Goal: Book appointment/travel/reservation

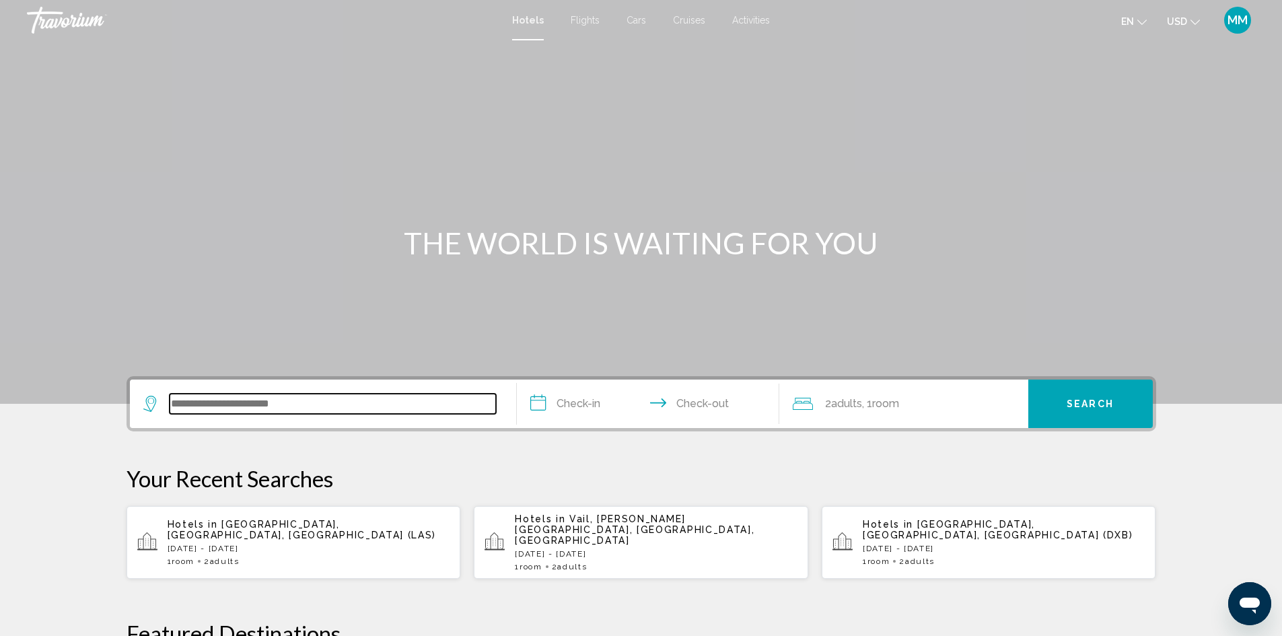
click at [290, 403] on input "Search widget" at bounding box center [333, 404] width 326 height 20
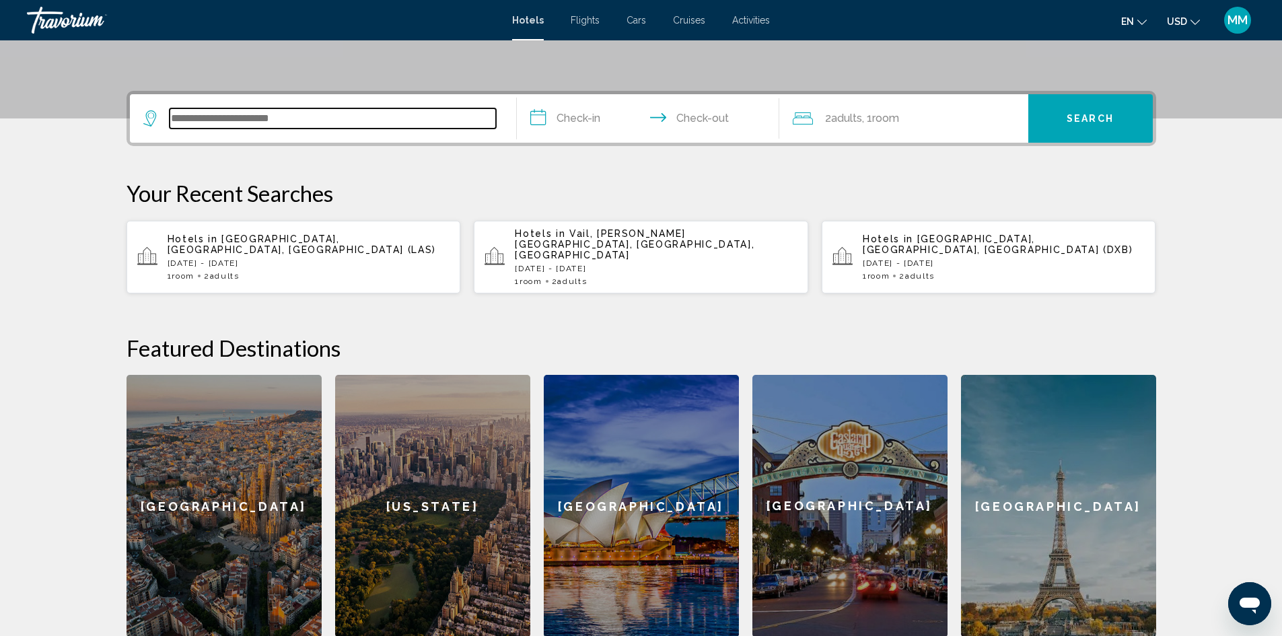
scroll to position [332, 0]
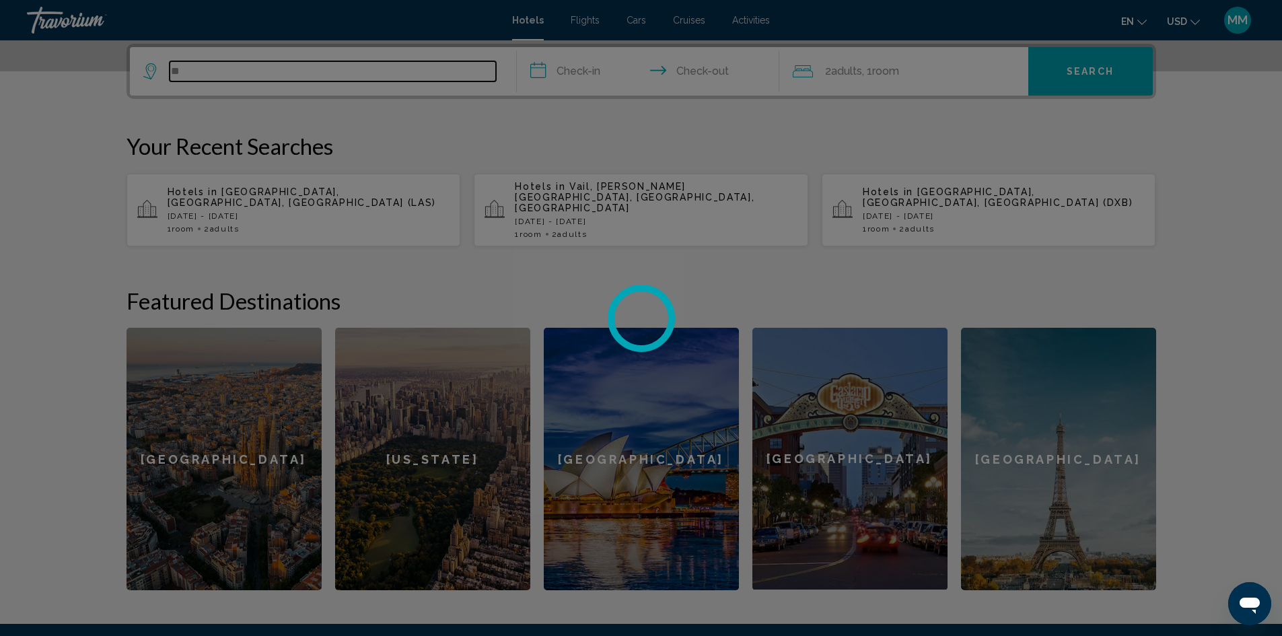
type input "*"
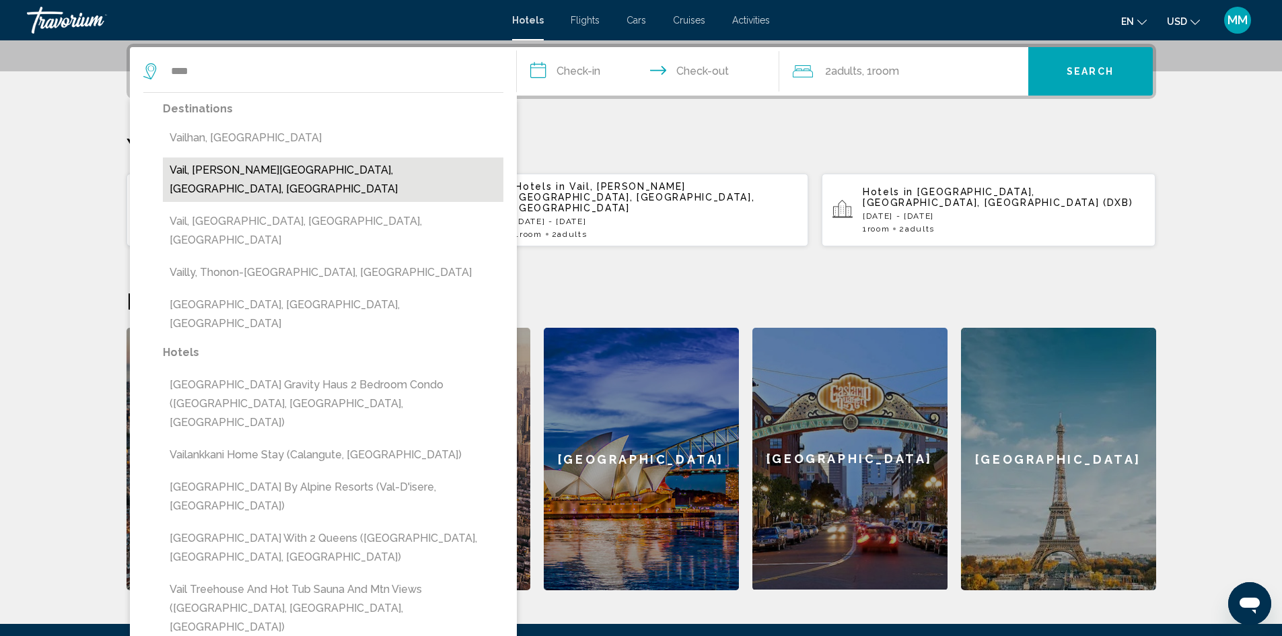
click at [267, 173] on button "Vail, Vail - Beaver Creek, CO, United States" at bounding box center [333, 179] width 341 height 44
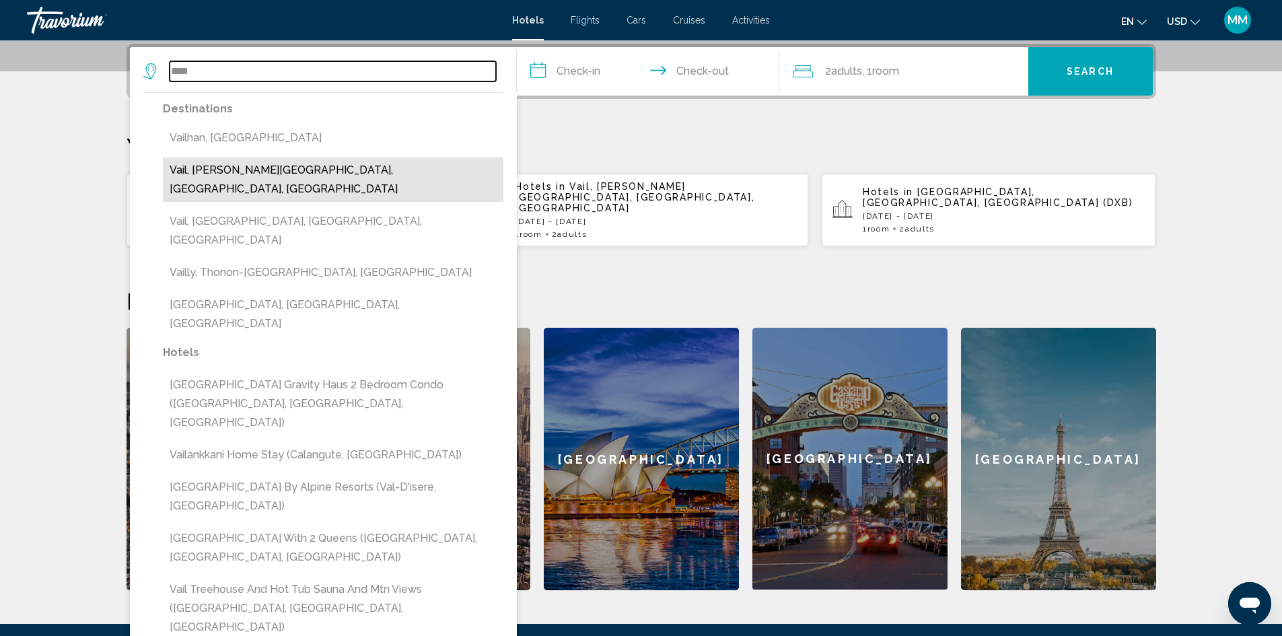
type input "**********"
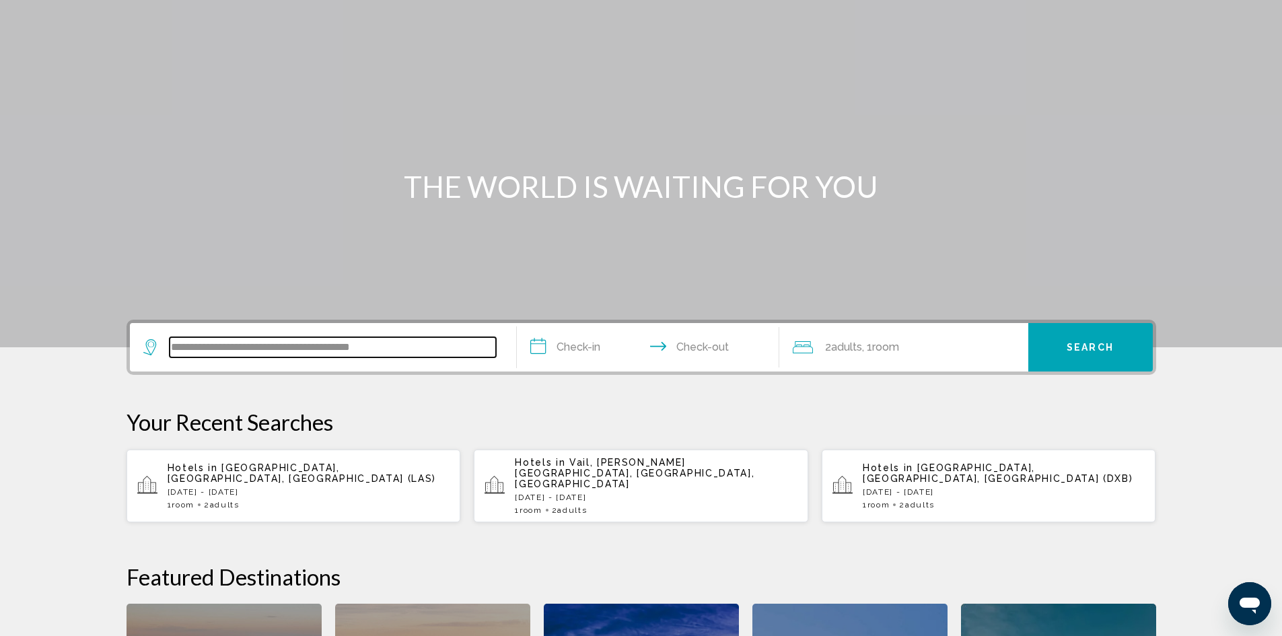
scroll to position [0, 0]
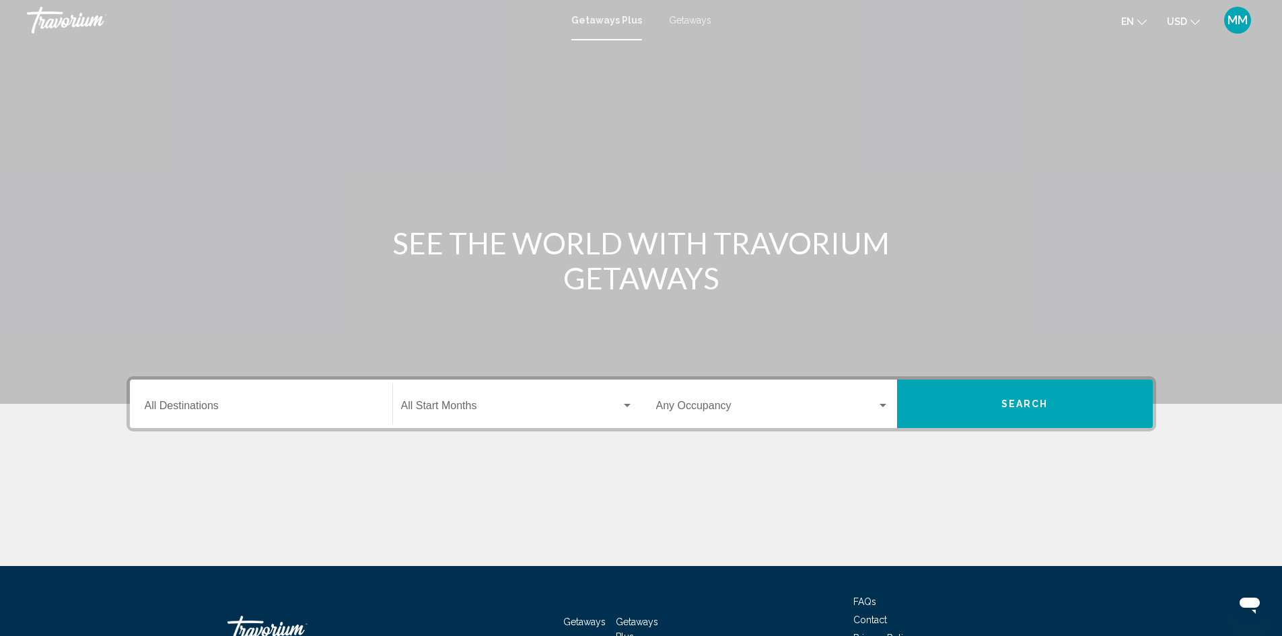
click at [676, 18] on span "Getaways" at bounding box center [690, 20] width 42 height 11
click at [241, 402] on input "Destination All Destinations" at bounding box center [261, 408] width 233 height 12
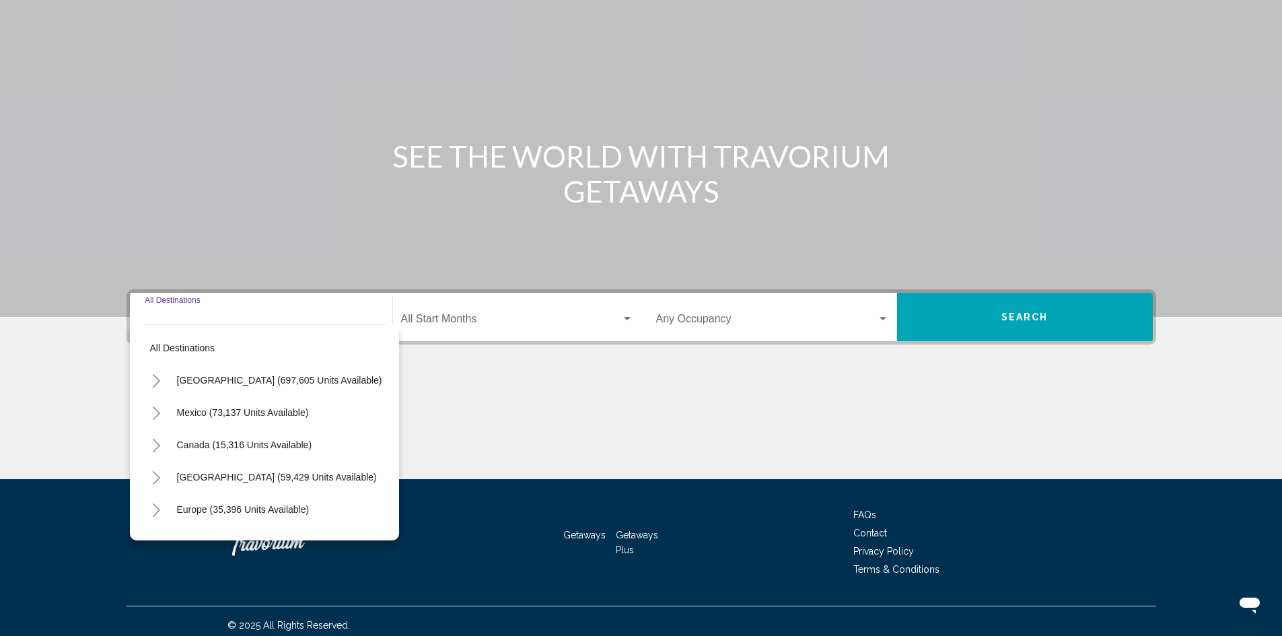
scroll to position [95, 0]
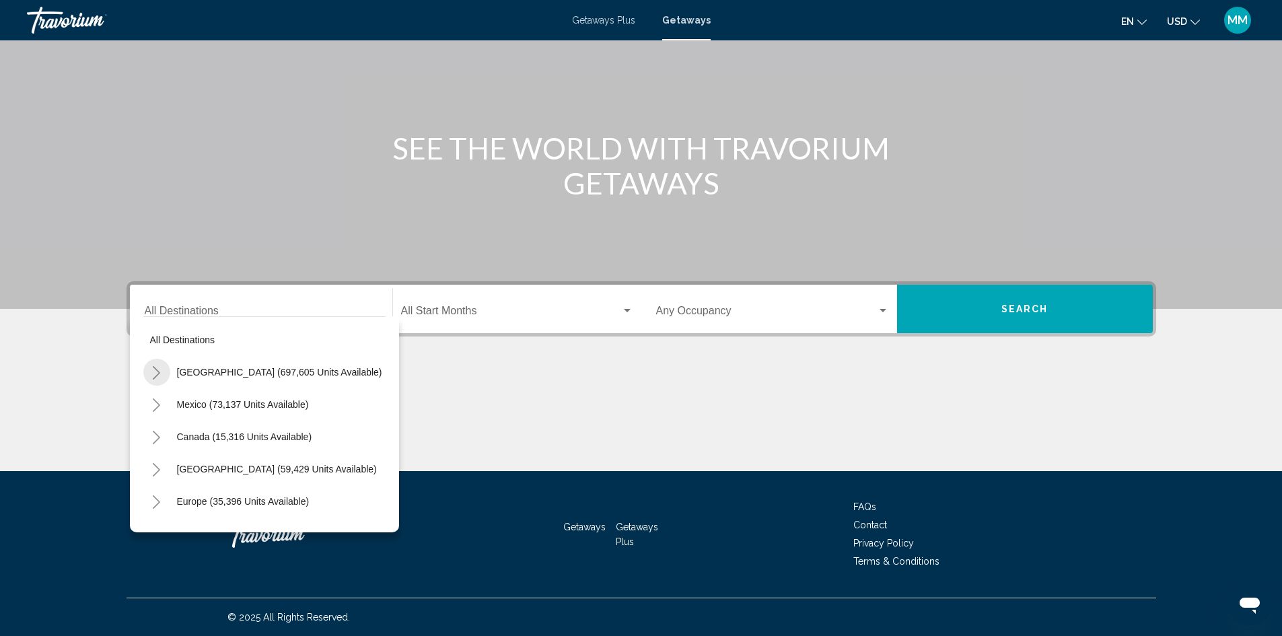
click at [154, 372] on icon "Toggle United States (697,605 units available)" at bounding box center [156, 372] width 10 height 13
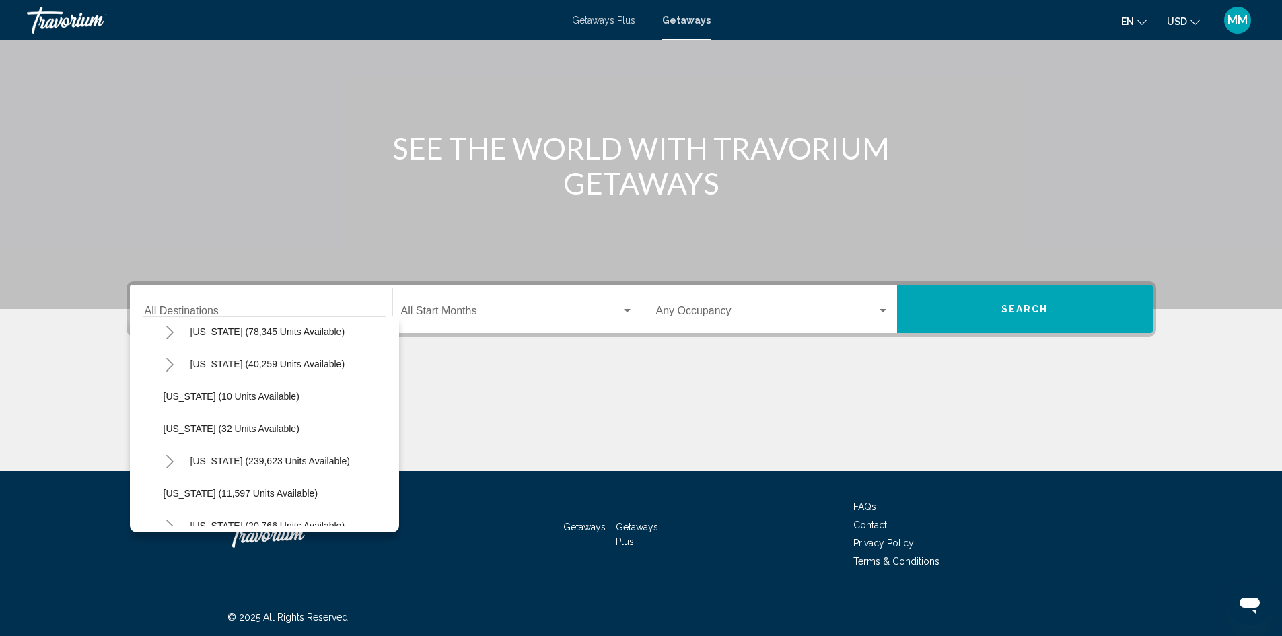
scroll to position [202, 0]
click at [164, 332] on button "Toggle Colorado (40,259 units available)" at bounding box center [170, 331] width 27 height 27
click at [297, 360] on span "Mountain Area (26,558 units available)" at bounding box center [258, 364] width 163 height 11
type input "**********"
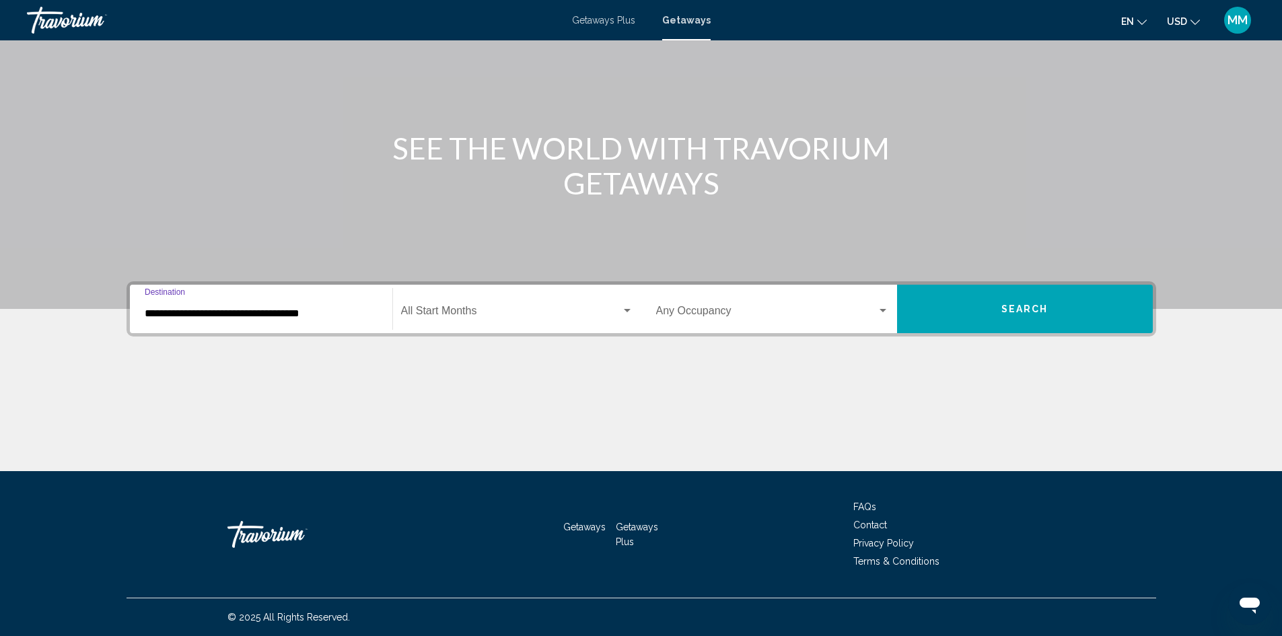
click at [465, 306] on div "Start Month All Start Months" at bounding box center [517, 309] width 232 height 42
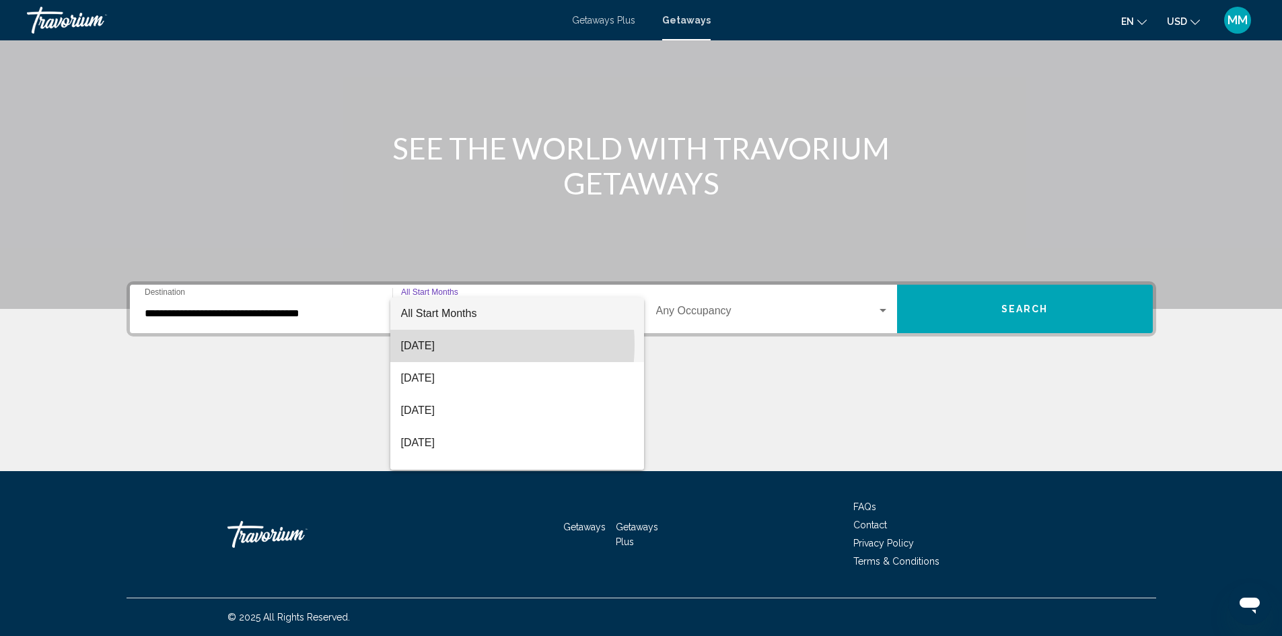
click at [444, 345] on span "[DATE]" at bounding box center [517, 346] width 232 height 32
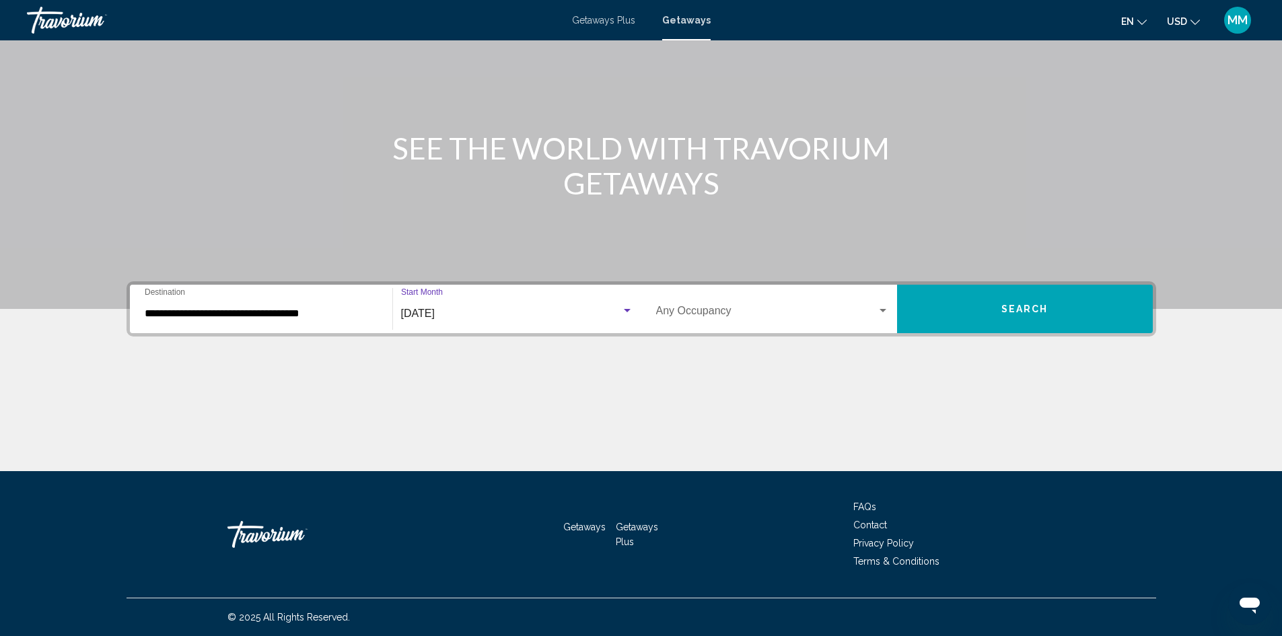
click at [782, 310] on span "Search widget" at bounding box center [766, 314] width 221 height 12
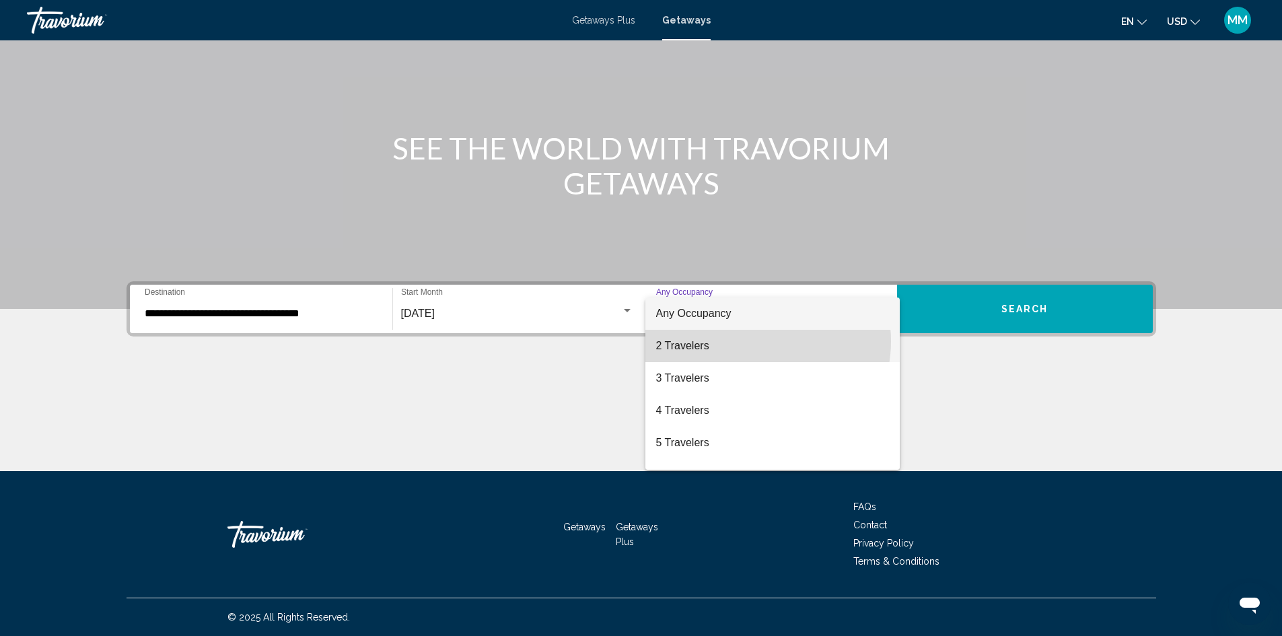
click at [757, 341] on span "2 Travelers" at bounding box center [772, 346] width 233 height 32
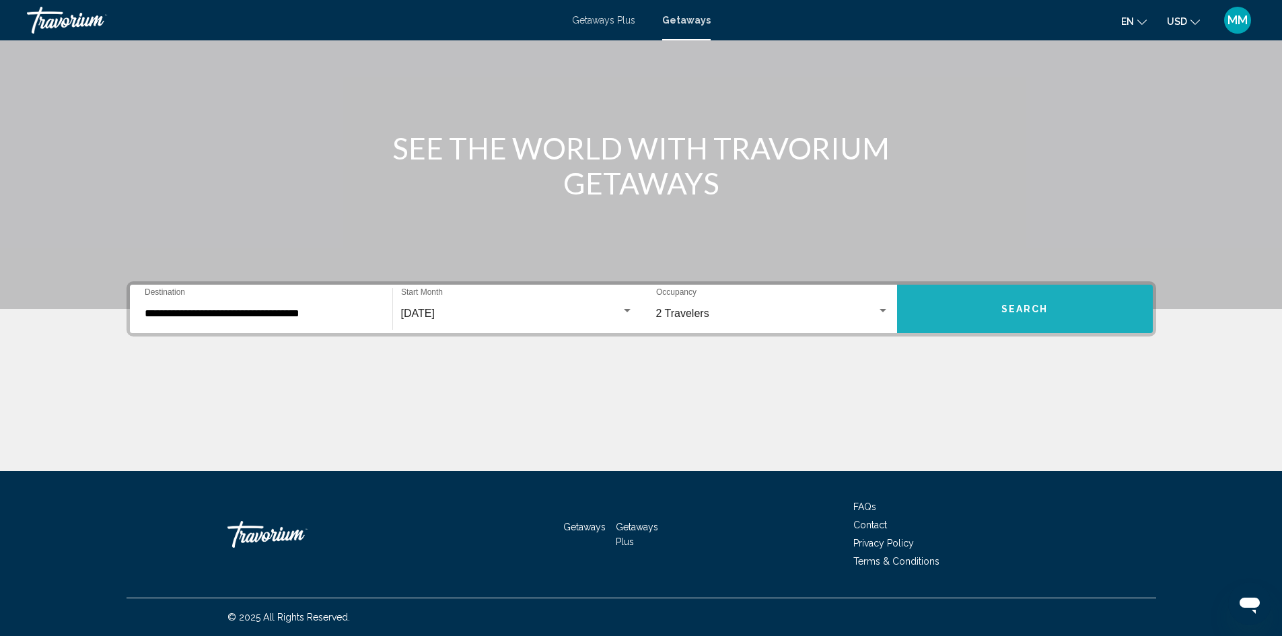
click at [992, 321] on button "Search" at bounding box center [1025, 309] width 256 height 48
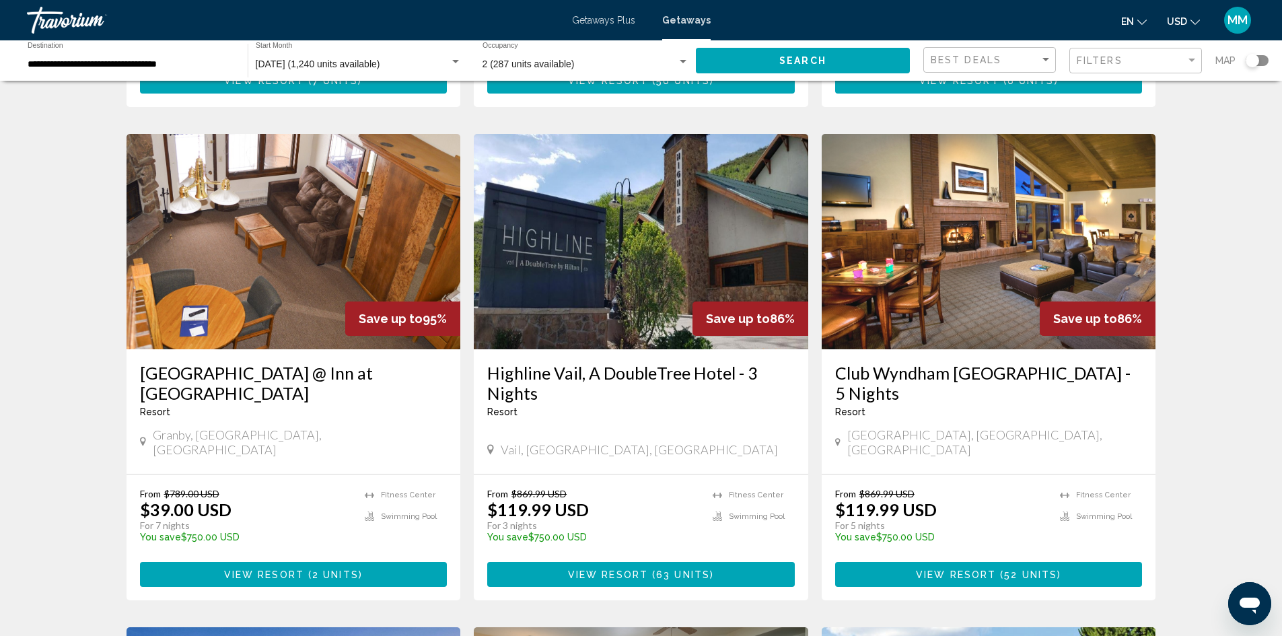
scroll to position [1010, 0]
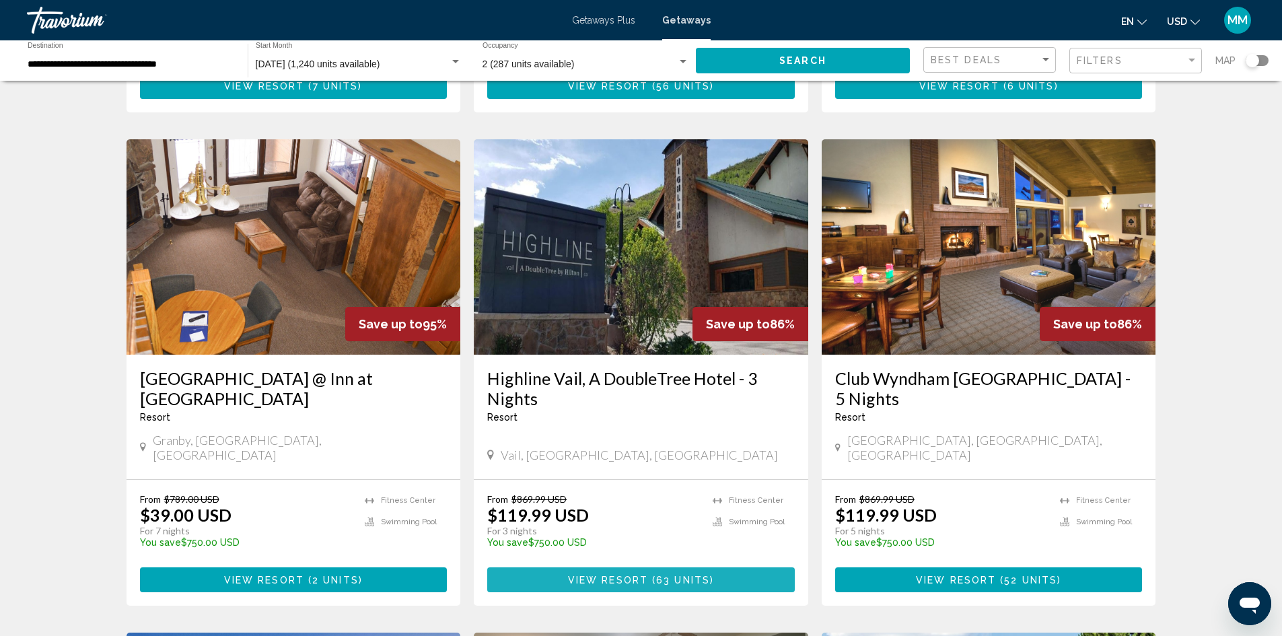
click at [649, 575] on span "Main content" at bounding box center [650, 580] width 4 height 11
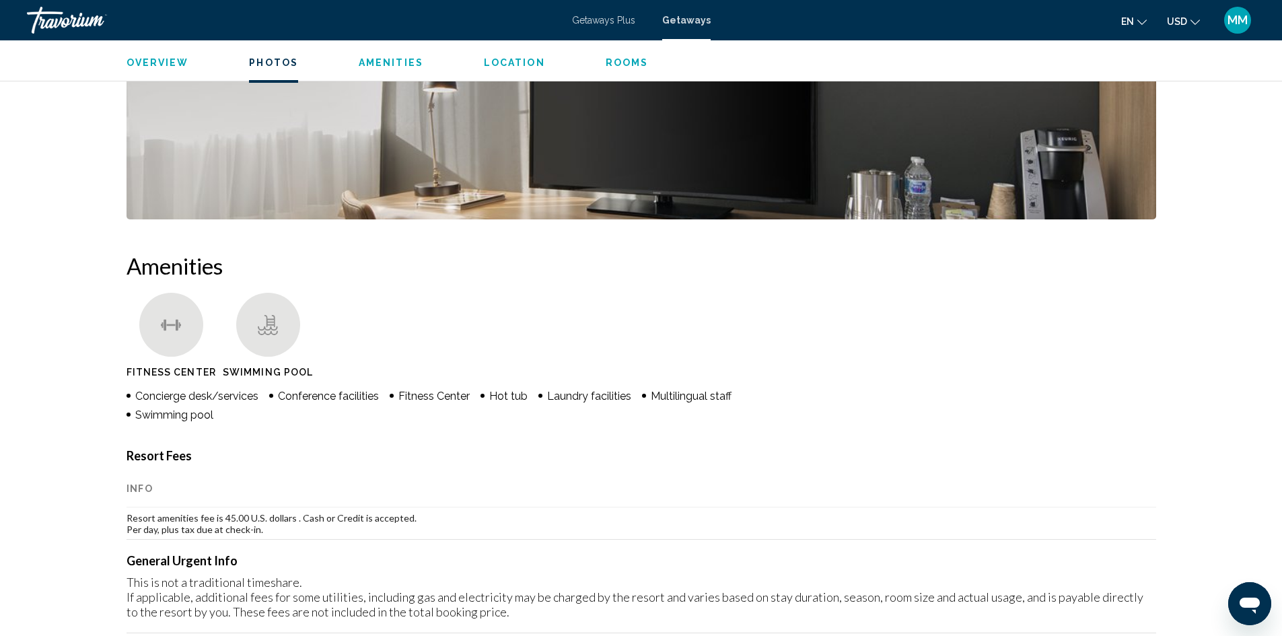
scroll to position [808, 0]
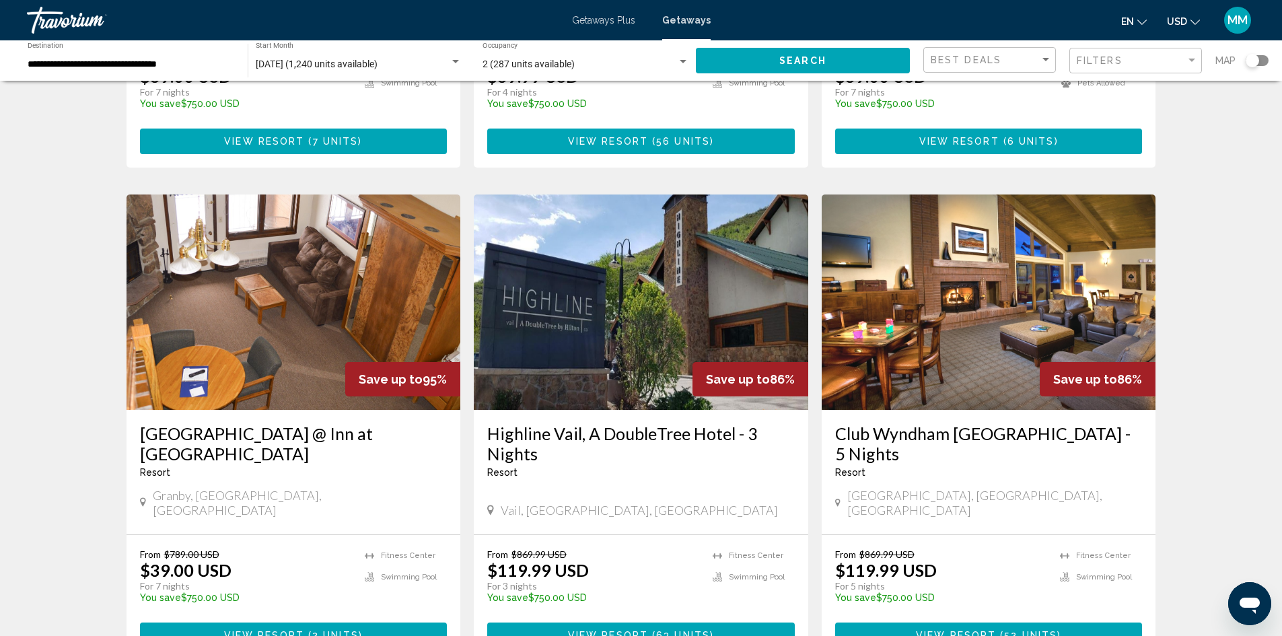
scroll to position [1010, 0]
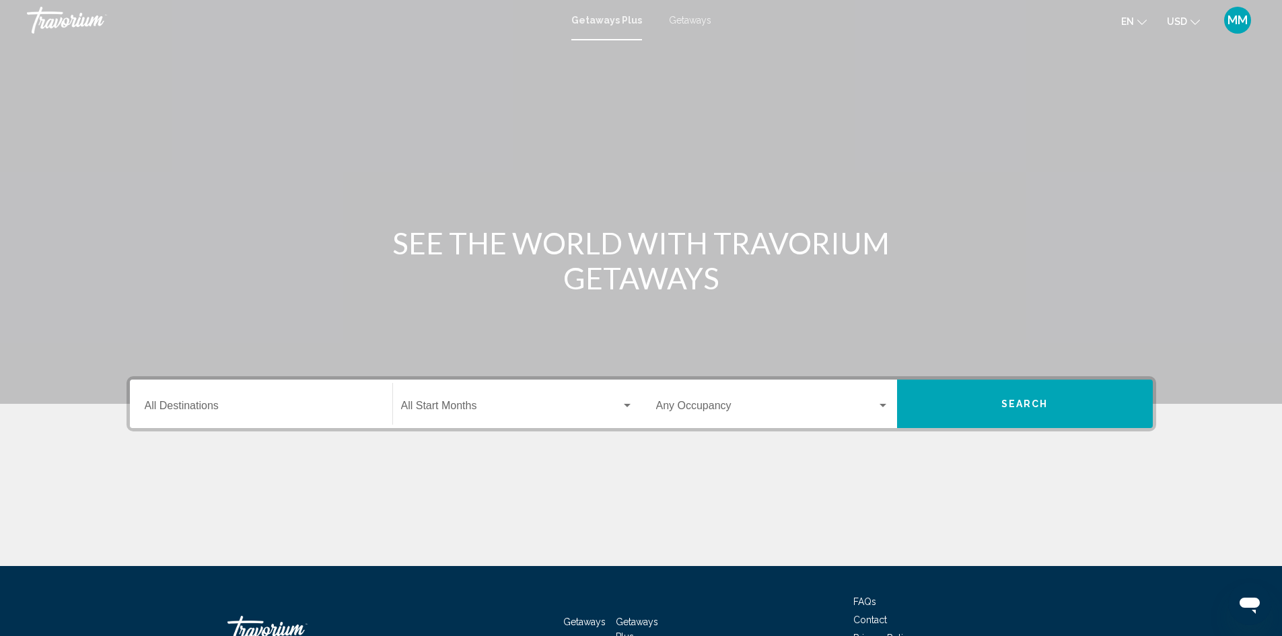
click at [689, 15] on span "Getaways" at bounding box center [690, 20] width 42 height 11
click at [236, 405] on input "Destination All Destinations" at bounding box center [261, 408] width 233 height 12
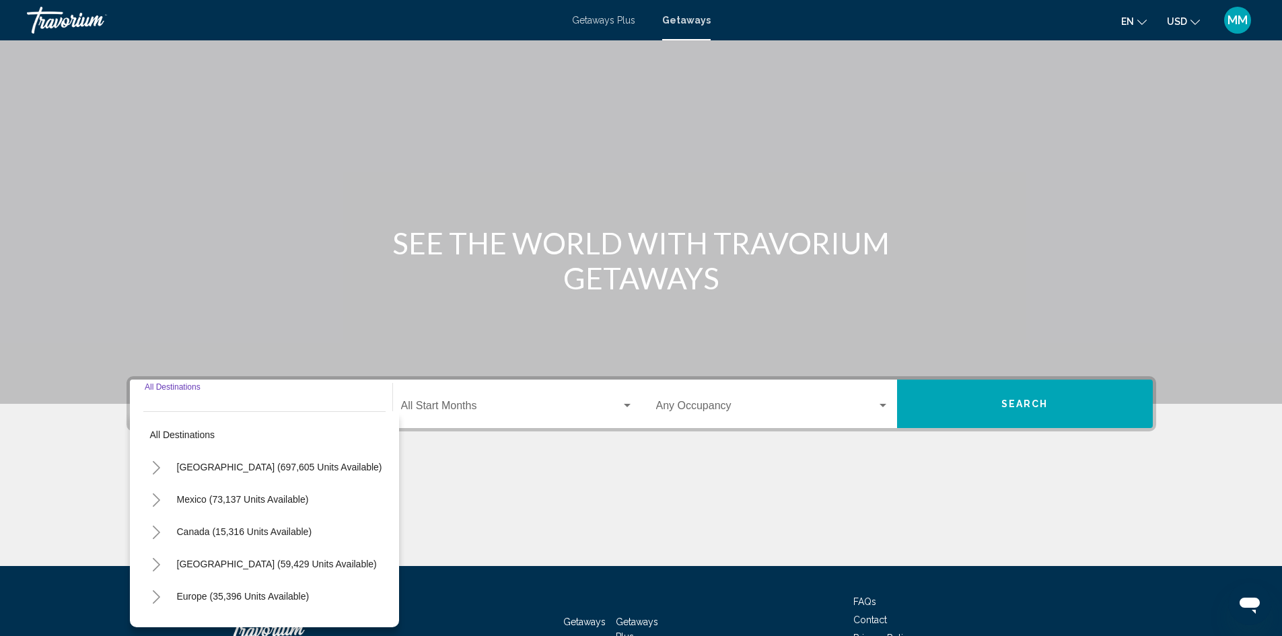
scroll to position [95, 0]
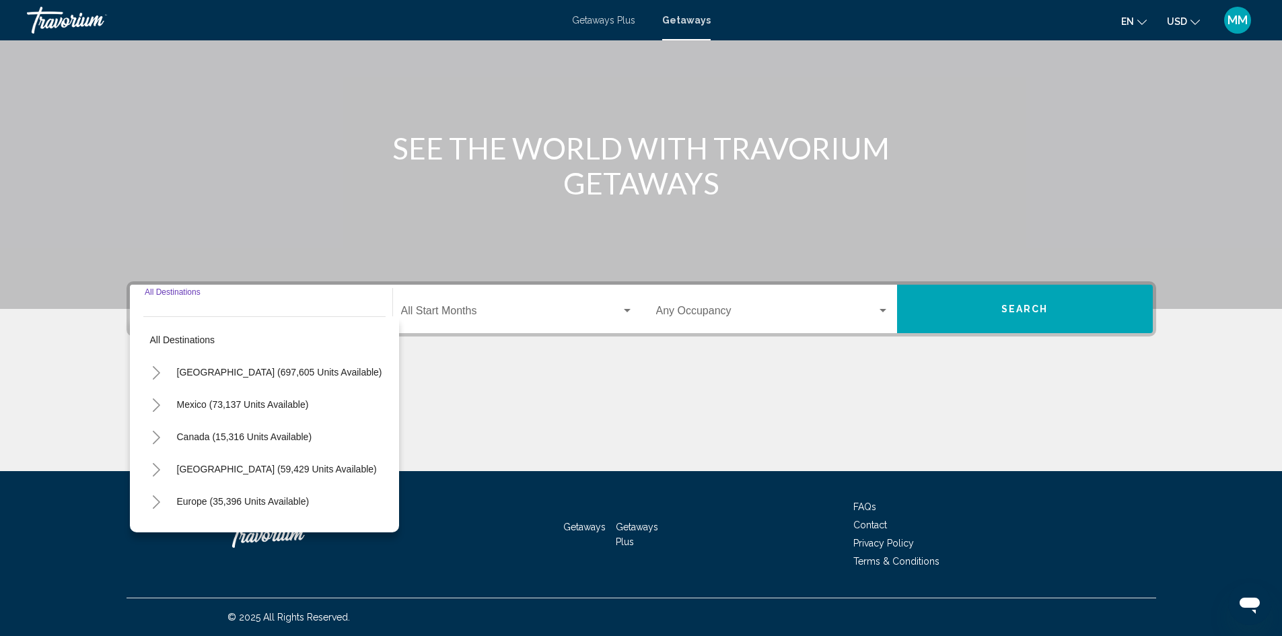
click at [161, 373] on icon "Toggle United States (697,605 units available)" at bounding box center [156, 372] width 10 height 13
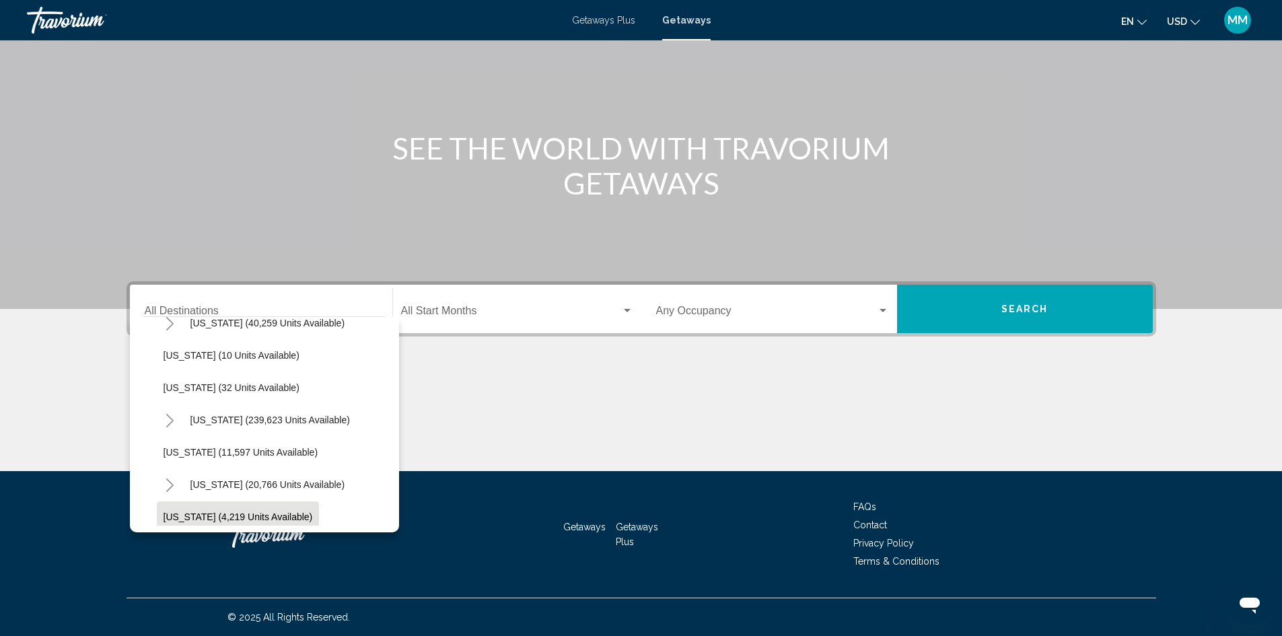
scroll to position [202, 0]
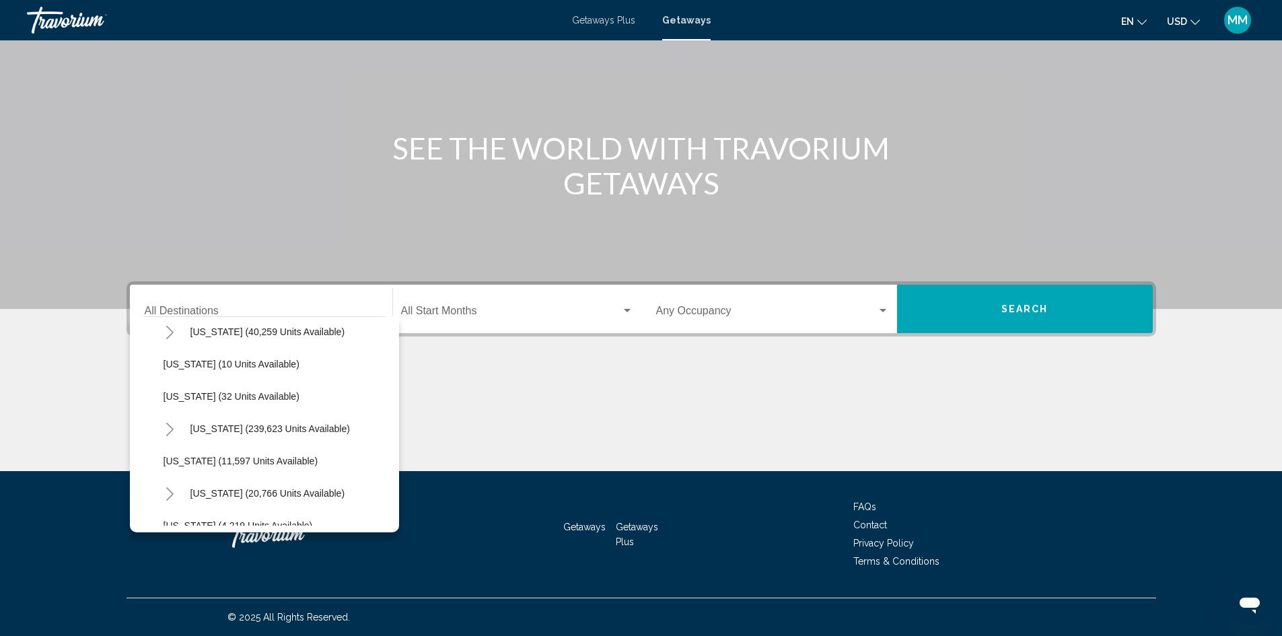
click at [171, 329] on icon "Toggle Colorado (40,259 units available)" at bounding box center [170, 332] width 10 height 13
click at [221, 360] on span "Mountain Area (26,558 units available)" at bounding box center [258, 364] width 163 height 11
type input "**********"
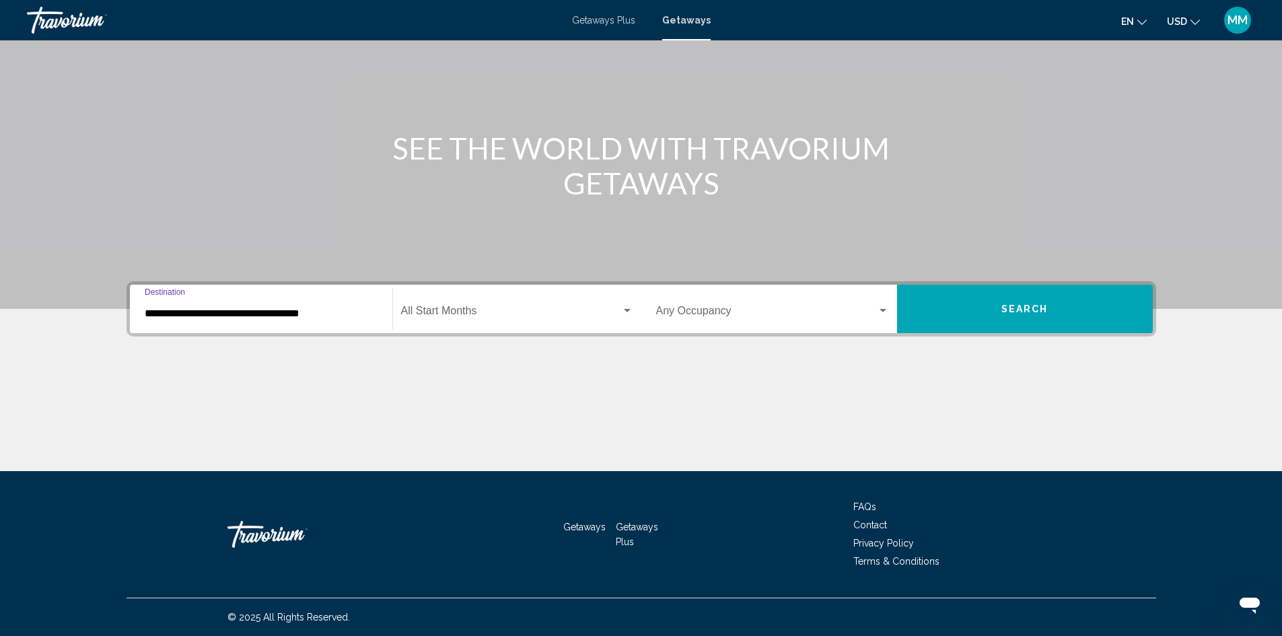
click at [462, 310] on span "Search widget" at bounding box center [511, 314] width 220 height 12
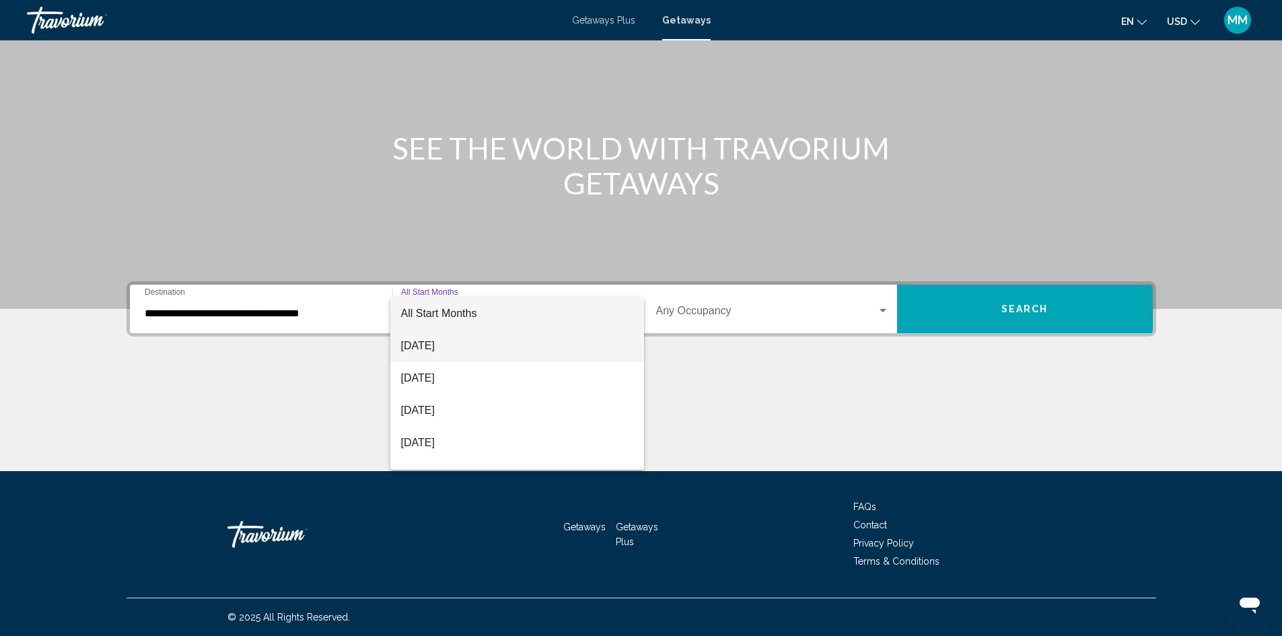
click at [436, 339] on span "[DATE]" at bounding box center [517, 346] width 232 height 32
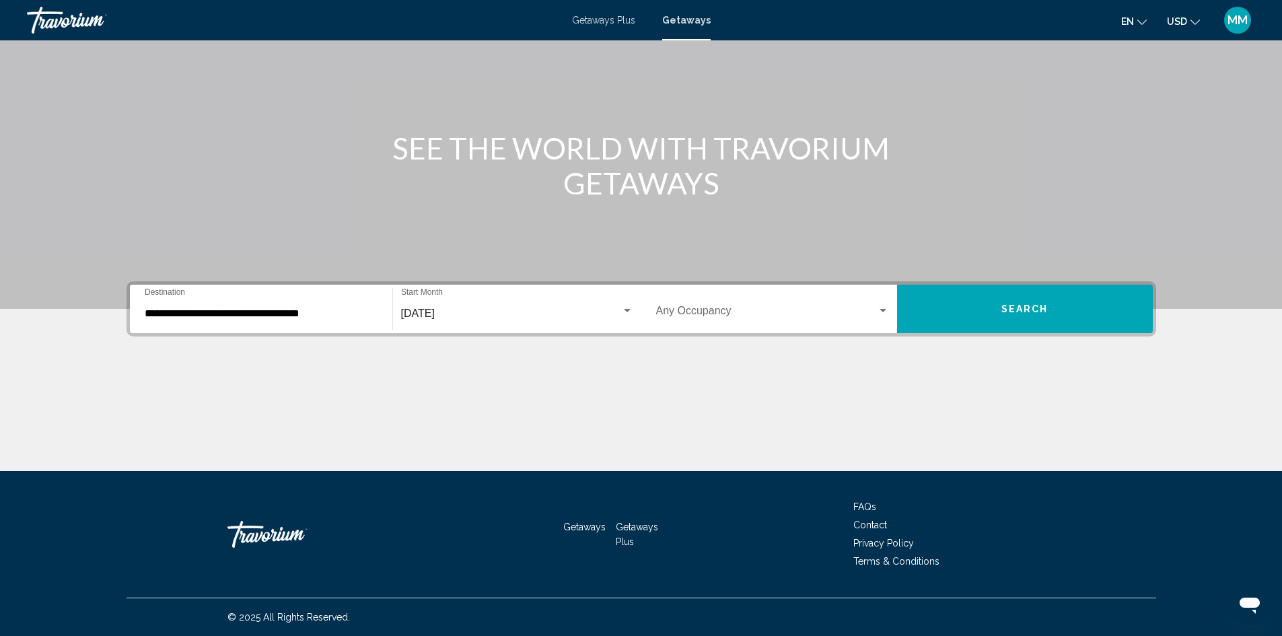
click at [792, 302] on div "Occupancy Any Occupancy" at bounding box center [772, 309] width 233 height 42
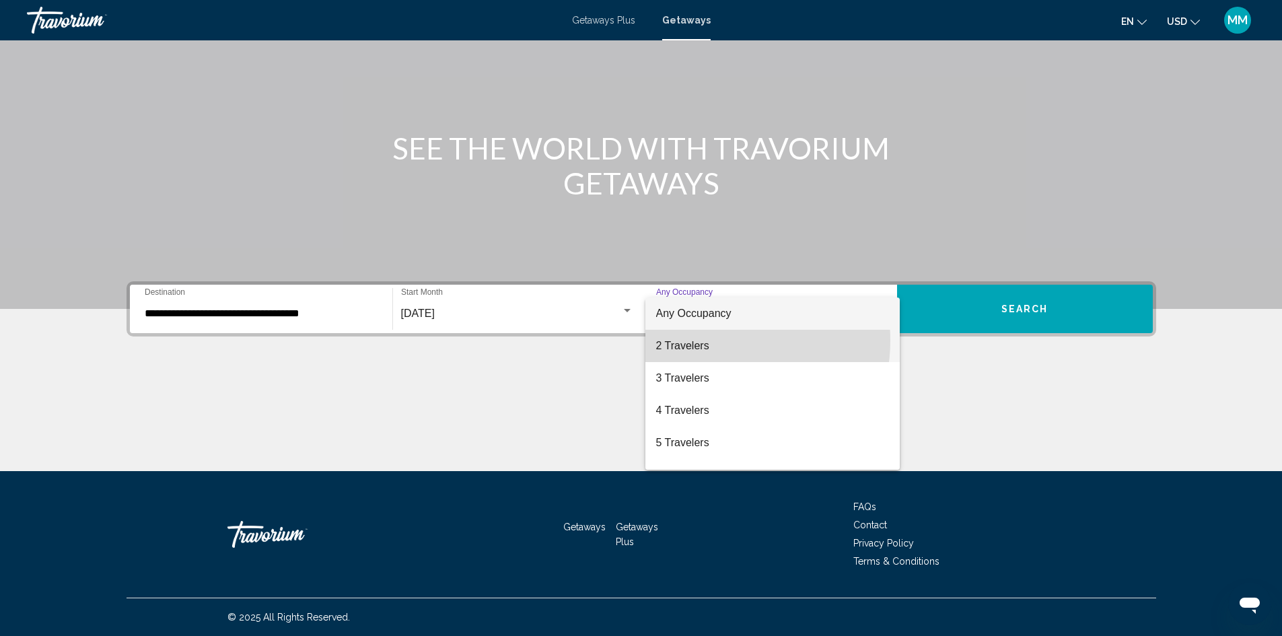
click at [708, 341] on span "2 Travelers" at bounding box center [772, 346] width 233 height 32
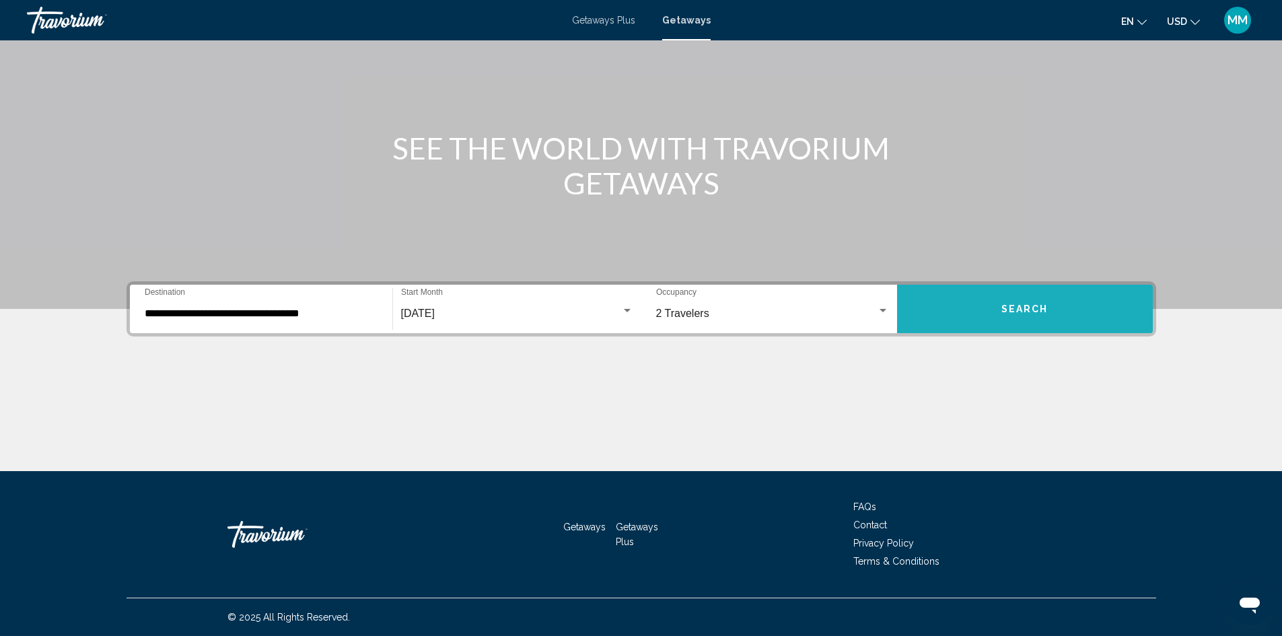
click at [1018, 316] on button "Search" at bounding box center [1025, 309] width 256 height 48
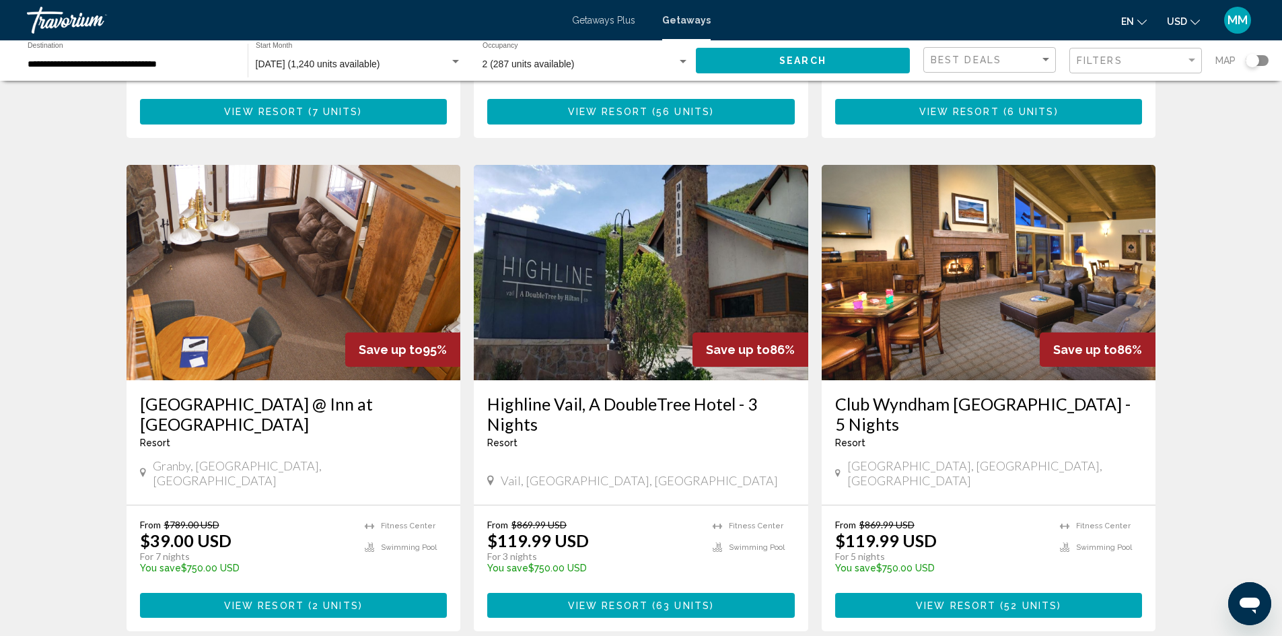
scroll to position [1010, 0]
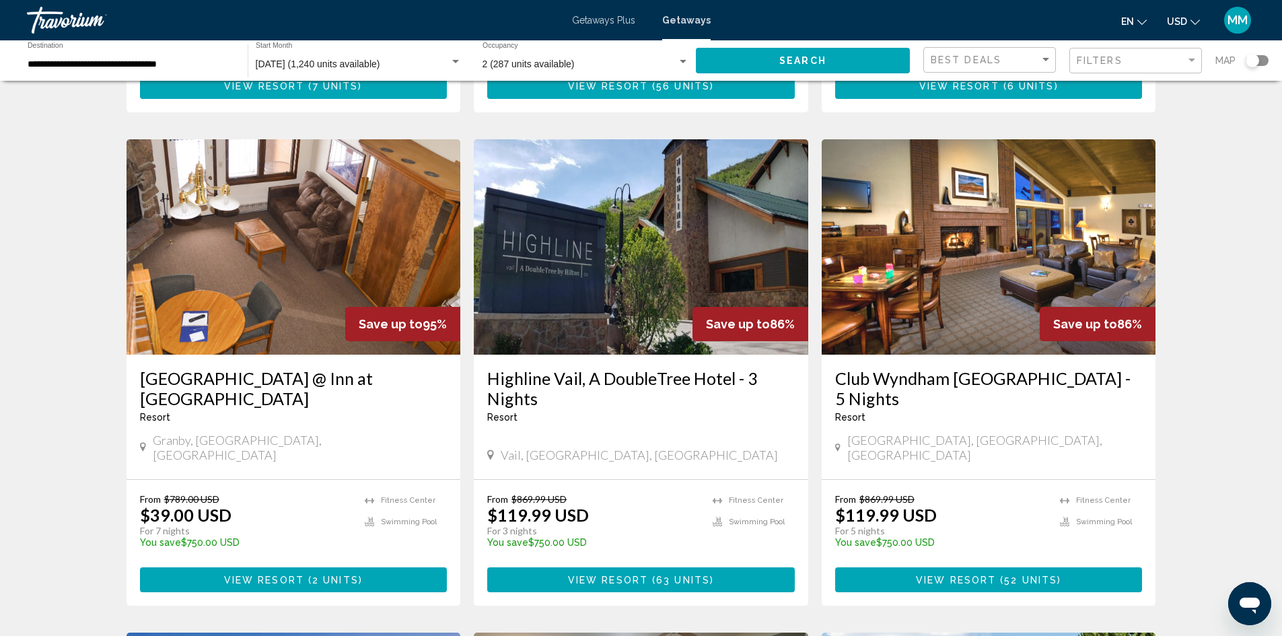
click at [687, 575] on span "63 units" at bounding box center [683, 580] width 54 height 11
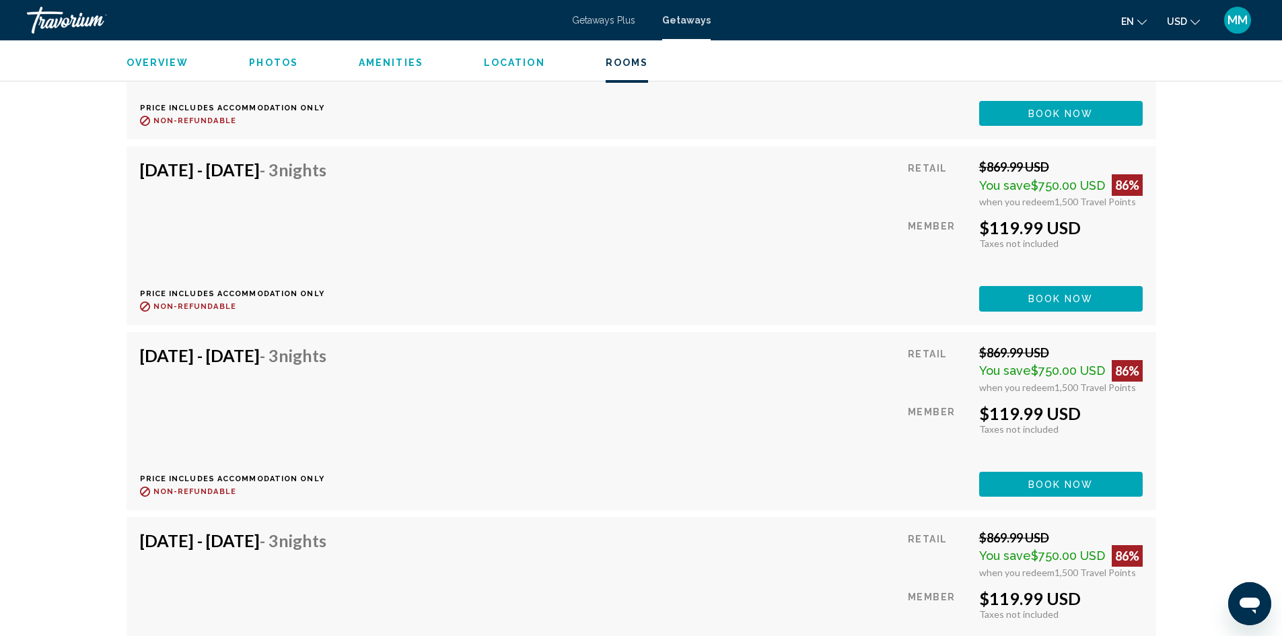
scroll to position [4038, 0]
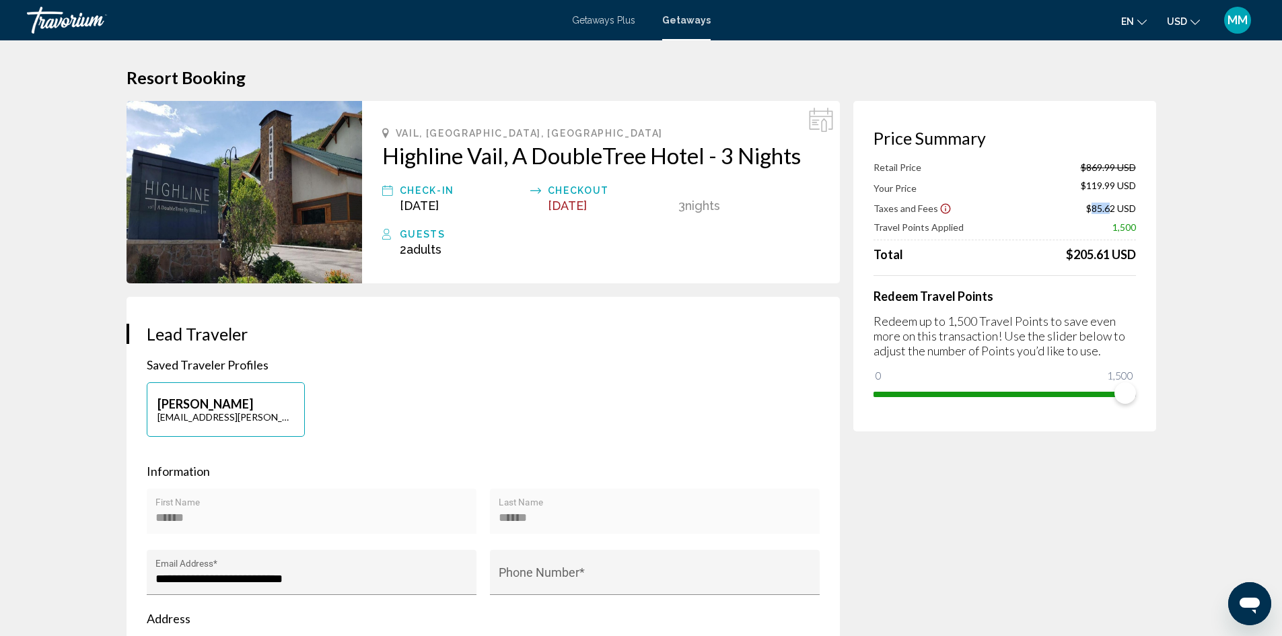
drag, startPoint x: 1090, startPoint y: 207, endPoint x: 1111, endPoint y: 201, distance: 21.9
click at [1111, 201] on div "Retail Price $869.99 USD Your Price $119.99 USD Taxes and Fees $85.62 USD Trave…" at bounding box center [1005, 212] width 262 height 100
drag, startPoint x: 1071, startPoint y: 255, endPoint x: 1104, endPoint y: 251, distance: 32.6
click at [1104, 251] on div "$205.61 USD" at bounding box center [1101, 254] width 70 height 15
drag, startPoint x: 894, startPoint y: 169, endPoint x: 964, endPoint y: 168, distance: 70.0
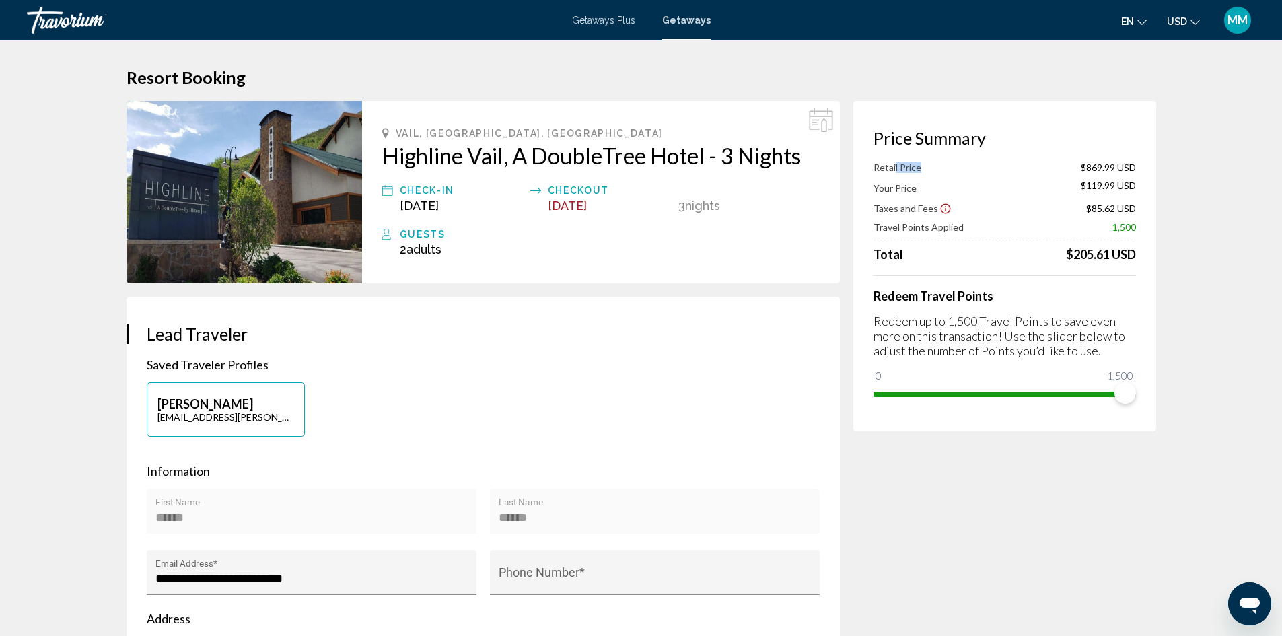
click at [964, 168] on div "Retail Price $869.99 USD" at bounding box center [1005, 167] width 262 height 11
drag, startPoint x: 1078, startPoint y: 164, endPoint x: 1115, endPoint y: 163, distance: 37.0
click at [1115, 163] on div "Retail Price $869.99 USD" at bounding box center [1005, 167] width 262 height 11
drag, startPoint x: 1083, startPoint y: 184, endPoint x: 1123, endPoint y: 181, distance: 40.5
click at [1123, 181] on span "$119.99 USD" at bounding box center [1108, 187] width 55 height 15
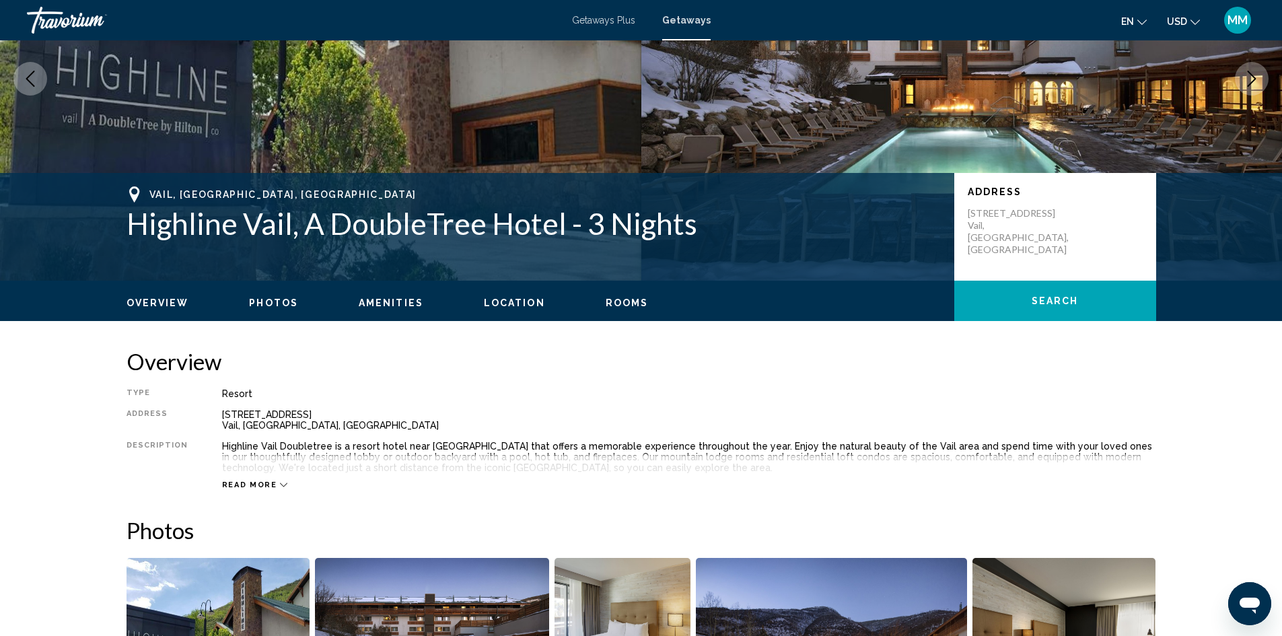
scroll to position [202, 0]
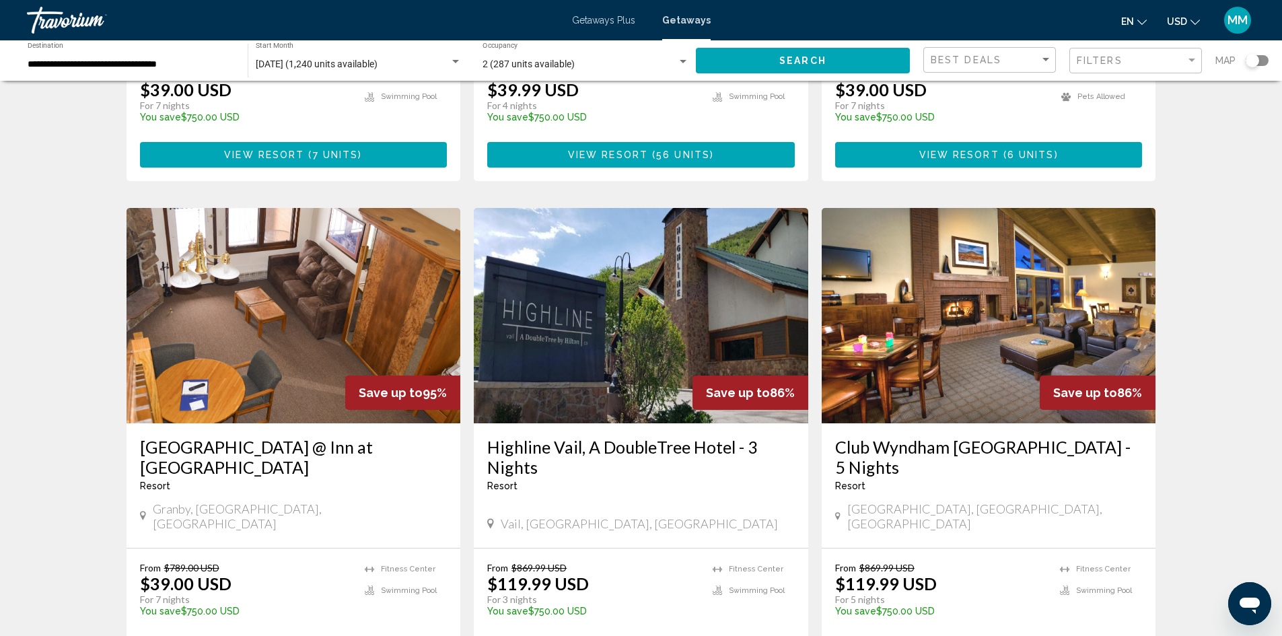
scroll to position [942, 0]
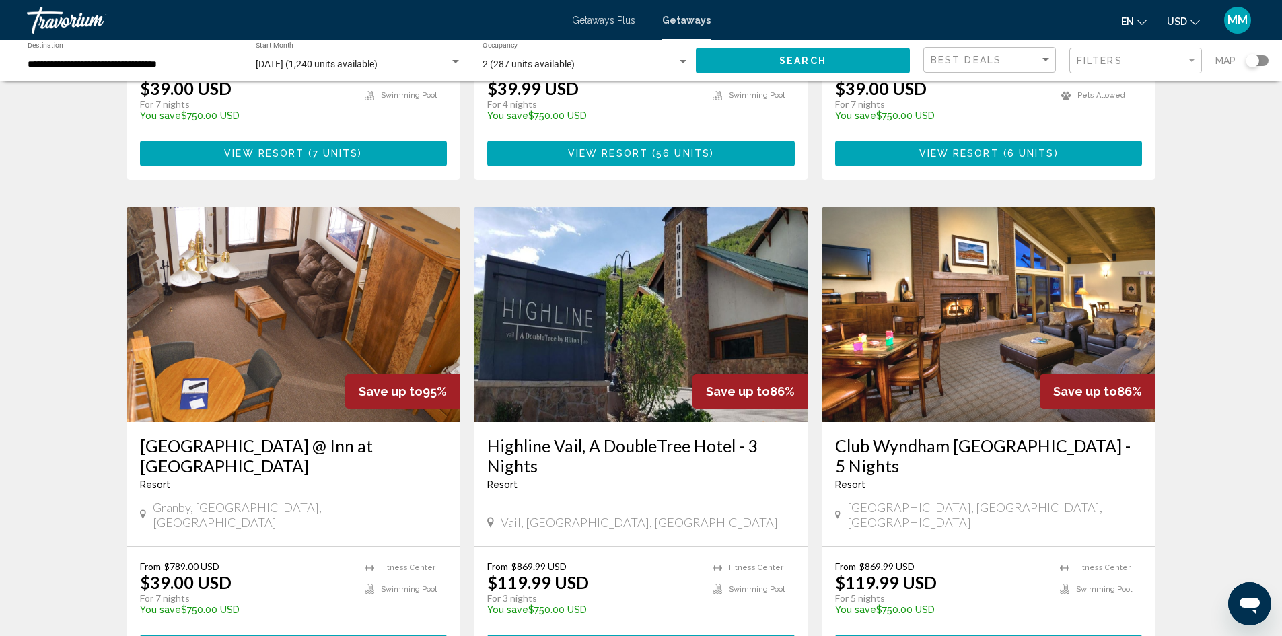
click at [649, 435] on h3 "Highline Vail, A DoubleTree Hotel - 3 Nights" at bounding box center [641, 455] width 308 height 40
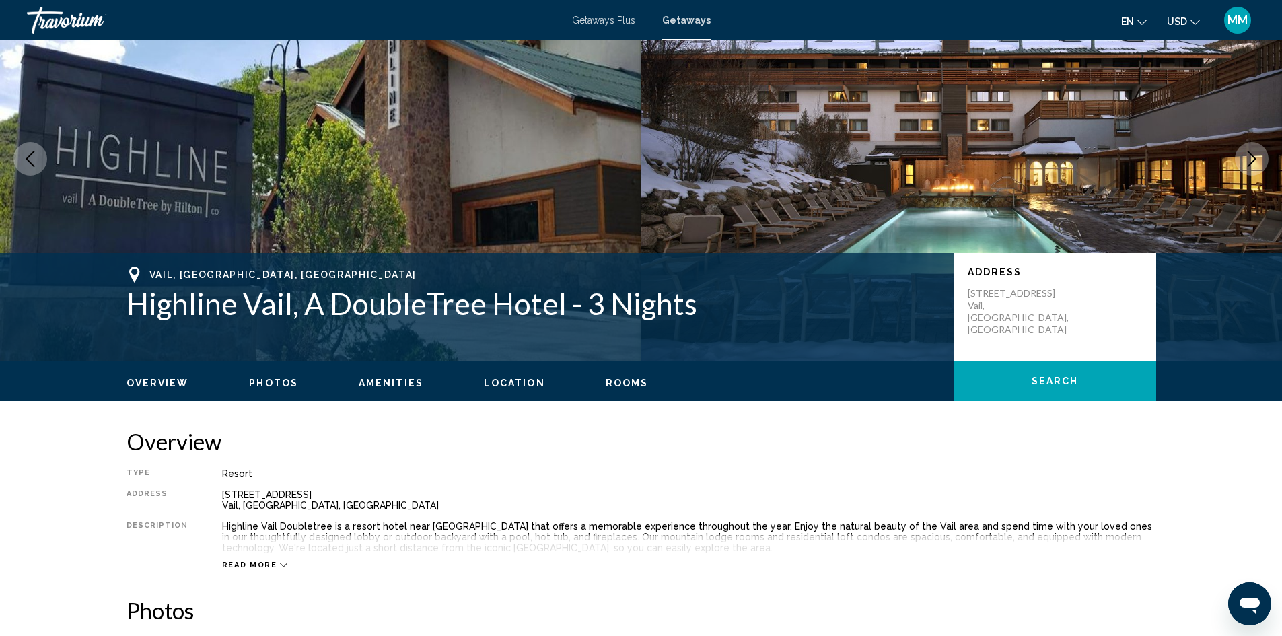
scroll to position [67, 0]
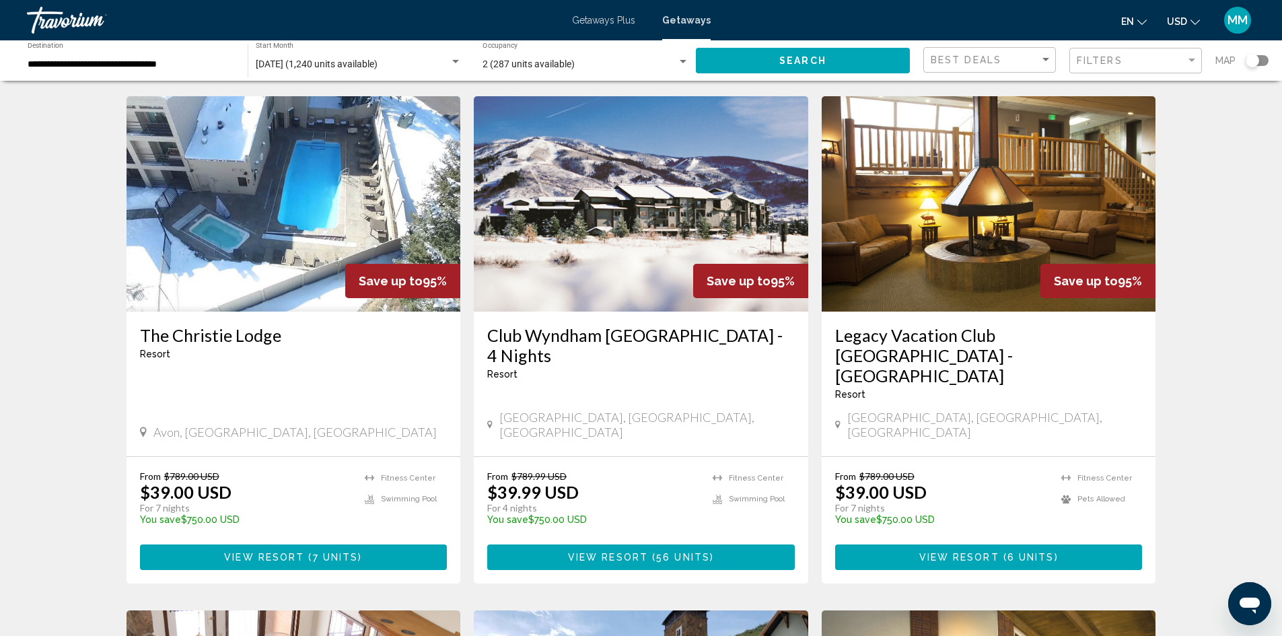
scroll to position [606, 0]
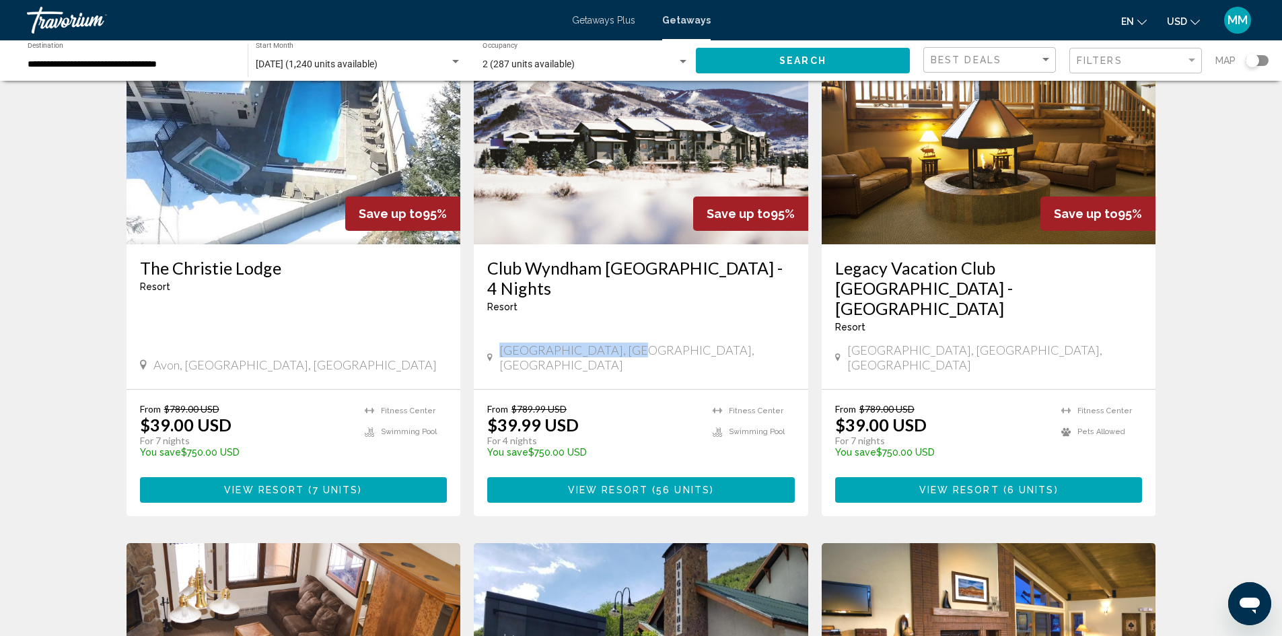
drag, startPoint x: 503, startPoint y: 314, endPoint x: 621, endPoint y: 319, distance: 117.9
click at [621, 343] on span "Steamboat Springs, CO, USA" at bounding box center [646, 358] width 295 height 30
copy span "Steamboat Springs, CO,"
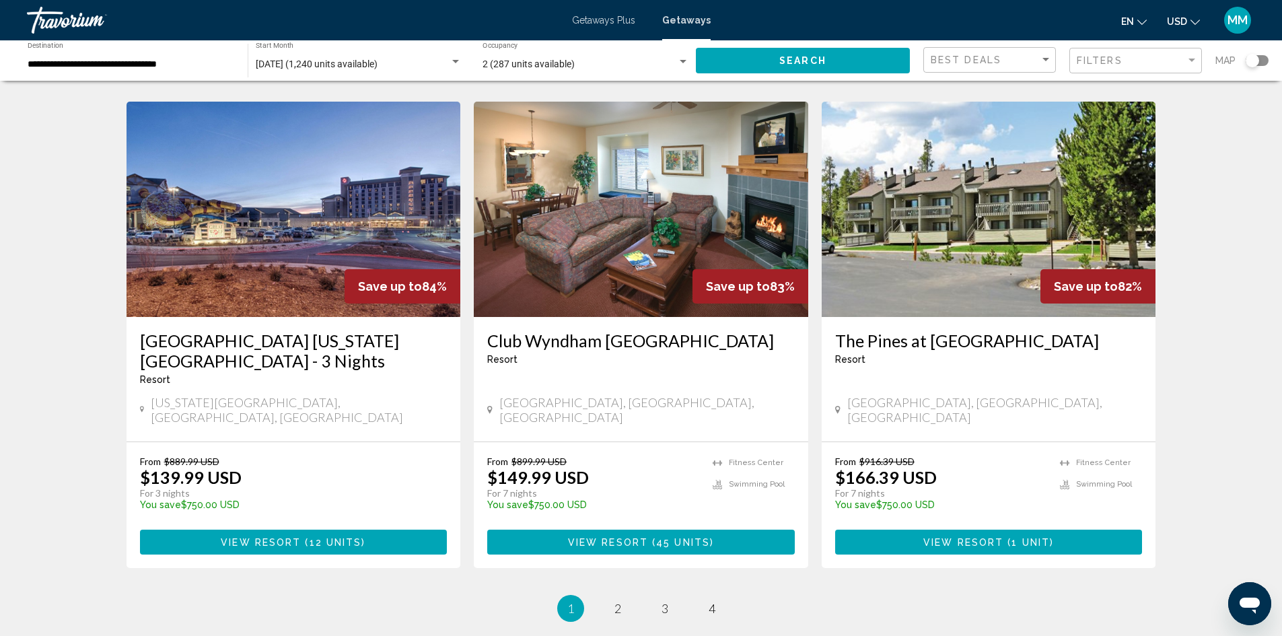
scroll to position [1548, 0]
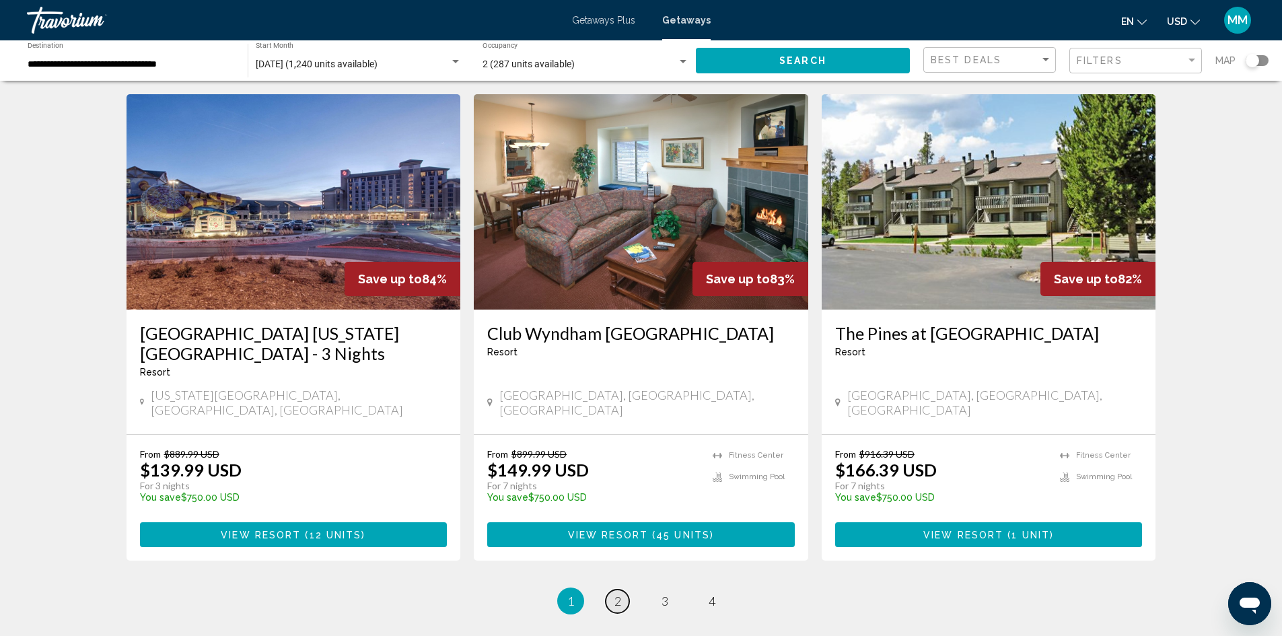
click at [621, 594] on span "2" at bounding box center [617, 601] width 7 height 15
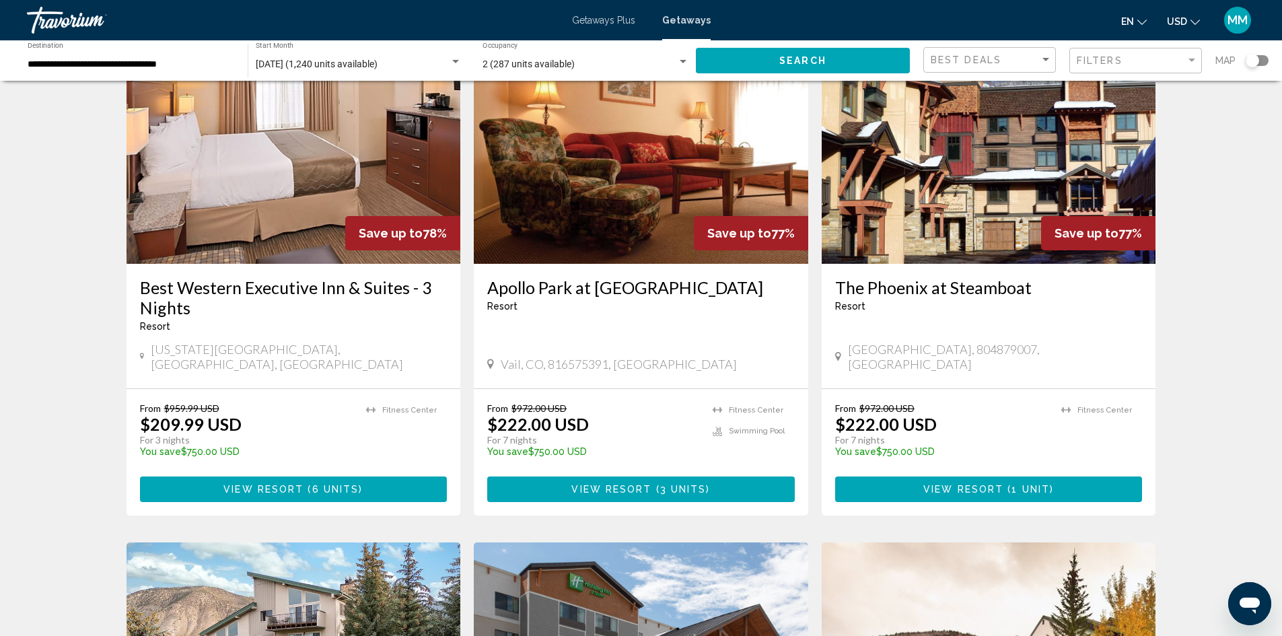
scroll to position [538, 0]
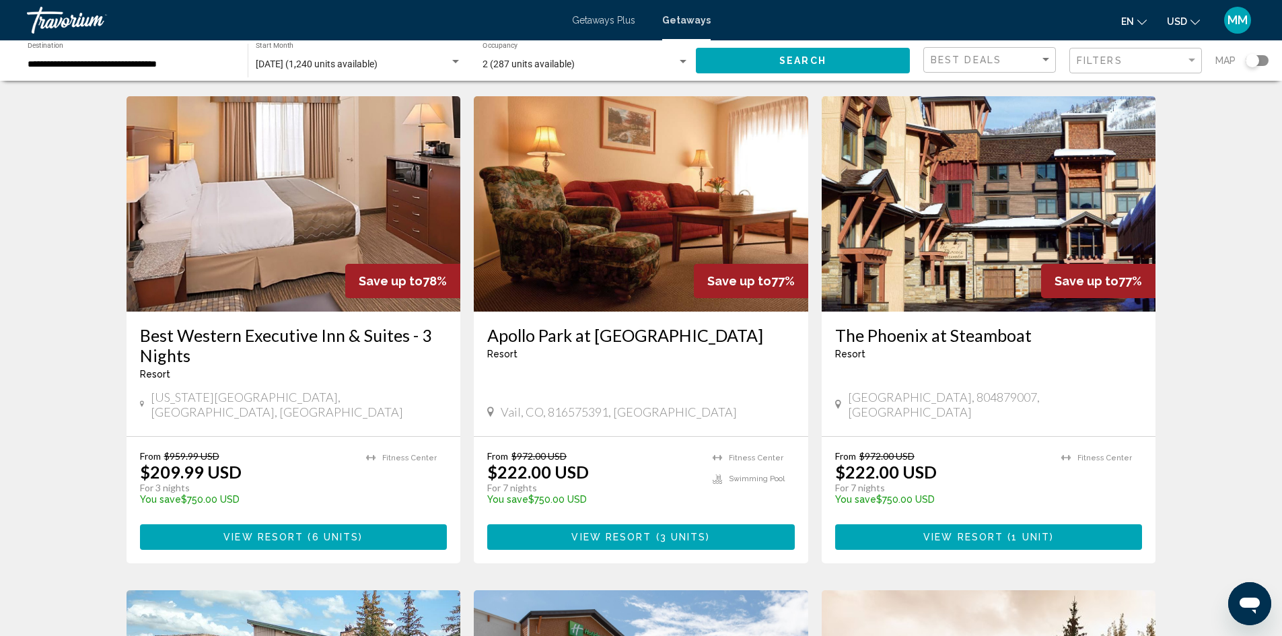
click at [620, 531] on span "View Resort ( 3 units )" at bounding box center [640, 536] width 139 height 11
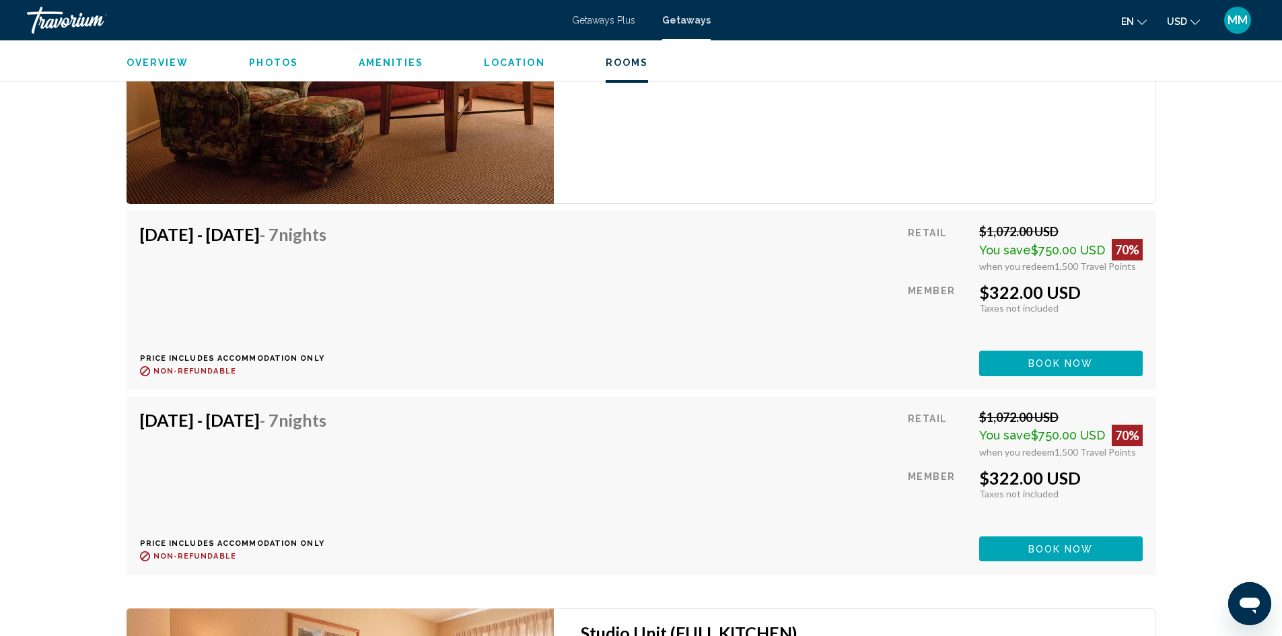
scroll to position [2288, 0]
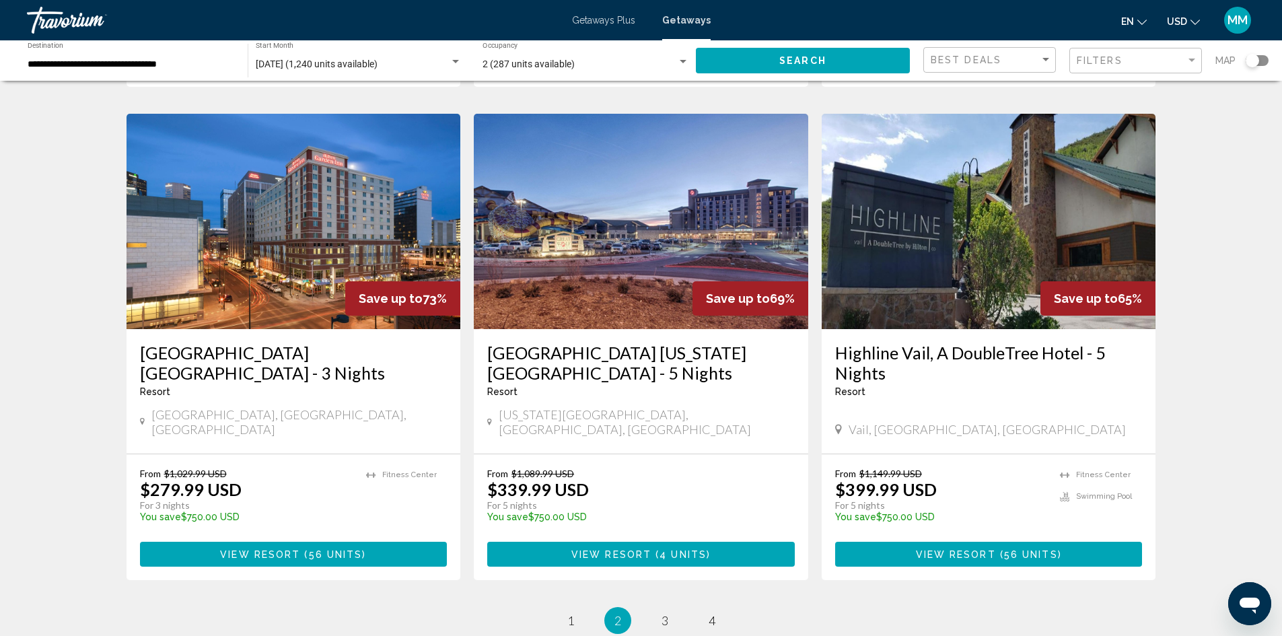
scroll to position [1639, 0]
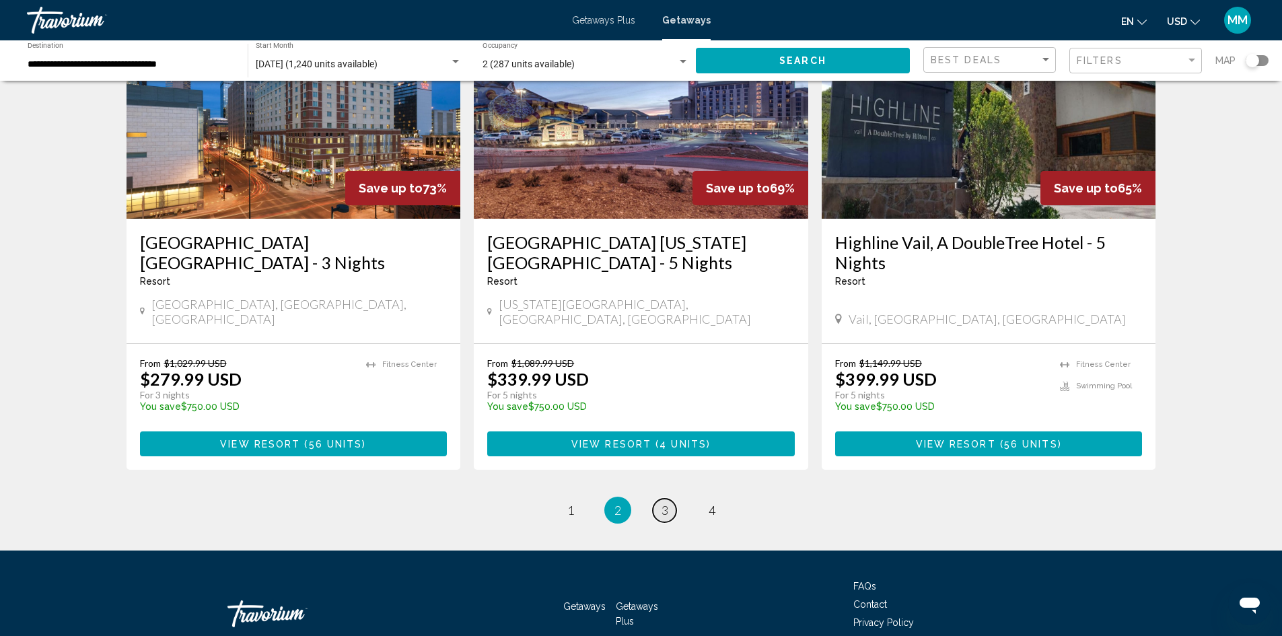
click at [665, 503] on span "3" at bounding box center [665, 510] width 7 height 15
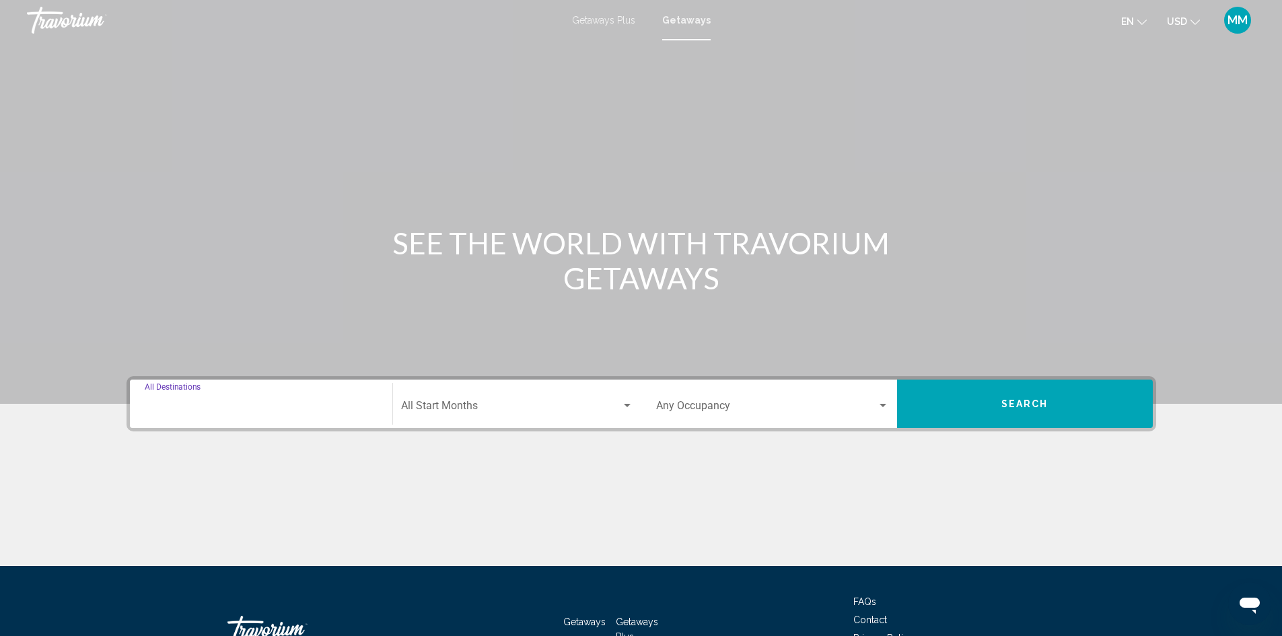
click at [281, 403] on input "Destination All Destinations" at bounding box center [261, 408] width 233 height 12
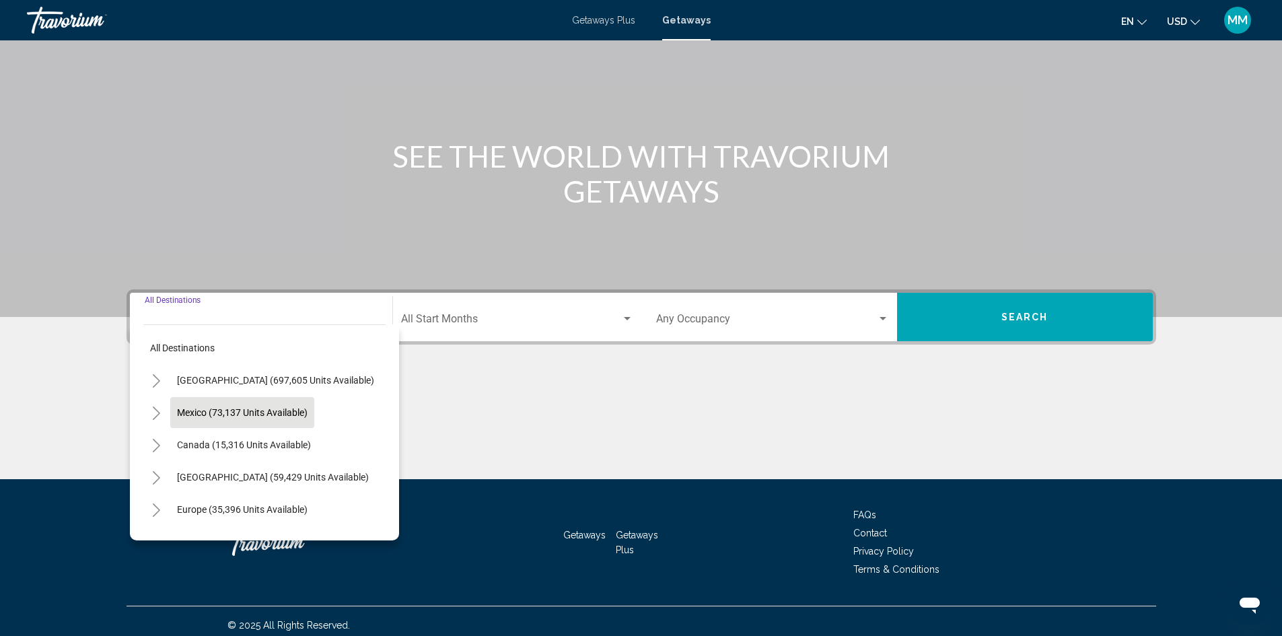
scroll to position [95, 0]
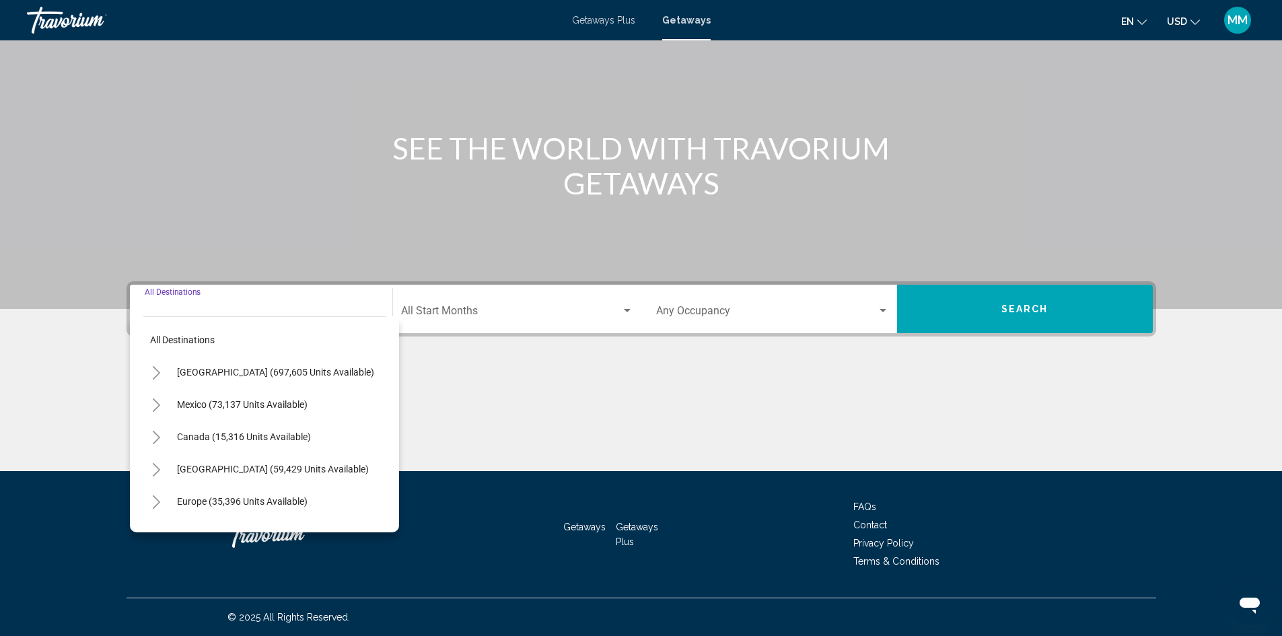
click at [153, 372] on icon "Toggle United States (697,605 units available)" at bounding box center [156, 372] width 10 height 13
click at [169, 468] on icon "Toggle Colorado (40,259 units available)" at bounding box center [170, 466] width 10 height 13
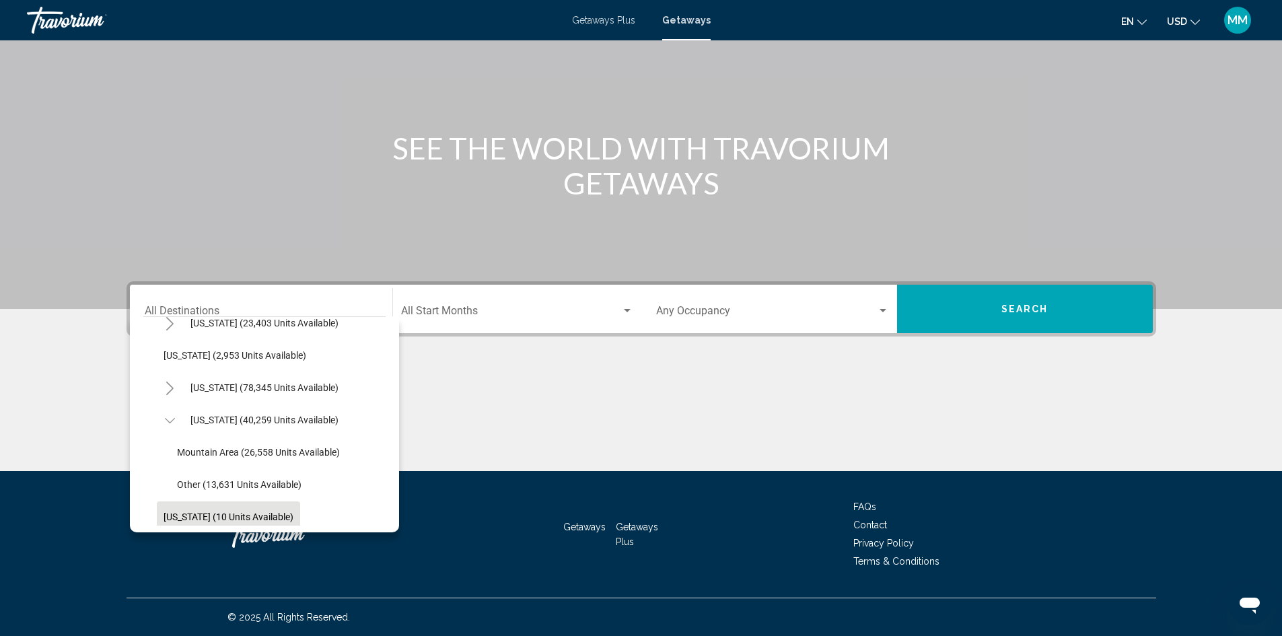
scroll to position [135, 0]
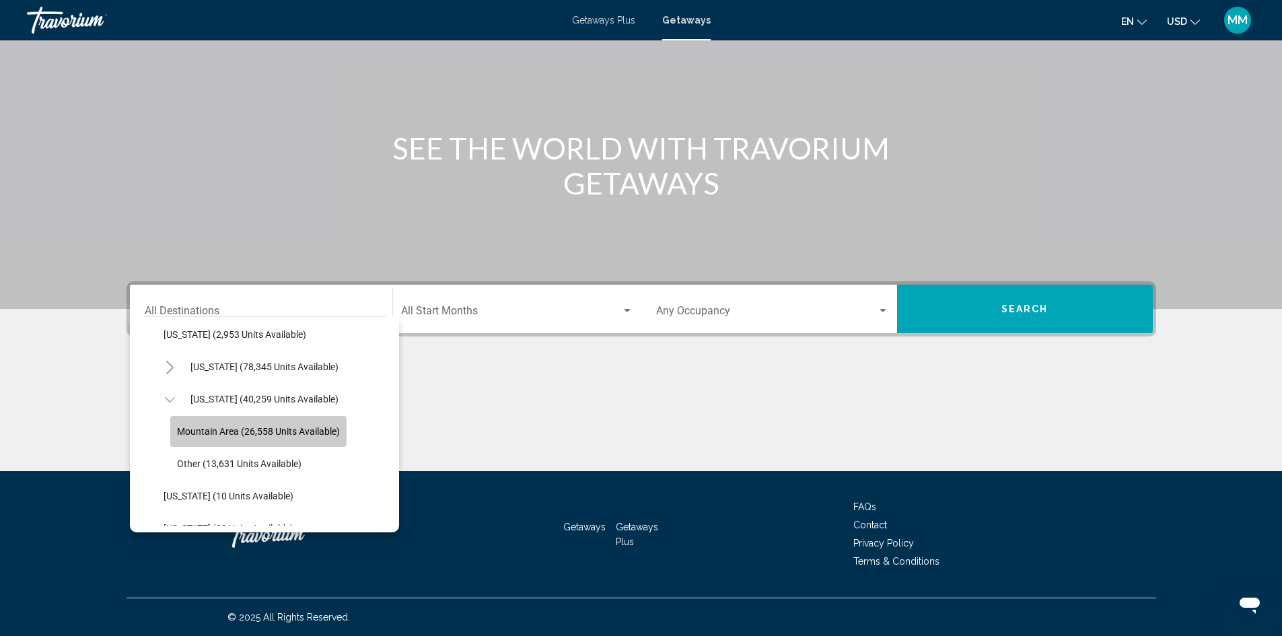
click at [242, 430] on span "Mountain Area (26,558 units available)" at bounding box center [258, 431] width 163 height 11
type input "**********"
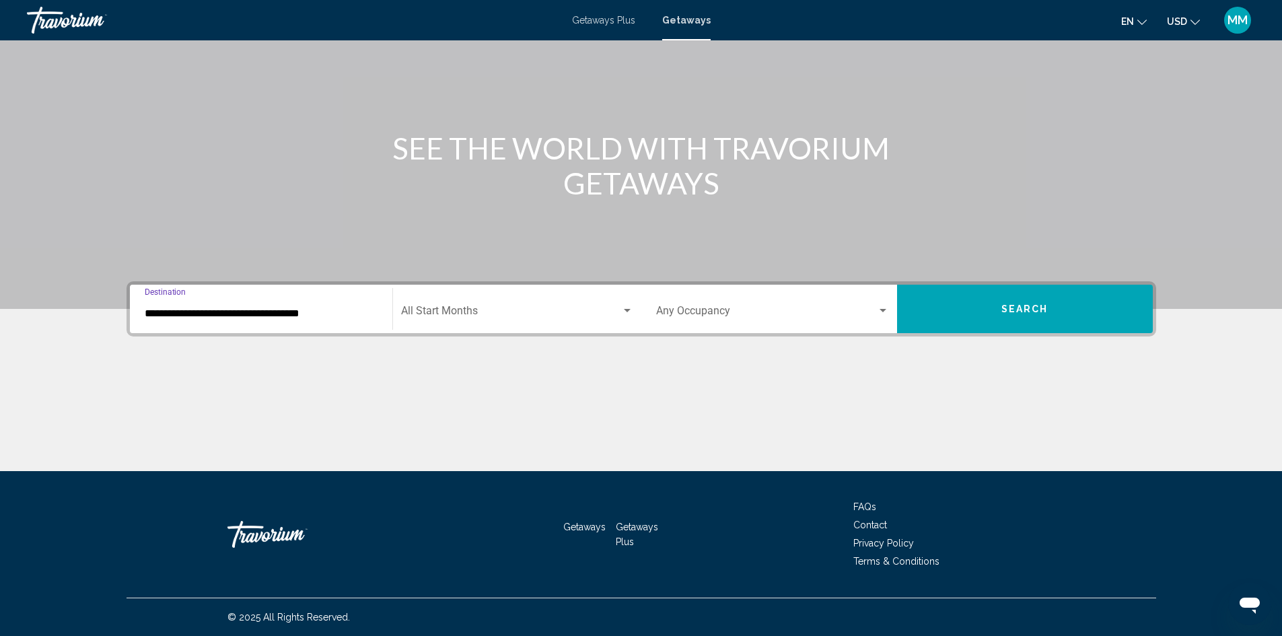
click at [498, 303] on div "Start Month All Start Months" at bounding box center [517, 309] width 232 height 42
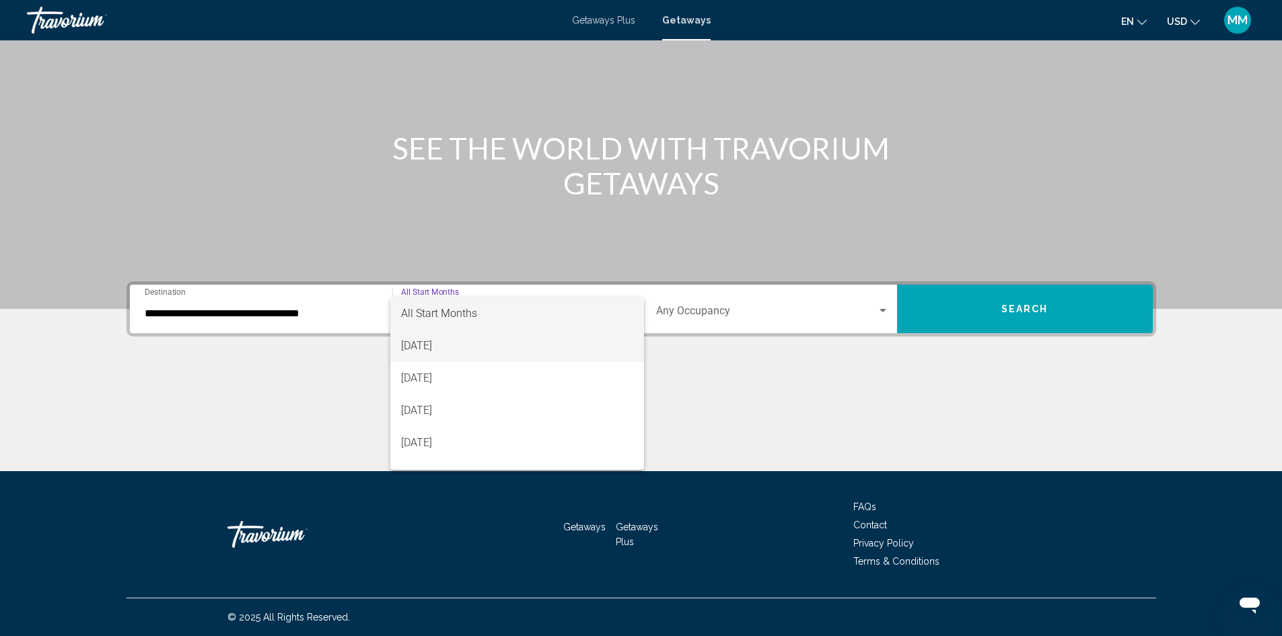
click at [425, 345] on span "September 2025" at bounding box center [517, 346] width 232 height 32
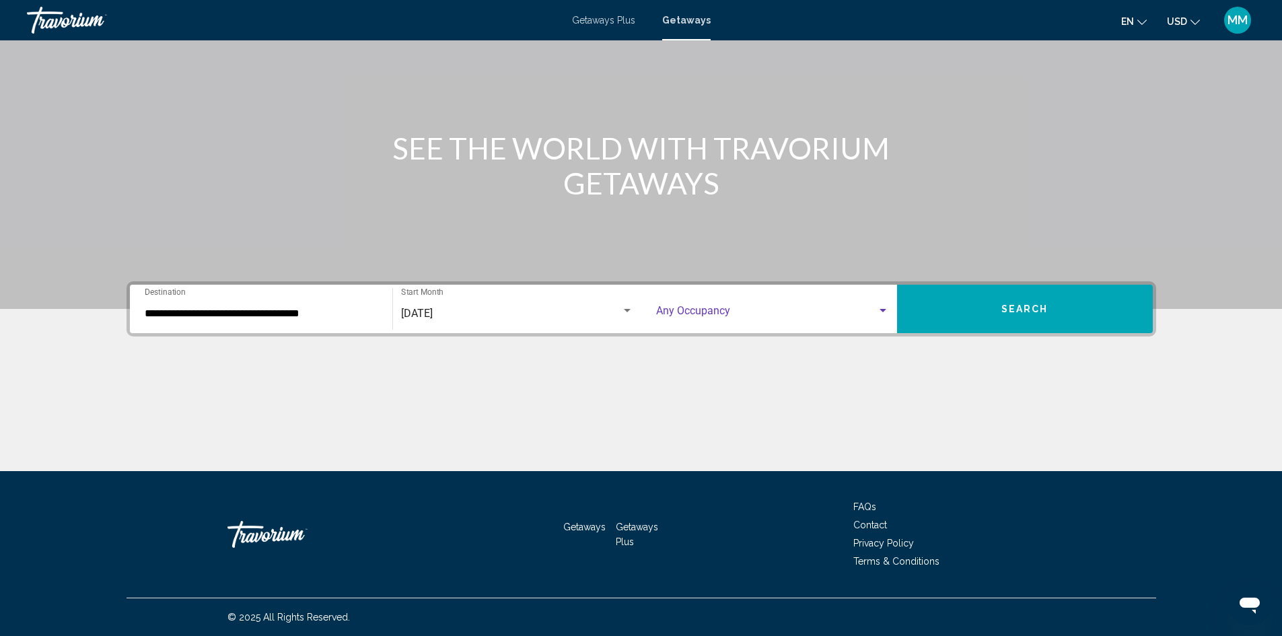
click at [804, 312] on span "Search widget" at bounding box center [766, 314] width 221 height 12
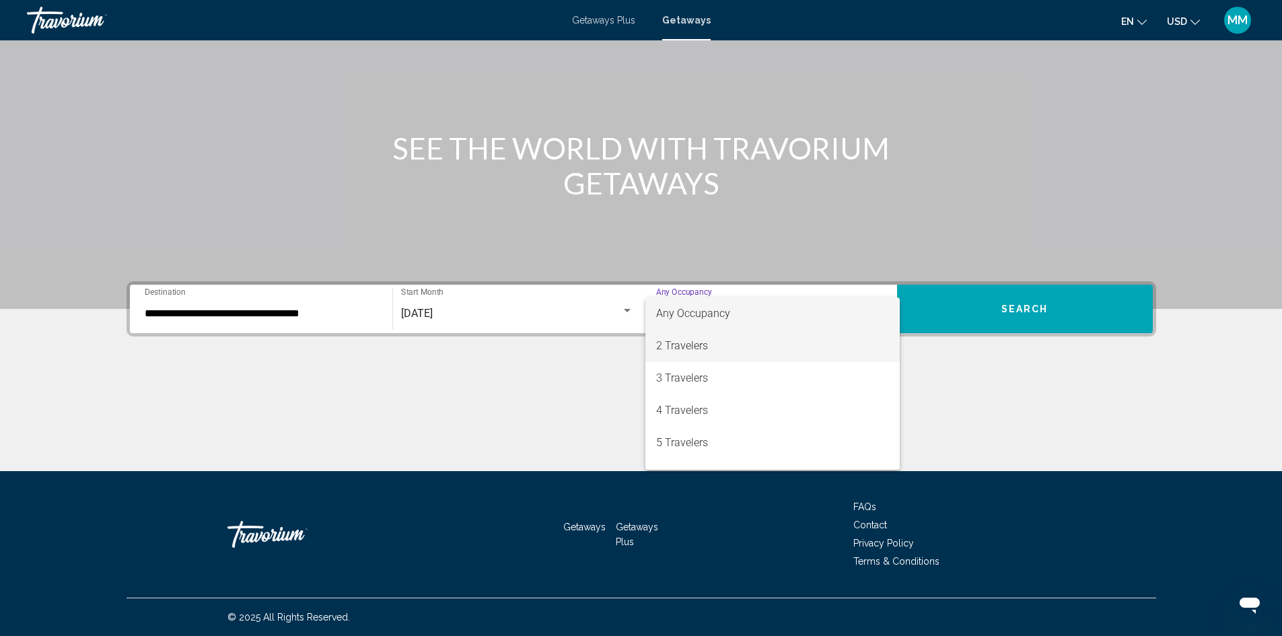
click at [745, 343] on span "2 Travelers" at bounding box center [772, 346] width 233 height 32
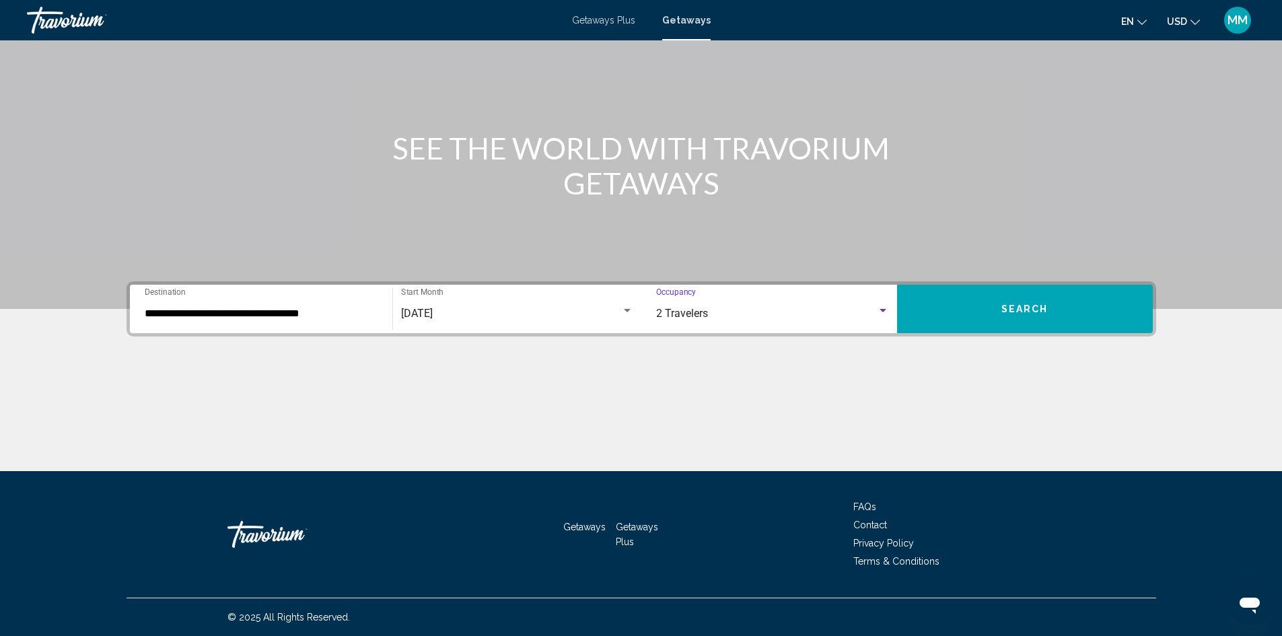
click at [1019, 311] on span "Search" at bounding box center [1024, 309] width 47 height 11
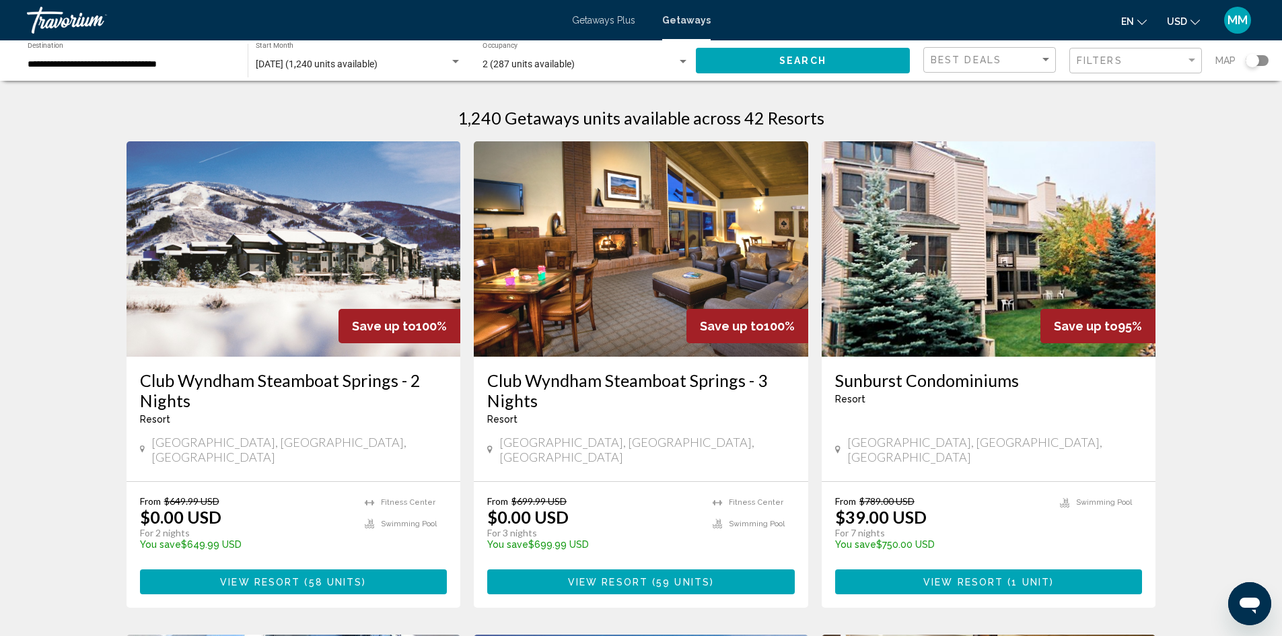
click at [1109, 53] on div "Filters" at bounding box center [1137, 60] width 121 height 25
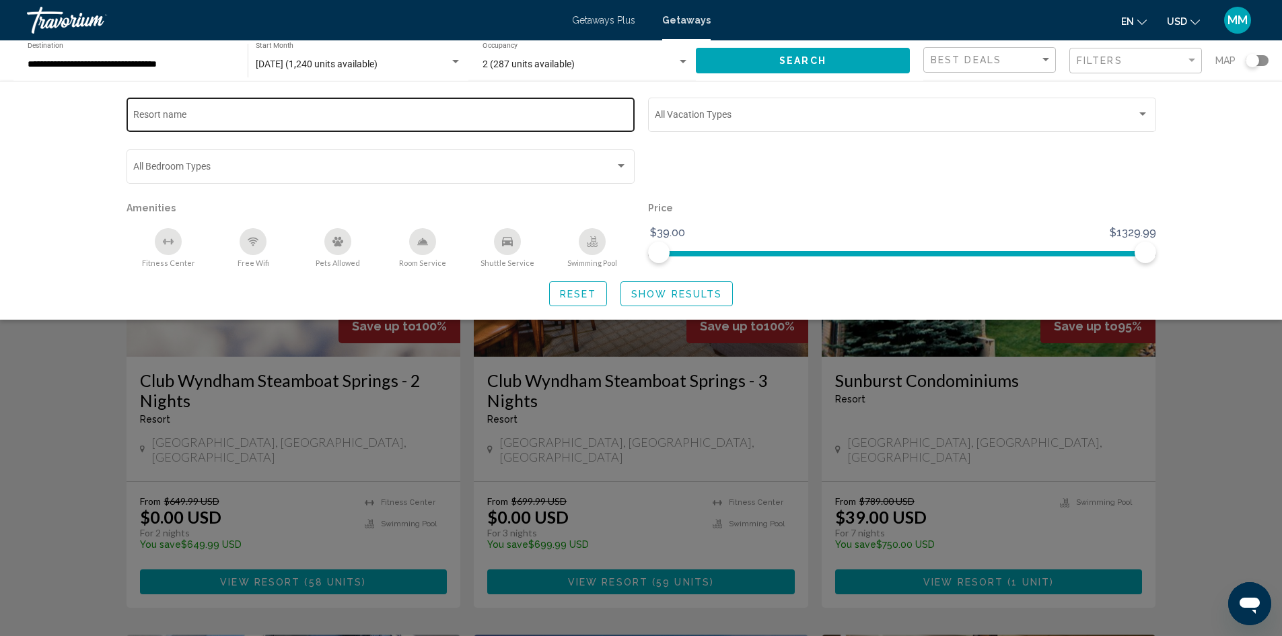
click at [256, 112] on input "Resort name" at bounding box center [380, 117] width 494 height 11
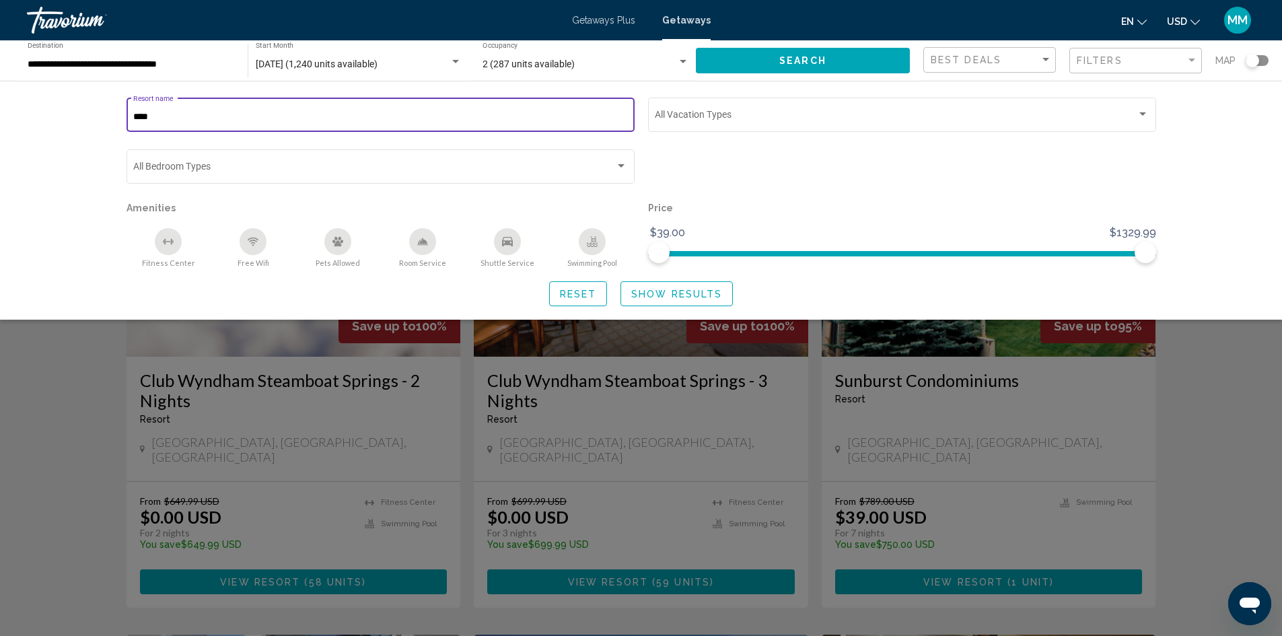
type input "****"
click at [650, 286] on button "Show Results" at bounding box center [677, 293] width 112 height 25
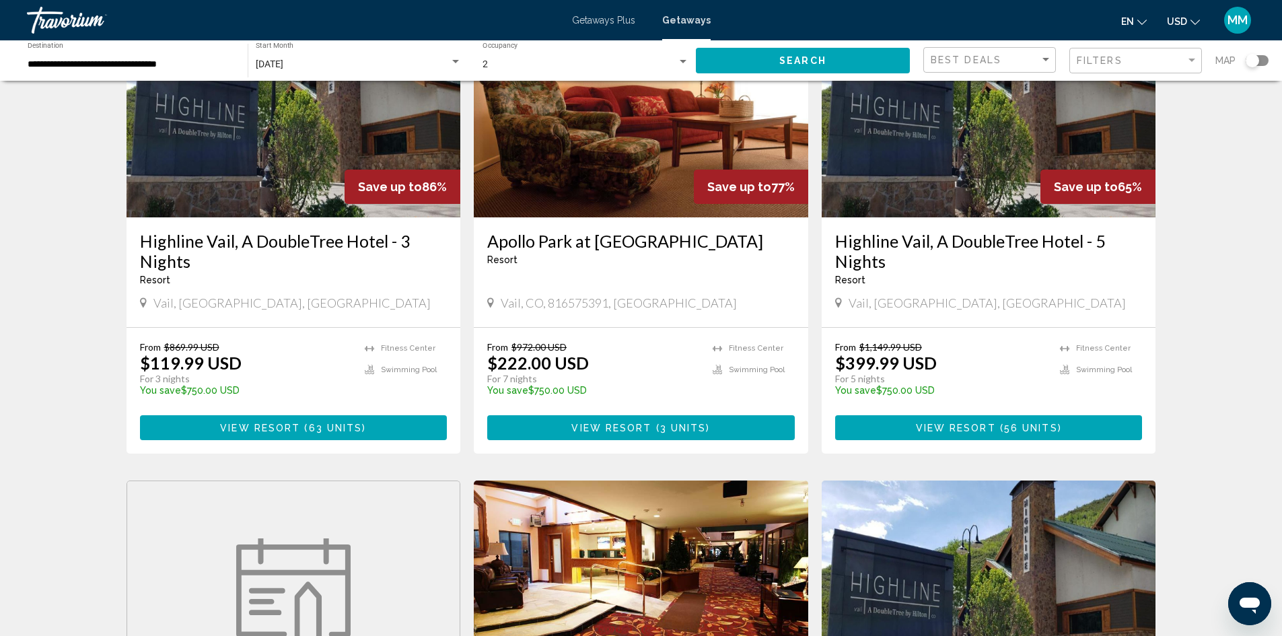
scroll to position [202, 0]
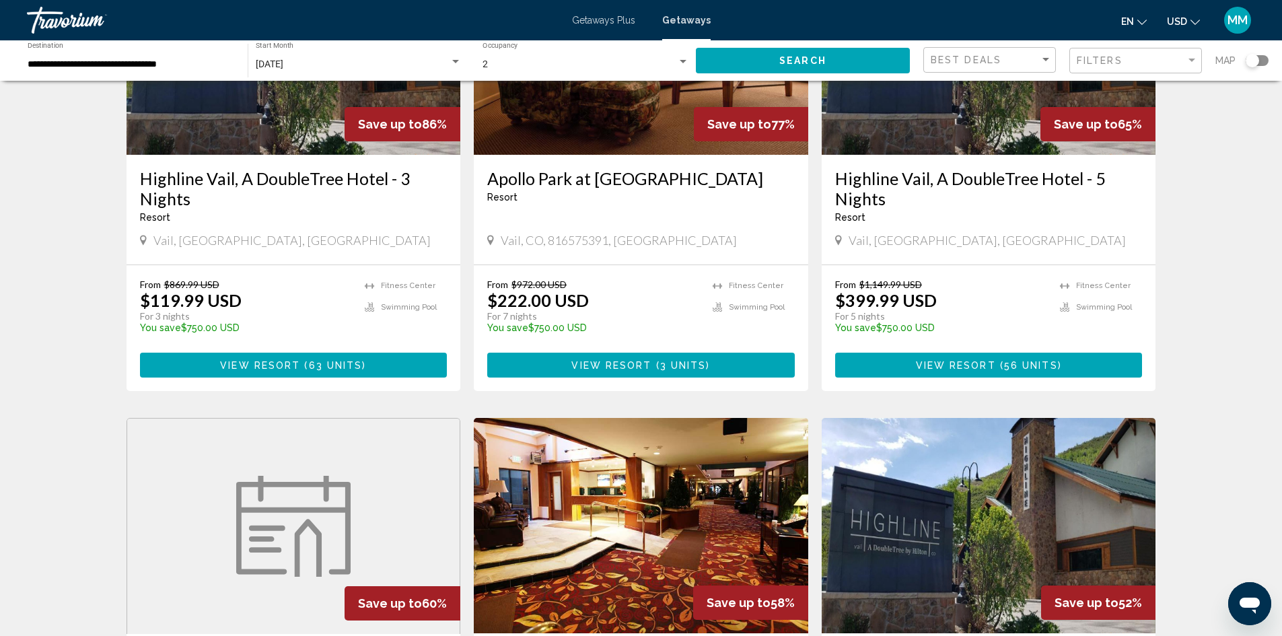
click at [686, 366] on span "3 units" at bounding box center [683, 365] width 46 height 11
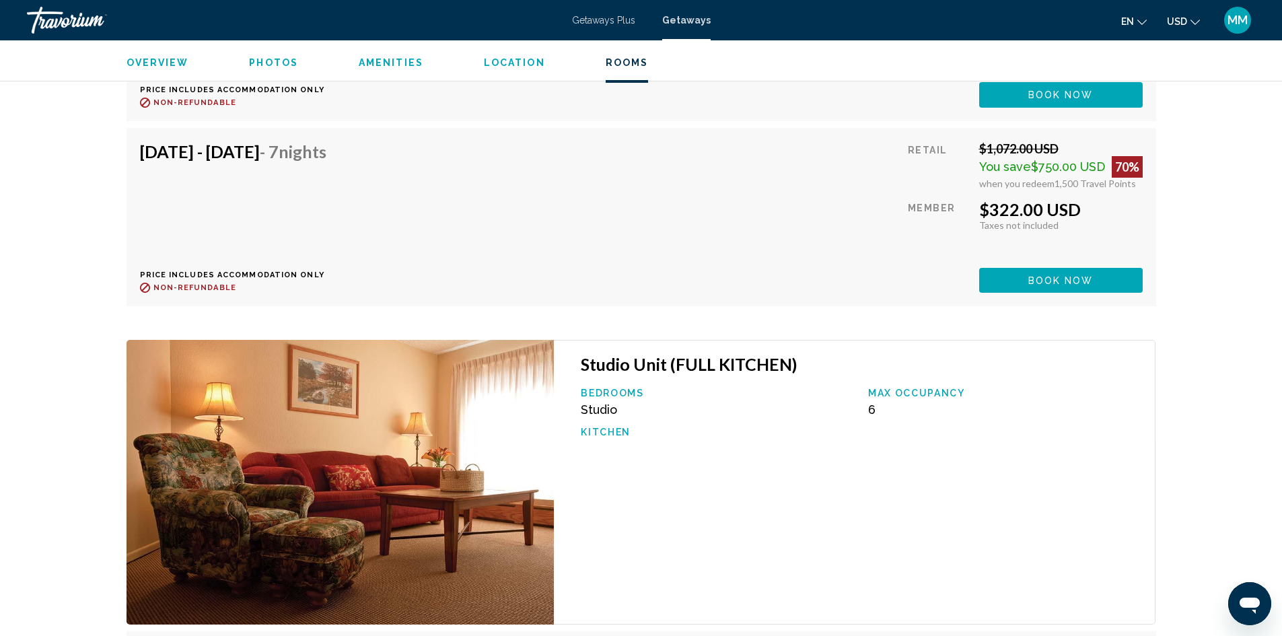
scroll to position [2288, 0]
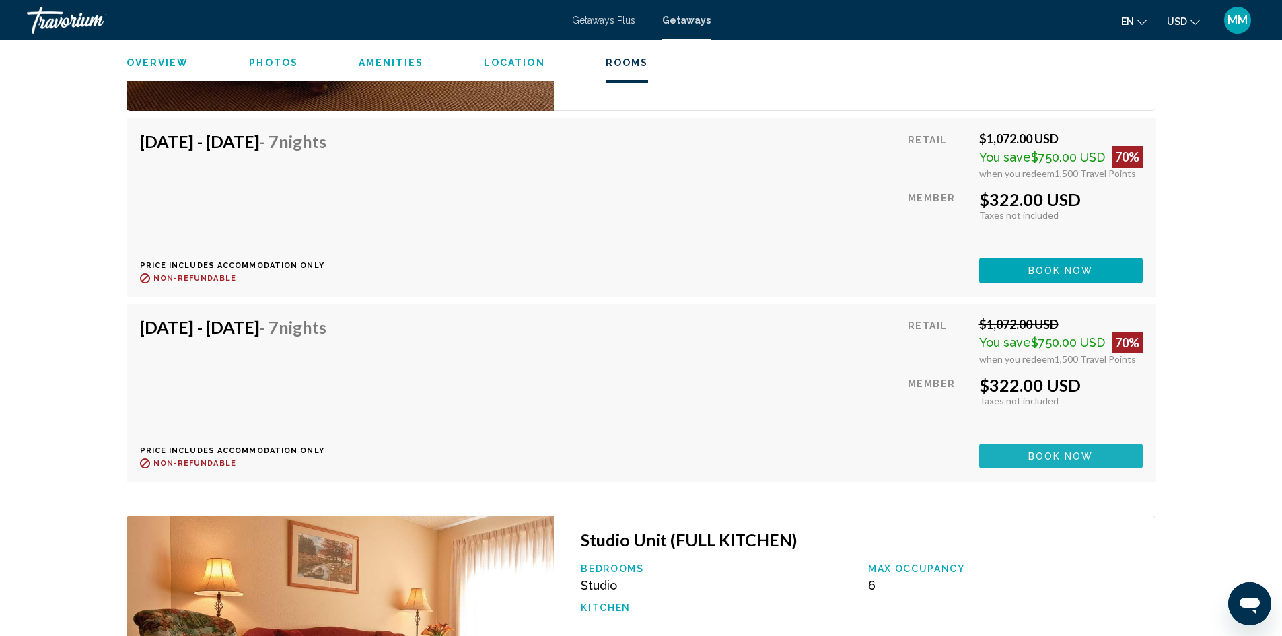
click at [1081, 454] on span "Book now" at bounding box center [1060, 456] width 65 height 11
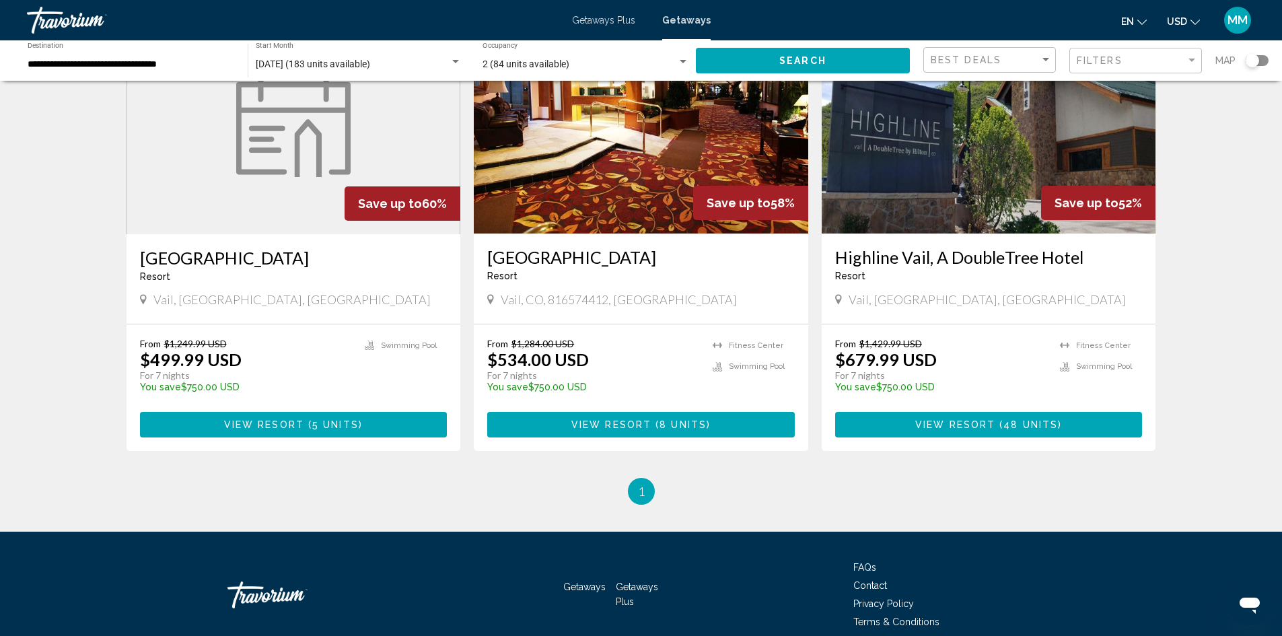
scroll to position [606, 0]
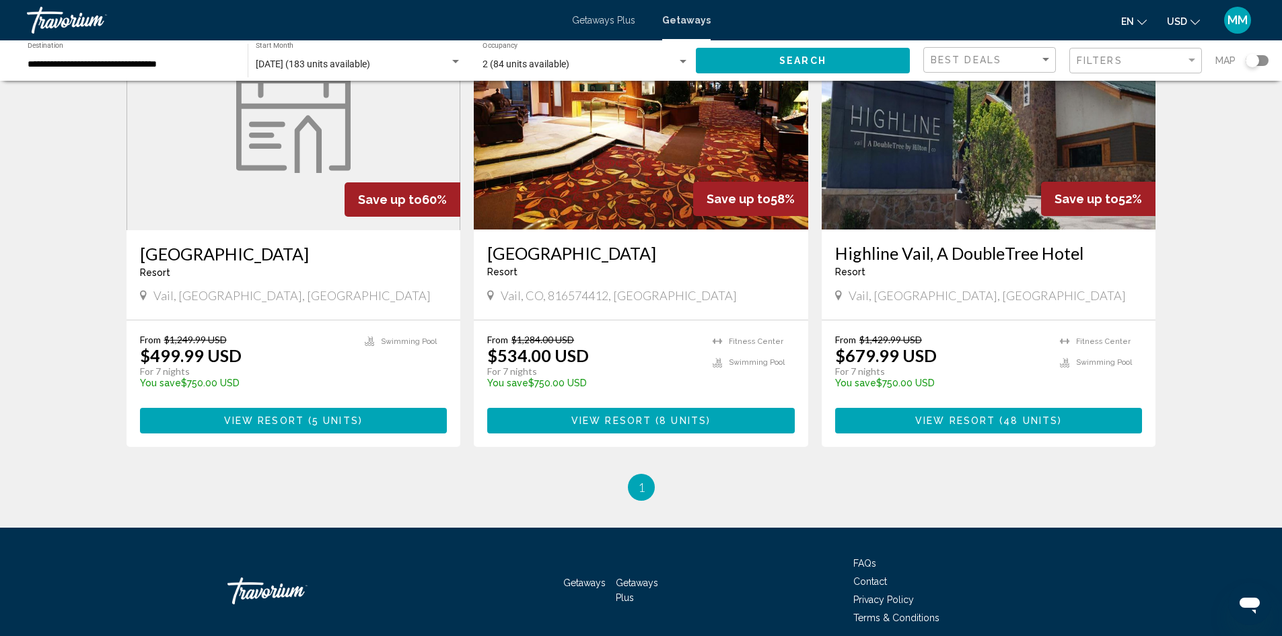
click at [268, 411] on button "View Resort ( 5 units )" at bounding box center [294, 420] width 308 height 25
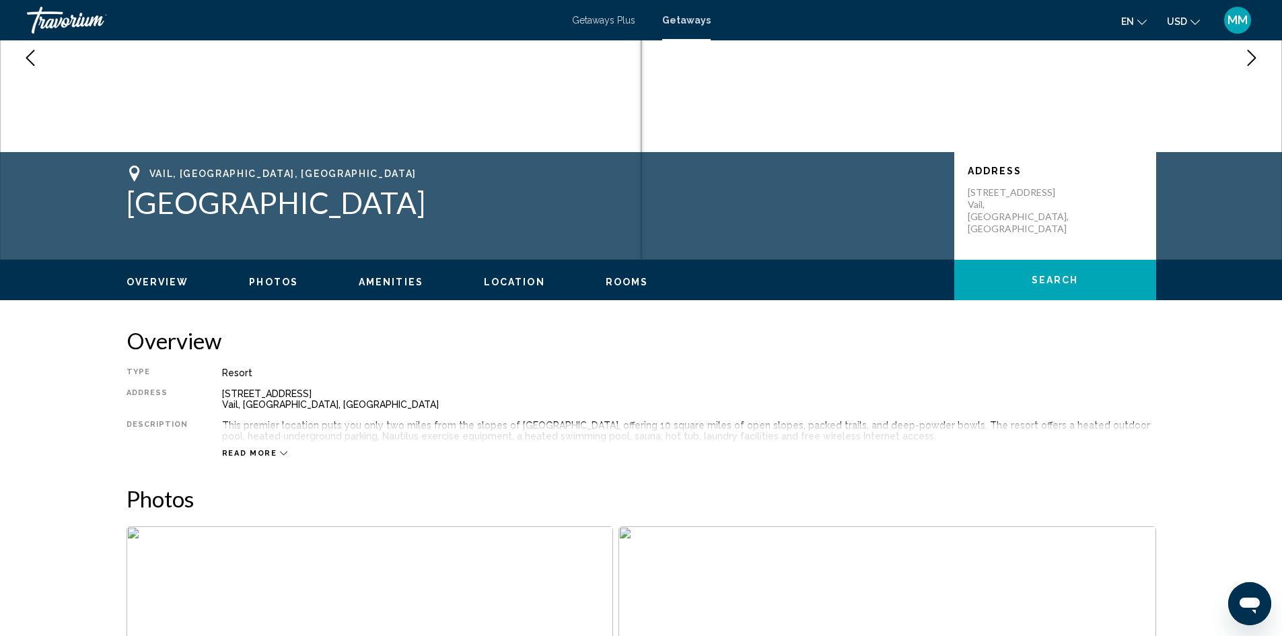
scroll to position [202, 0]
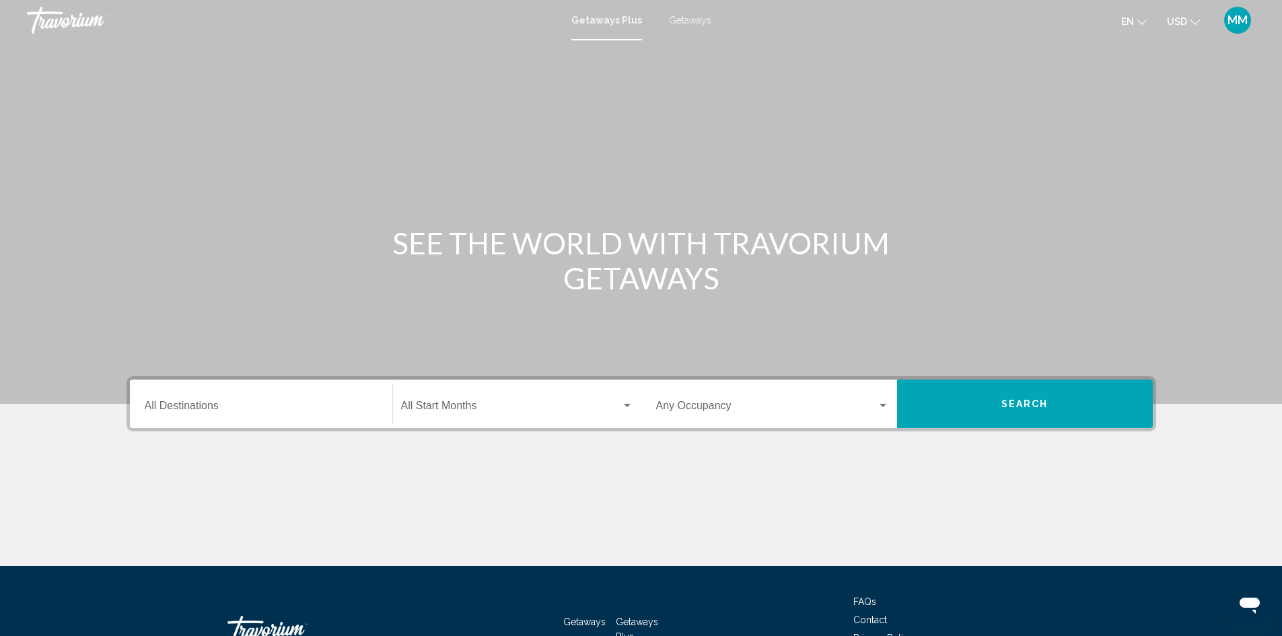
click at [219, 400] on div "Destination All Destinations" at bounding box center [261, 404] width 233 height 42
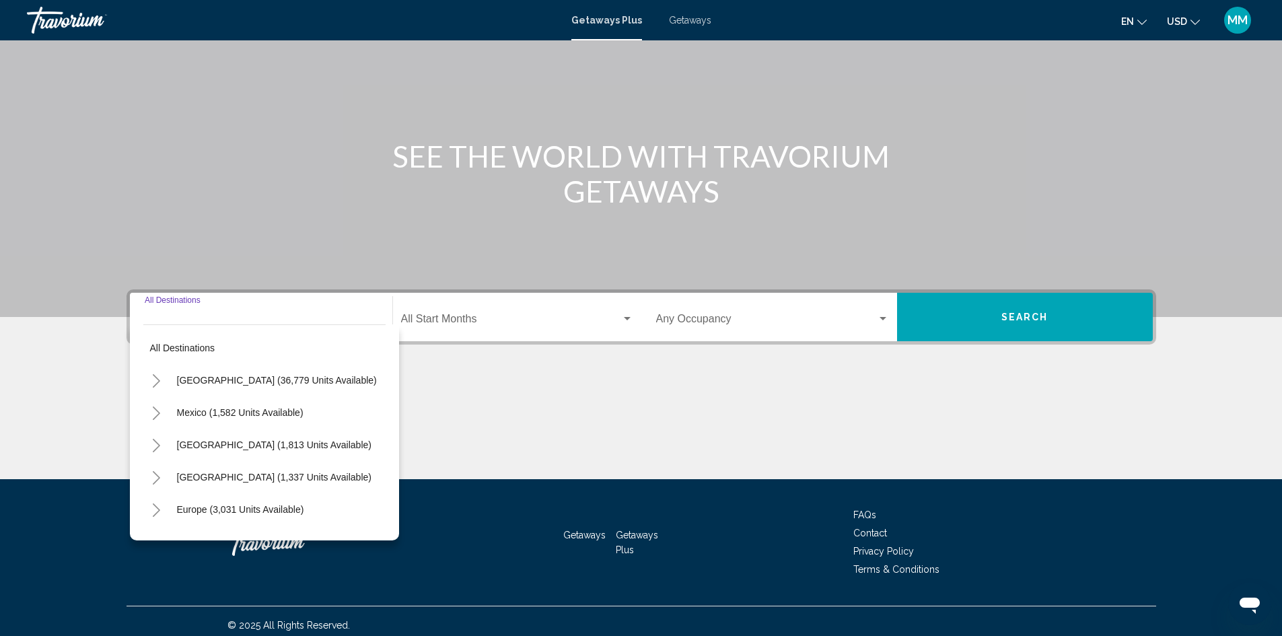
scroll to position [95, 0]
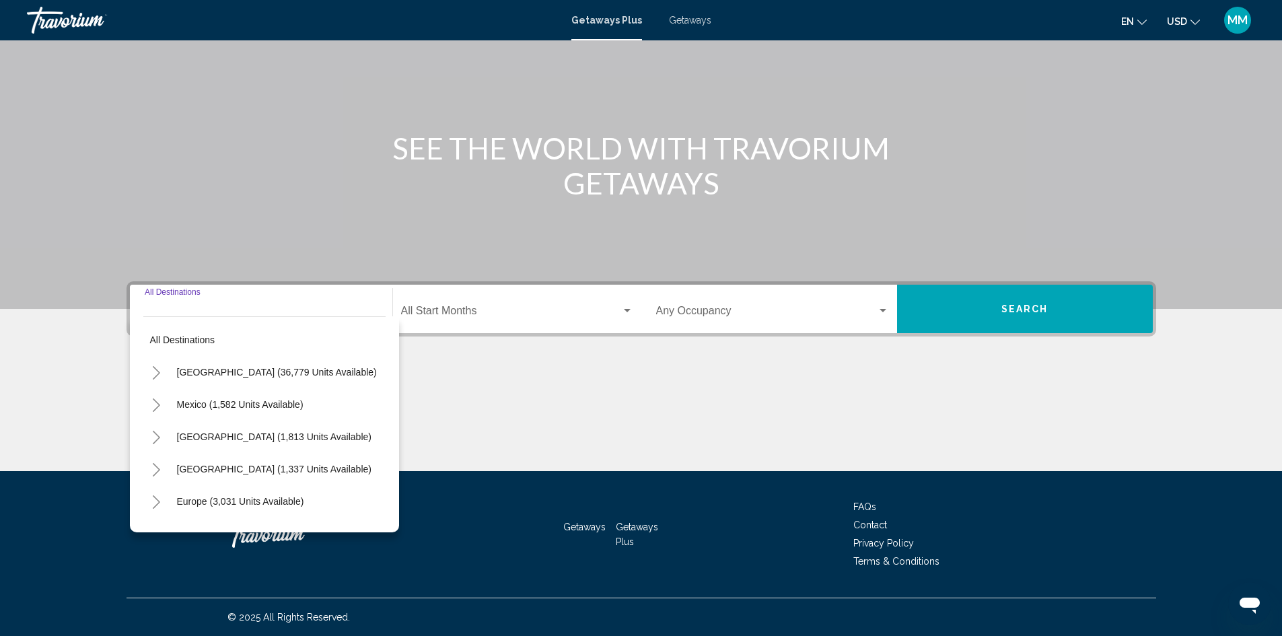
click at [151, 475] on button "Toggle Caribbean & Atlantic Islands (1,337 units available)" at bounding box center [156, 469] width 27 height 27
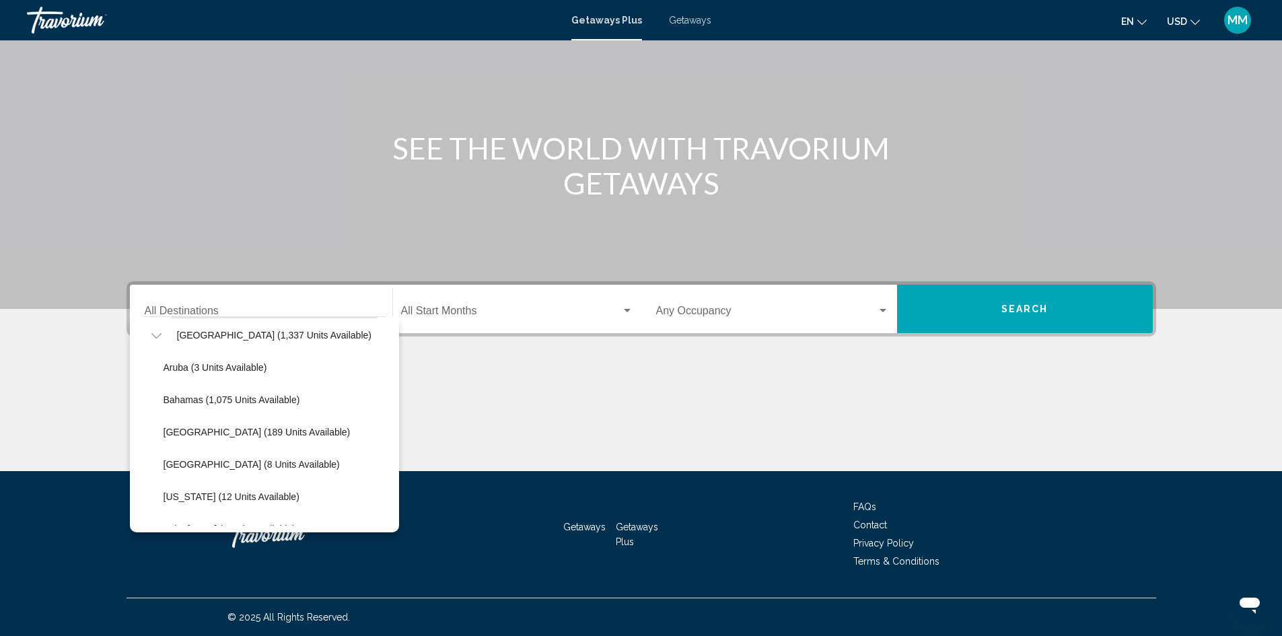
scroll to position [135, 0]
click at [250, 432] on span "[GEOGRAPHIC_DATA] (189 units available)" at bounding box center [257, 431] width 187 height 11
type input "**********"
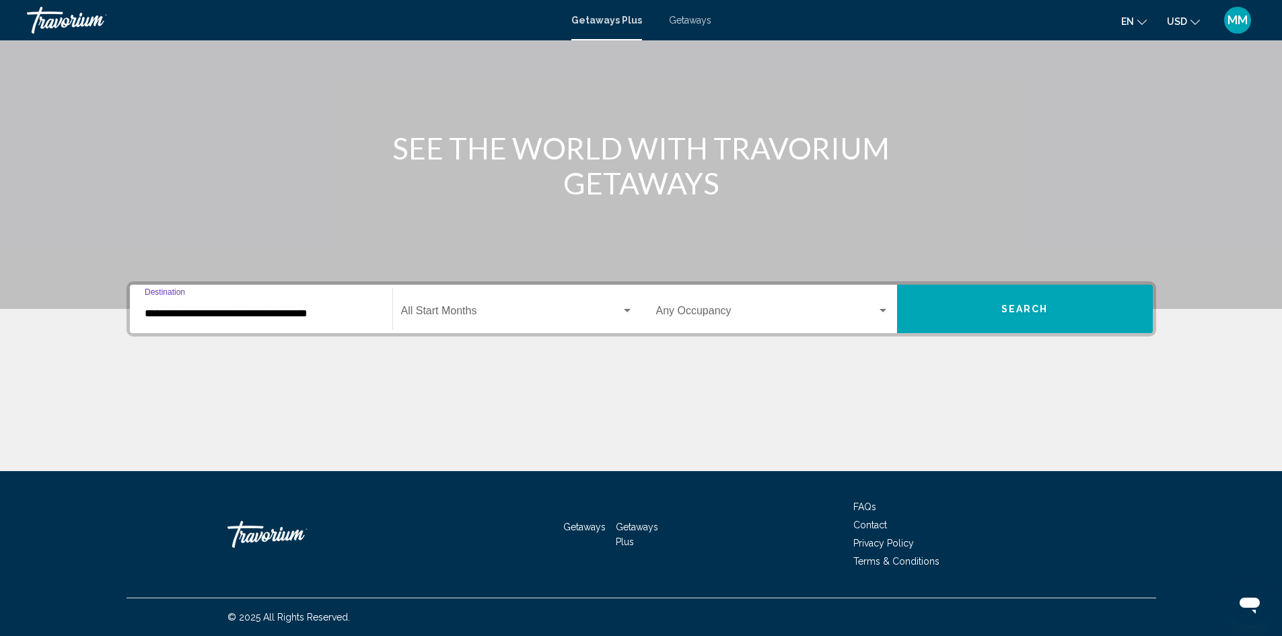
click at [453, 306] on div "Start Month All Start Months" at bounding box center [517, 309] width 232 height 42
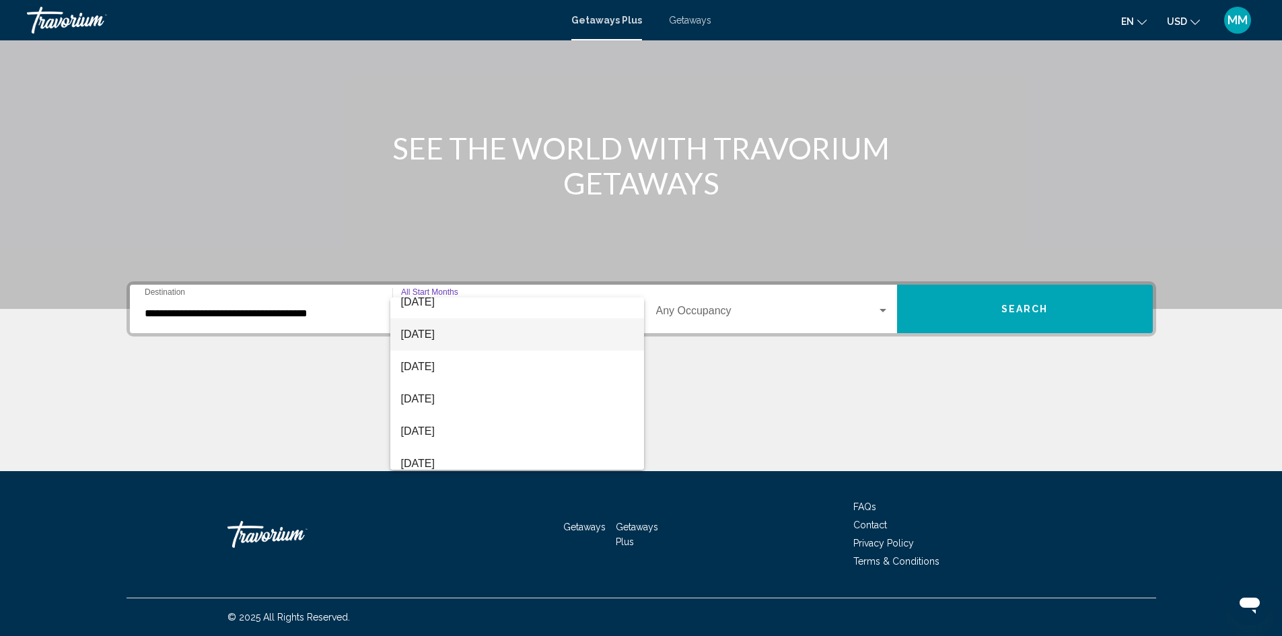
scroll to position [67, 0]
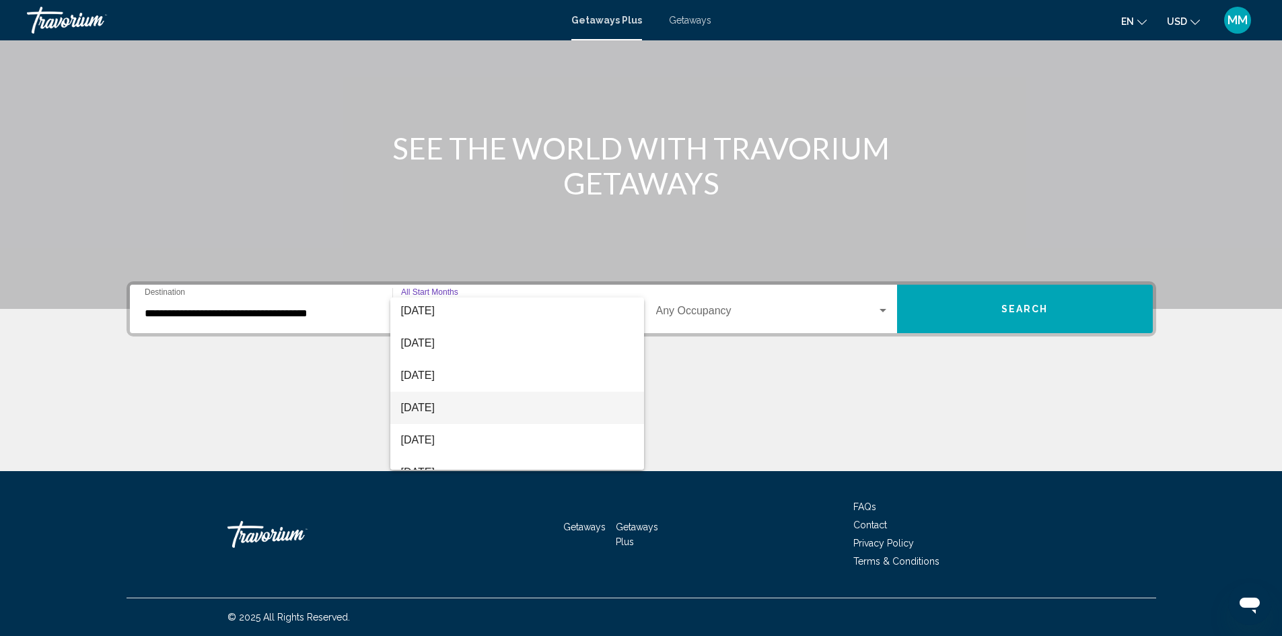
click at [446, 410] on span "January 2026" at bounding box center [517, 408] width 232 height 32
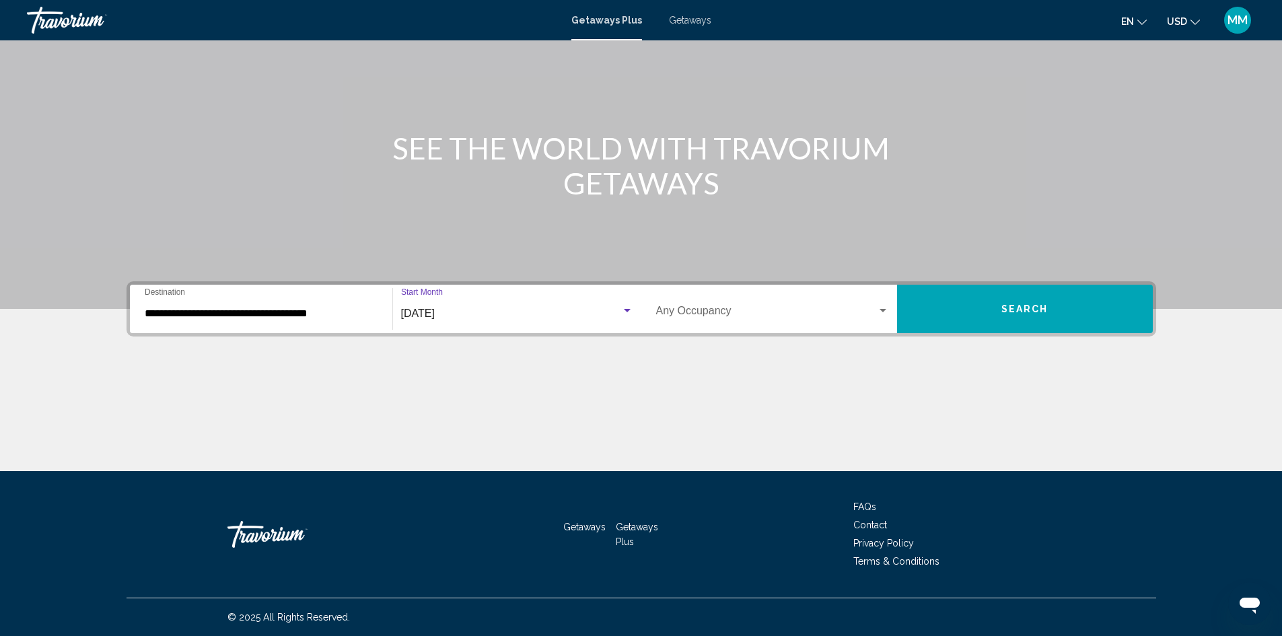
click at [720, 308] on span "Search widget" at bounding box center [766, 314] width 221 height 12
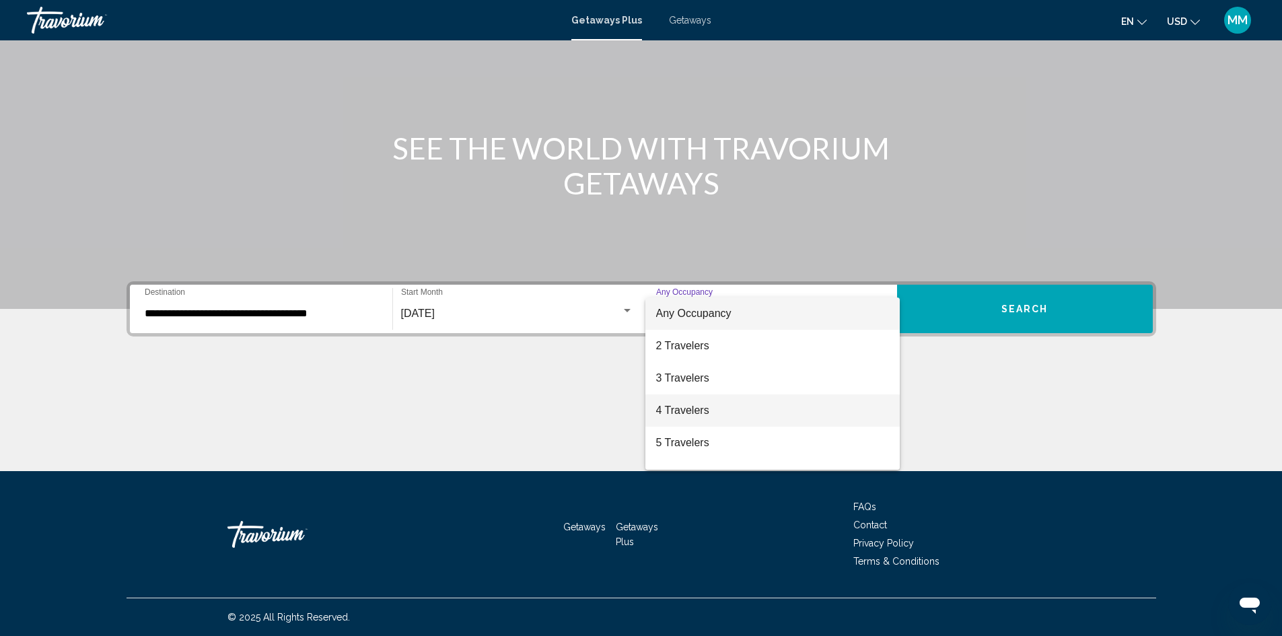
click at [695, 401] on span "4 Travelers" at bounding box center [772, 410] width 233 height 32
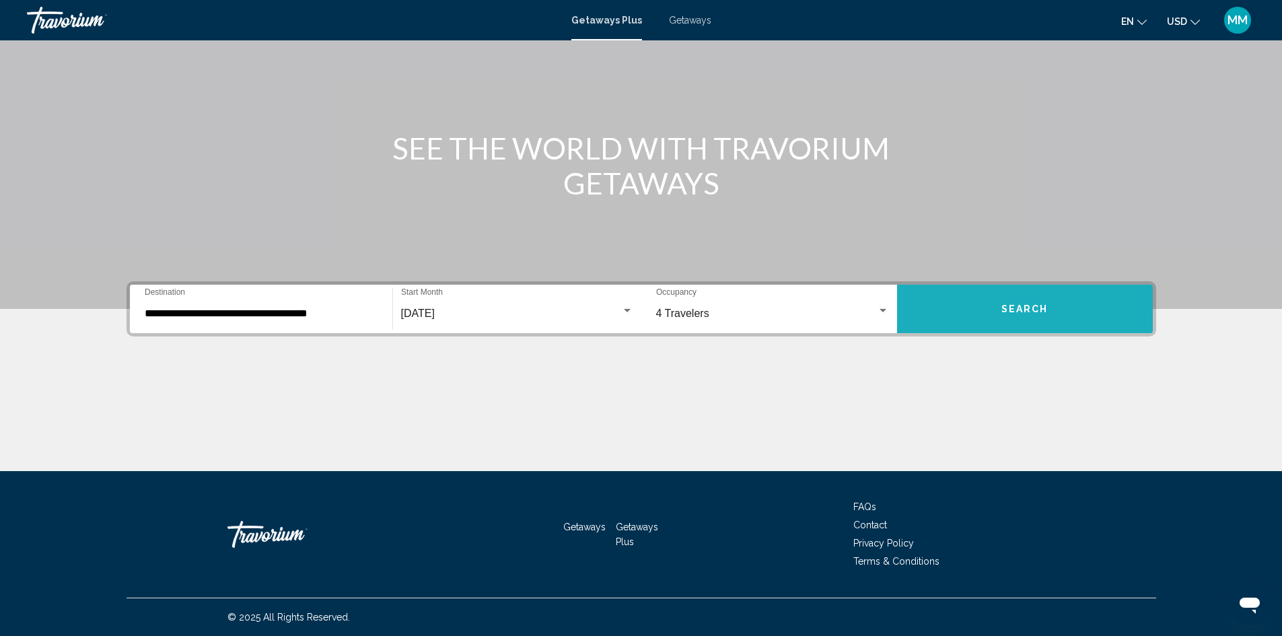
click at [984, 311] on button "Search" at bounding box center [1025, 309] width 256 height 48
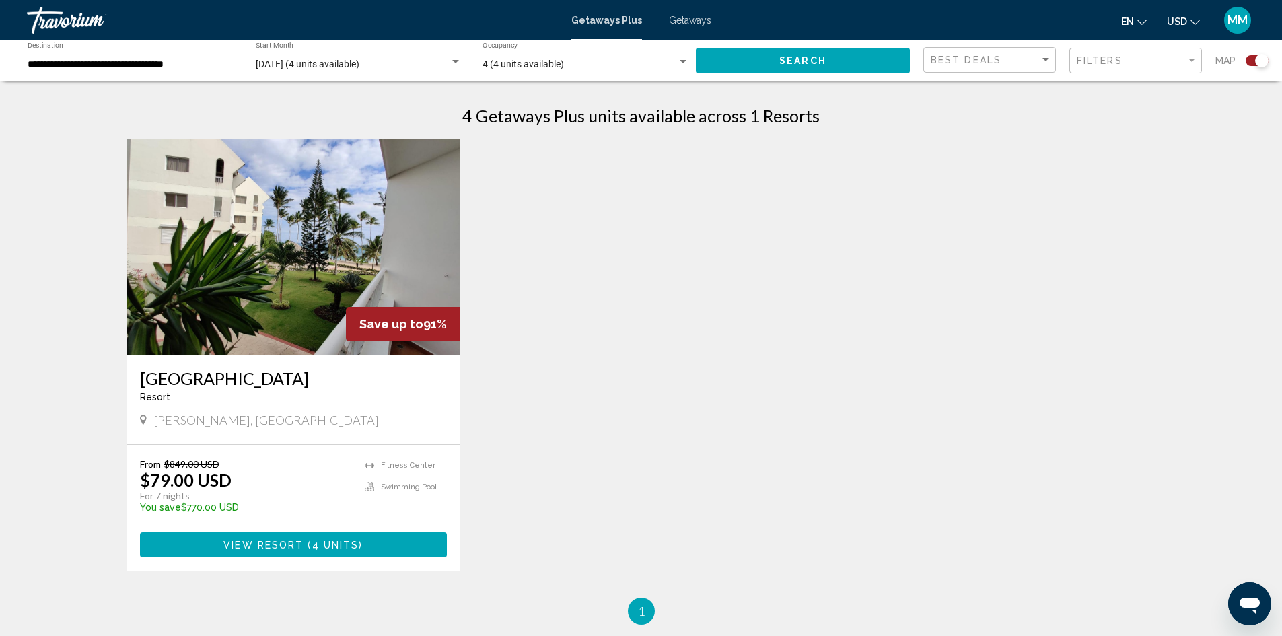
scroll to position [471, 0]
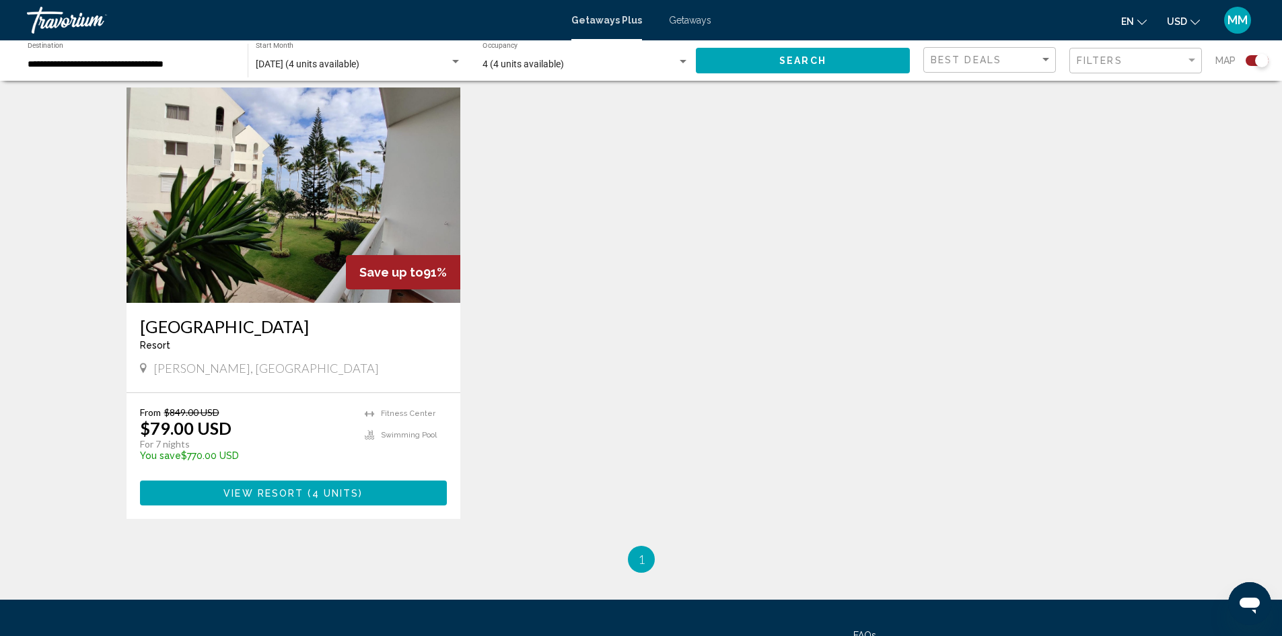
click at [336, 496] on span "4 units" at bounding box center [335, 493] width 47 height 11
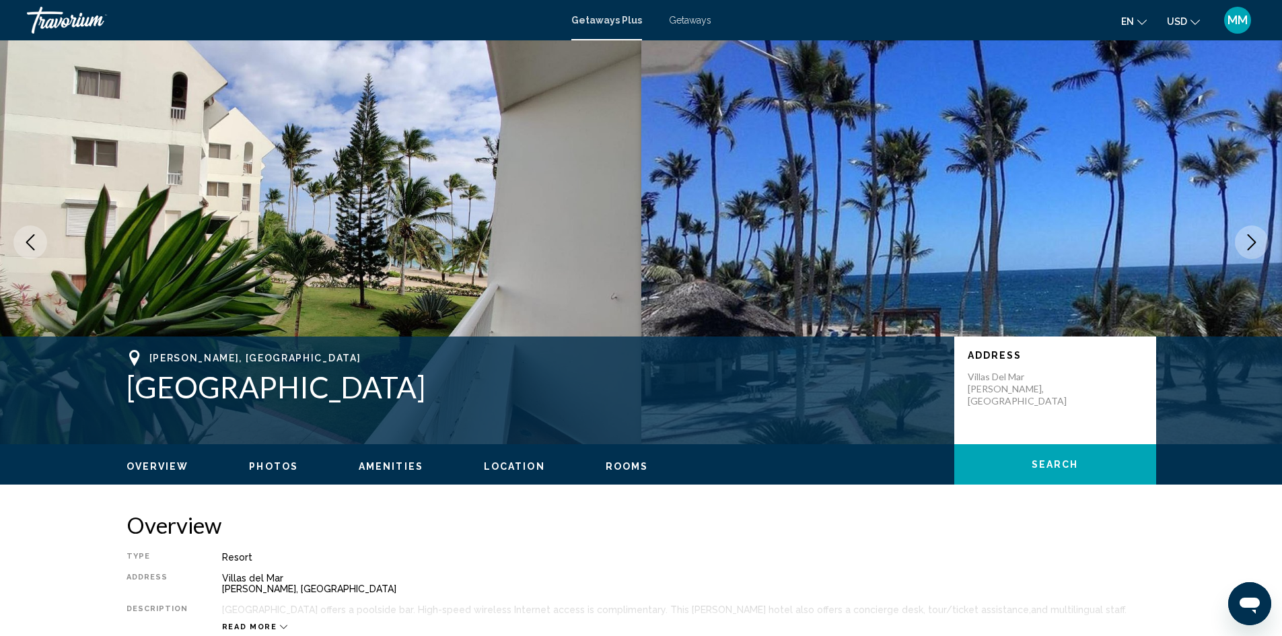
click at [1265, 236] on button "Next image" at bounding box center [1252, 242] width 34 height 34
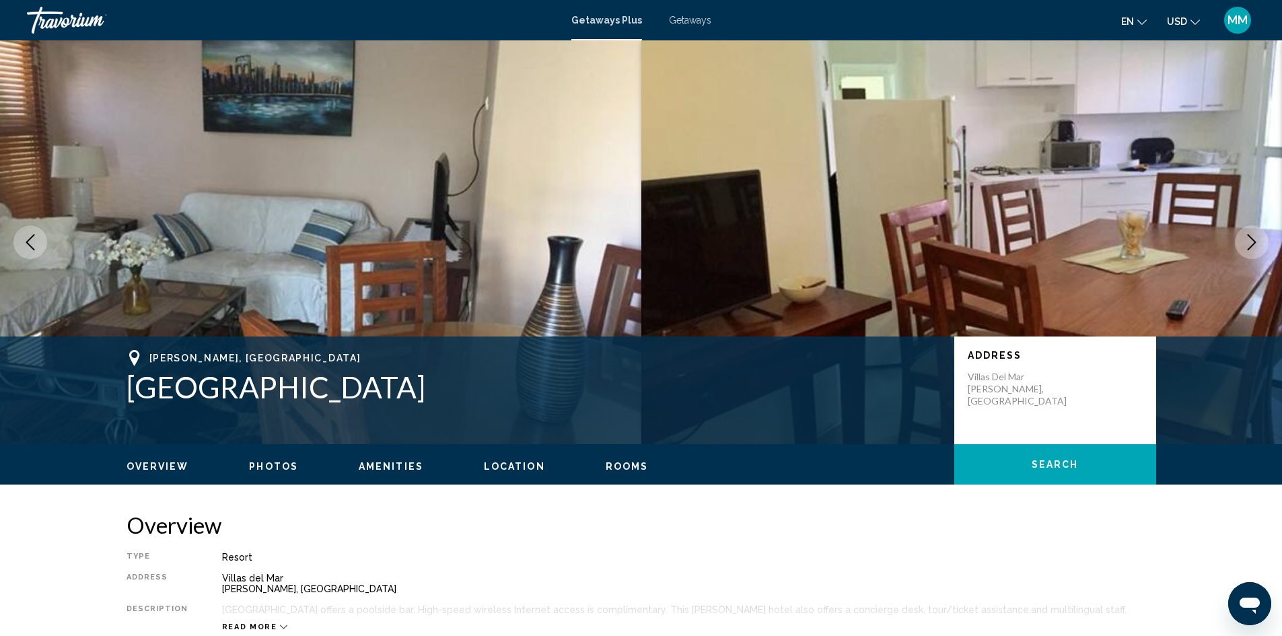
click at [1265, 236] on button "Next image" at bounding box center [1252, 242] width 34 height 34
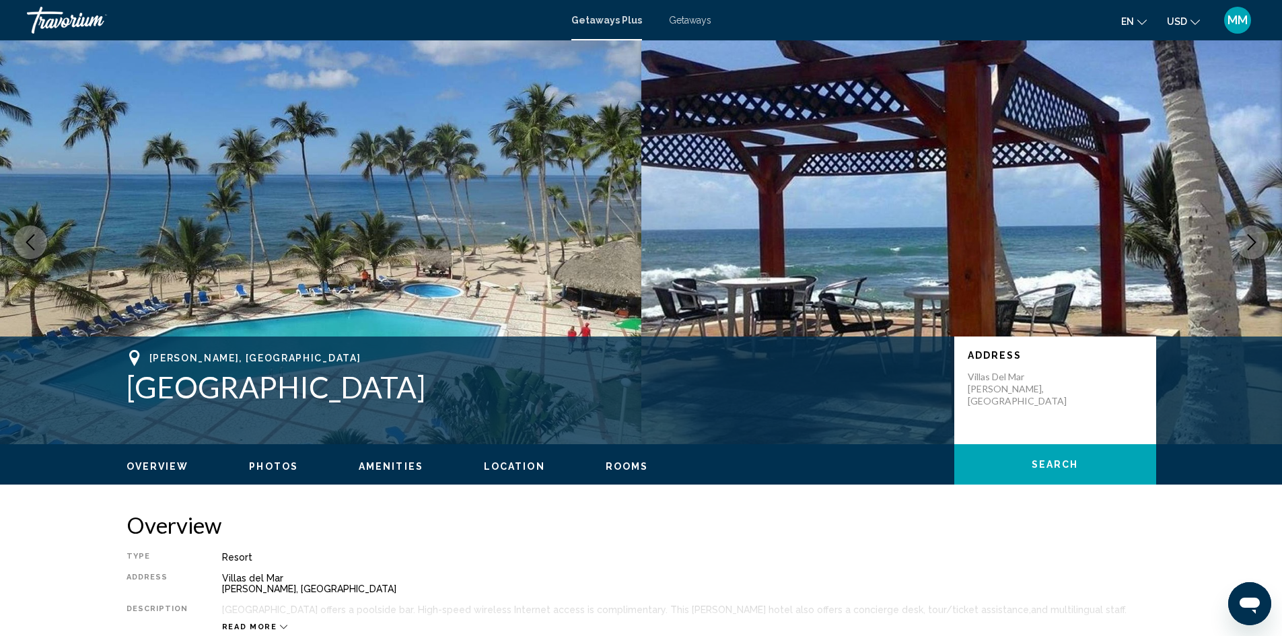
click at [1265, 236] on button "Next image" at bounding box center [1252, 242] width 34 height 34
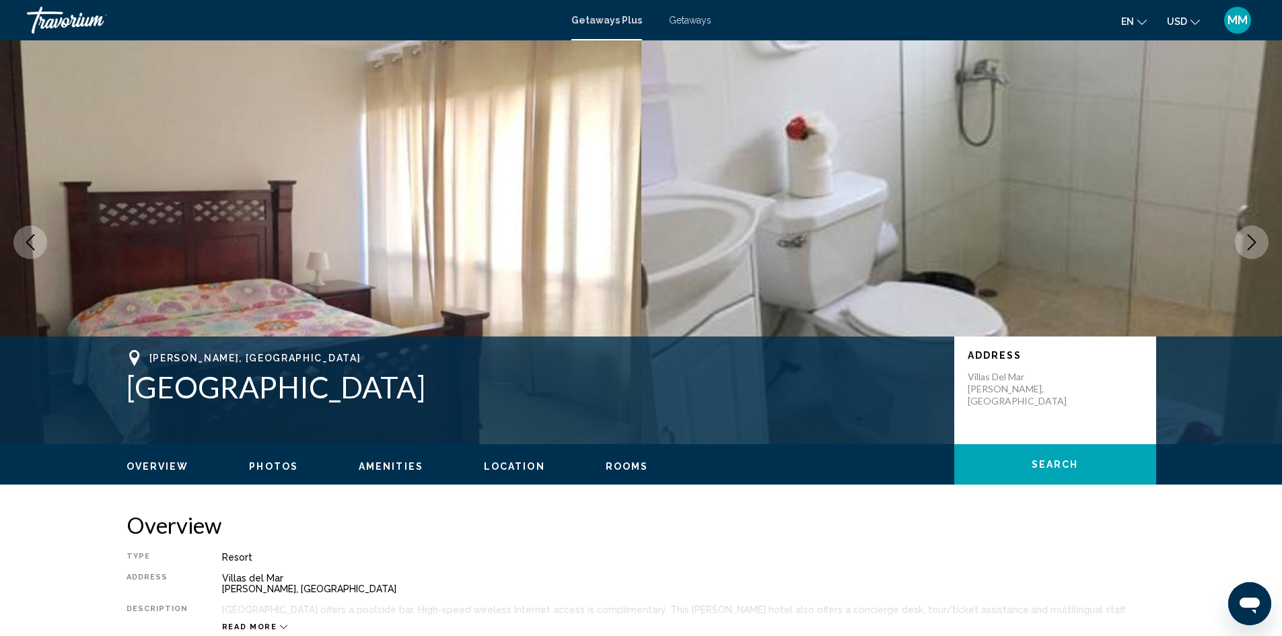
click at [1265, 236] on button "Next image" at bounding box center [1252, 242] width 34 height 34
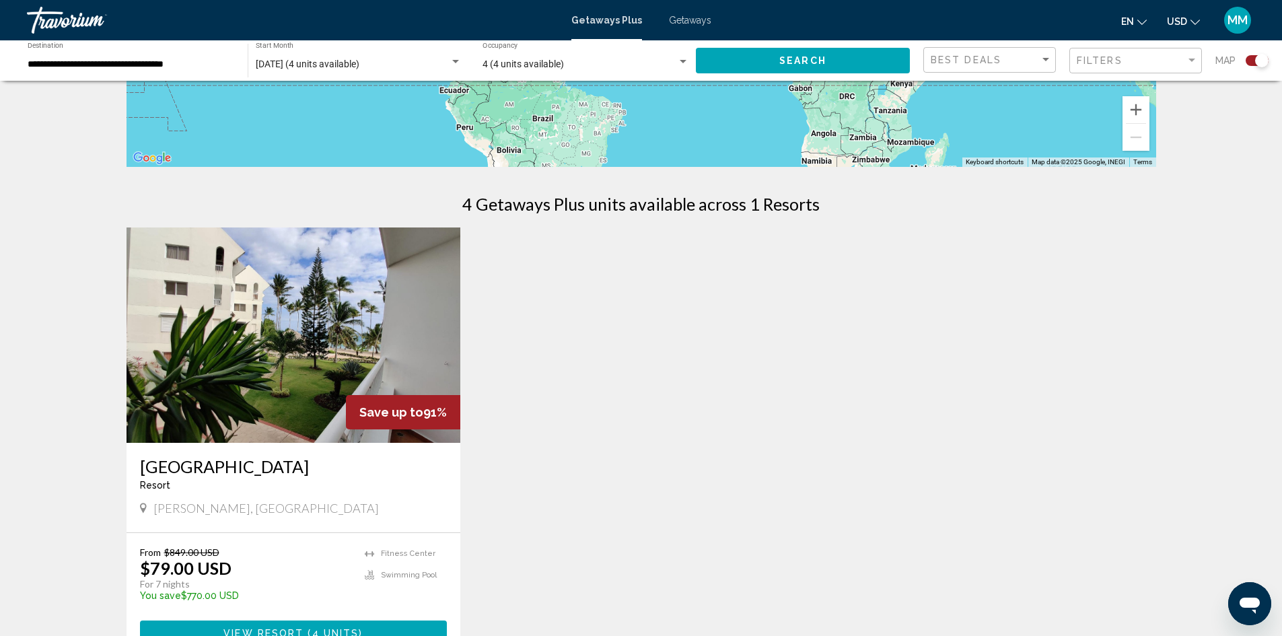
scroll to position [337, 0]
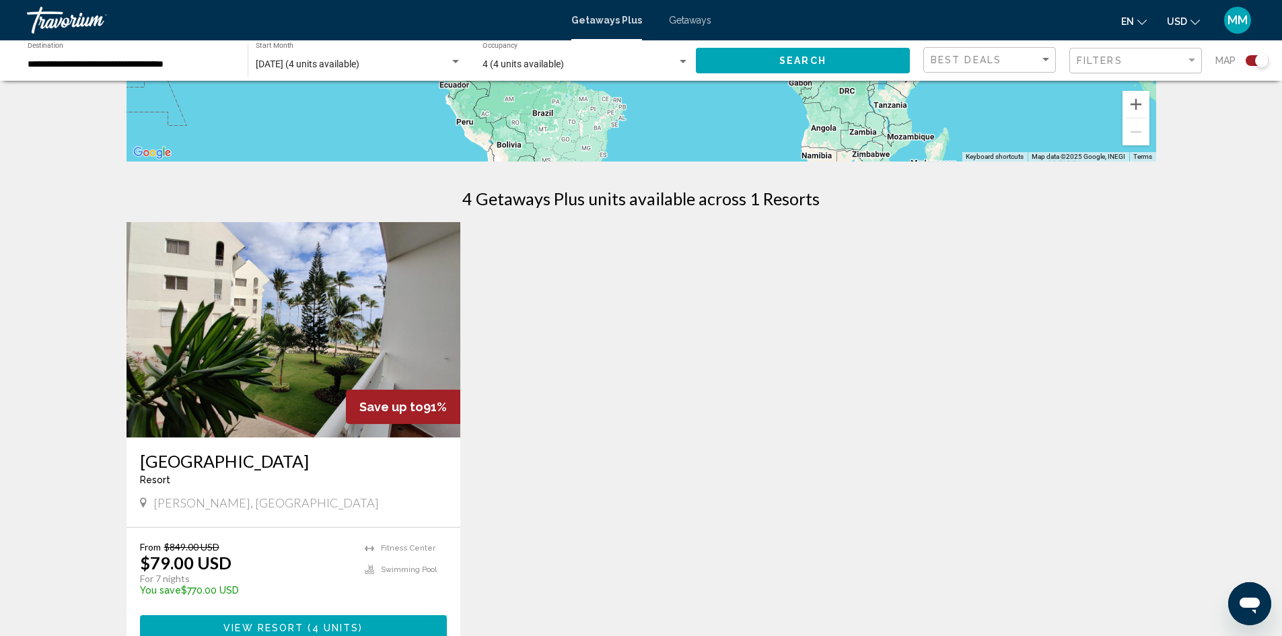
click at [695, 17] on span "Getaways" at bounding box center [690, 20] width 42 height 11
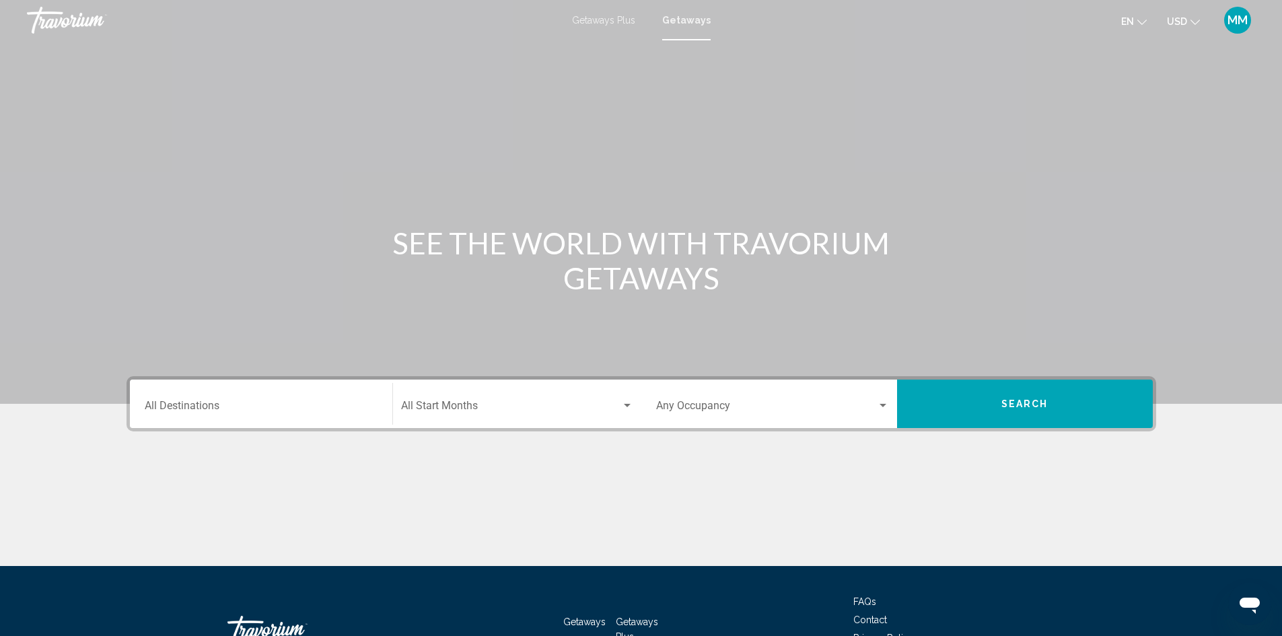
click at [244, 405] on input "Destination All Destinations" at bounding box center [261, 408] width 233 height 12
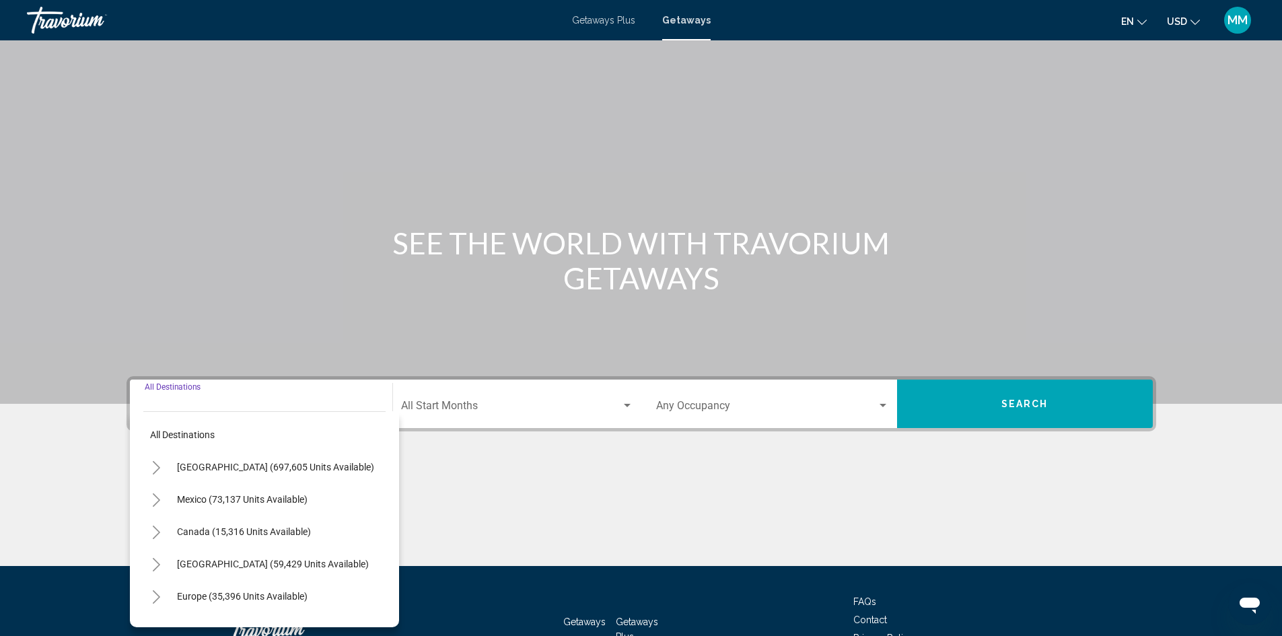
scroll to position [95, 0]
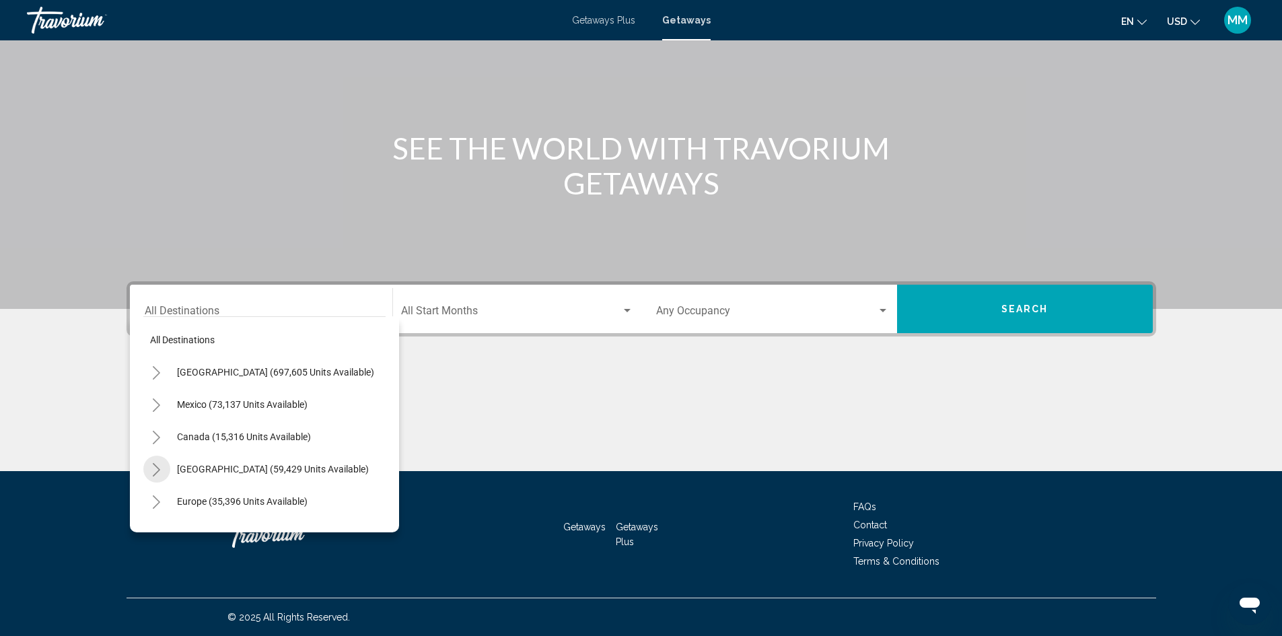
click at [150, 468] on button "Toggle Caribbean & Atlantic Islands (59,429 units available)" at bounding box center [156, 469] width 27 height 27
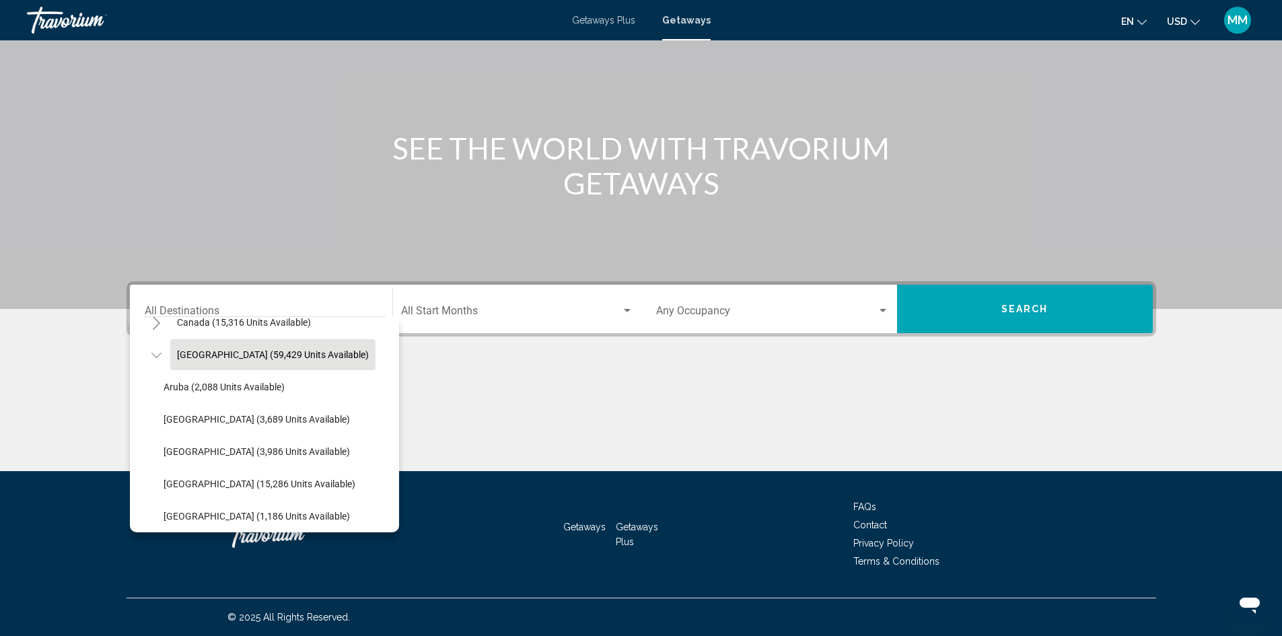
scroll to position [135, 0]
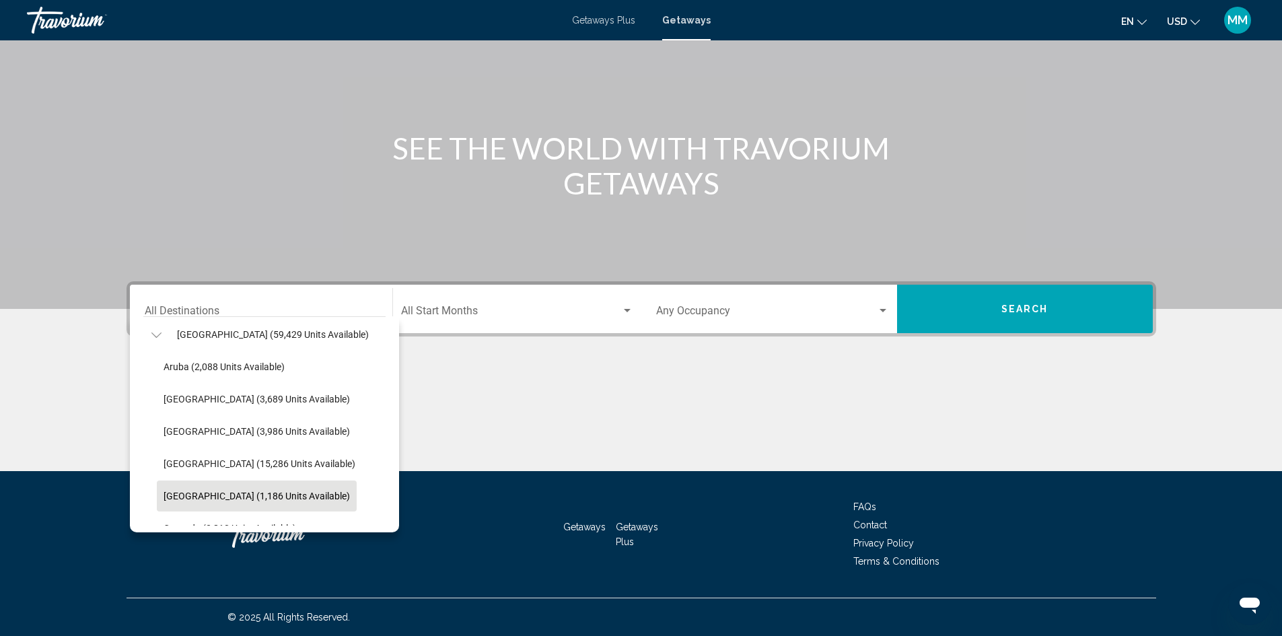
click at [240, 491] on span "Dominican Republic (1,186 units available)" at bounding box center [257, 496] width 186 height 11
type input "**********"
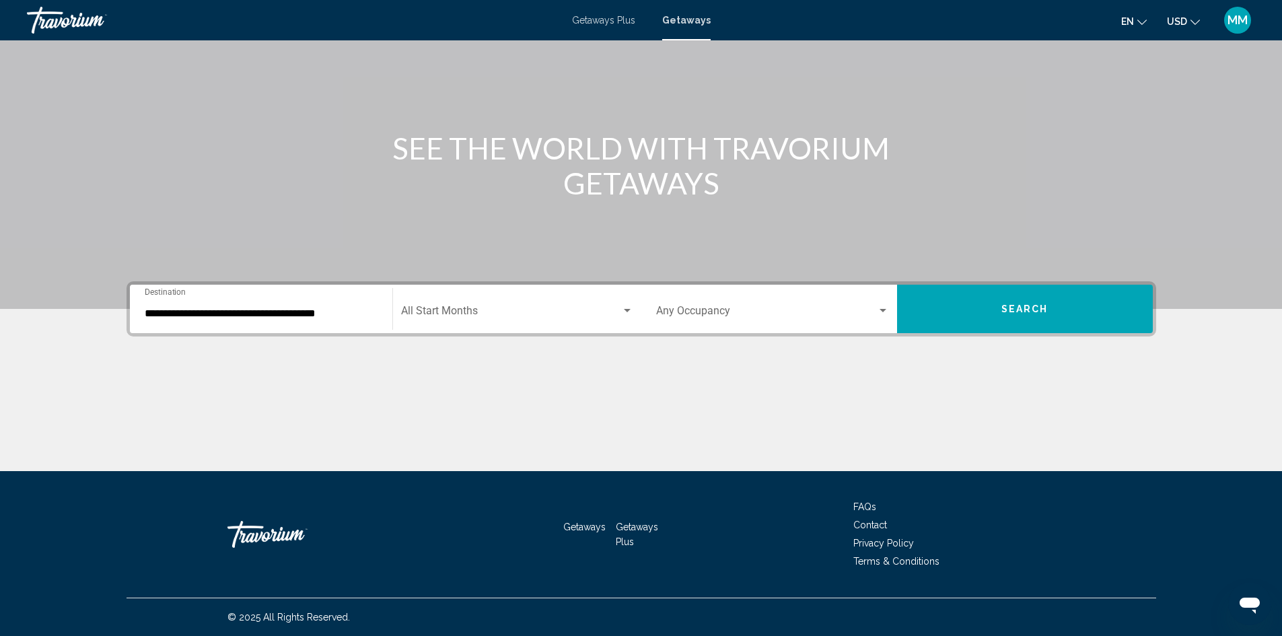
click at [450, 298] on div "Start Month All Start Months" at bounding box center [517, 309] width 232 height 42
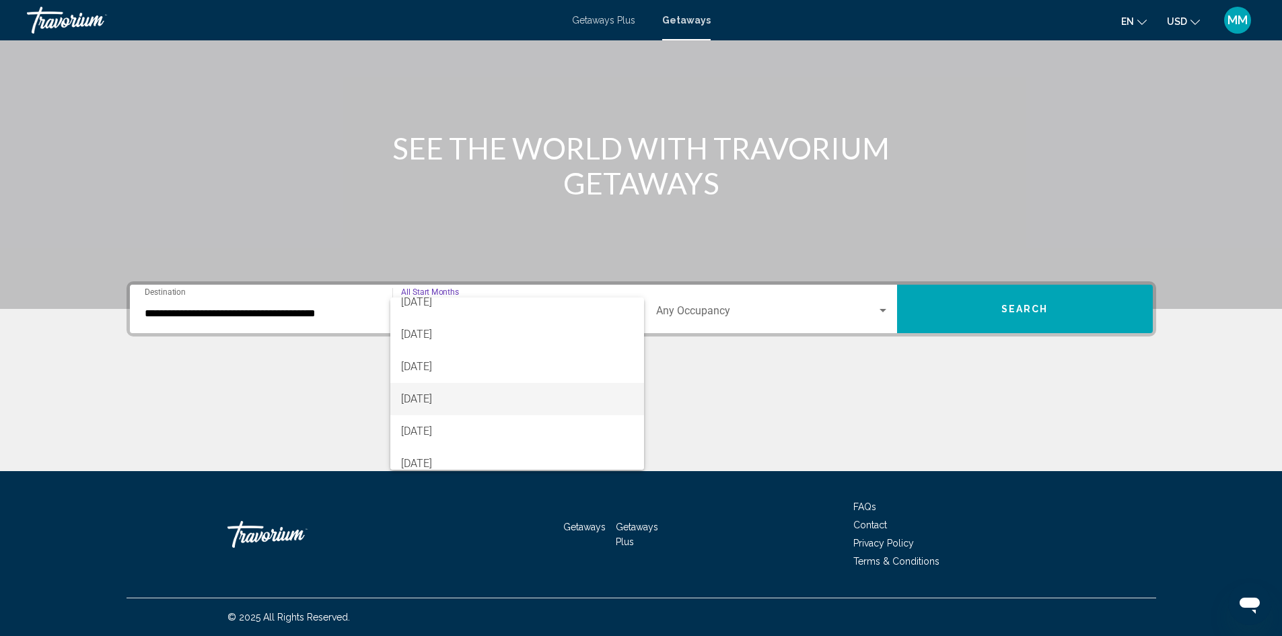
scroll to position [67, 0]
click at [443, 412] on span "[DATE]" at bounding box center [517, 408] width 232 height 32
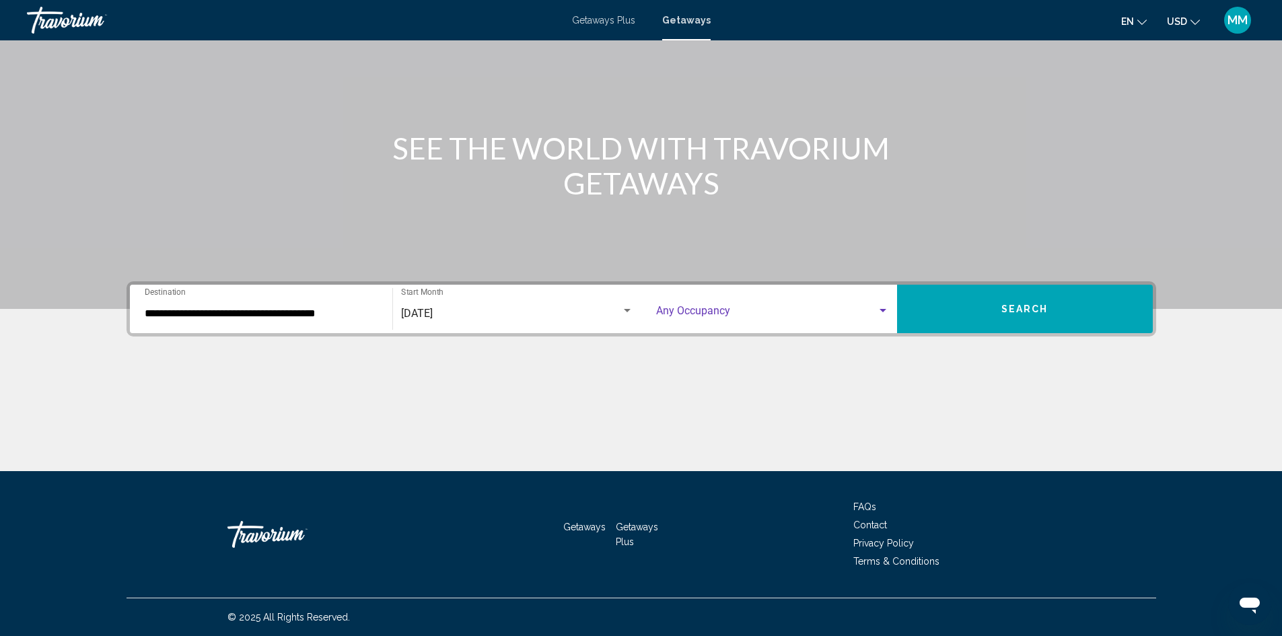
click at [683, 311] on span "Search widget" at bounding box center [766, 314] width 221 height 12
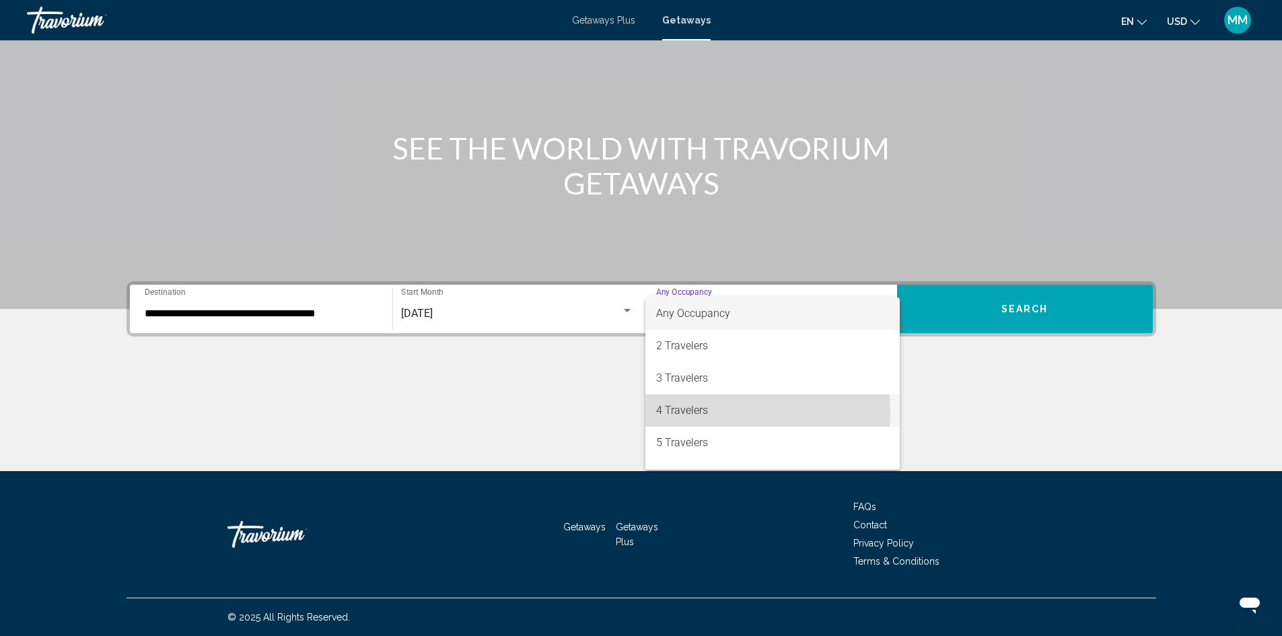
click at [682, 413] on span "4 Travelers" at bounding box center [772, 410] width 233 height 32
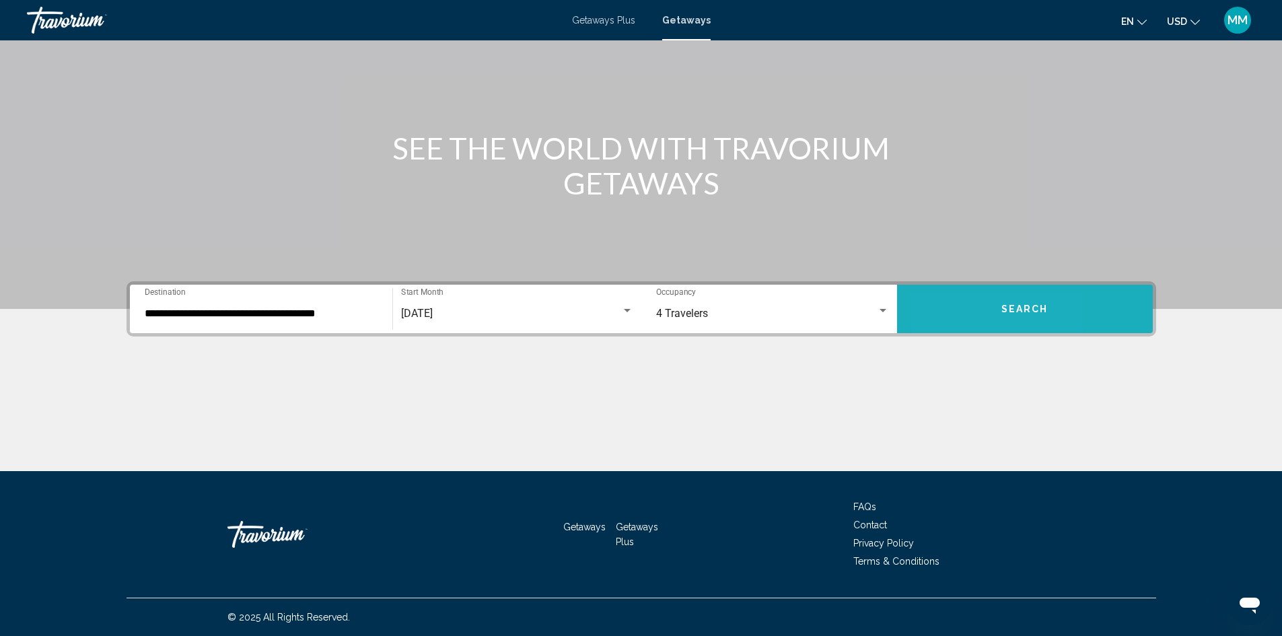
click at [949, 330] on button "Search" at bounding box center [1025, 309] width 256 height 48
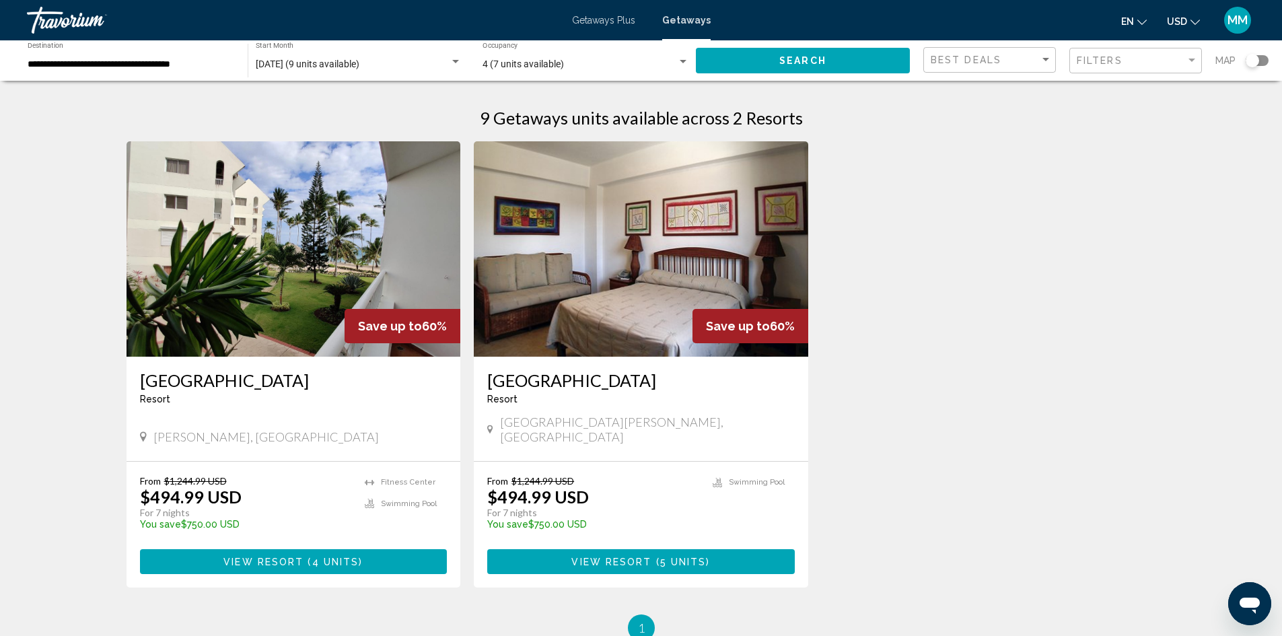
click at [680, 63] on div "Search widget" at bounding box center [683, 61] width 7 height 3
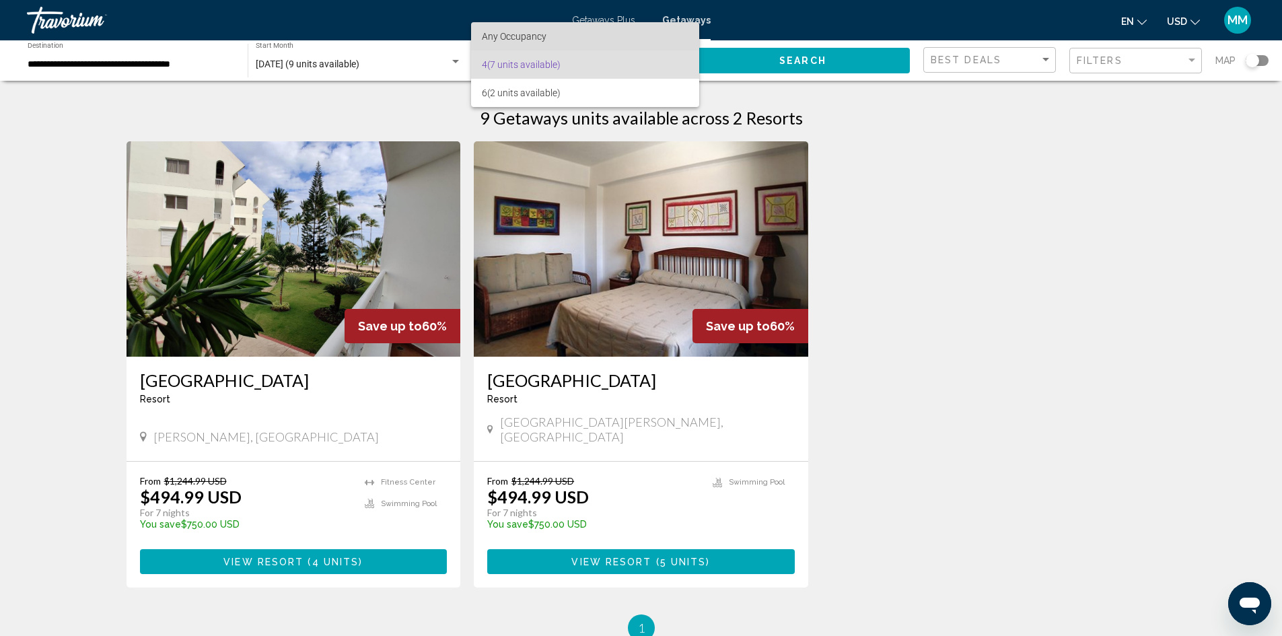
click at [526, 38] on span "Any Occupancy" at bounding box center [514, 36] width 65 height 11
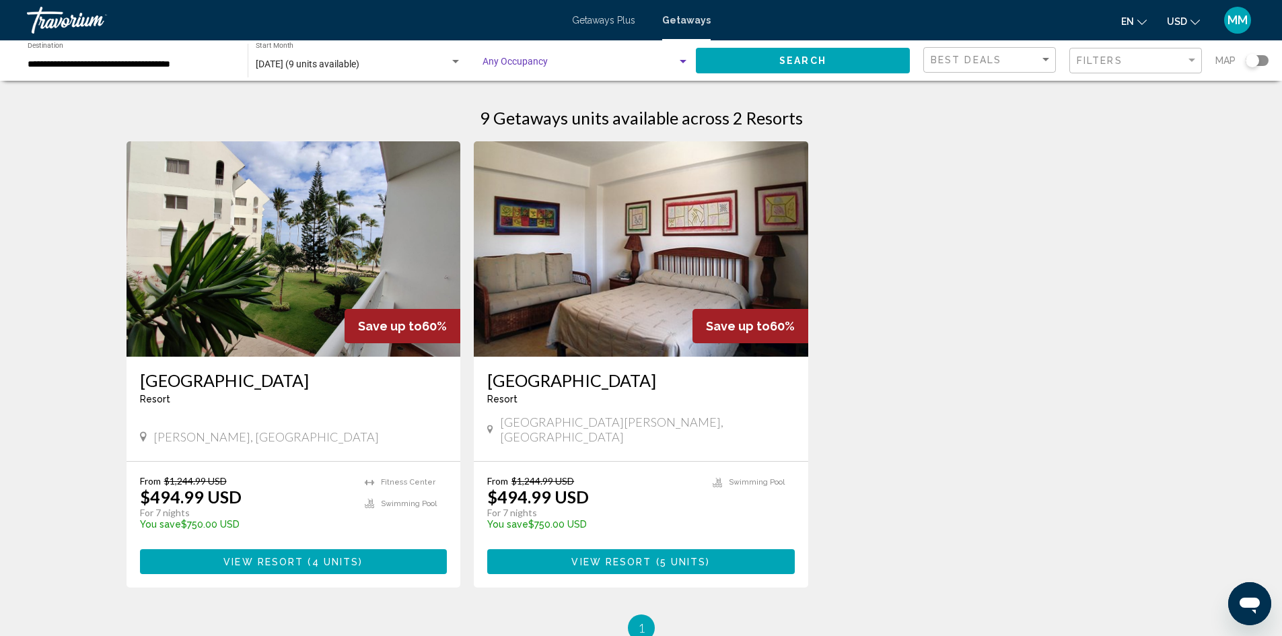
click at [685, 54] on div "Occupancy Any Occupancy" at bounding box center [586, 60] width 207 height 37
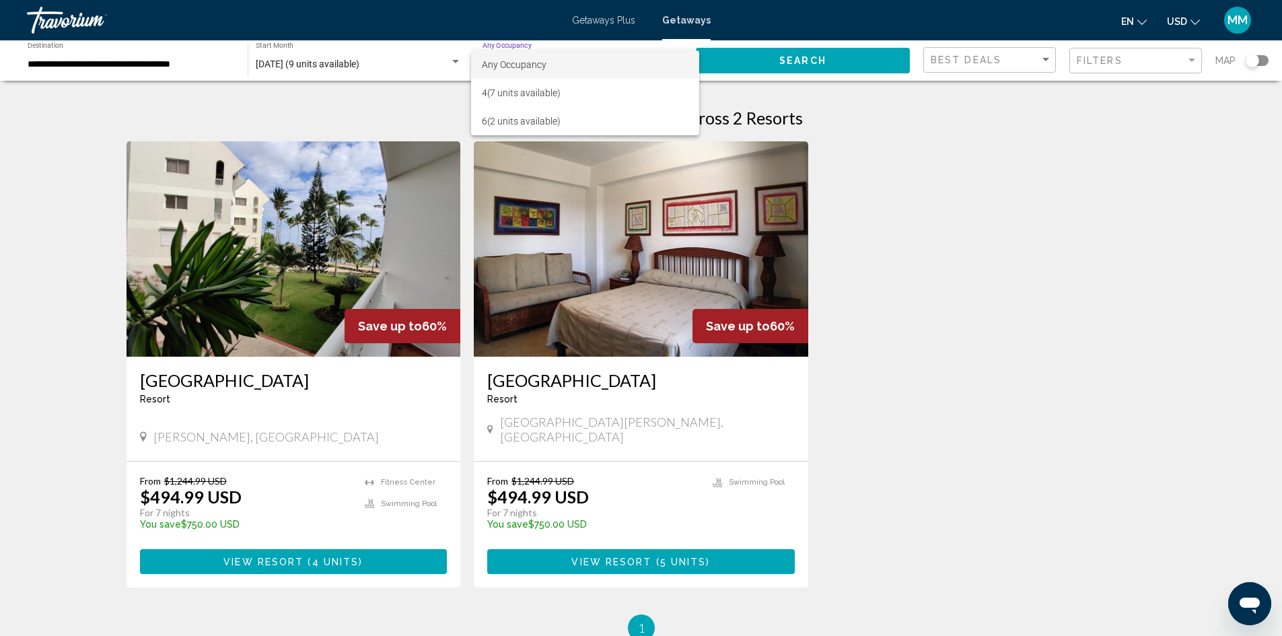
click at [516, 57] on span "Any Occupancy" at bounding box center [585, 64] width 207 height 28
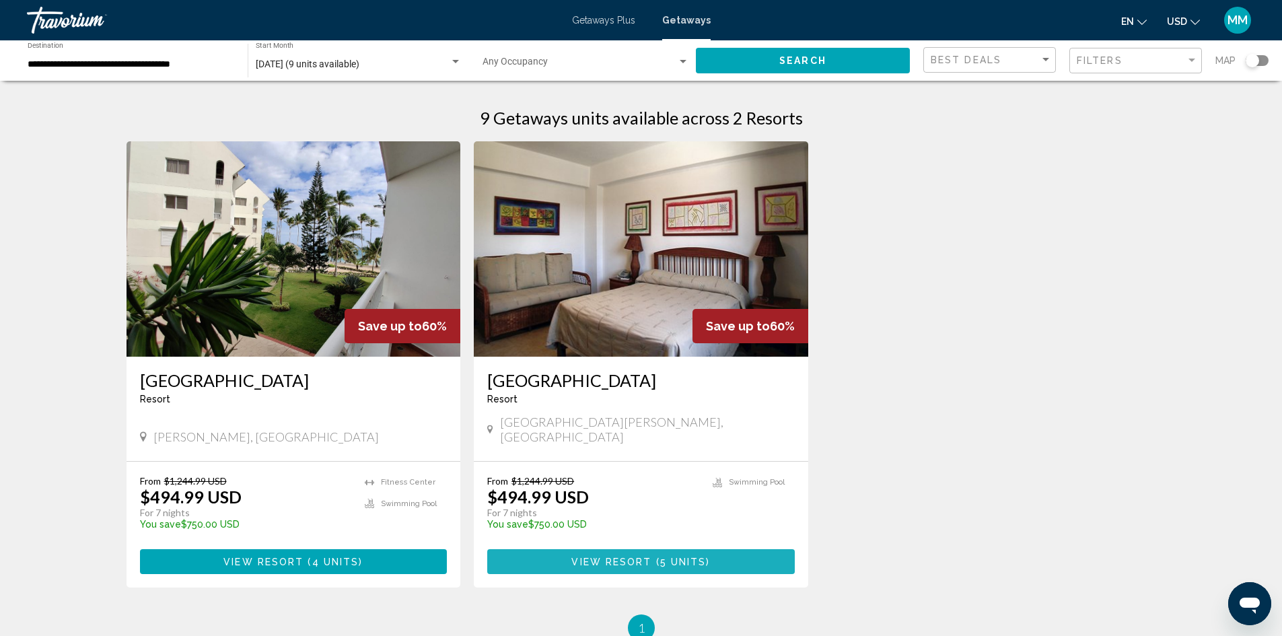
click at [617, 549] on button "View Resort ( 5 units )" at bounding box center [641, 561] width 308 height 25
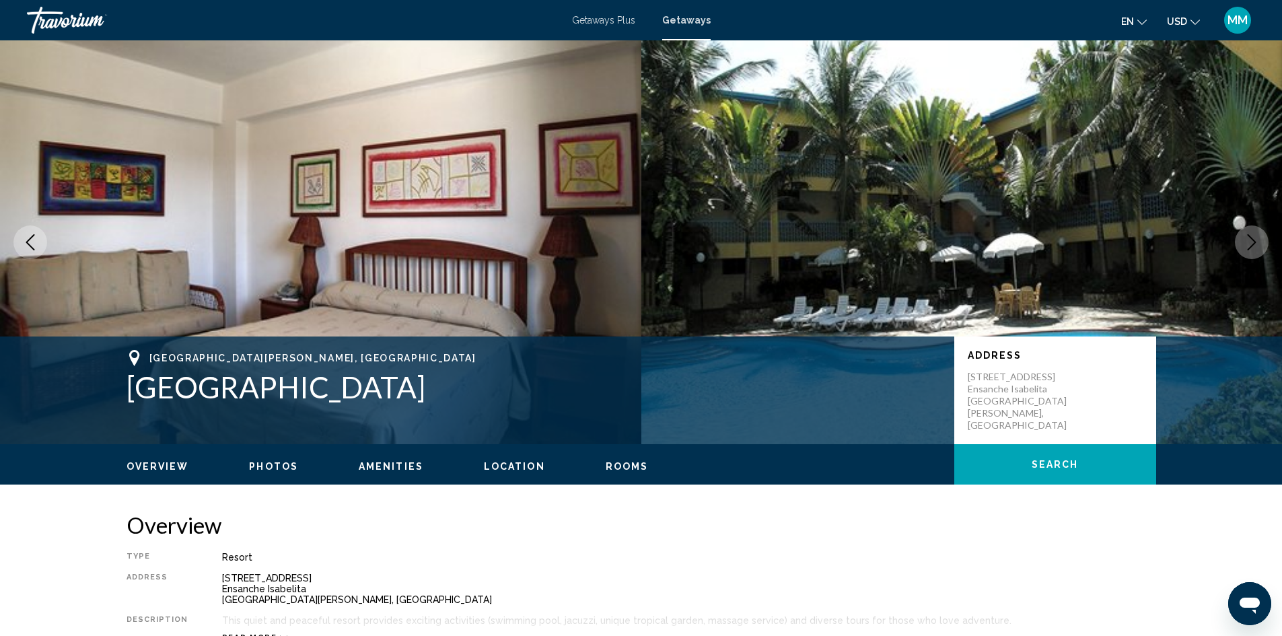
click at [1261, 240] on button "Next image" at bounding box center [1252, 242] width 34 height 34
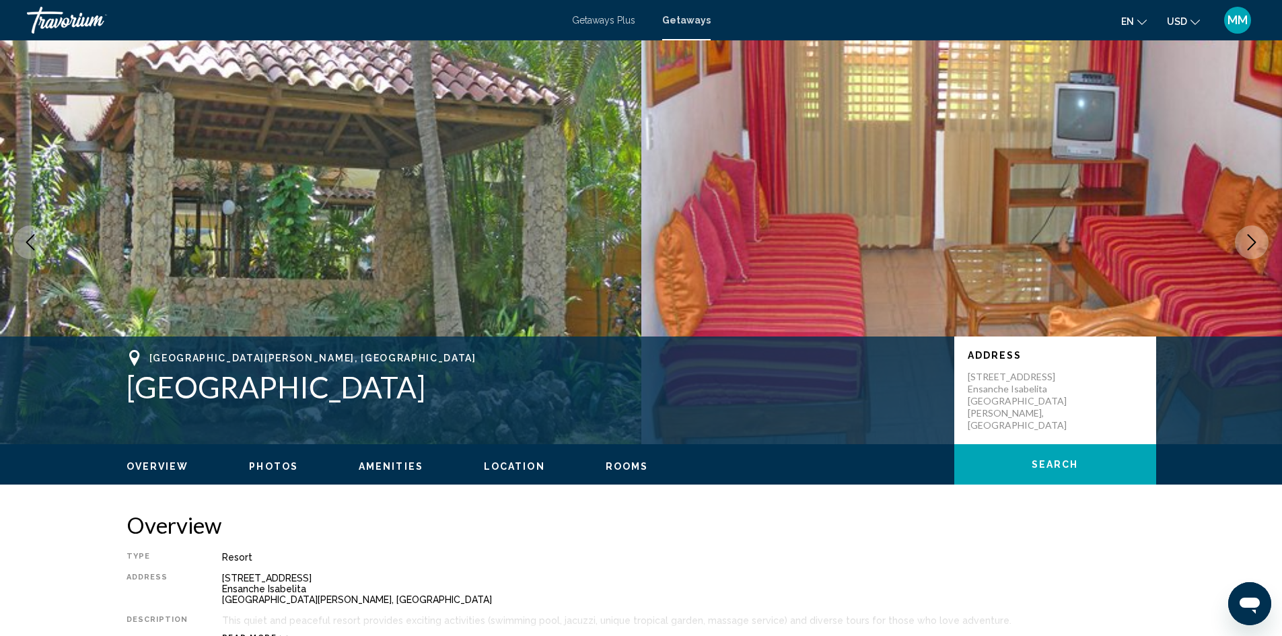
click at [1261, 240] on button "Next image" at bounding box center [1252, 242] width 34 height 34
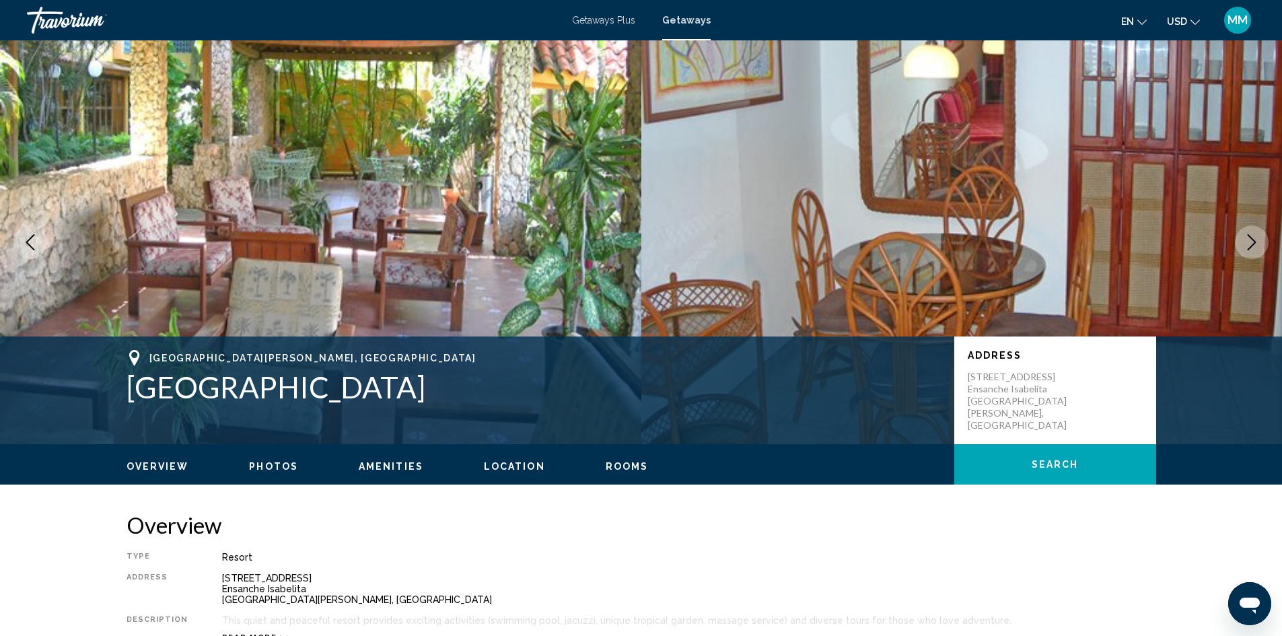
click at [1261, 240] on button "Next image" at bounding box center [1252, 242] width 34 height 34
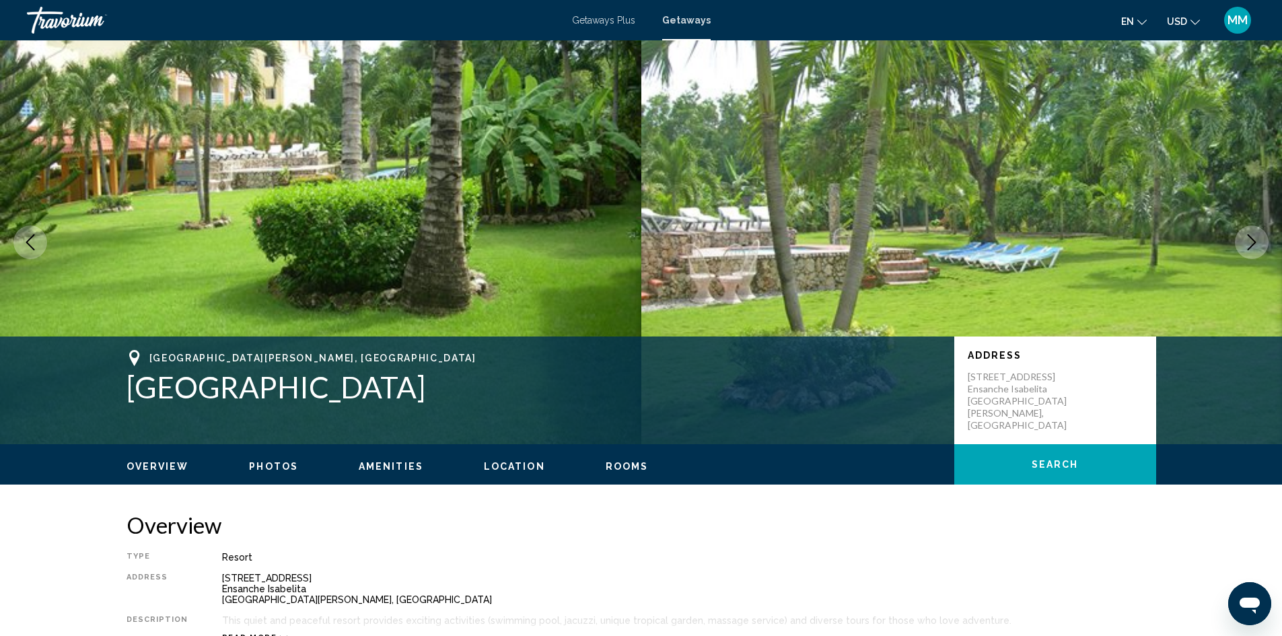
click at [1261, 240] on button "Next image" at bounding box center [1252, 242] width 34 height 34
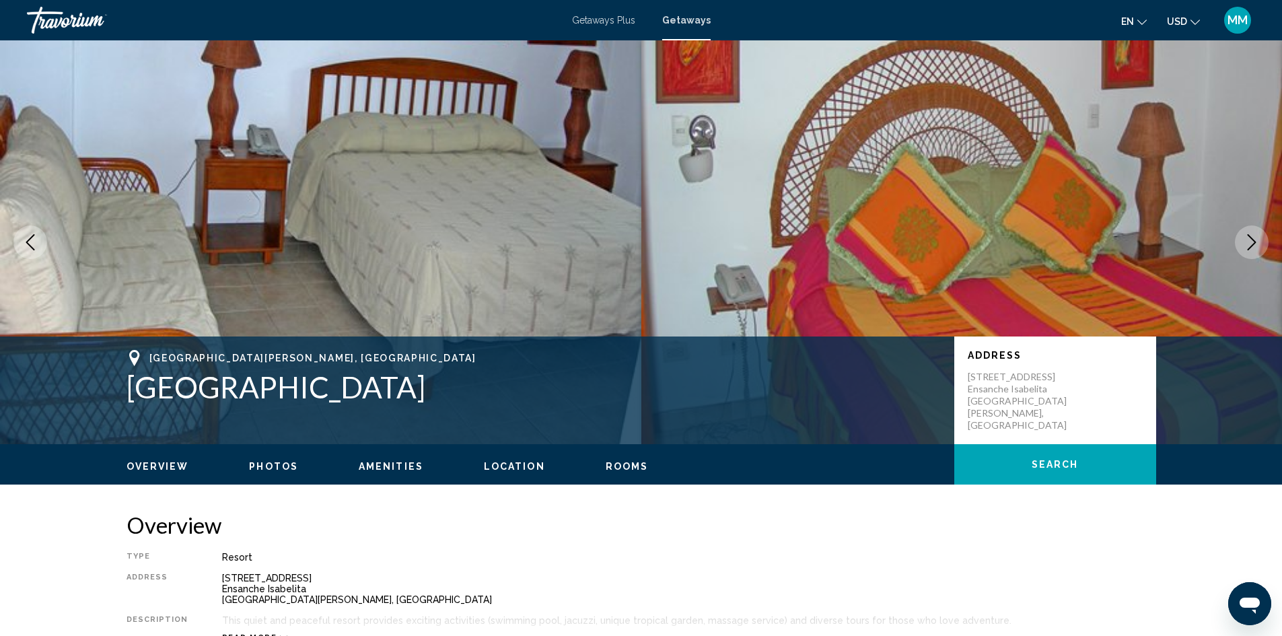
click at [1261, 240] on button "Next image" at bounding box center [1252, 242] width 34 height 34
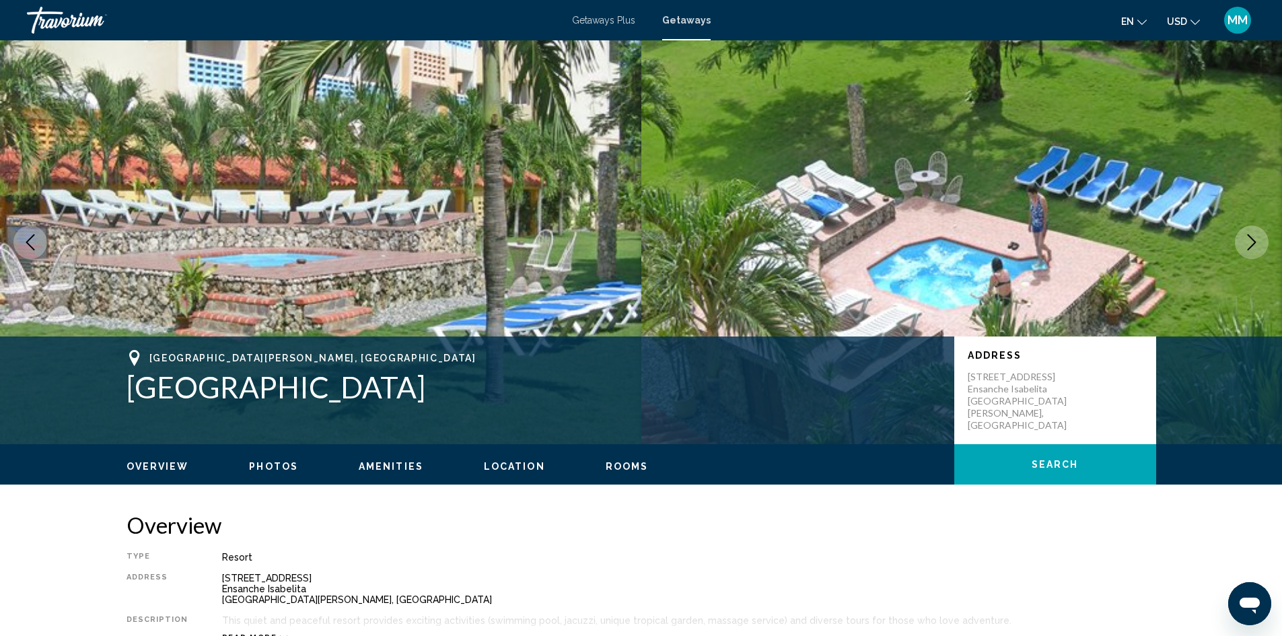
click at [1261, 240] on button "Next image" at bounding box center [1252, 242] width 34 height 34
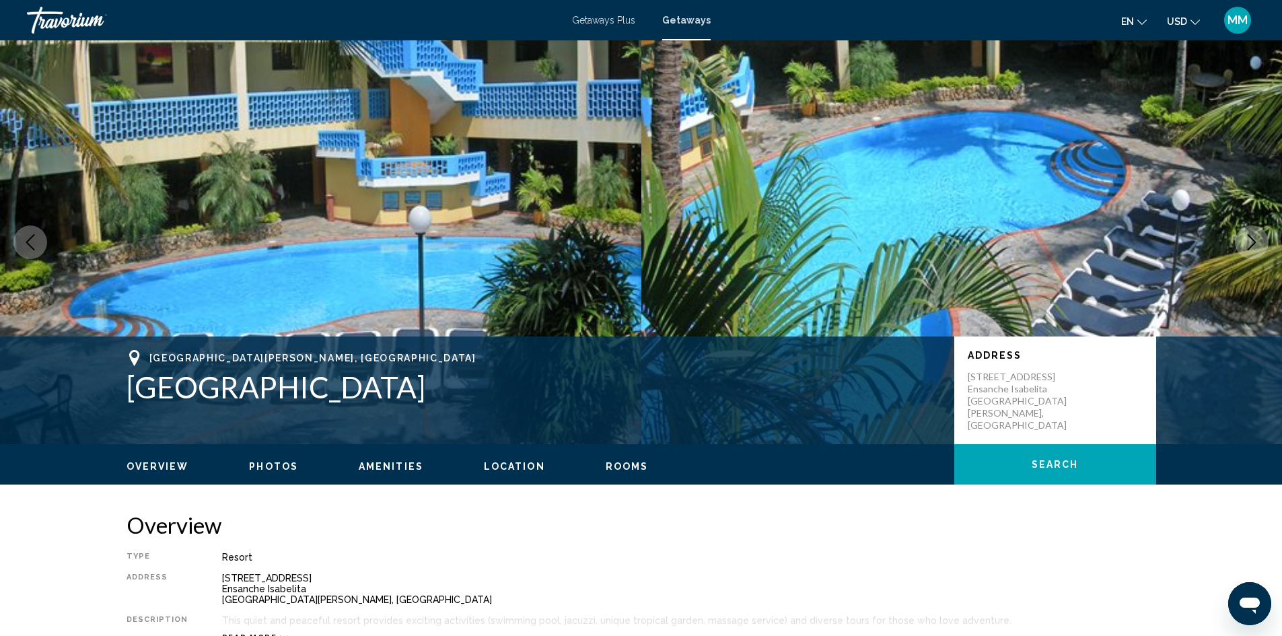
click at [1261, 240] on button "Next image" at bounding box center [1252, 242] width 34 height 34
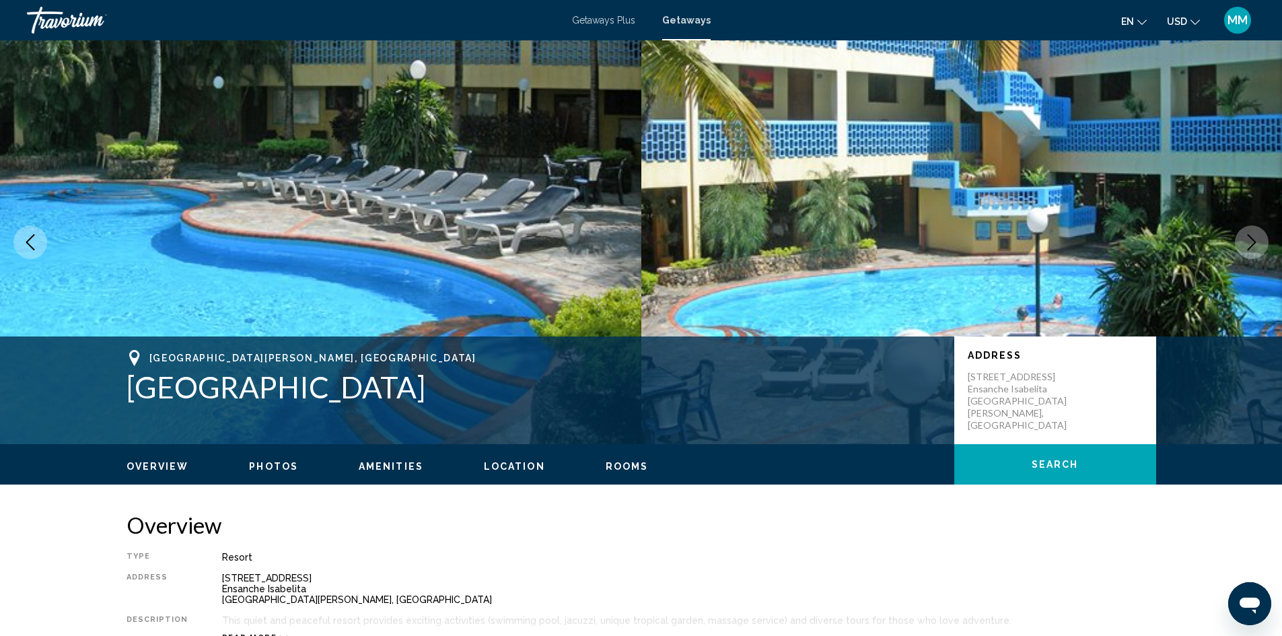
click at [1261, 240] on button "Next image" at bounding box center [1252, 242] width 34 height 34
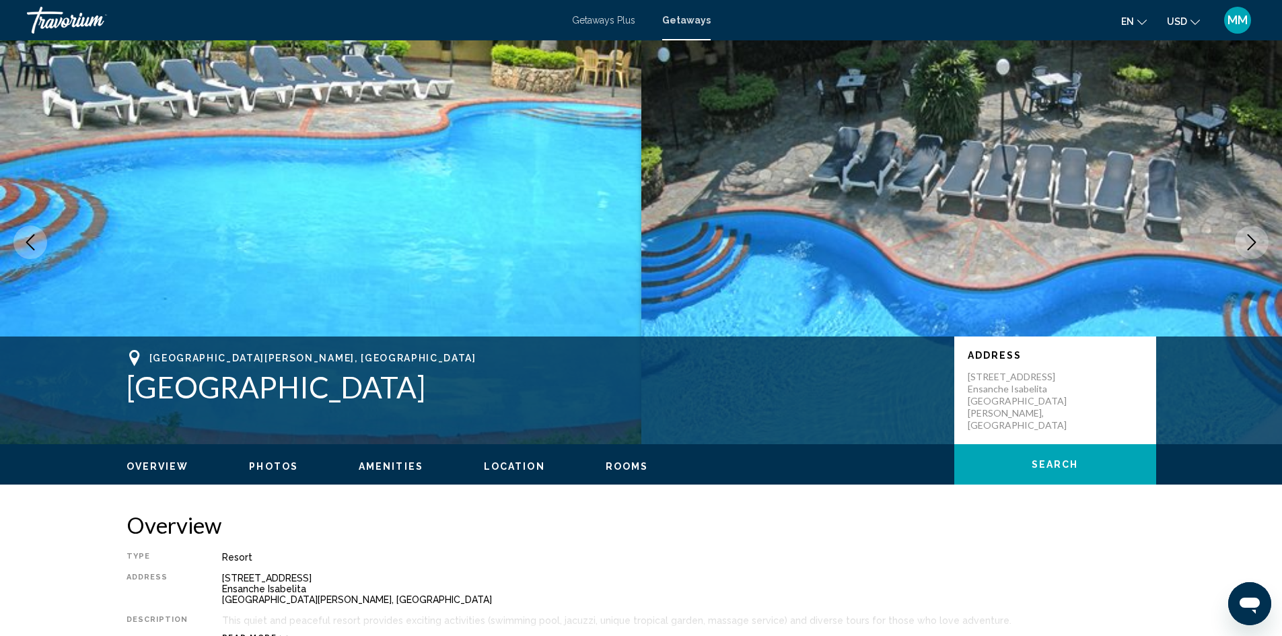
click at [1261, 240] on button "Next image" at bounding box center [1252, 242] width 34 height 34
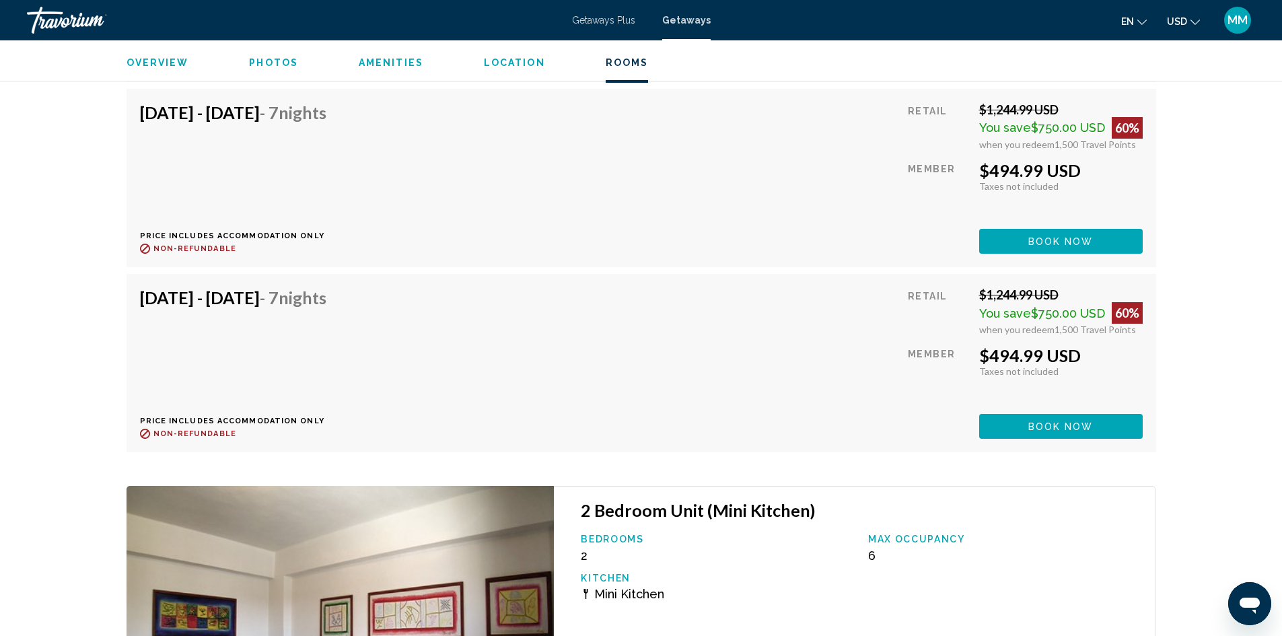
scroll to position [2543, 0]
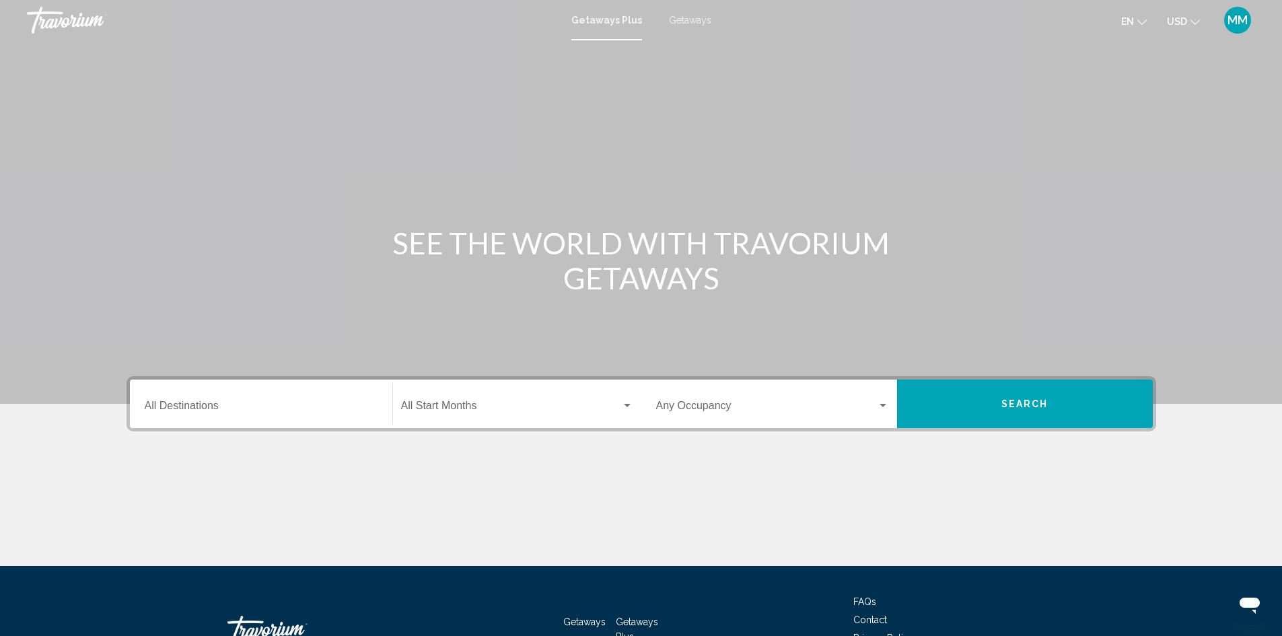
drag, startPoint x: 694, startPoint y: 19, endPoint x: 672, endPoint y: 36, distance: 27.3
click at [640, 19] on span "Getaways" at bounding box center [690, 20] width 42 height 11
click at [318, 392] on div "Destination All Destinations" at bounding box center [261, 404] width 233 height 42
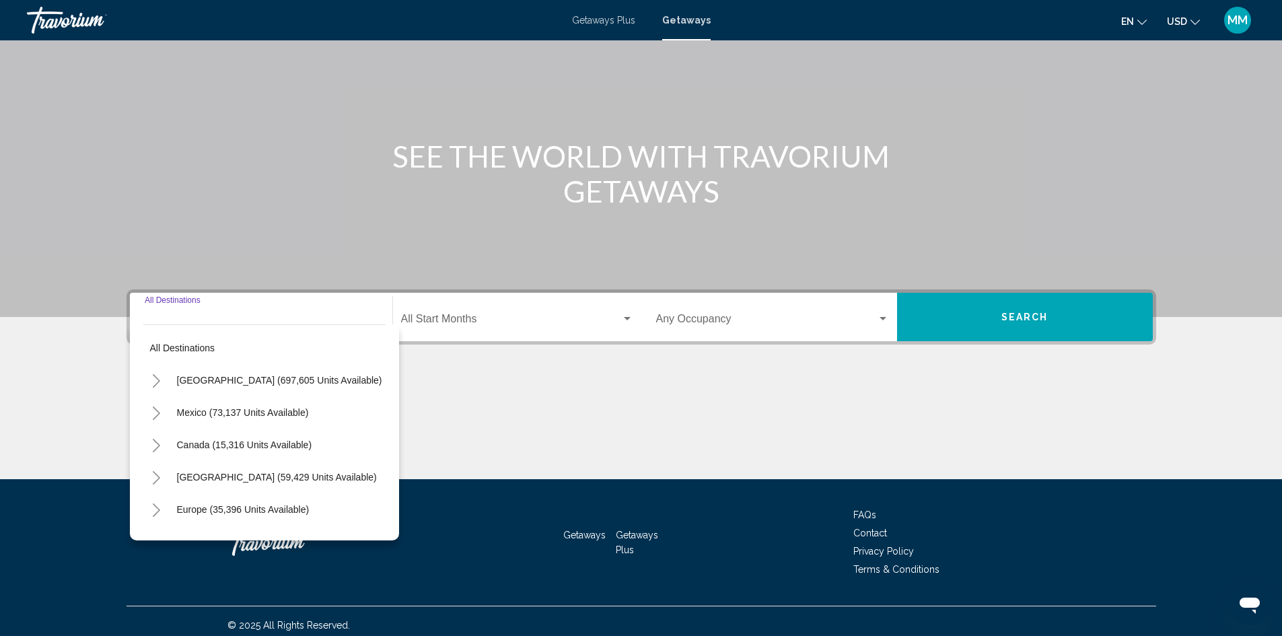
scroll to position [95, 0]
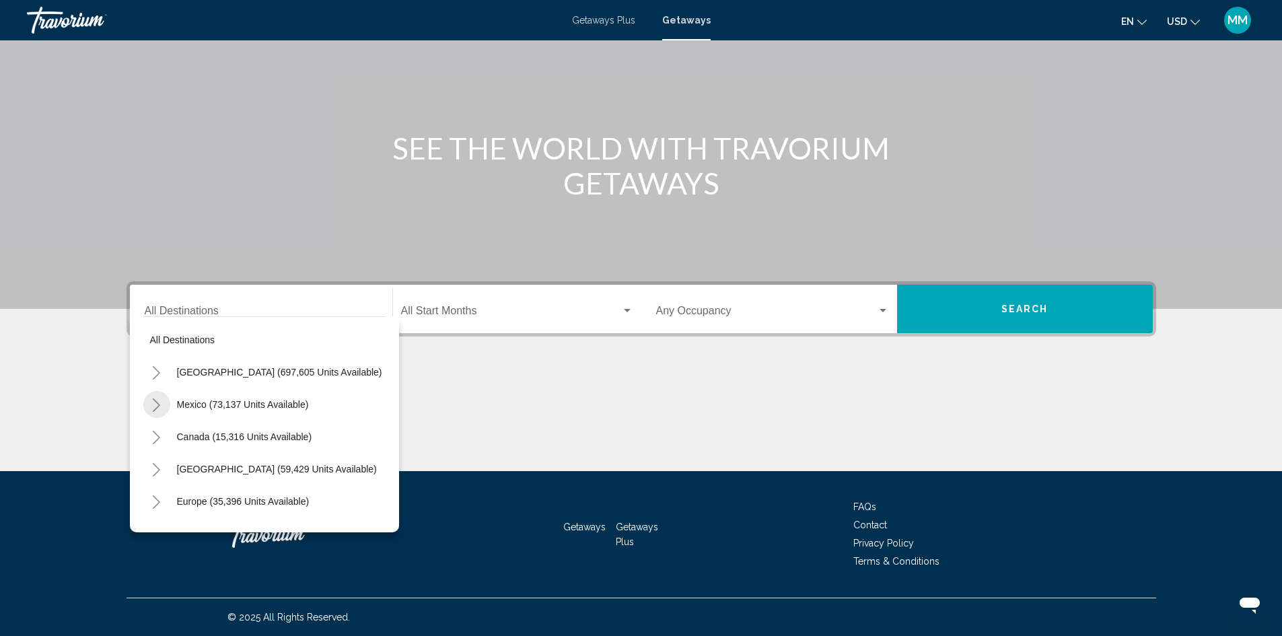
click at [155, 404] on icon "Toggle Mexico (73,137 units available)" at bounding box center [156, 404] width 10 height 13
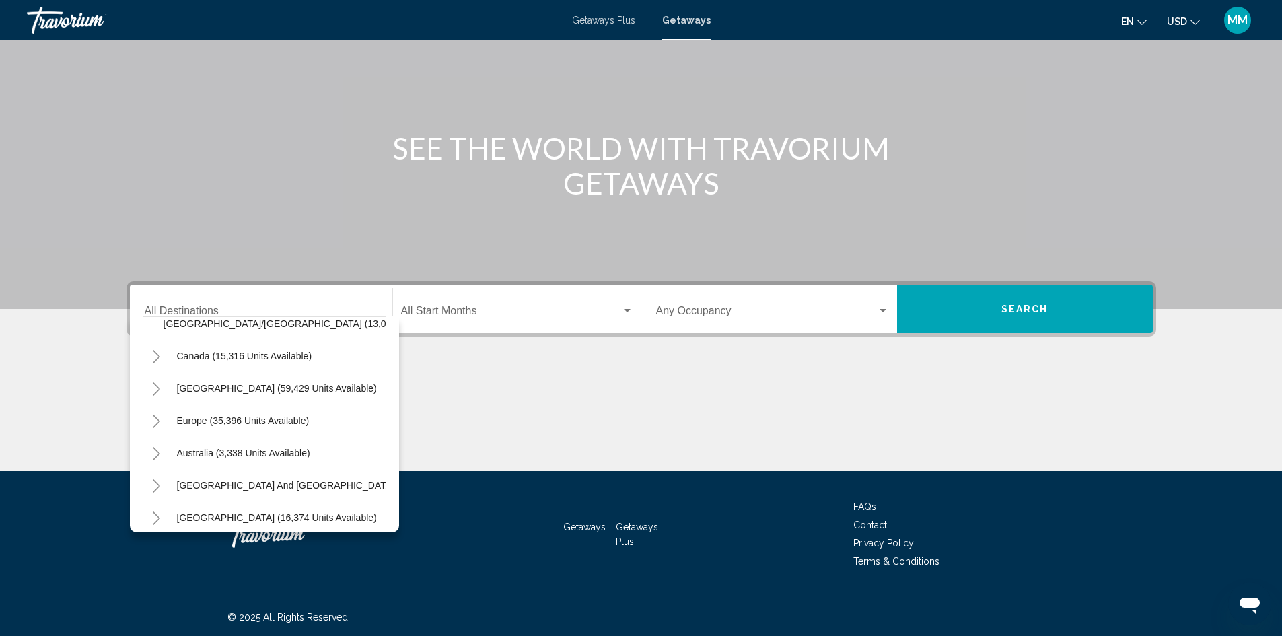
scroll to position [471, 0]
click at [160, 489] on icon "Toggle Central America (599 units available)" at bounding box center [156, 483] width 10 height 13
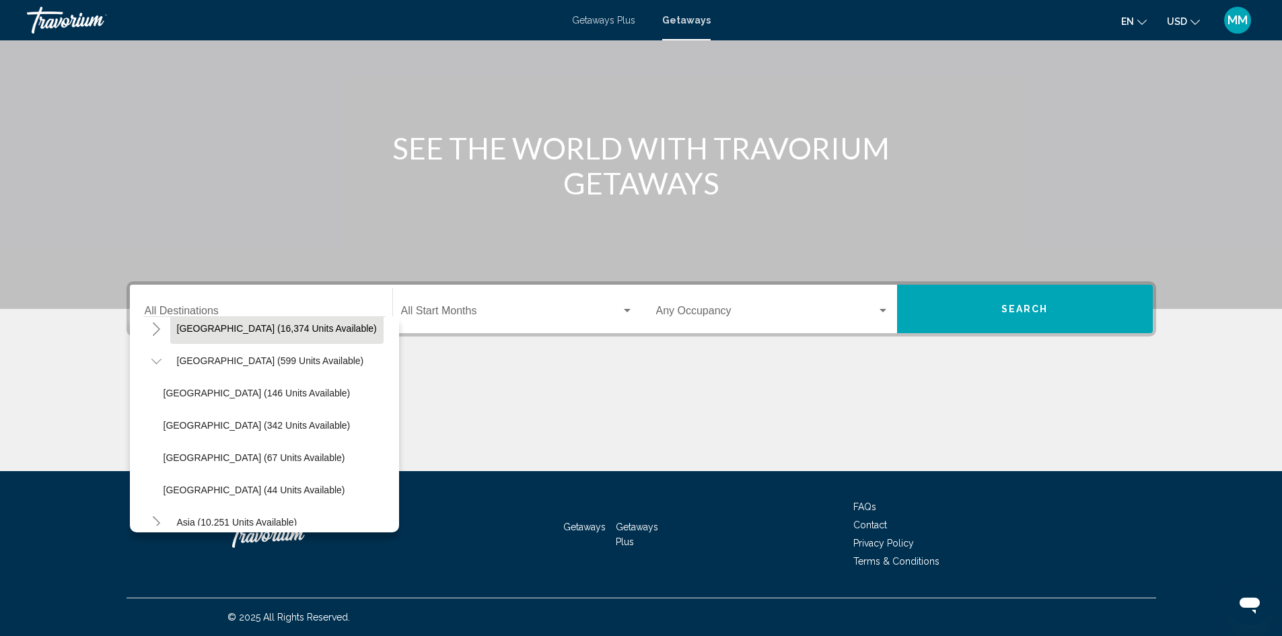
scroll to position [606, 0]
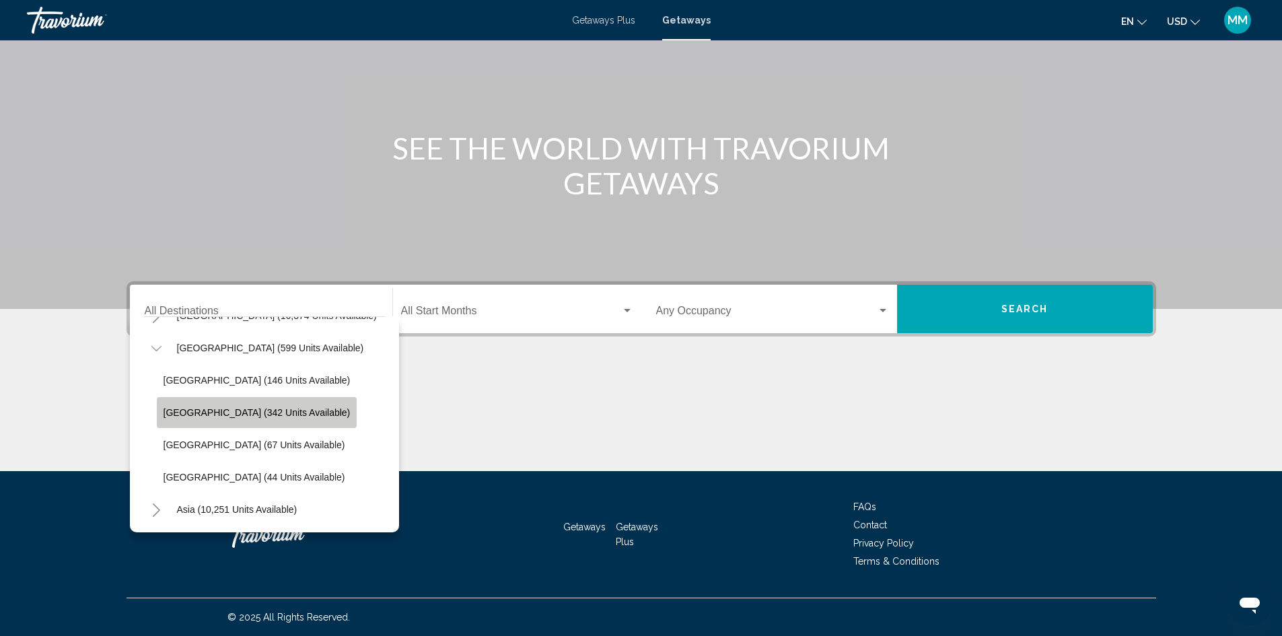
click at [266, 417] on span "[GEOGRAPHIC_DATA] (342 units available)" at bounding box center [257, 412] width 187 height 11
type input "**********"
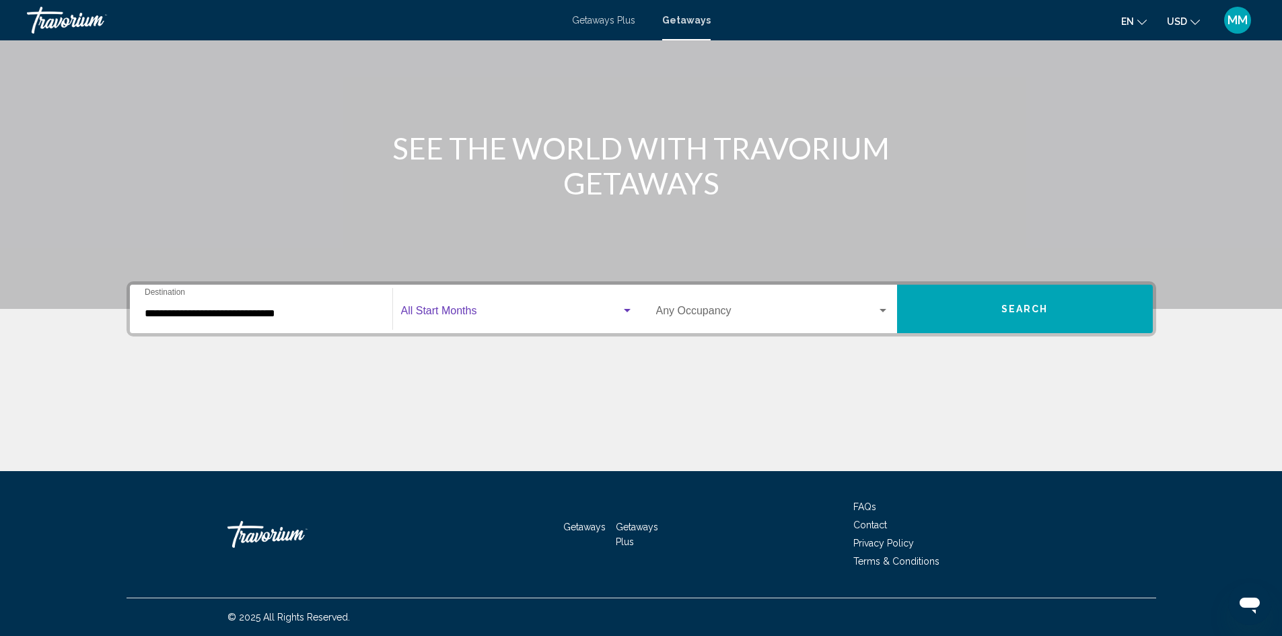
click at [491, 312] on span "Search widget" at bounding box center [511, 314] width 220 height 12
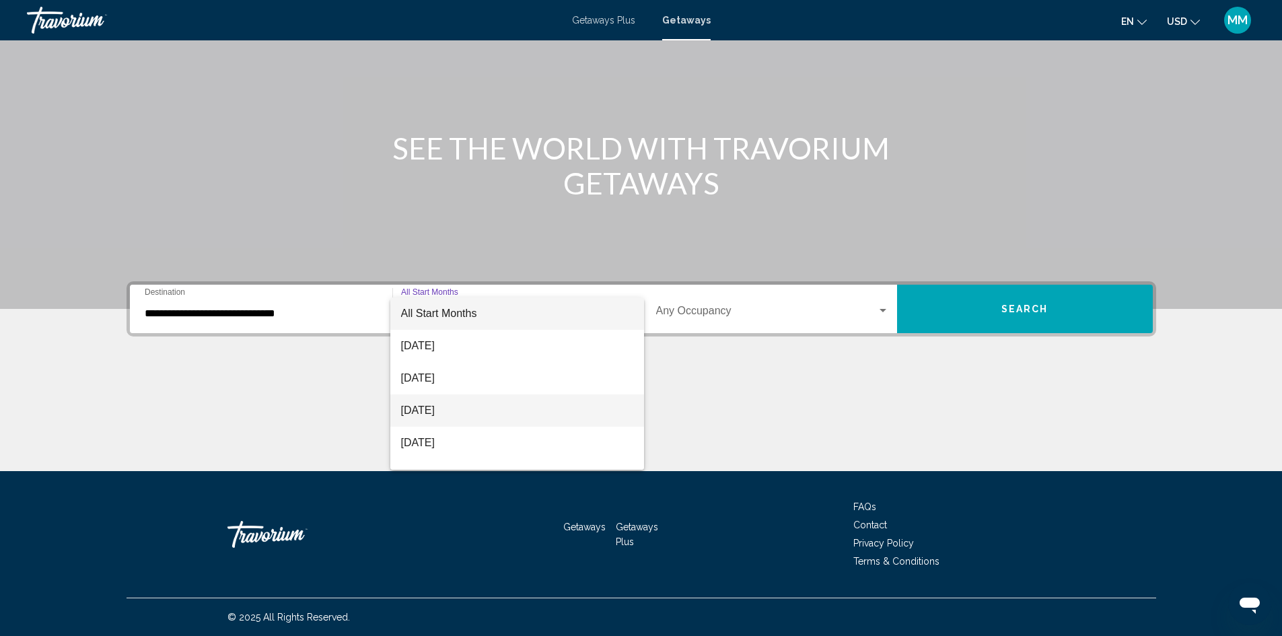
scroll to position [67, 0]
click at [436, 414] on span "[DATE]" at bounding box center [517, 408] width 232 height 32
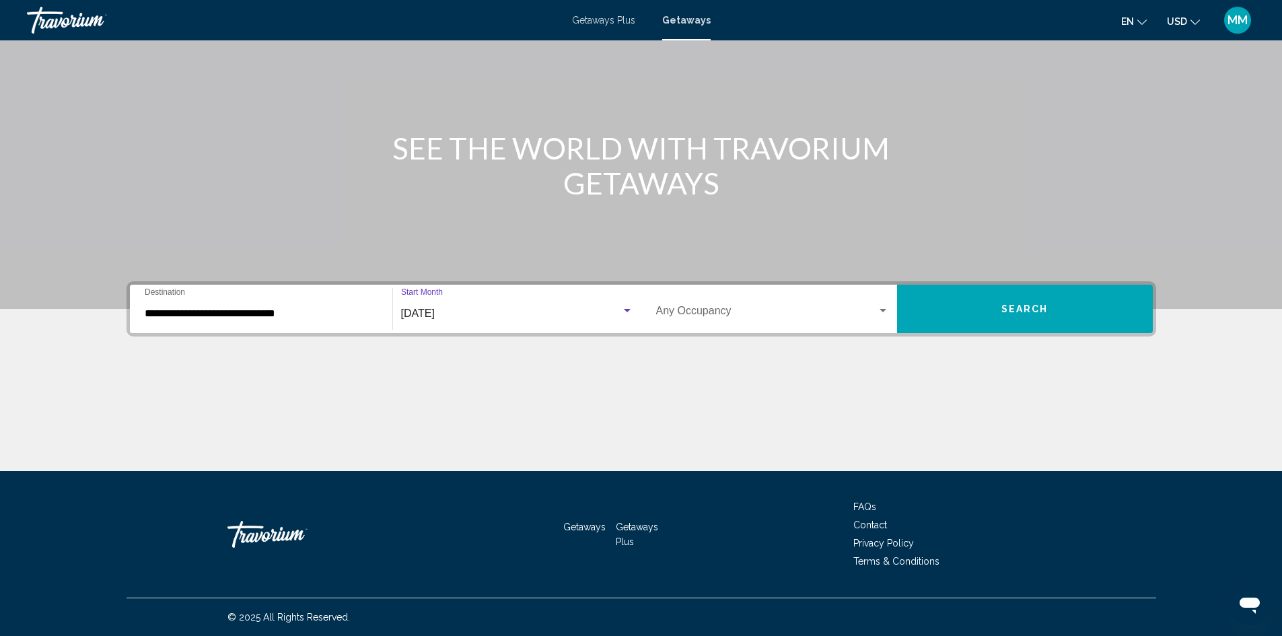
click at [640, 302] on div "Occupancy Any Occupancy" at bounding box center [772, 309] width 233 height 42
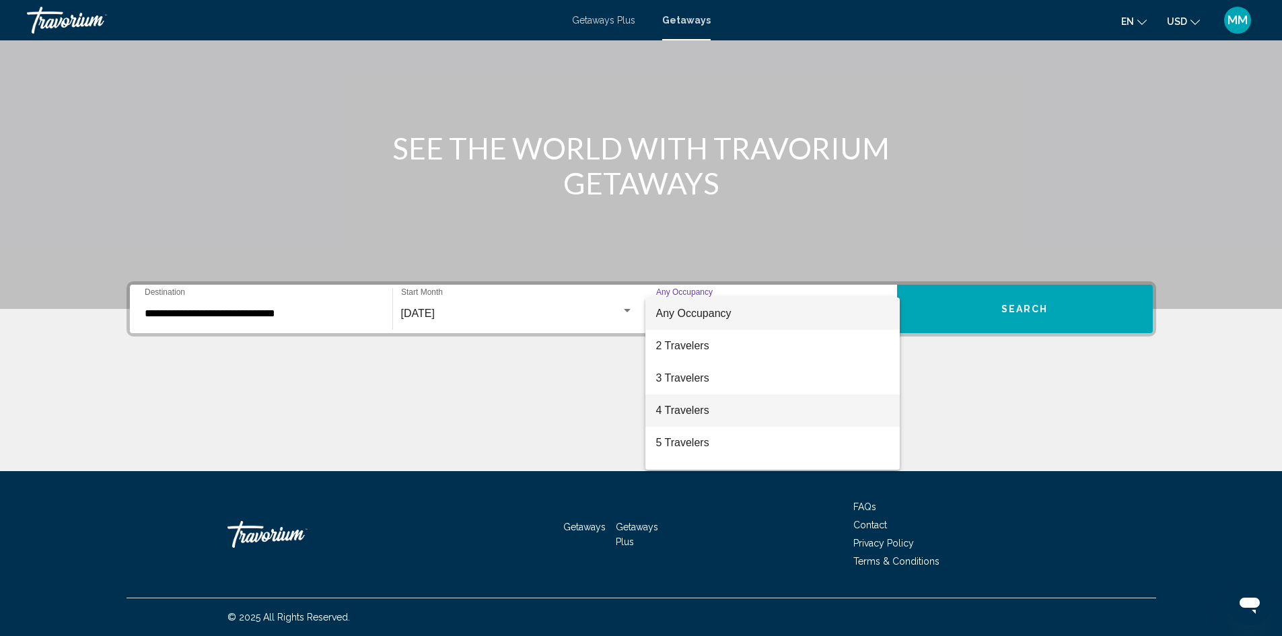
click at [640, 402] on span "4 Travelers" at bounding box center [772, 410] width 233 height 32
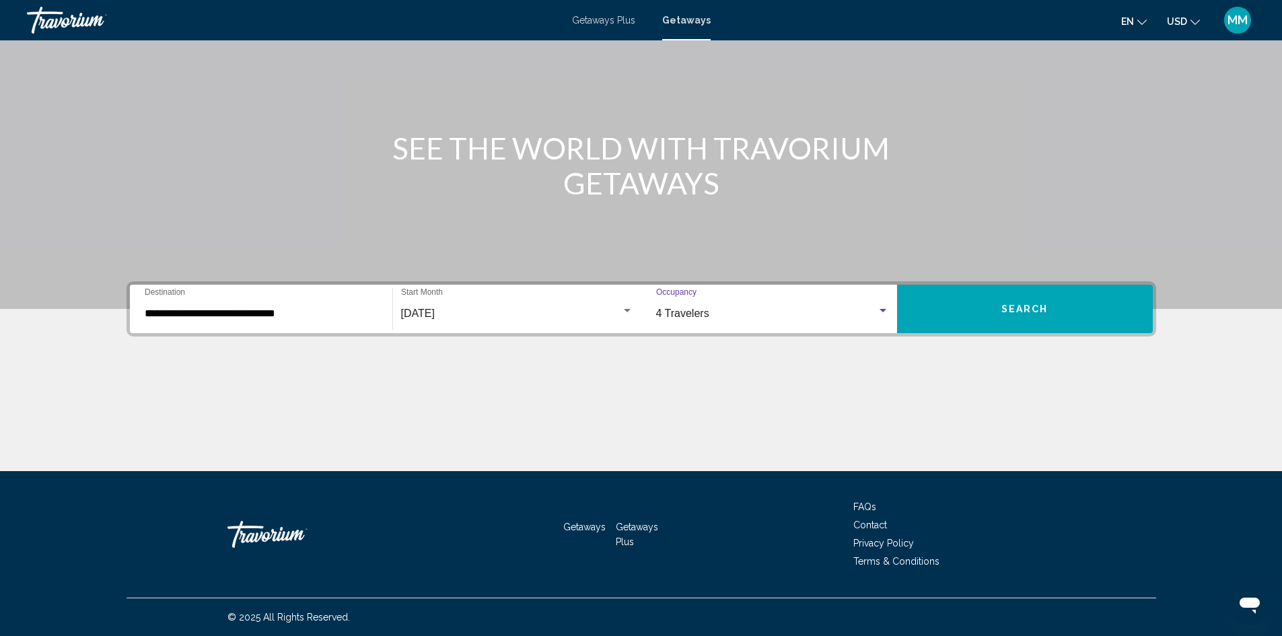
click at [640, 291] on button "Search" at bounding box center [1025, 309] width 256 height 48
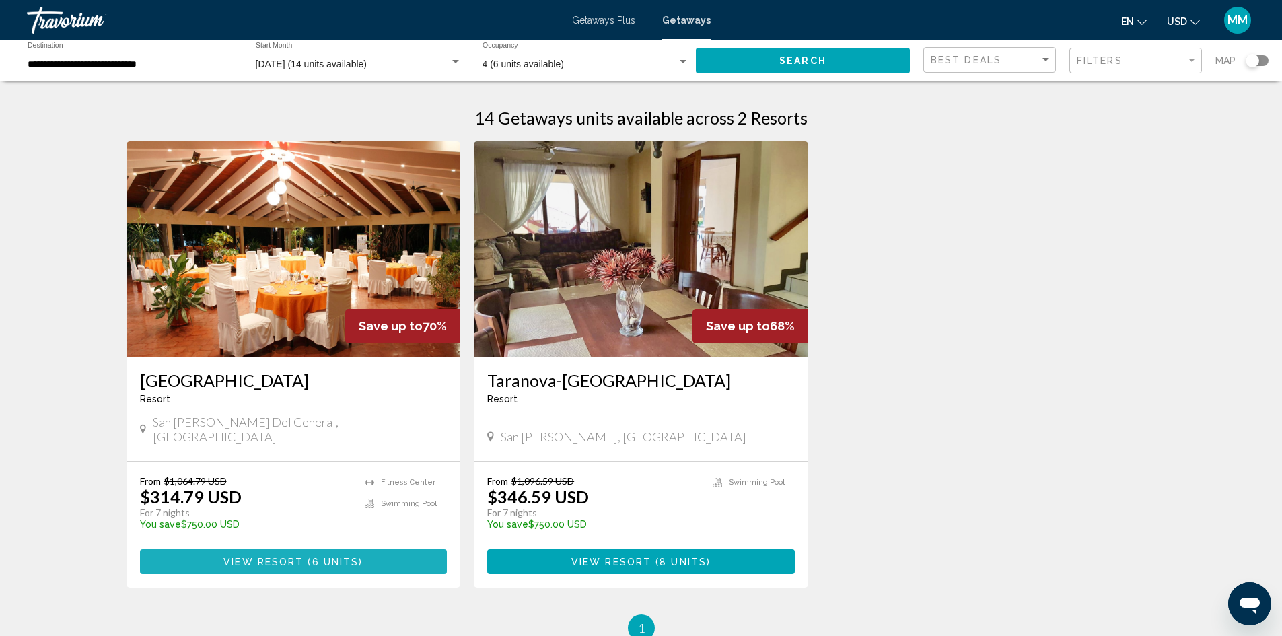
click at [330, 557] on span "6 units" at bounding box center [335, 562] width 47 height 11
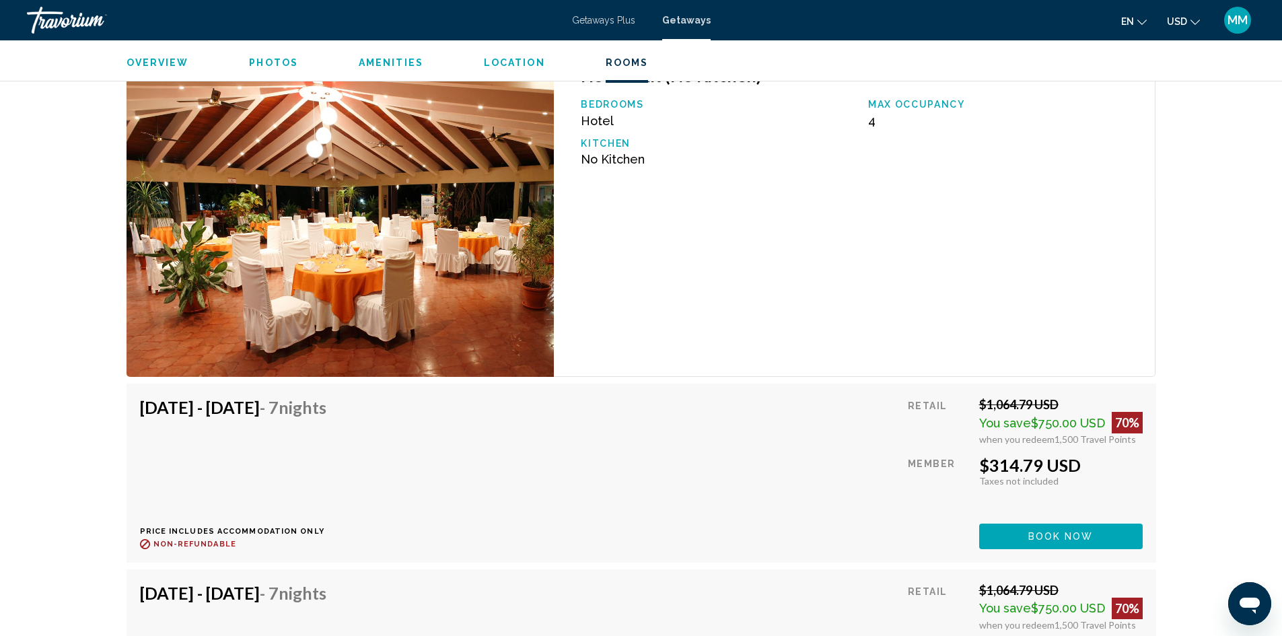
scroll to position [1885, 0]
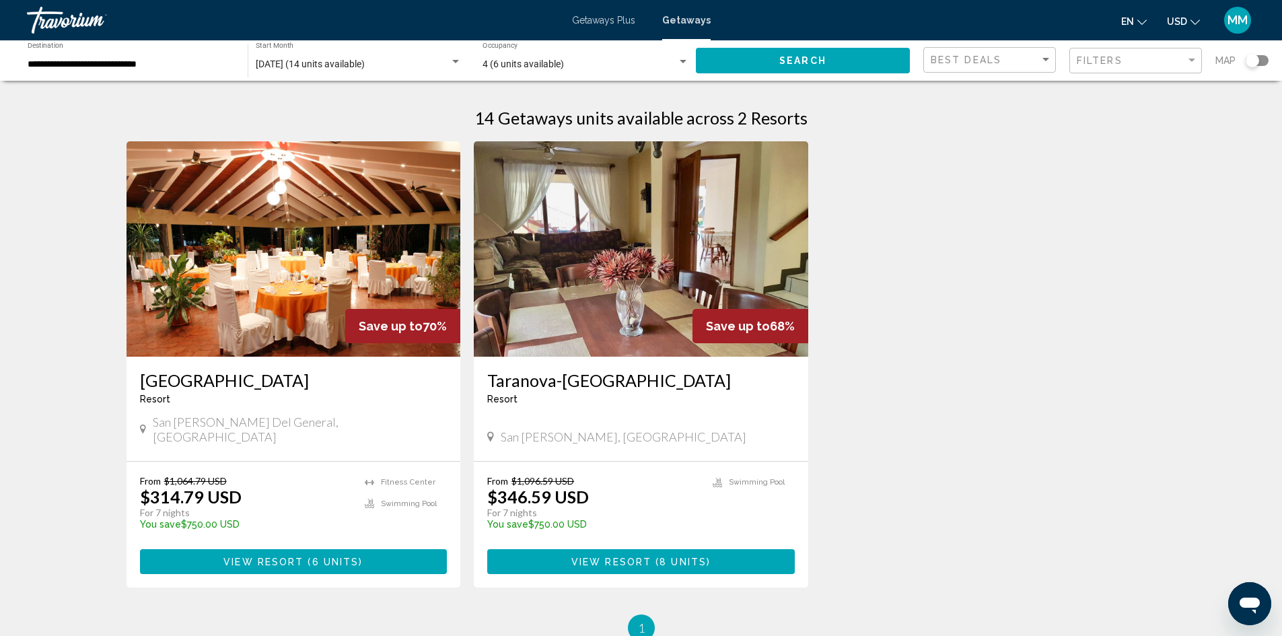
click at [640, 557] on span "( 8 units )" at bounding box center [681, 562] width 59 height 11
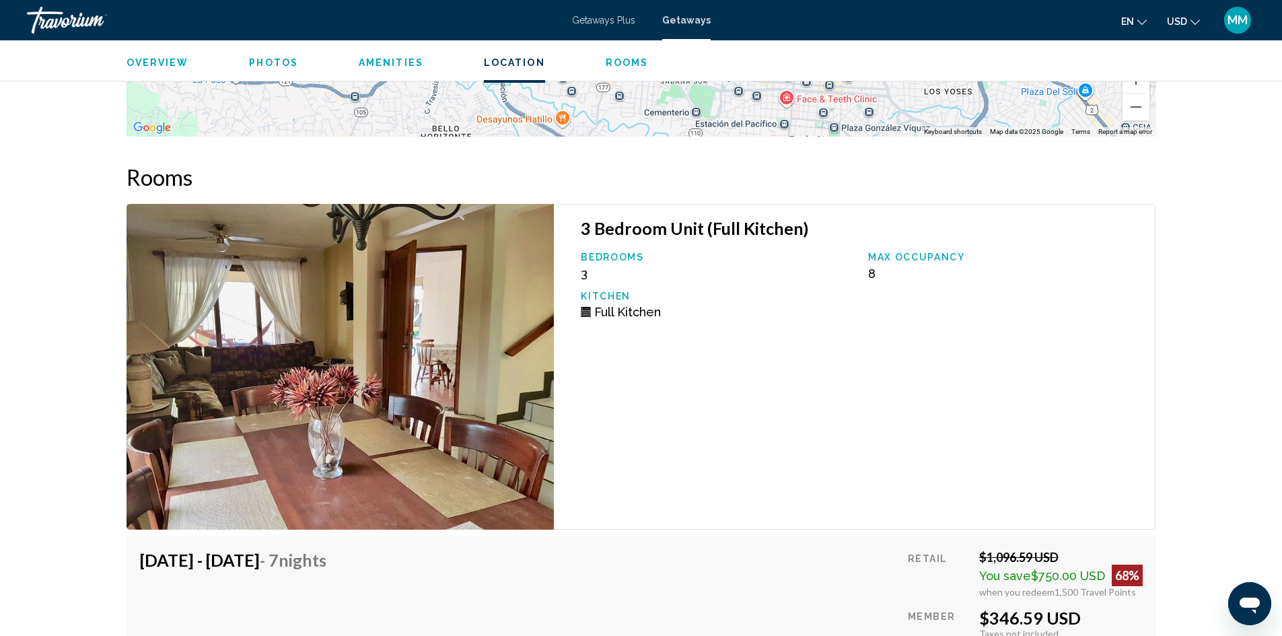
scroll to position [2020, 0]
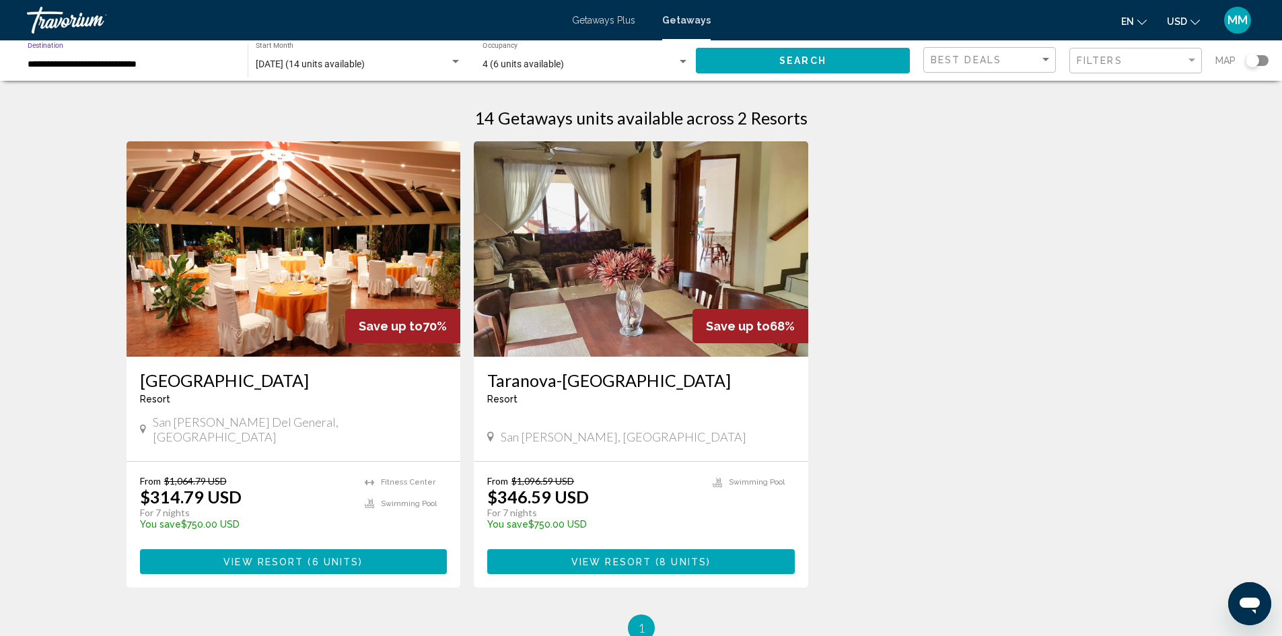
click at [169, 63] on input "**********" at bounding box center [131, 64] width 207 height 11
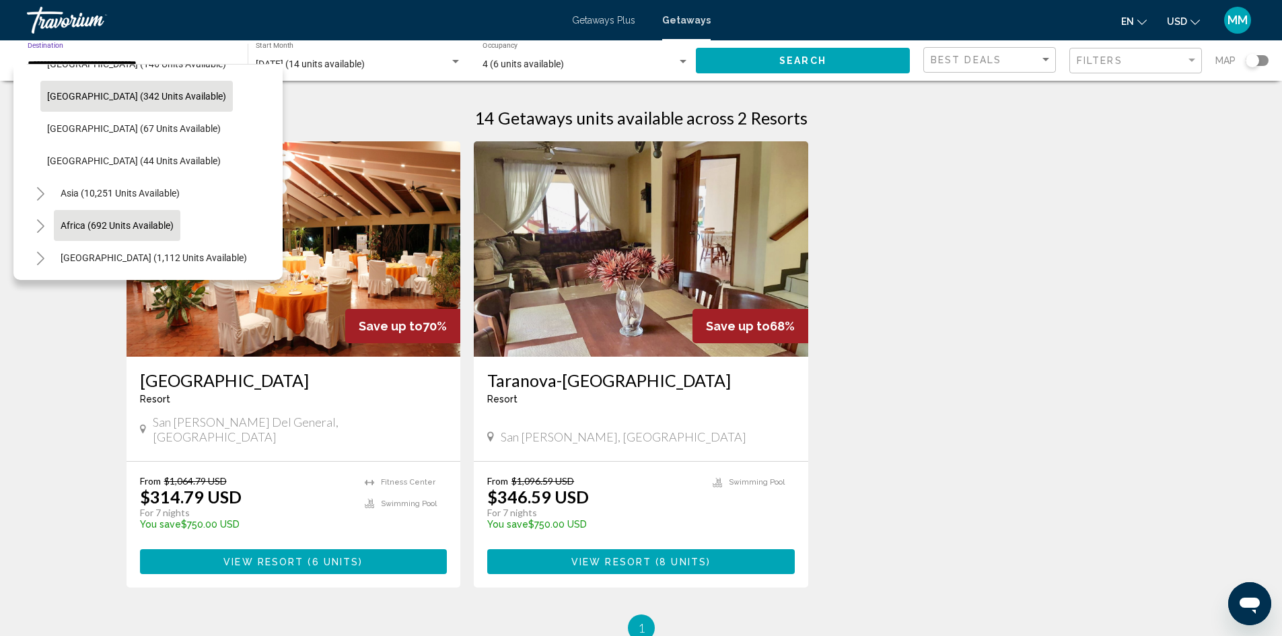
scroll to position [357, 0]
click at [42, 251] on icon "Toggle Middle East (1,112 units available)" at bounding box center [41, 257] width 10 height 13
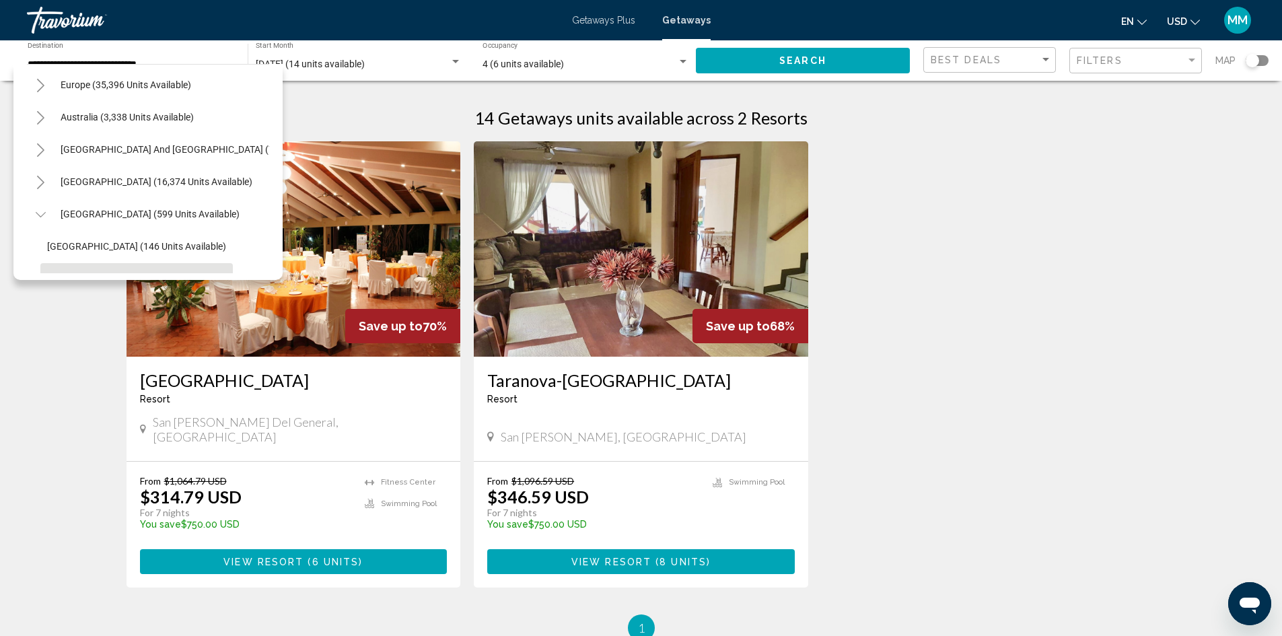
scroll to position [150, 0]
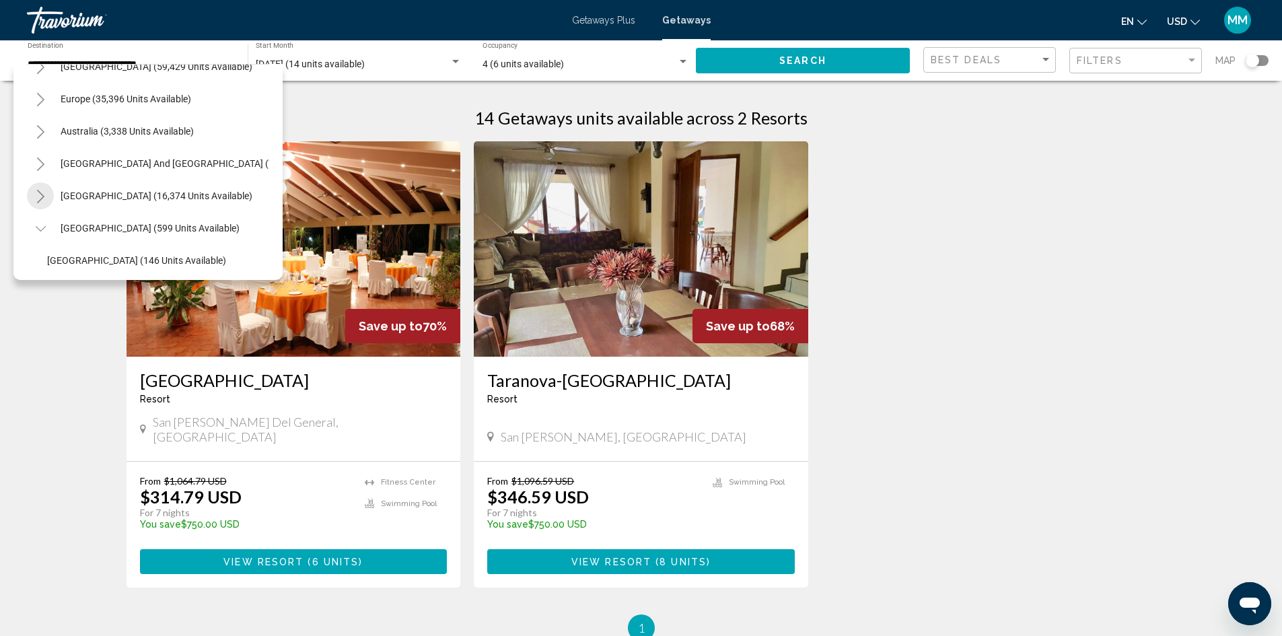
click at [43, 200] on icon "Toggle South America (16,374 units available)" at bounding box center [41, 196] width 10 height 13
click at [40, 166] on icon "Toggle South Pacific and Oceania (743 units available)" at bounding box center [41, 163] width 10 height 13
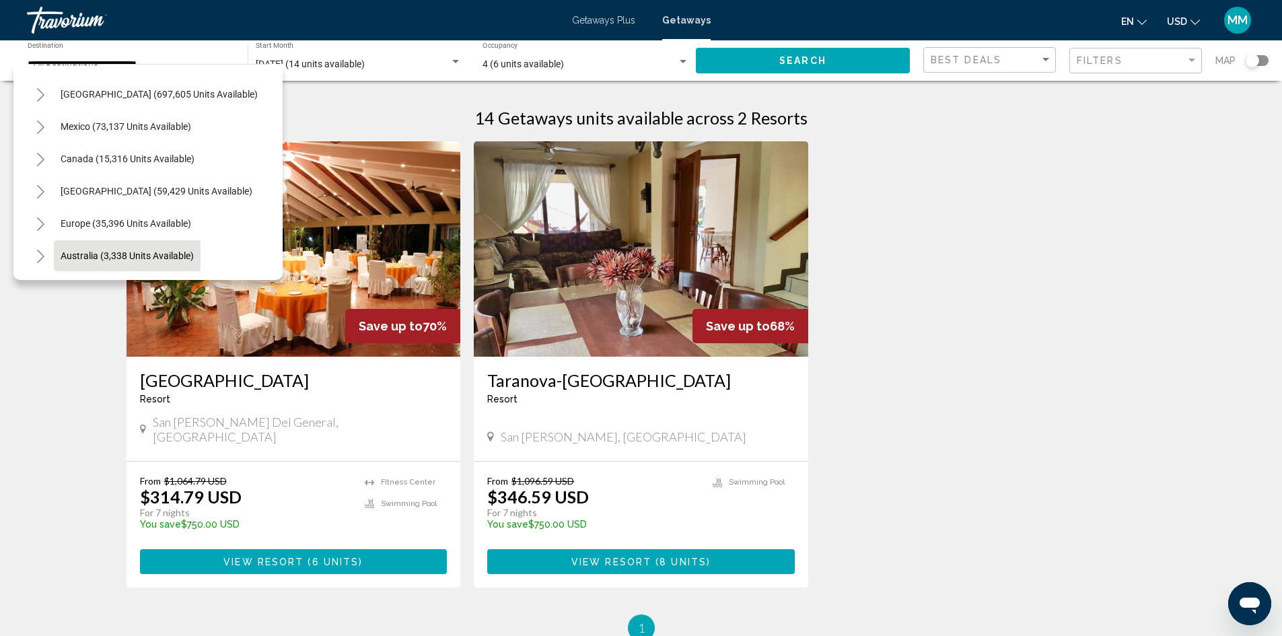
scroll to position [15, 0]
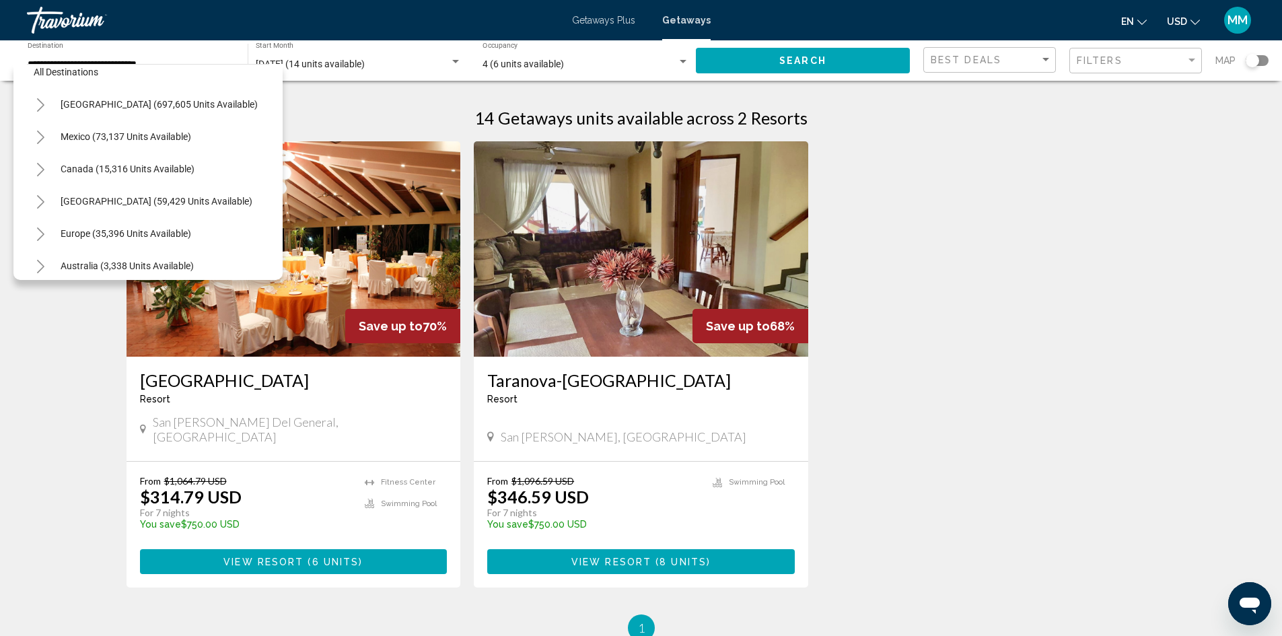
click at [38, 205] on icon "Toggle Caribbean & Atlantic Islands (59,429 units available)" at bounding box center [41, 201] width 10 height 13
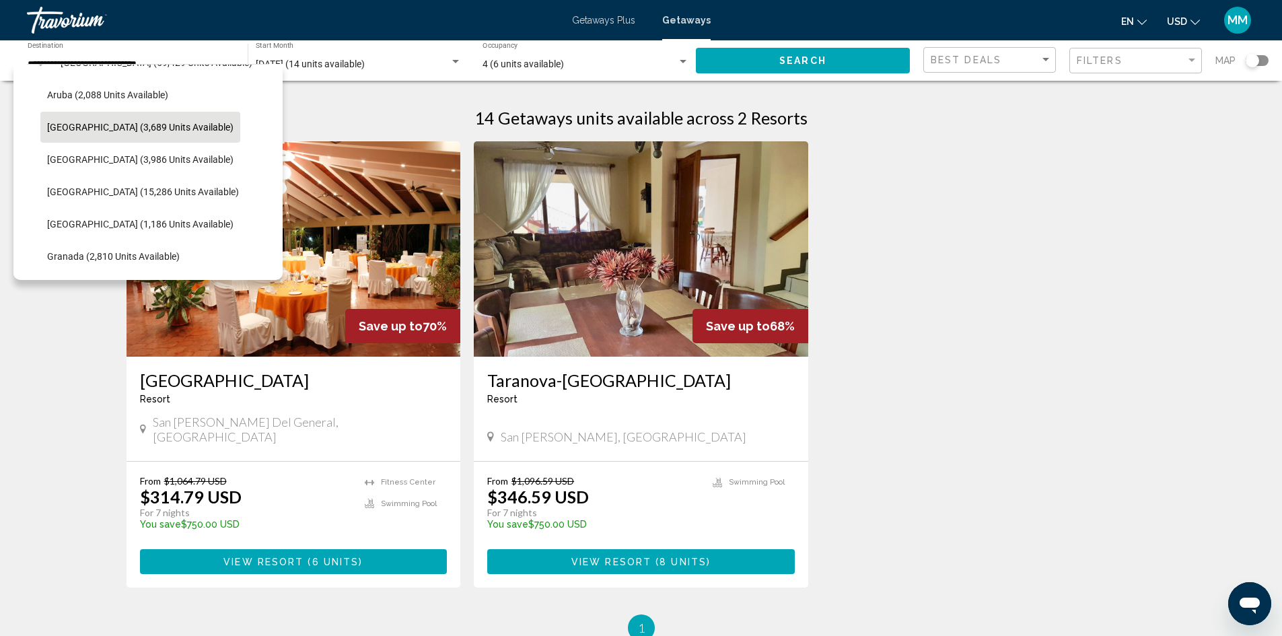
scroll to position [217, 0]
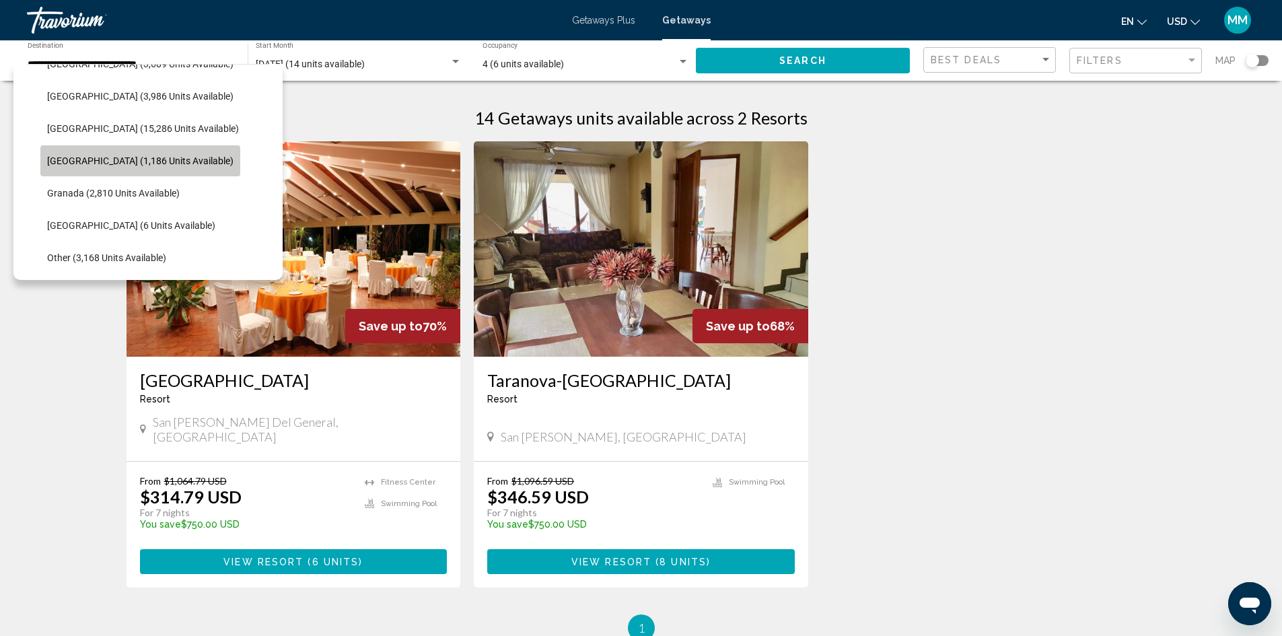
click at [178, 162] on span "Dominican Republic (1,186 units available)" at bounding box center [140, 160] width 186 height 11
type input "**********"
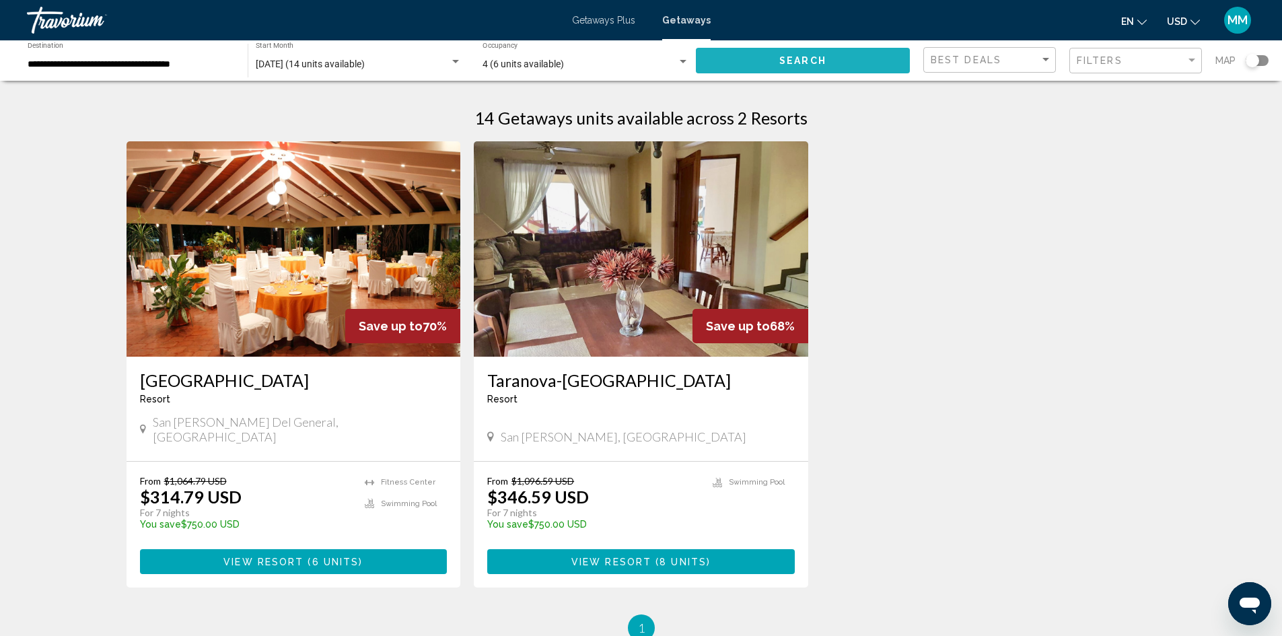
click at [640, 60] on button "Search" at bounding box center [803, 60] width 214 height 25
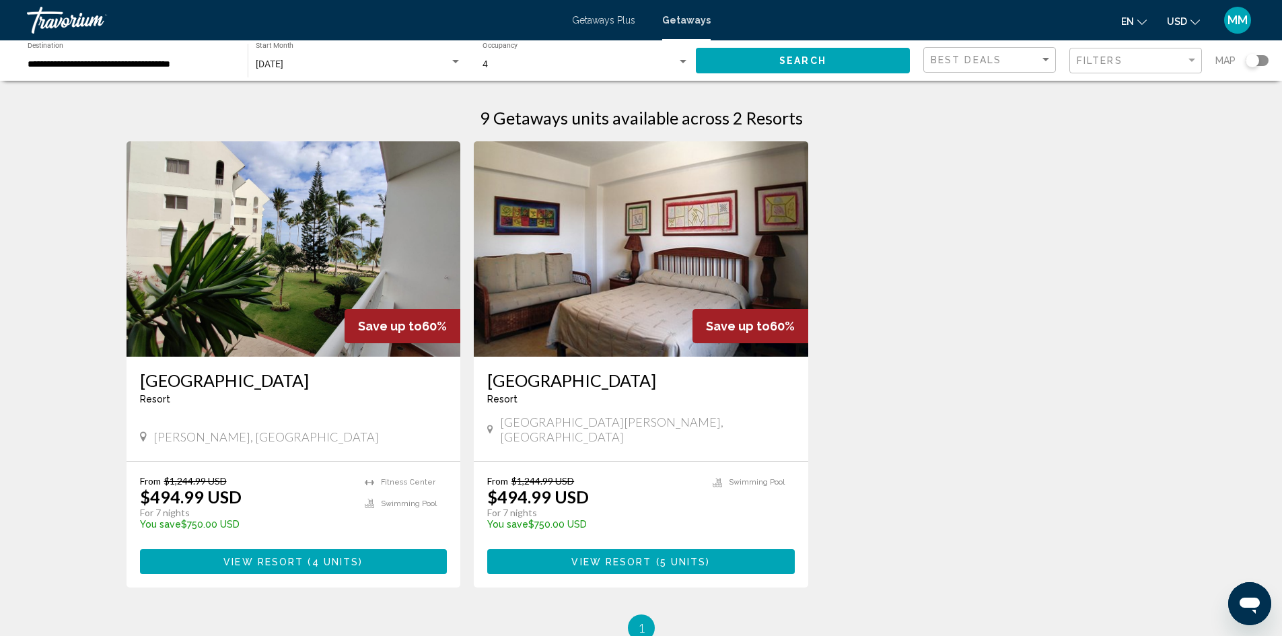
click at [266, 556] on span "View Resort ( 4 units )" at bounding box center [292, 561] width 139 height 11
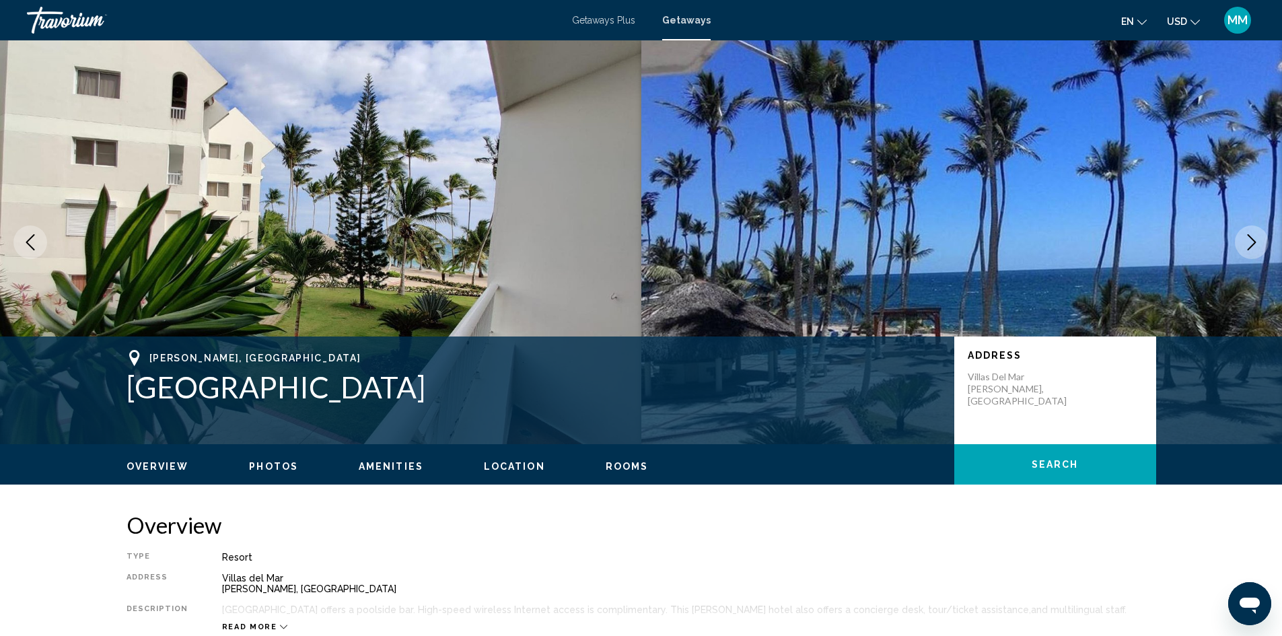
click at [640, 240] on icon "Next image" at bounding box center [1252, 242] width 16 height 16
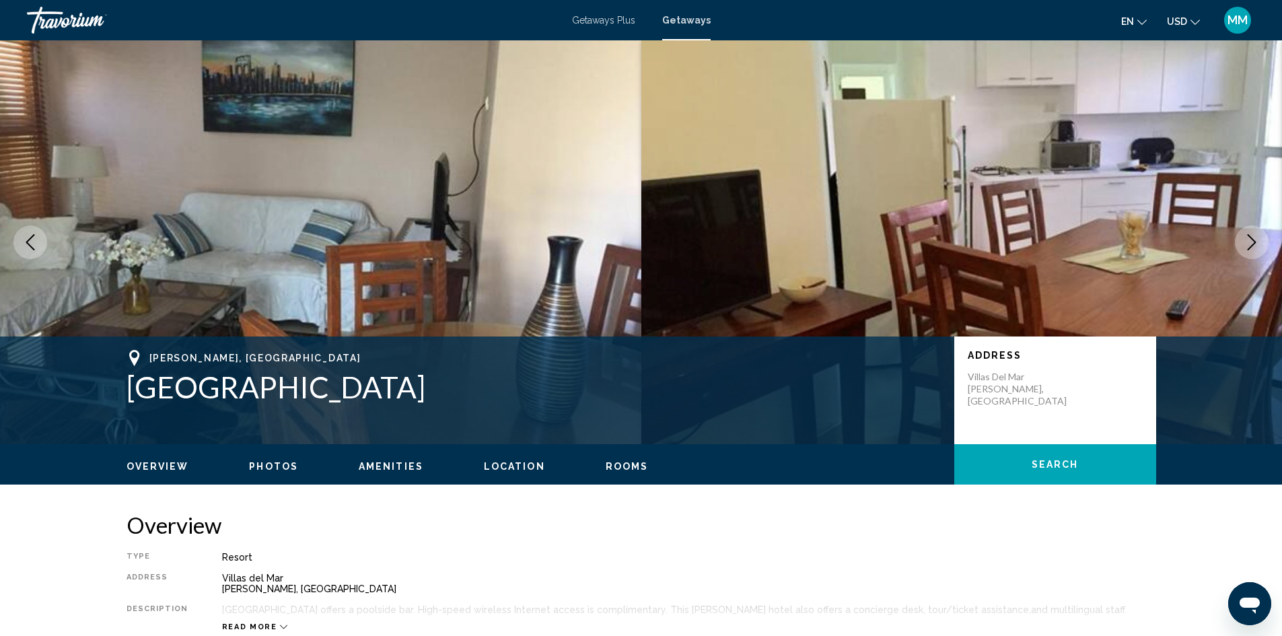
click at [640, 240] on icon "Next image" at bounding box center [1252, 242] width 16 height 16
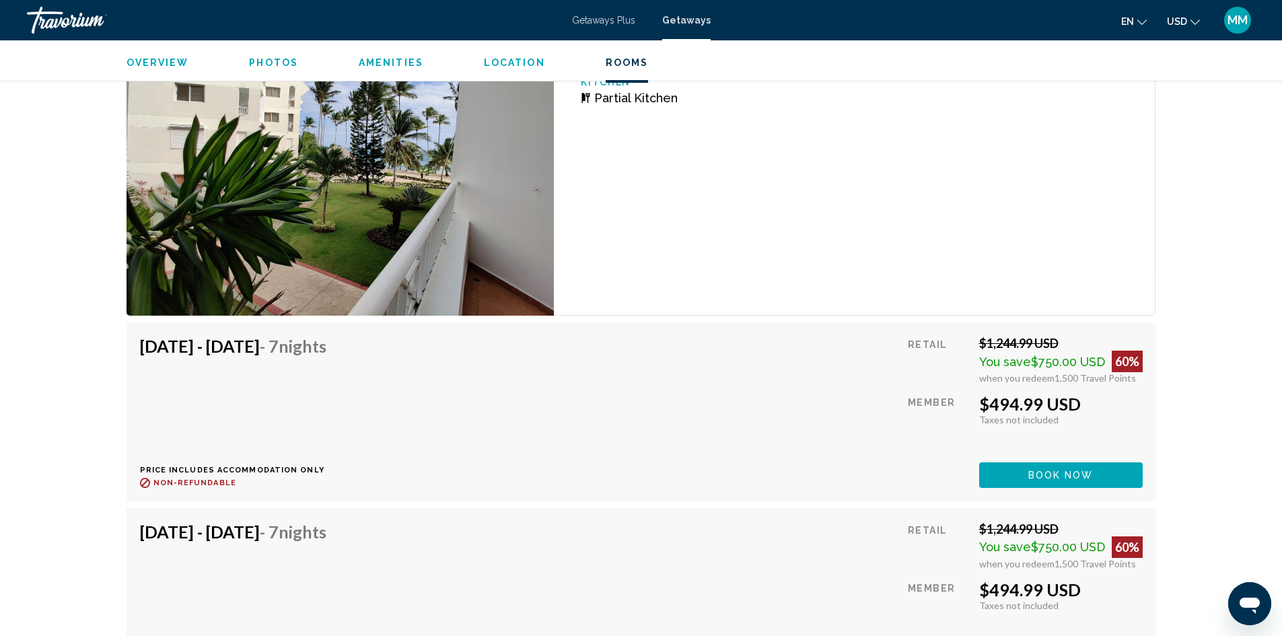
scroll to position [2221, 0]
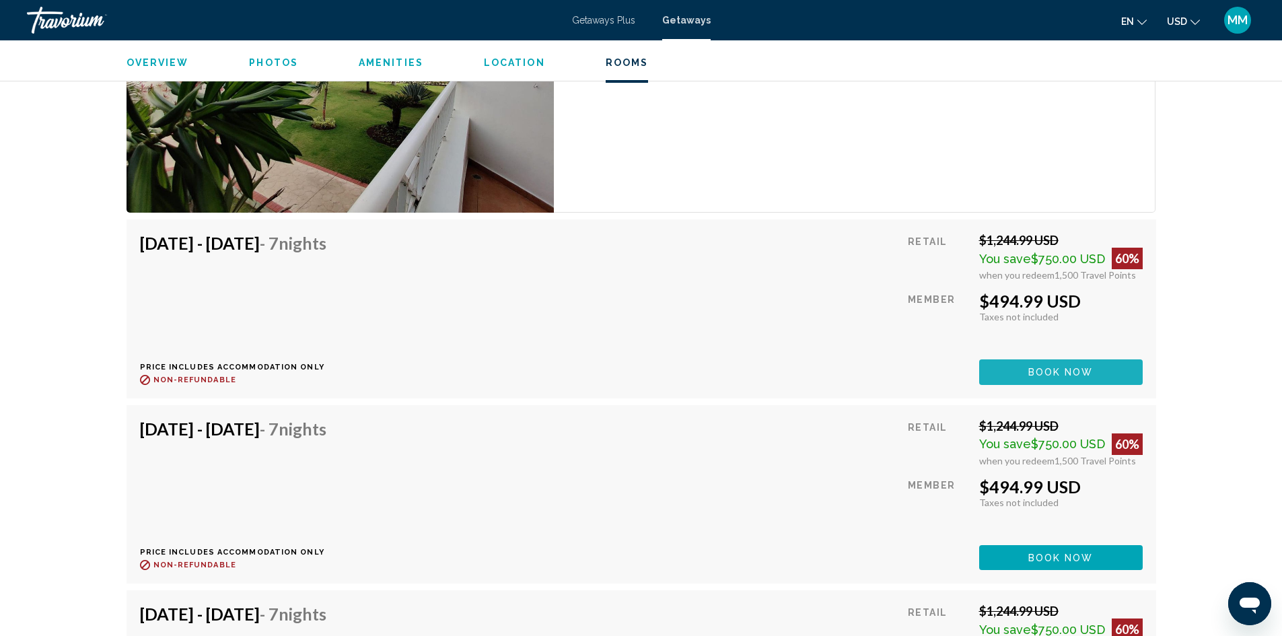
click at [640, 368] on span "Book now" at bounding box center [1060, 372] width 65 height 11
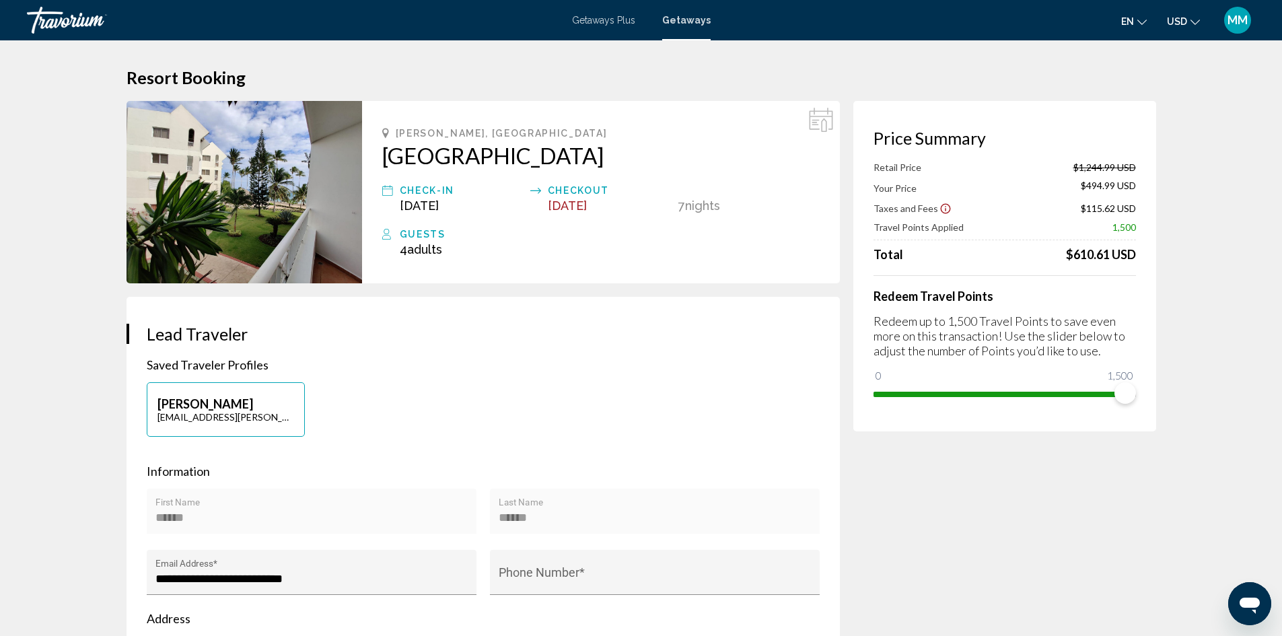
click at [610, 20] on span "Getaways Plus" at bounding box center [603, 20] width 63 height 11
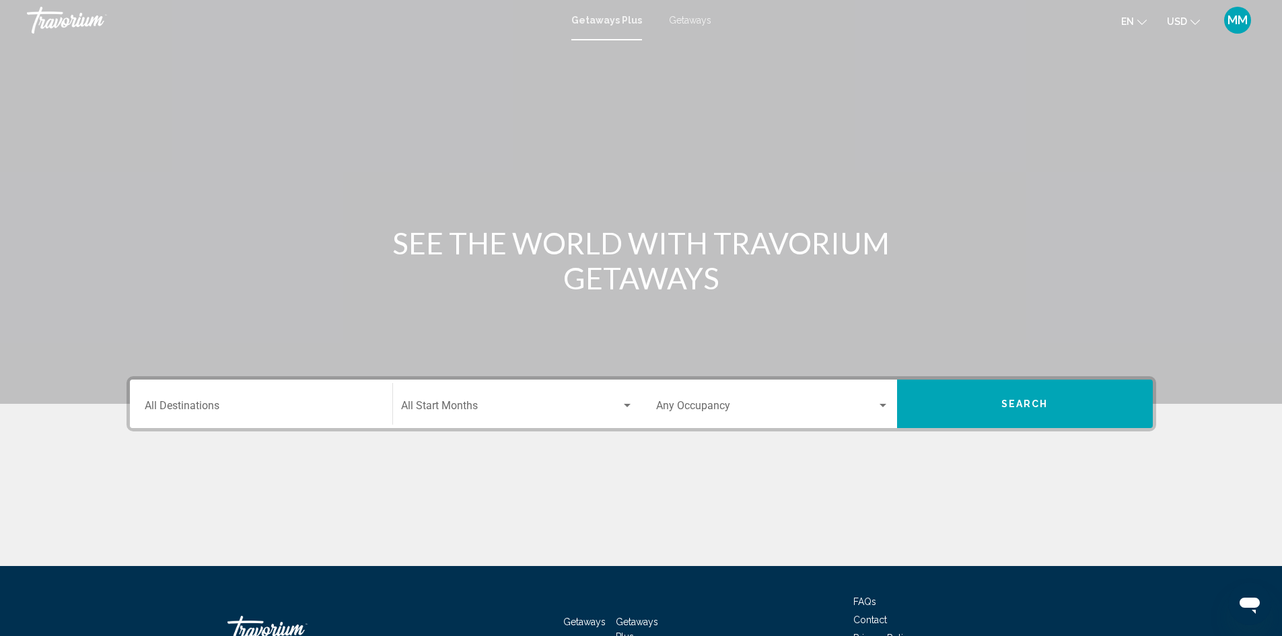
click at [234, 402] on input "Destination All Destinations" at bounding box center [261, 408] width 233 height 12
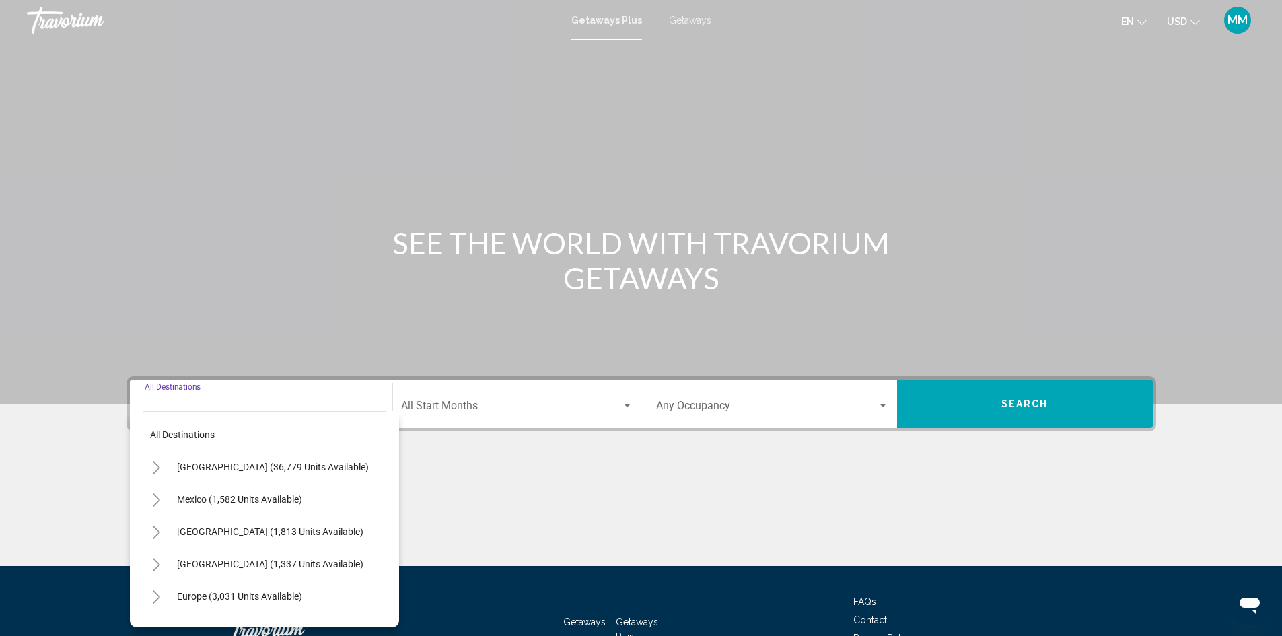
scroll to position [95, 0]
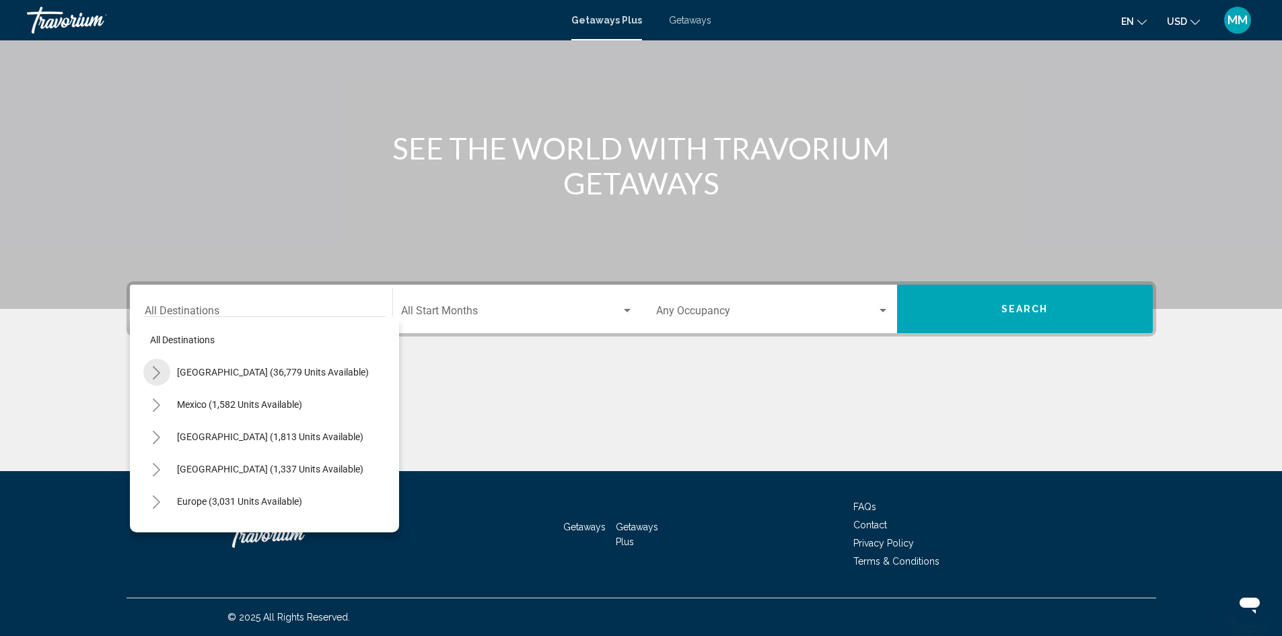
click at [152, 368] on icon "Toggle United States (36,779 units available)" at bounding box center [156, 372] width 10 height 13
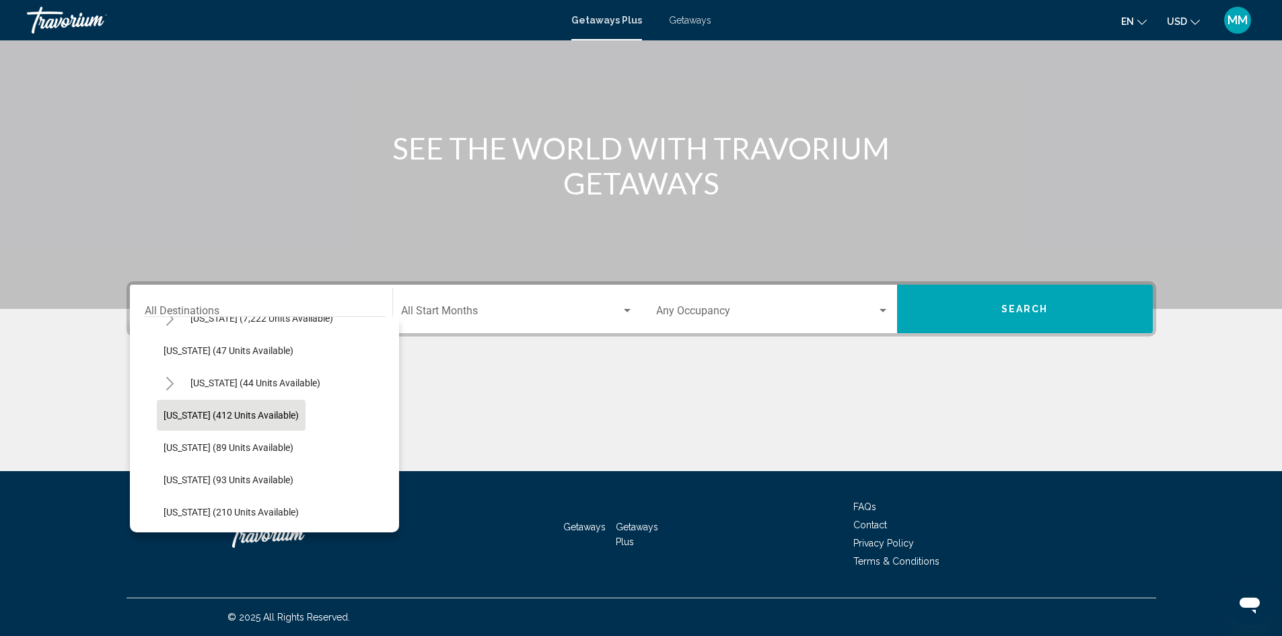
scroll to position [202, 0]
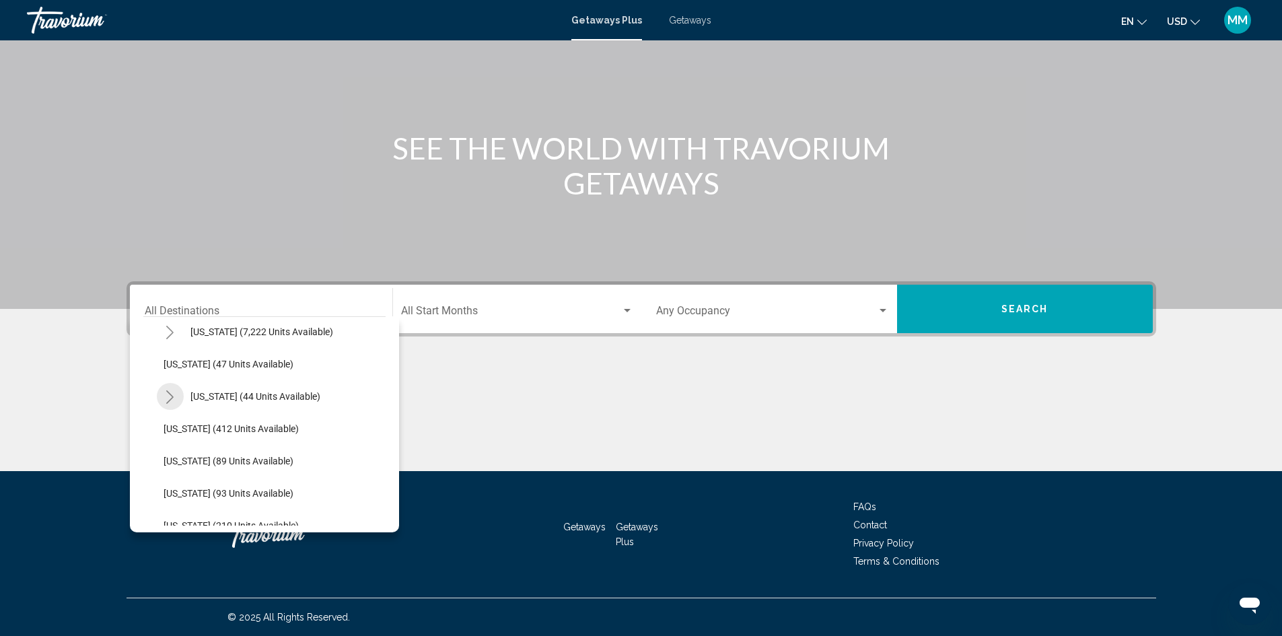
click at [167, 398] on icon "Toggle Hawaii (44 units available)" at bounding box center [170, 396] width 10 height 13
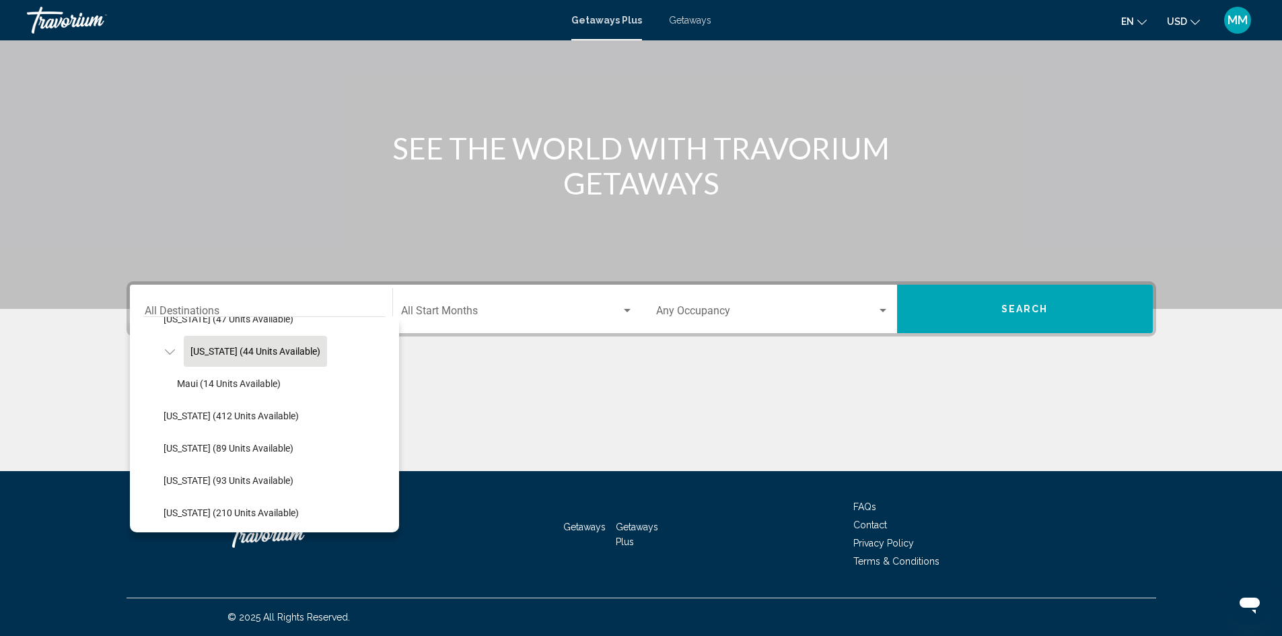
scroll to position [269, 0]
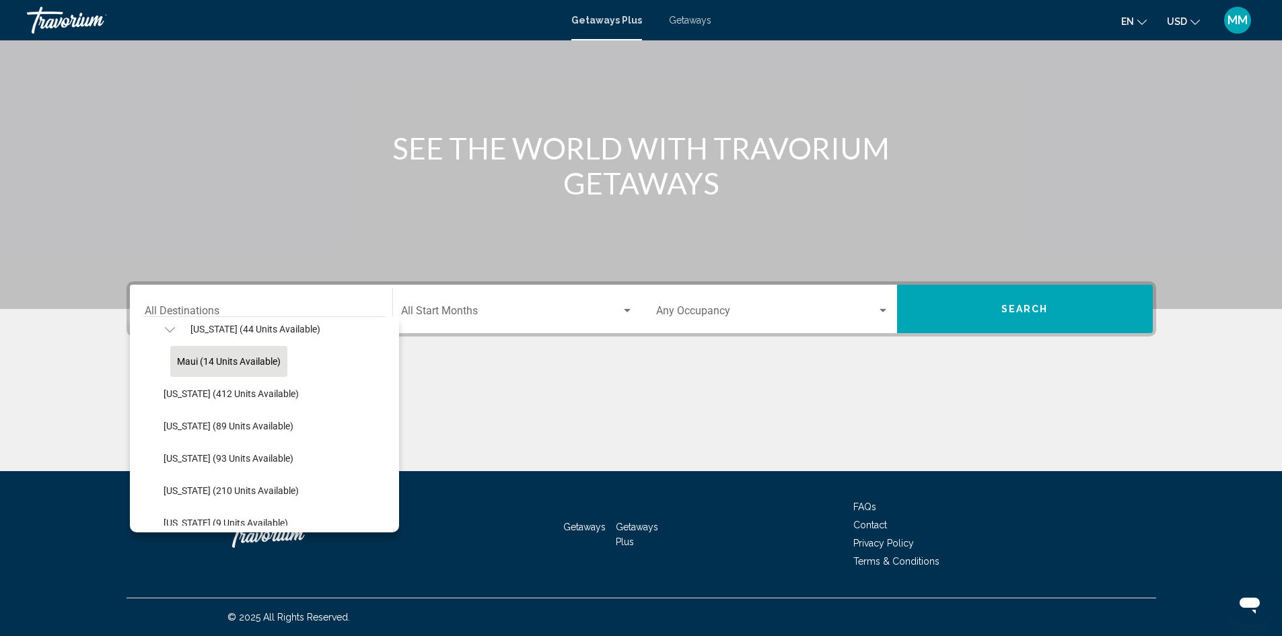
click at [243, 367] on button "Maui (14 units available)" at bounding box center [228, 361] width 117 height 31
type input "**********"
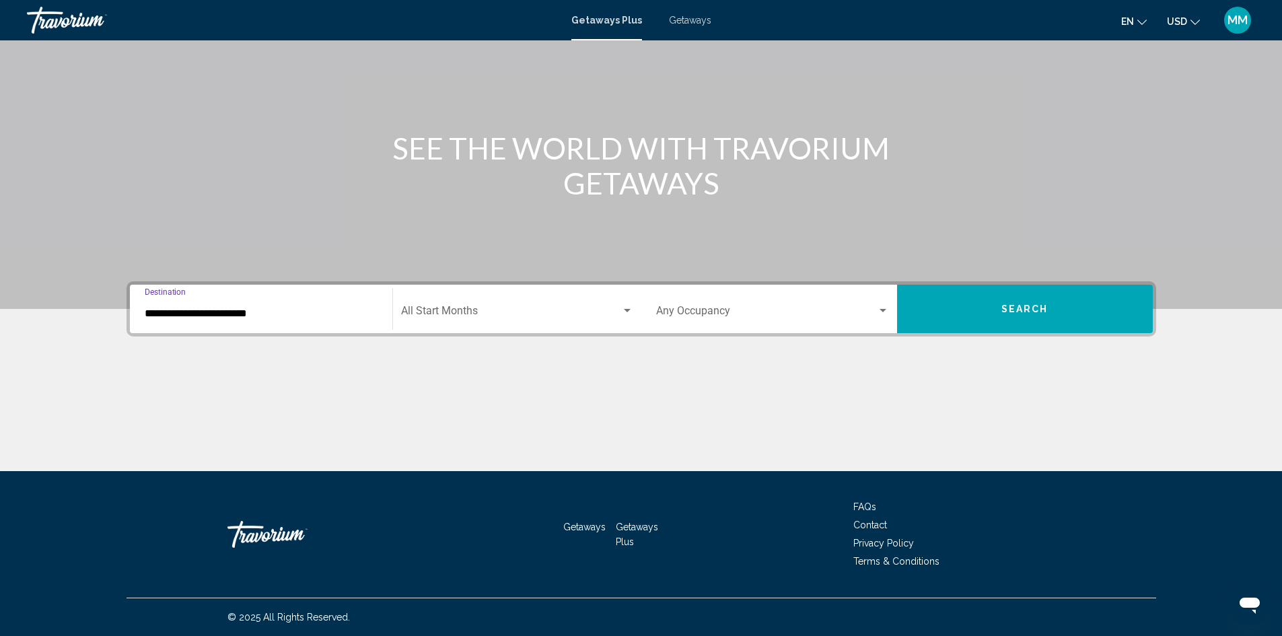
click at [456, 318] on span "Search widget" at bounding box center [511, 314] width 220 height 12
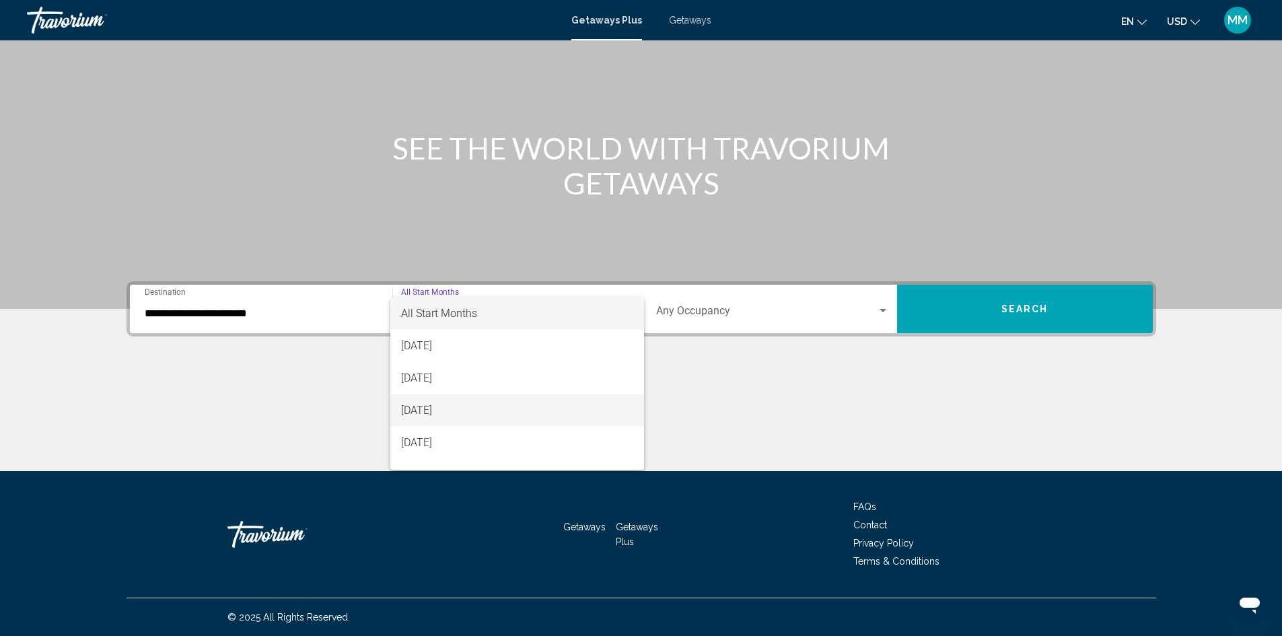
scroll to position [67, 0]
click at [440, 412] on span "January 2026" at bounding box center [517, 408] width 232 height 32
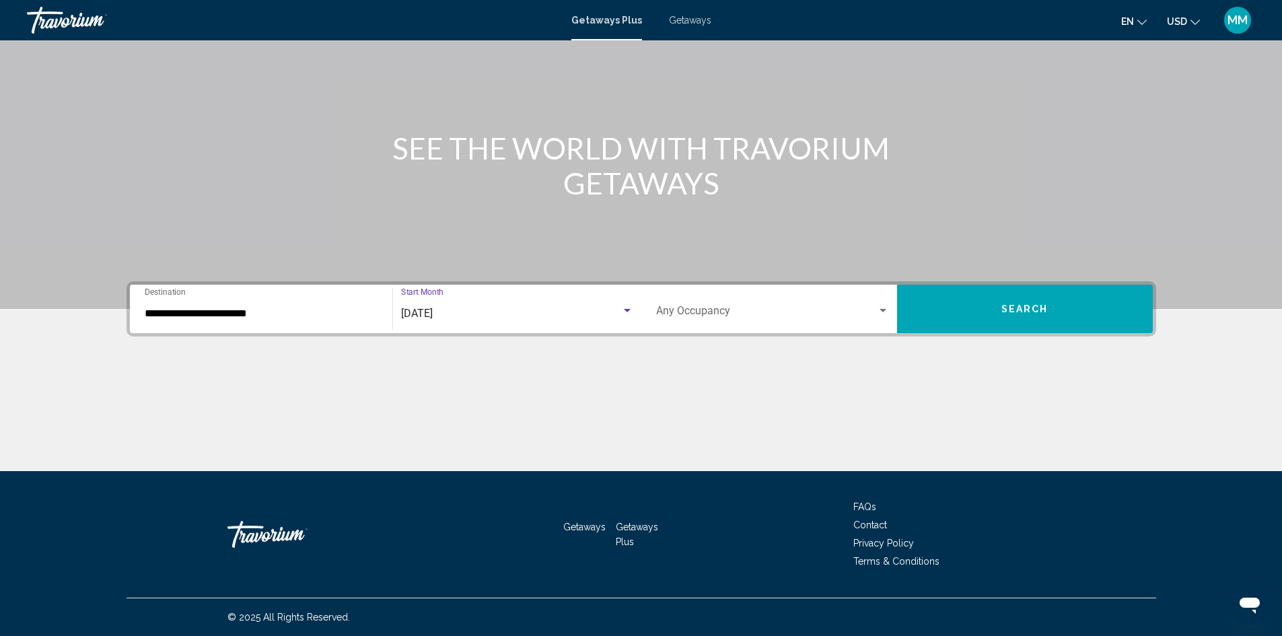
click at [640, 328] on div "Occupancy Any Occupancy" at bounding box center [772, 309] width 233 height 42
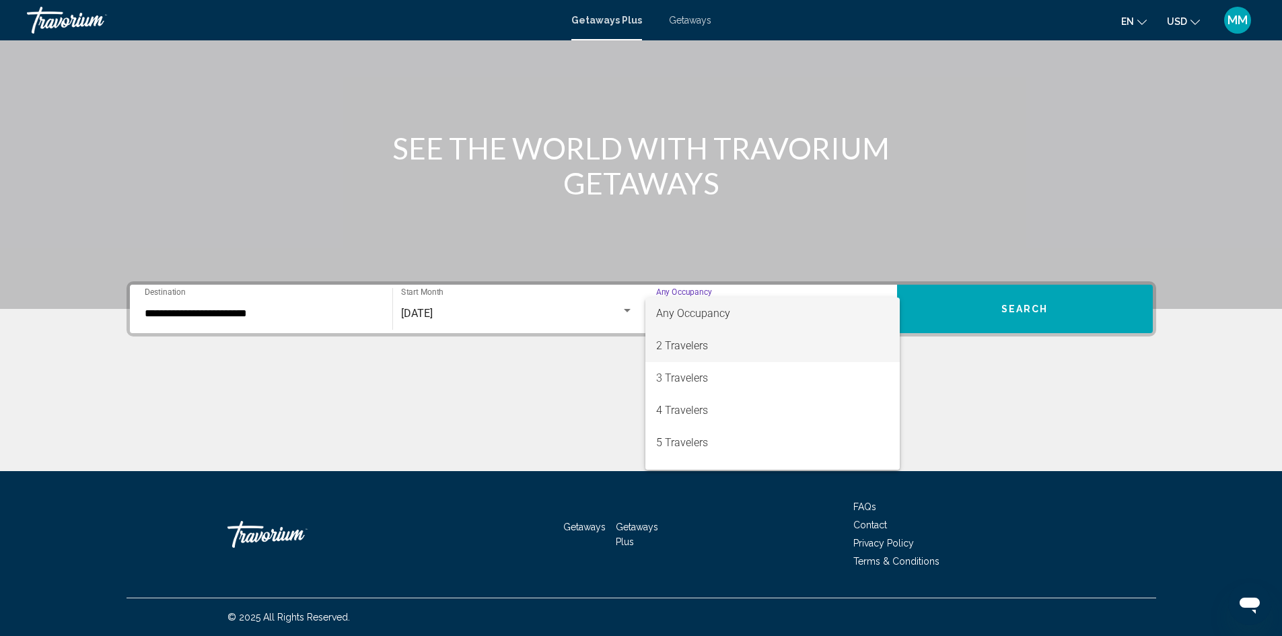
click at [640, 349] on span "2 Travelers" at bounding box center [772, 346] width 233 height 32
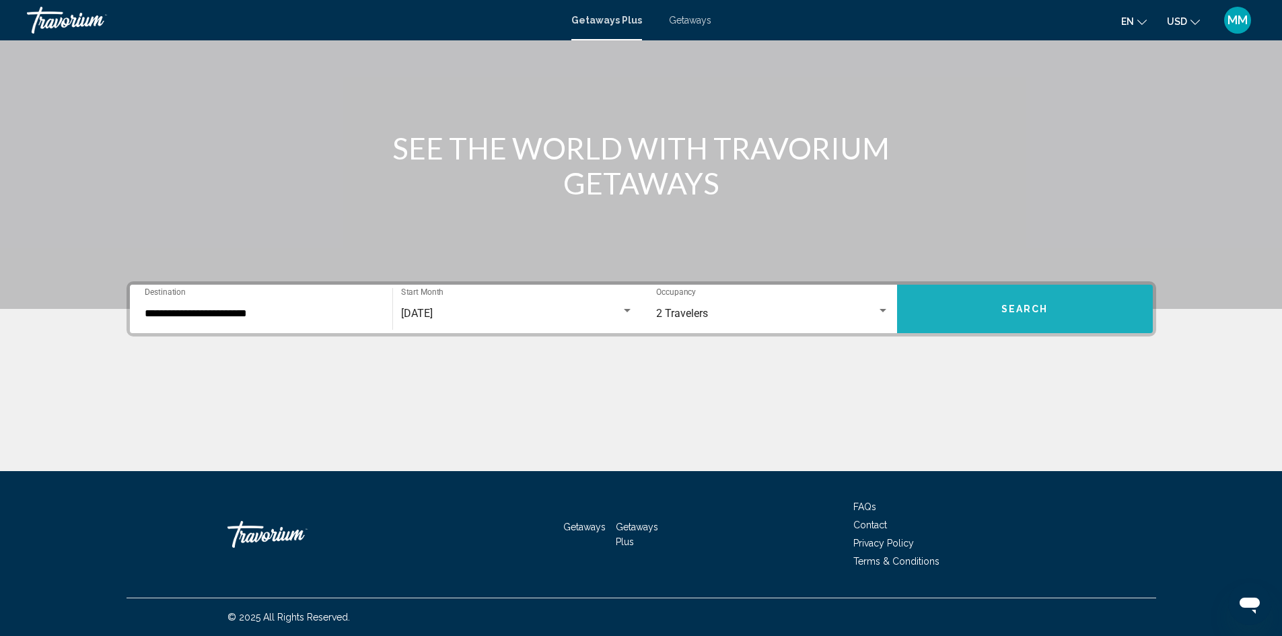
click at [640, 297] on button "Search" at bounding box center [1025, 309] width 256 height 48
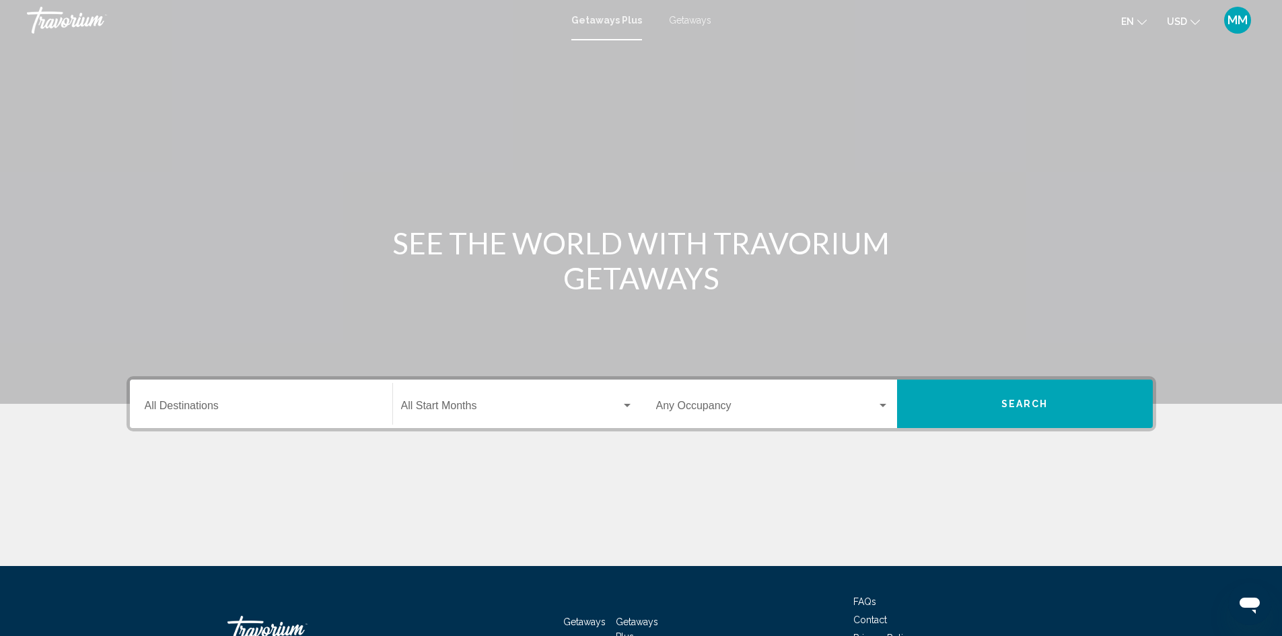
click at [247, 417] on div "Destination All Destinations" at bounding box center [261, 404] width 233 height 42
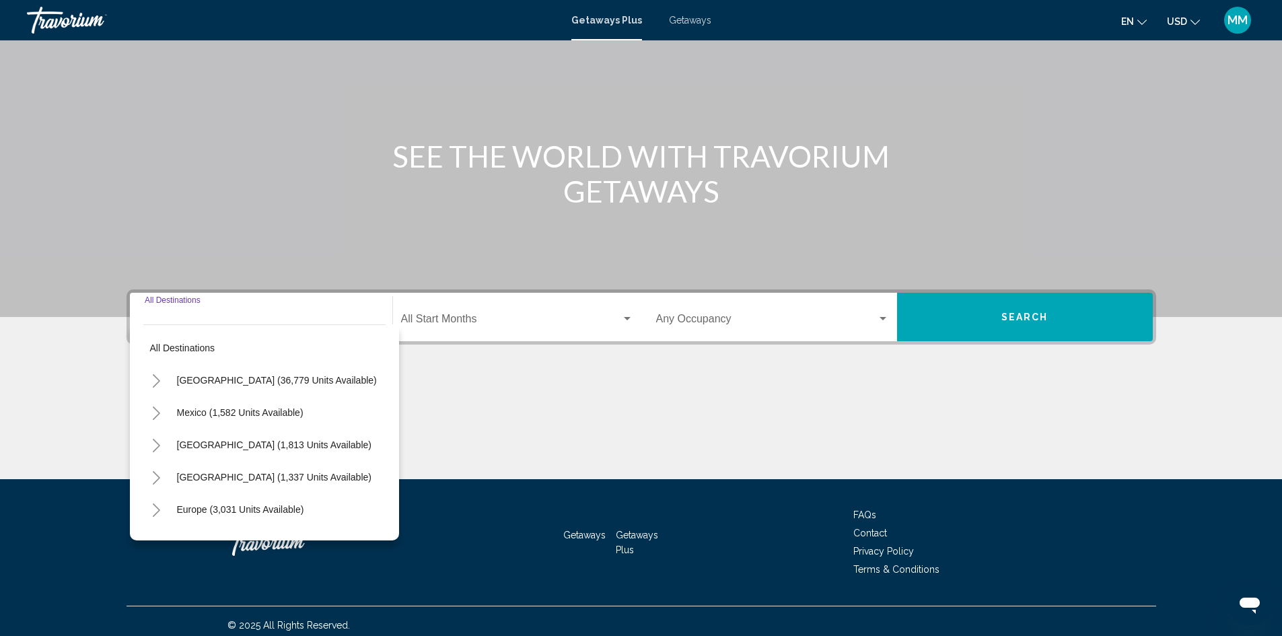
scroll to position [95, 0]
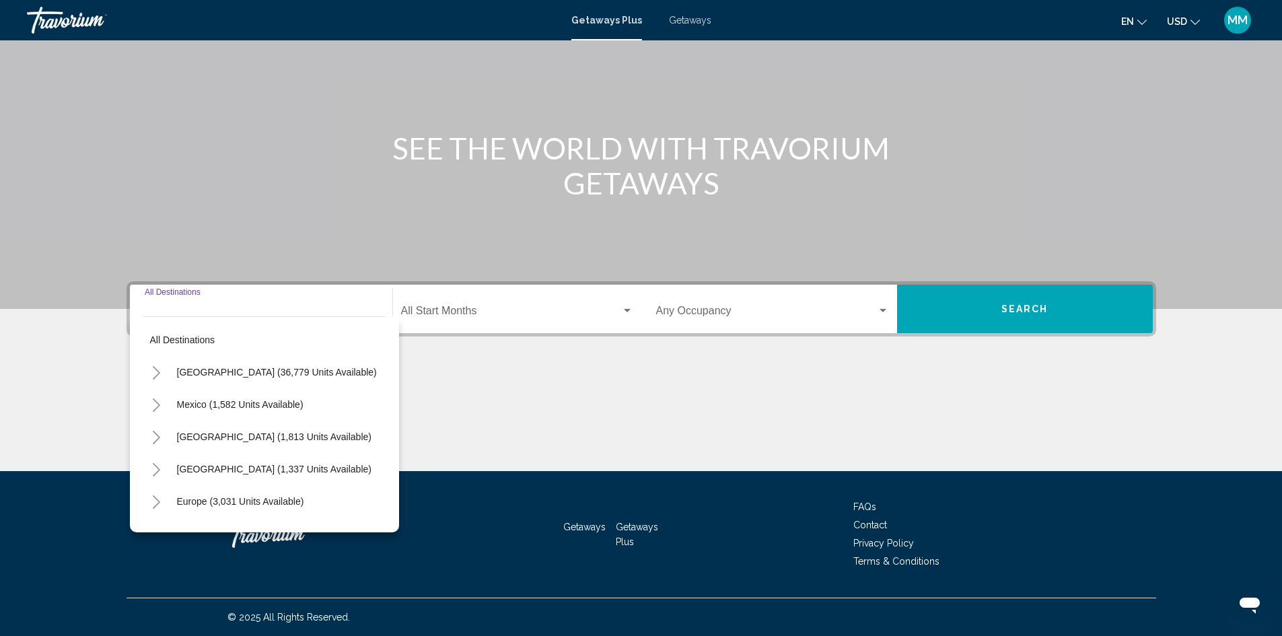
click at [159, 407] on icon "Toggle Mexico (1,582 units available)" at bounding box center [156, 404] width 10 height 13
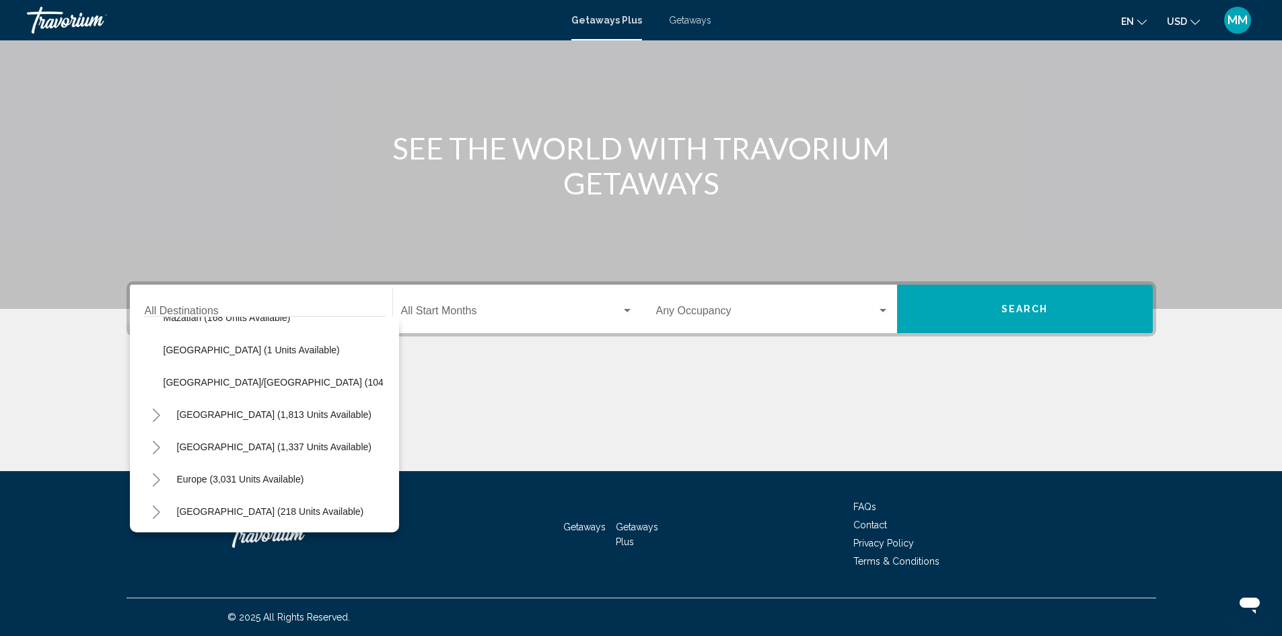
scroll to position [337, 0]
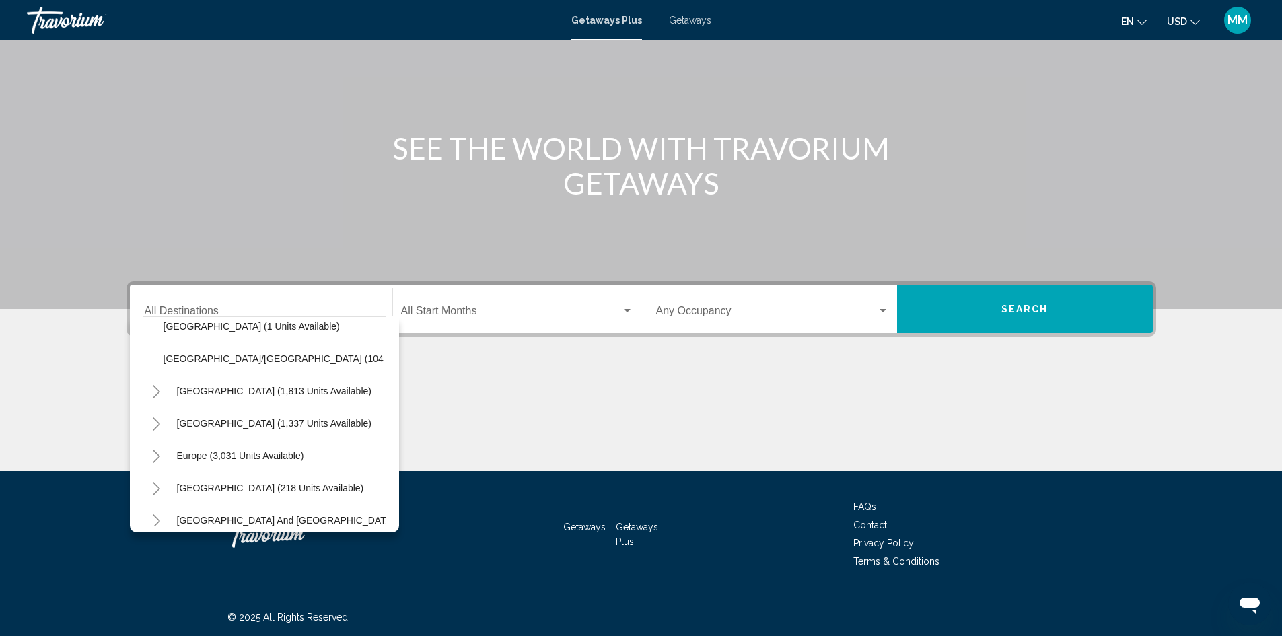
click at [162, 429] on button "Toggle Caribbean & Atlantic Islands (1,337 units available)" at bounding box center [156, 423] width 27 height 27
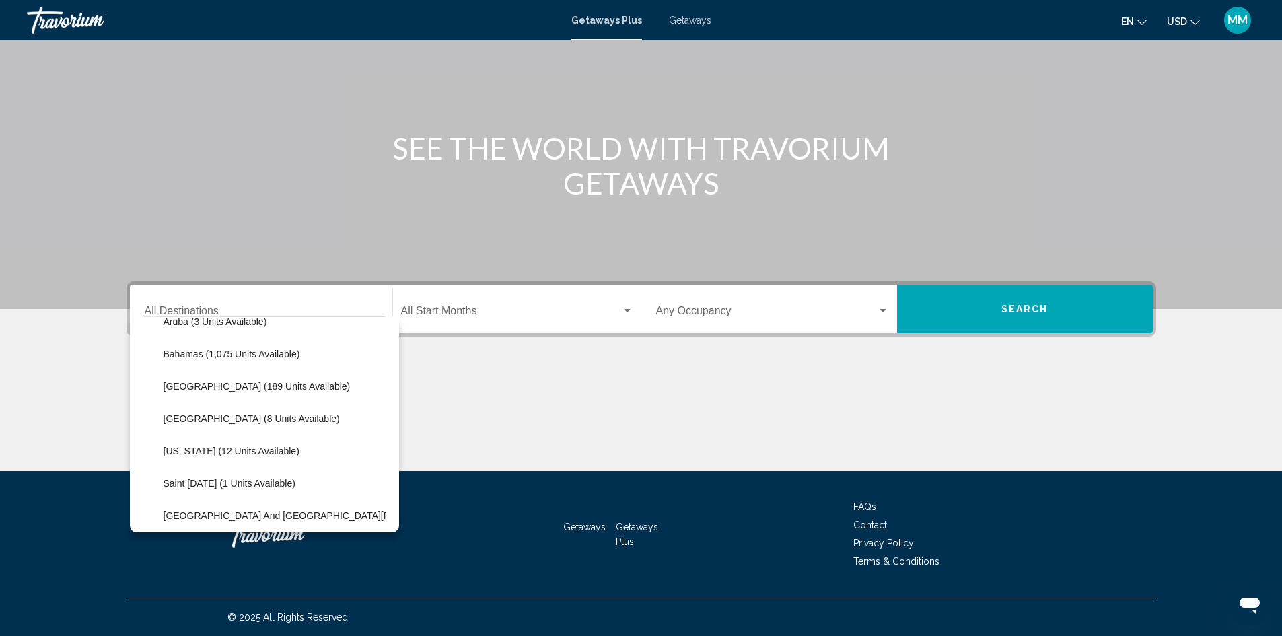
scroll to position [471, 0]
click at [254, 349] on span "Bahamas (1,075 units available)" at bounding box center [232, 353] width 137 height 11
type input "**********"
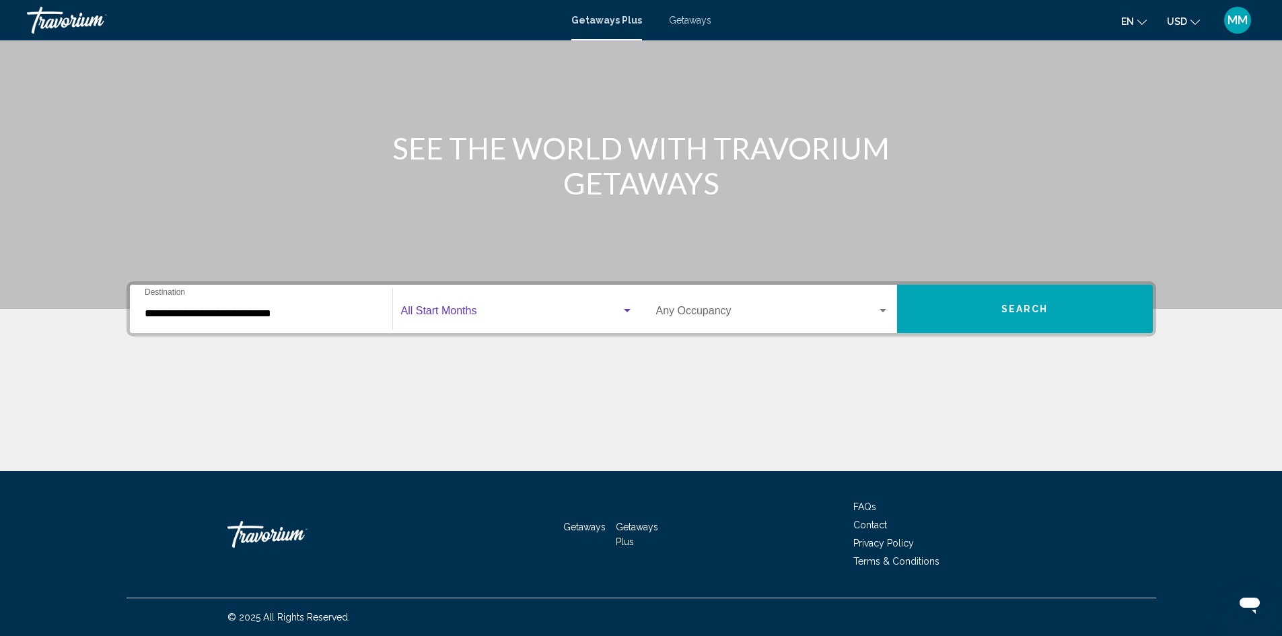
click at [480, 309] on span "Search widget" at bounding box center [511, 314] width 220 height 12
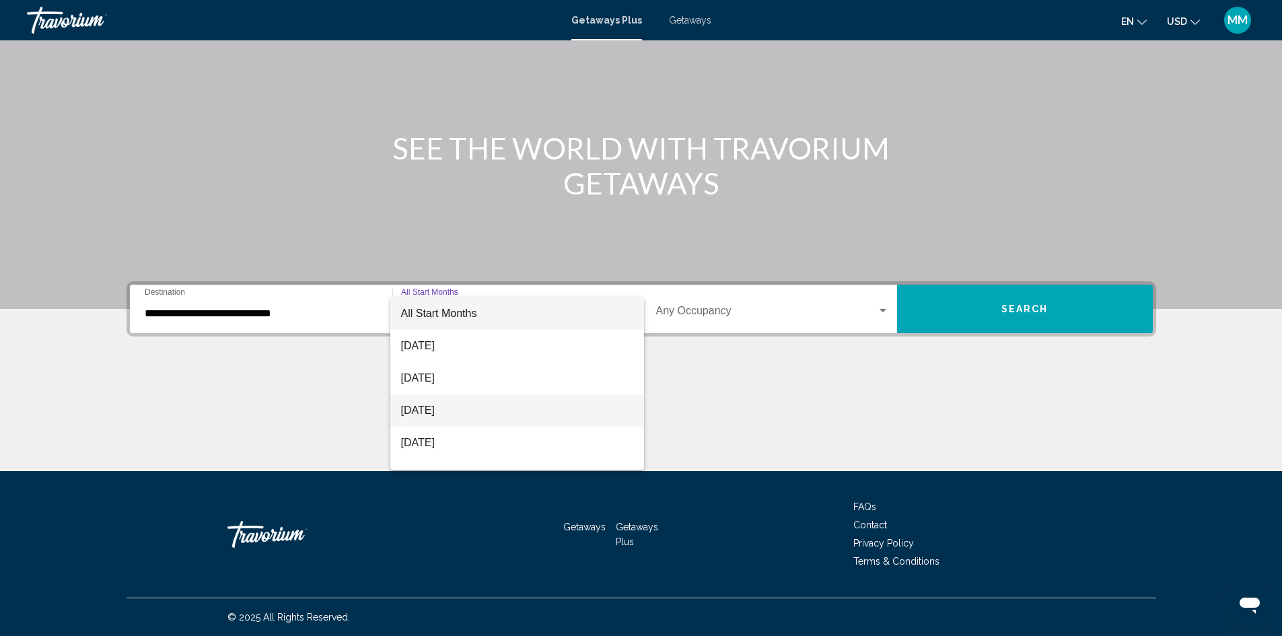
scroll to position [67, 0]
click at [442, 407] on span "[DATE]" at bounding box center [517, 408] width 232 height 32
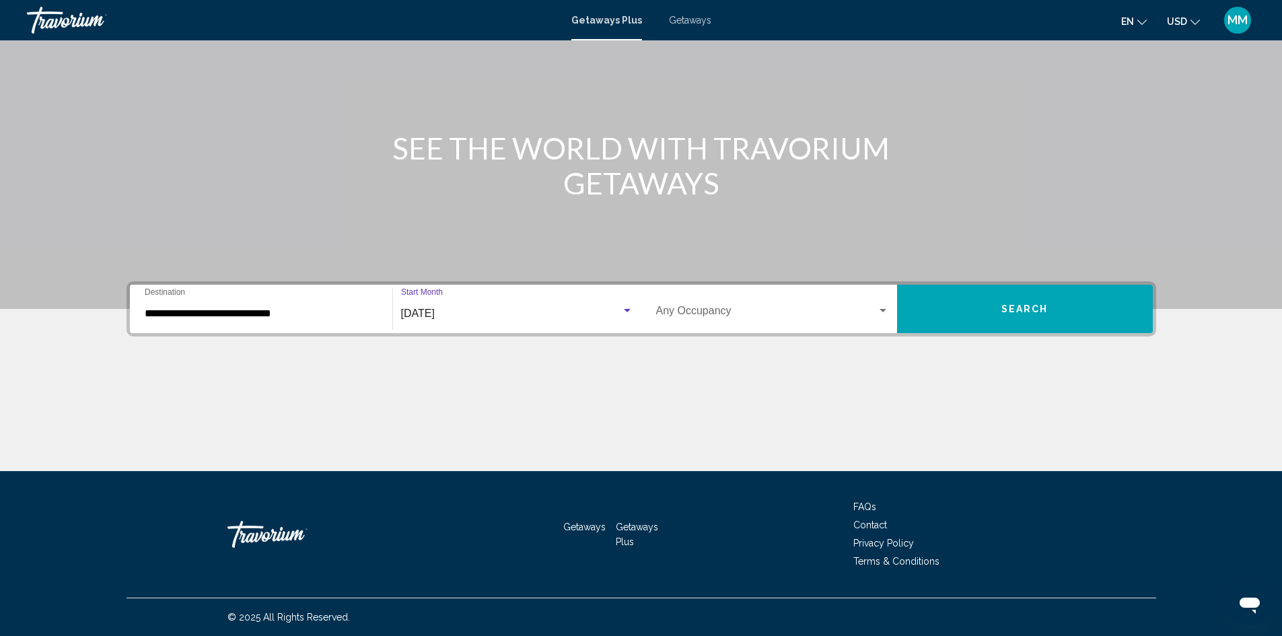
click at [747, 308] on span "Search widget" at bounding box center [766, 314] width 221 height 12
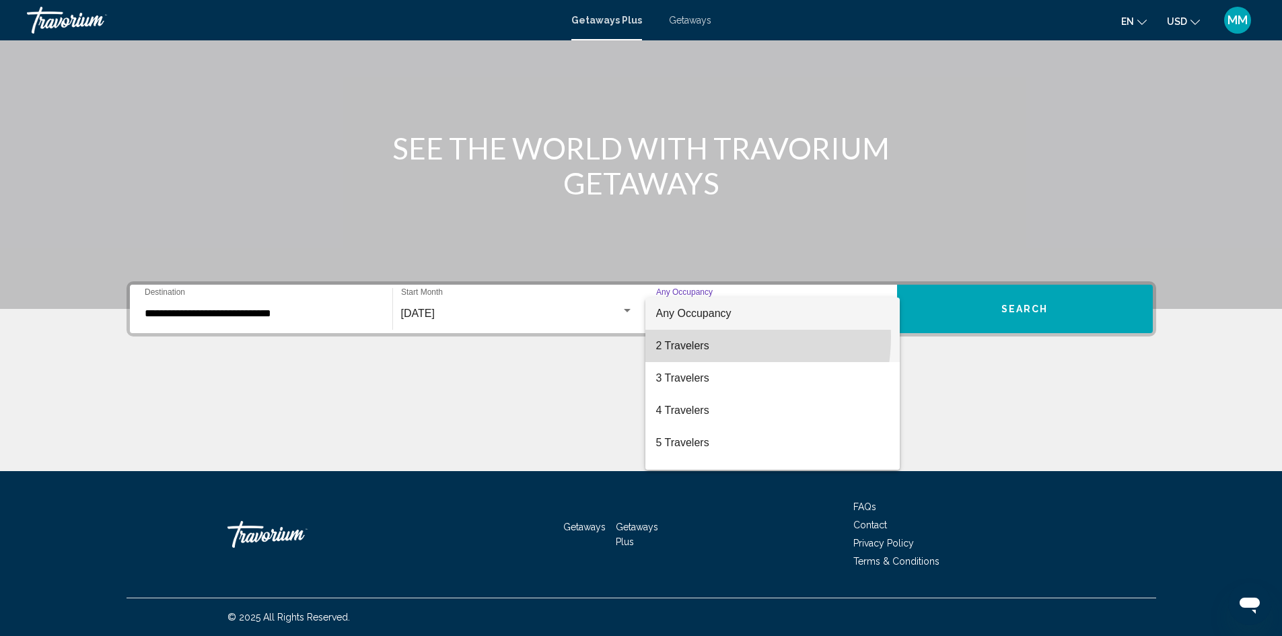
click at [701, 337] on span "2 Travelers" at bounding box center [772, 346] width 233 height 32
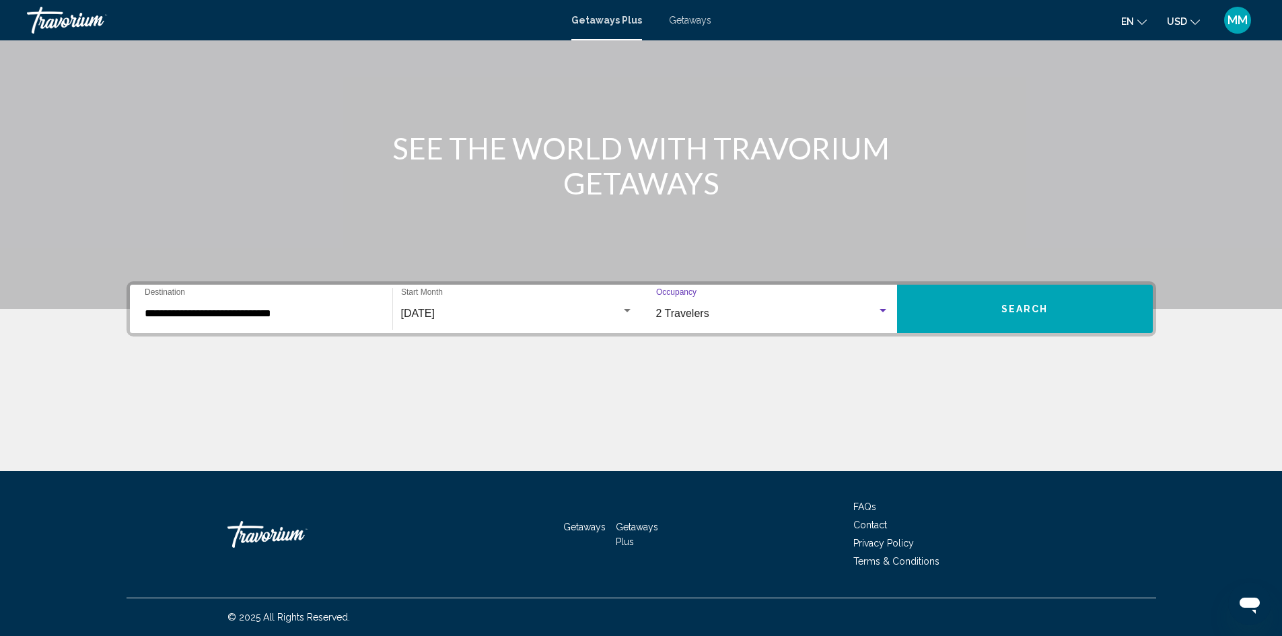
click at [968, 289] on button "Search" at bounding box center [1025, 309] width 256 height 48
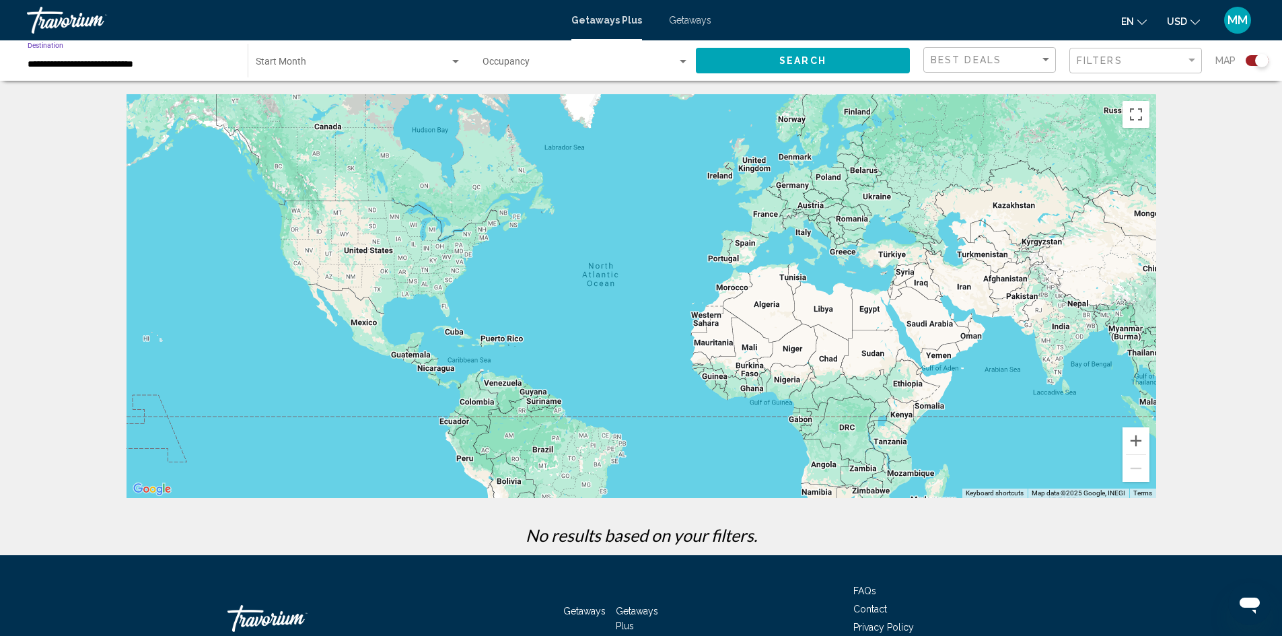
click at [210, 69] on input "**********" at bounding box center [131, 64] width 207 height 11
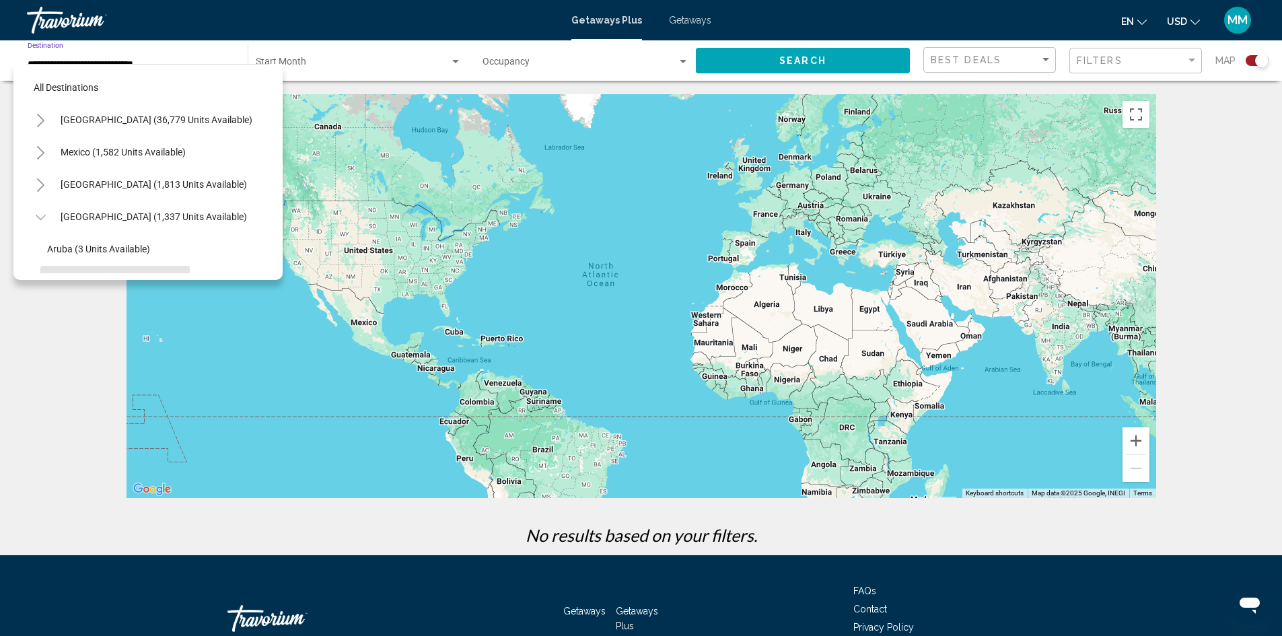
scroll to position [118, 0]
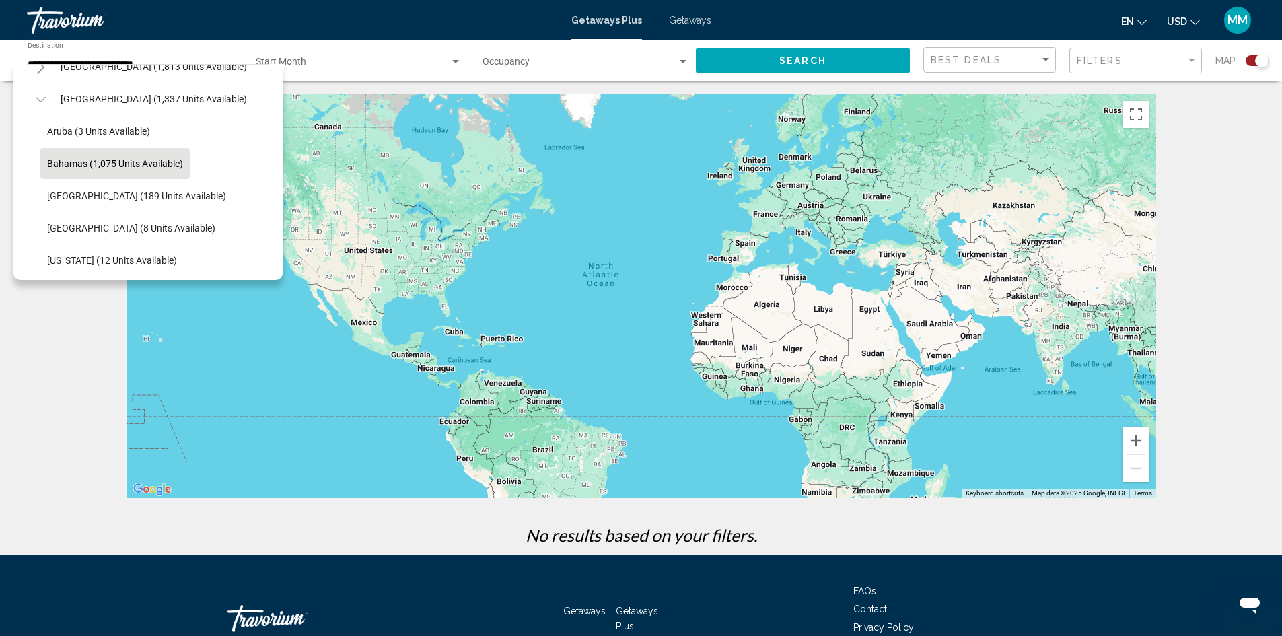
click at [210, 69] on div "[GEOGRAPHIC_DATA] (1,813 units available)" at bounding box center [148, 66] width 242 height 32
click at [369, 59] on span "Search widget" at bounding box center [353, 64] width 194 height 11
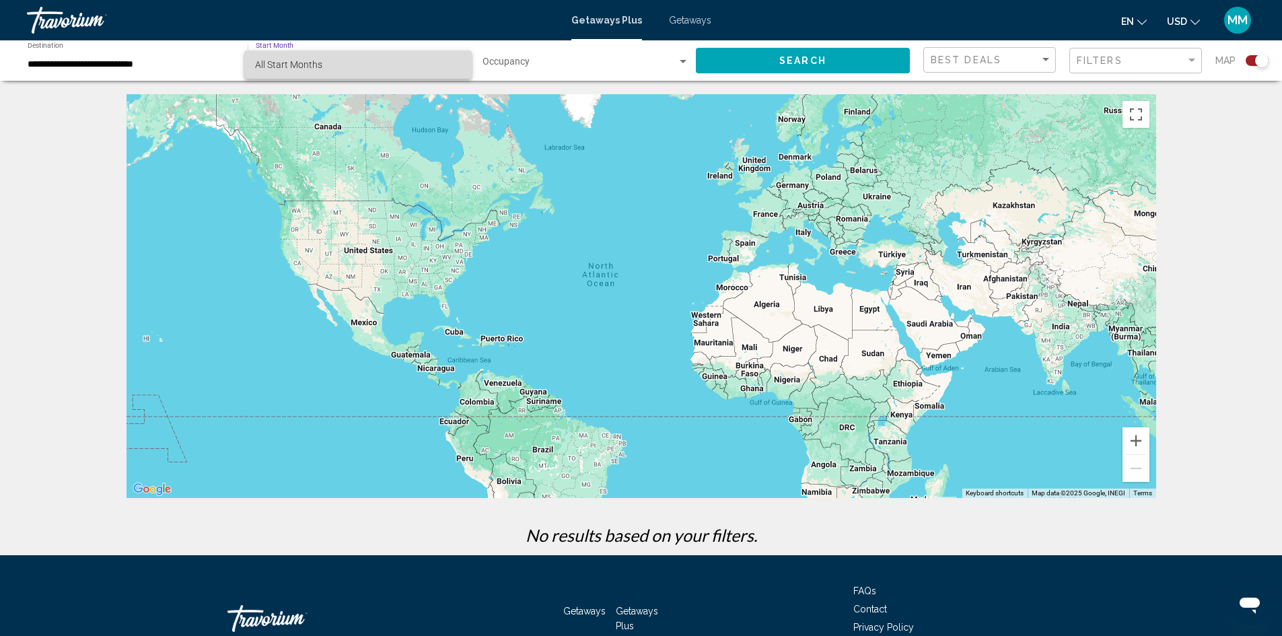
click at [371, 59] on span "All Start Months" at bounding box center [358, 64] width 206 height 28
click at [99, 75] on div "**********" at bounding box center [131, 60] width 207 height 37
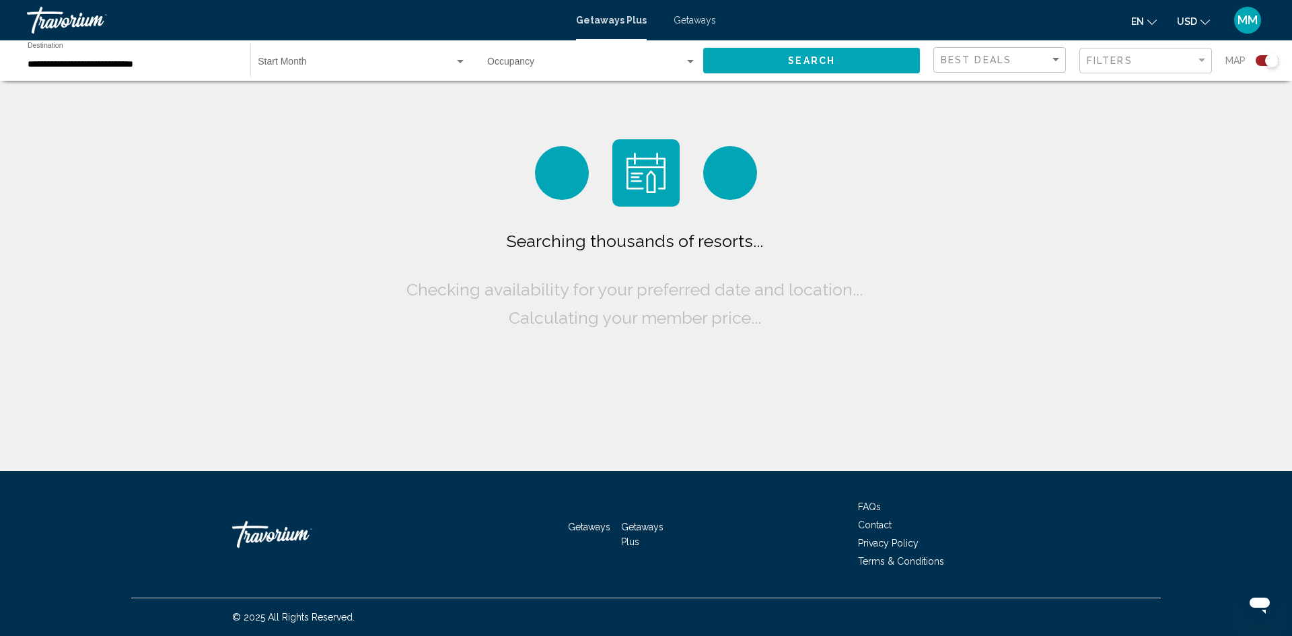
click at [329, 71] on div "Start Month All Start Months" at bounding box center [362, 60] width 209 height 37
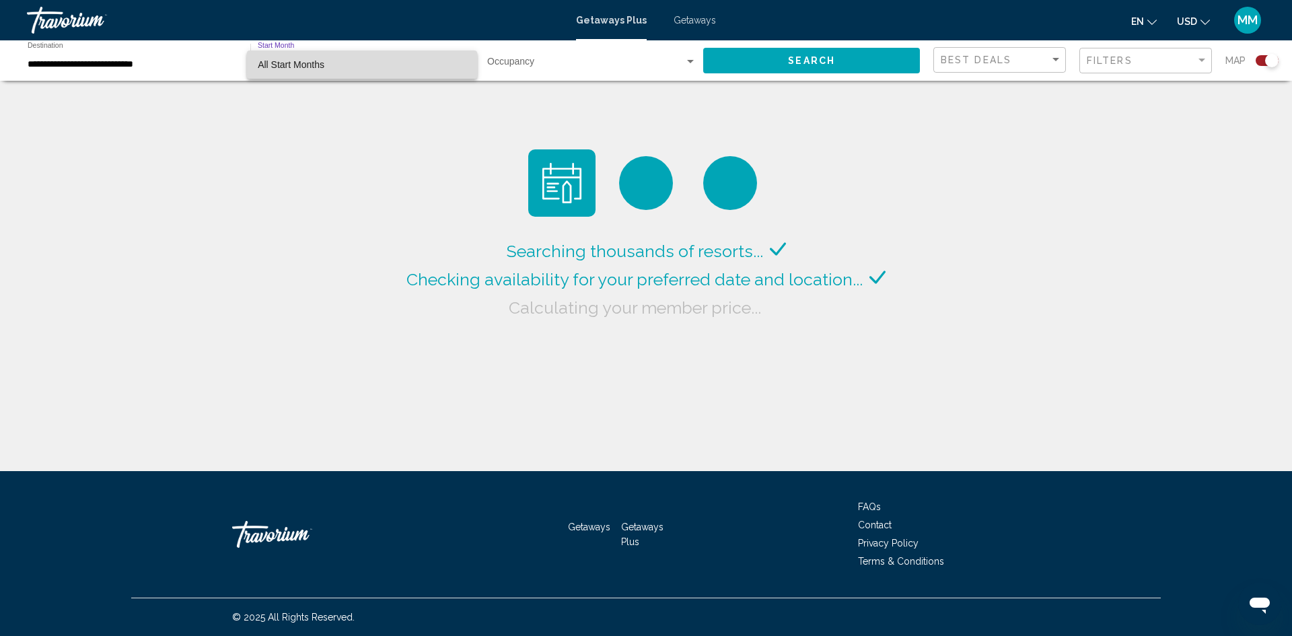
click at [293, 57] on span "All Start Months" at bounding box center [362, 64] width 209 height 28
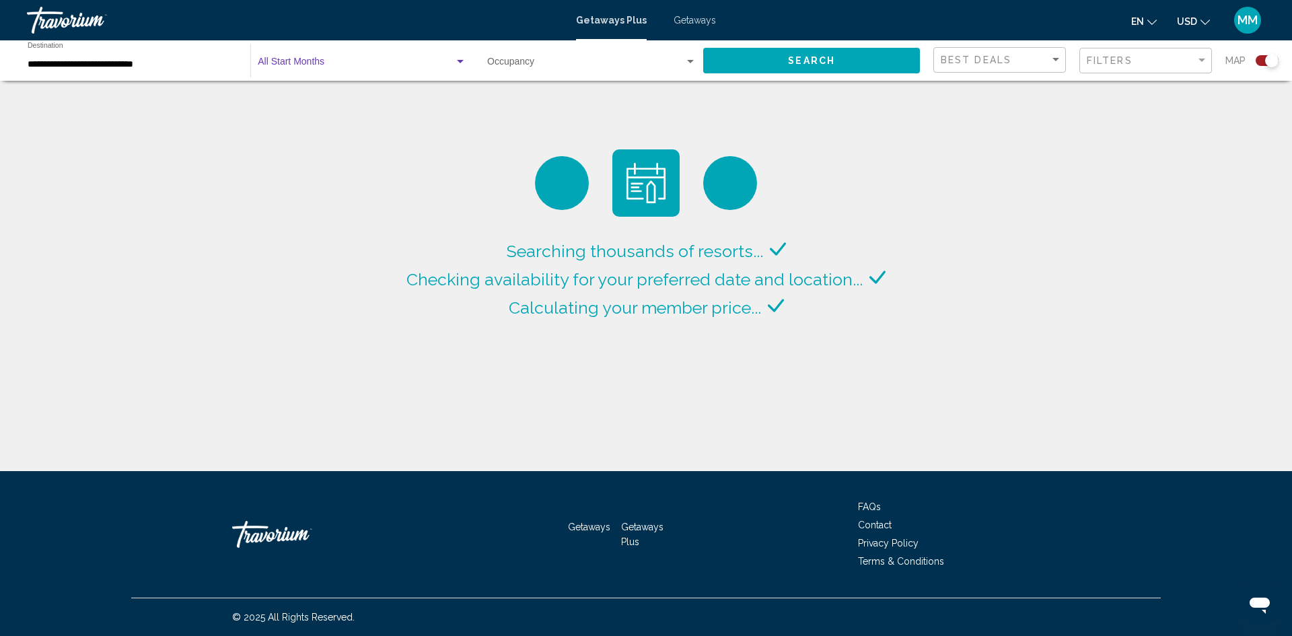
click at [71, 67] on input "**********" at bounding box center [132, 64] width 209 height 11
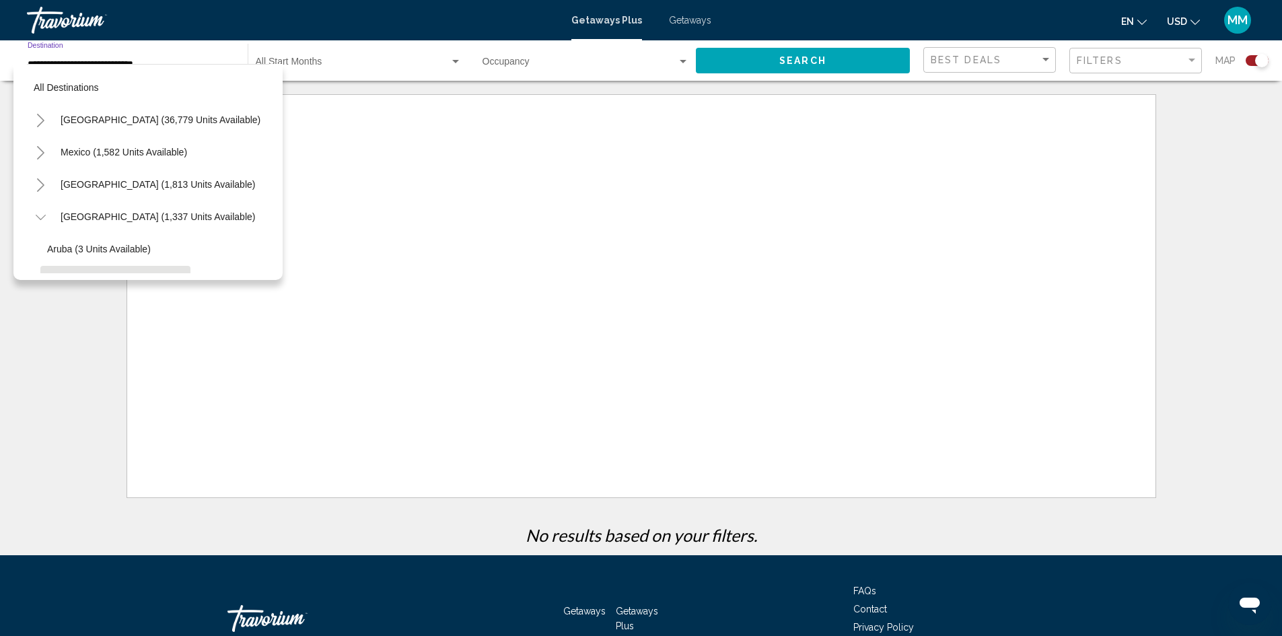
scroll to position [118, 0]
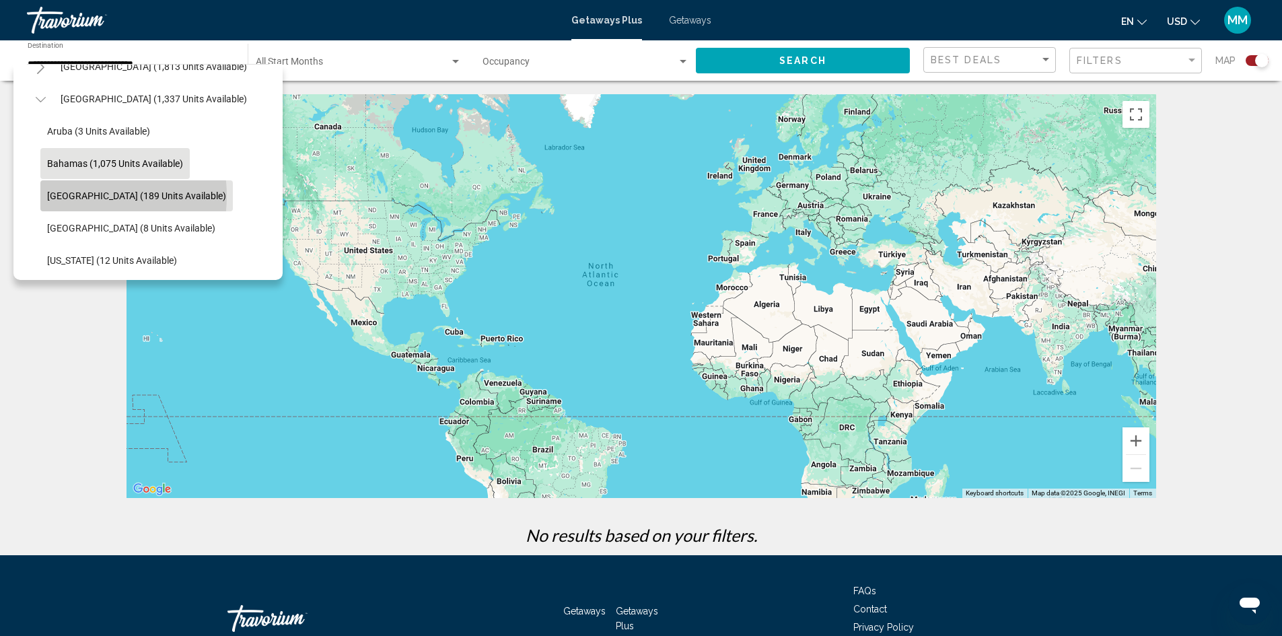
click at [78, 196] on span "[GEOGRAPHIC_DATA] (189 units available)" at bounding box center [136, 195] width 179 height 11
type input "**********"
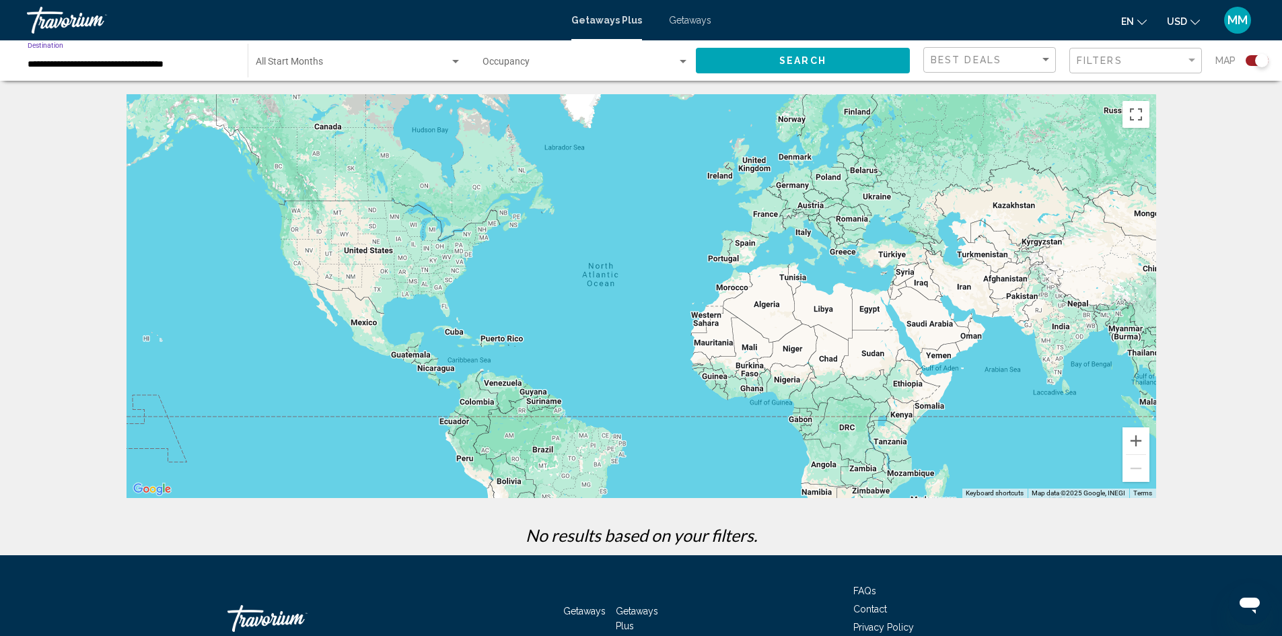
click at [767, 58] on button "Search" at bounding box center [803, 60] width 214 height 25
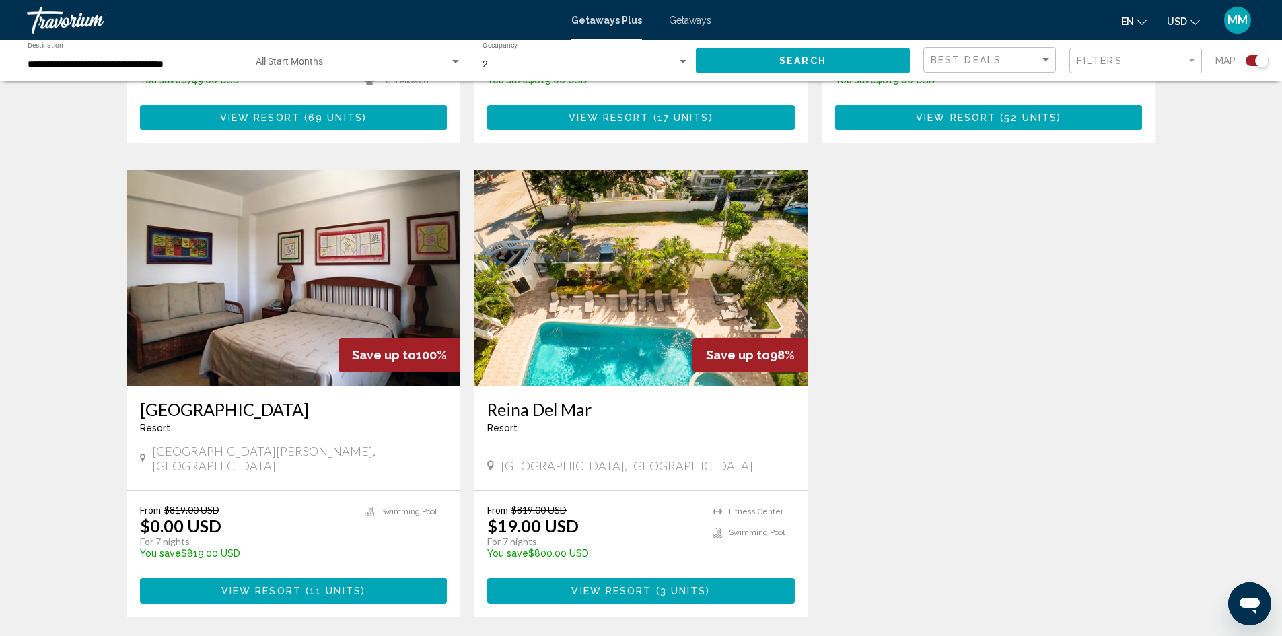
scroll to position [942, 0]
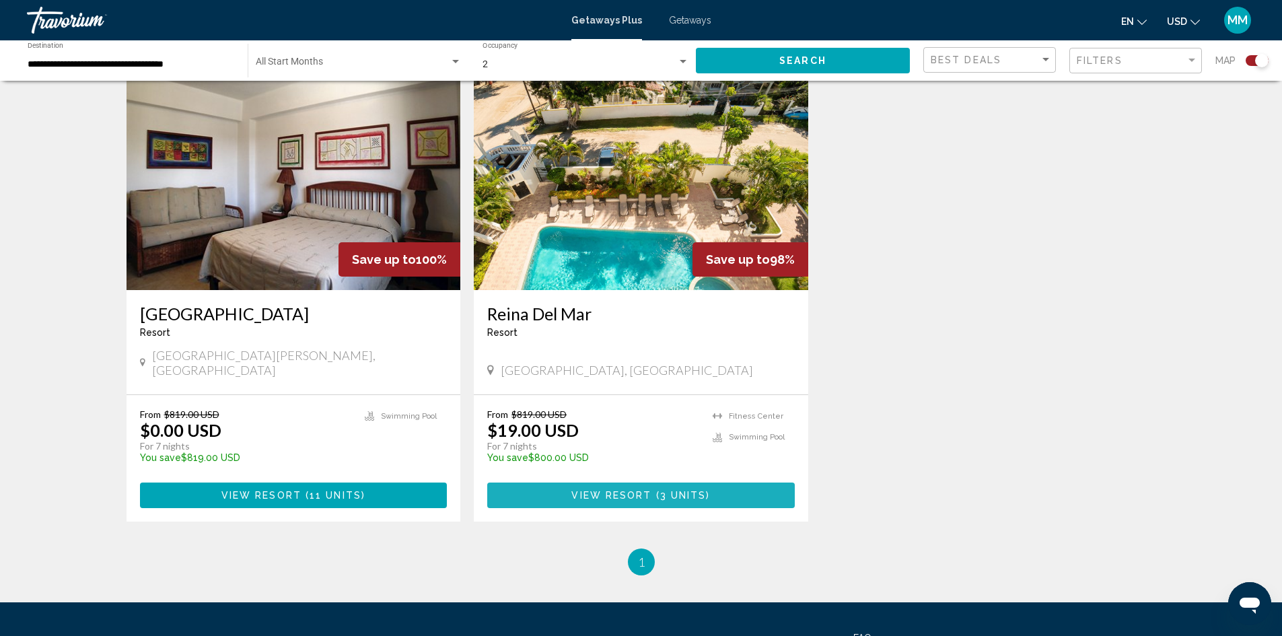
click at [643, 491] on span "View Resort" at bounding box center [611, 496] width 80 height 11
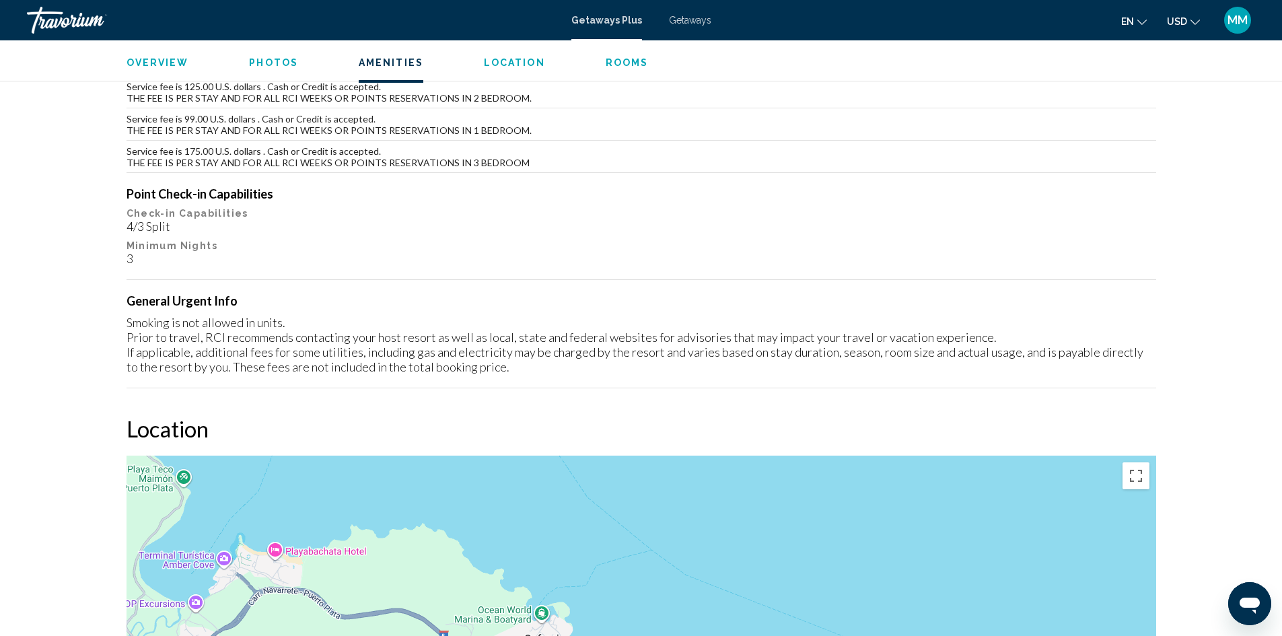
scroll to position [1308, 0]
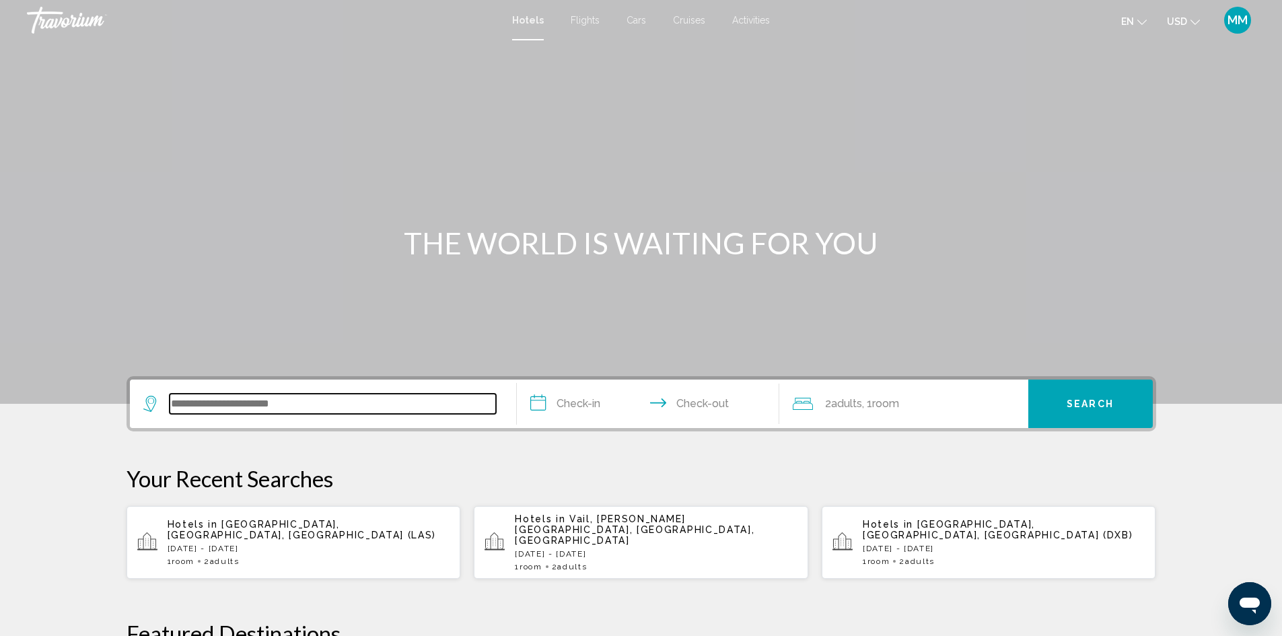
click at [318, 407] on input "Search widget" at bounding box center [333, 404] width 326 height 20
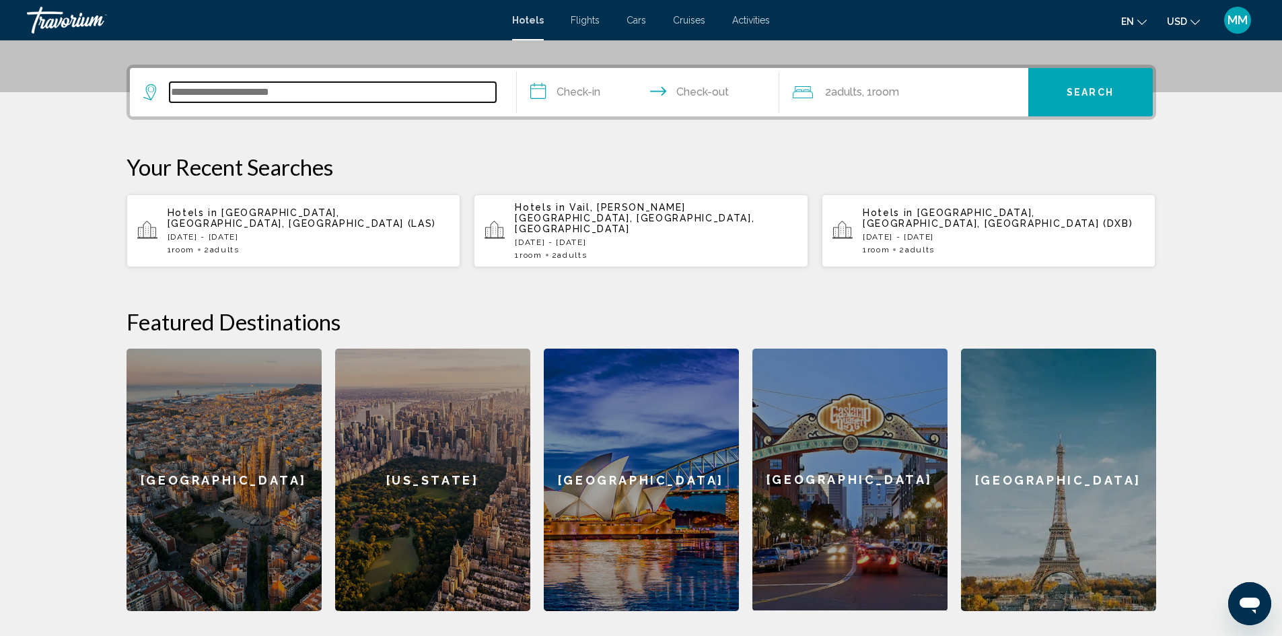
scroll to position [332, 0]
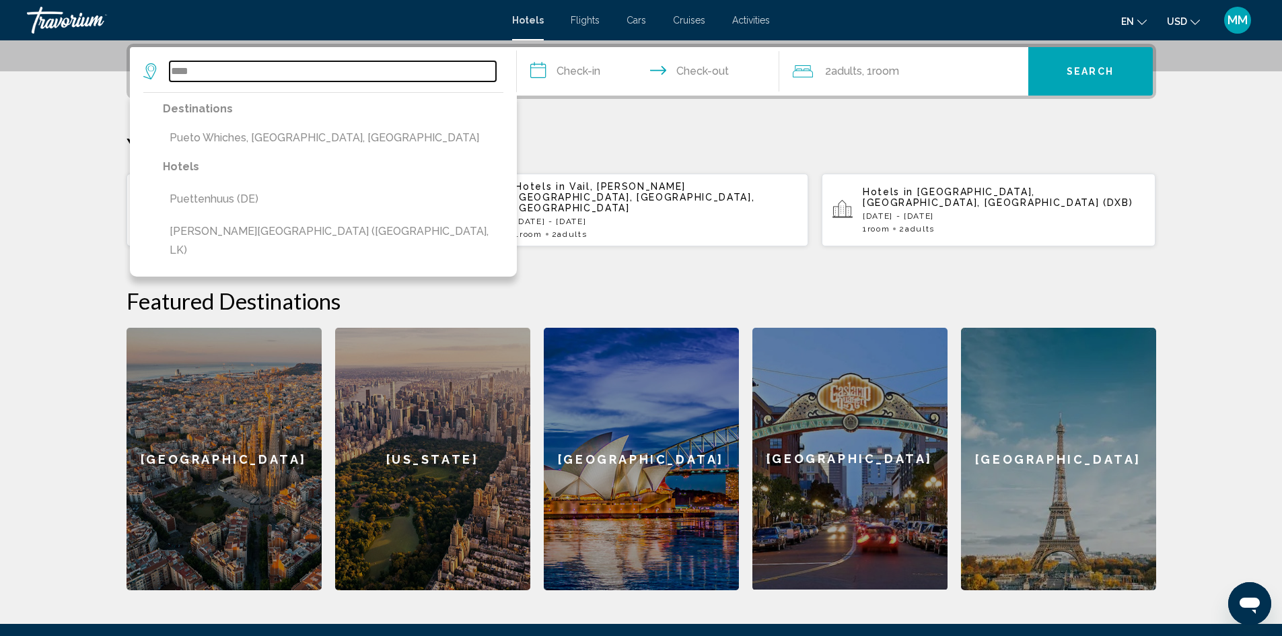
type input "****"
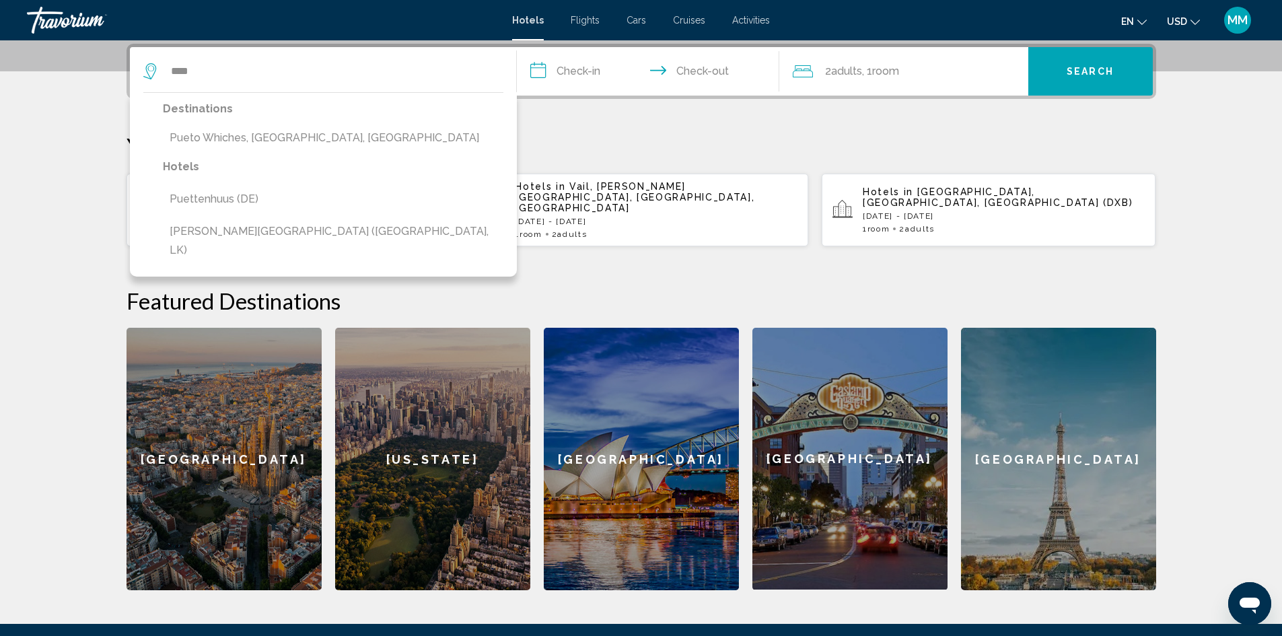
click at [762, 289] on h2 "Featured Destinations" at bounding box center [642, 300] width 1030 height 27
